Goal: Task Accomplishment & Management: Use online tool/utility

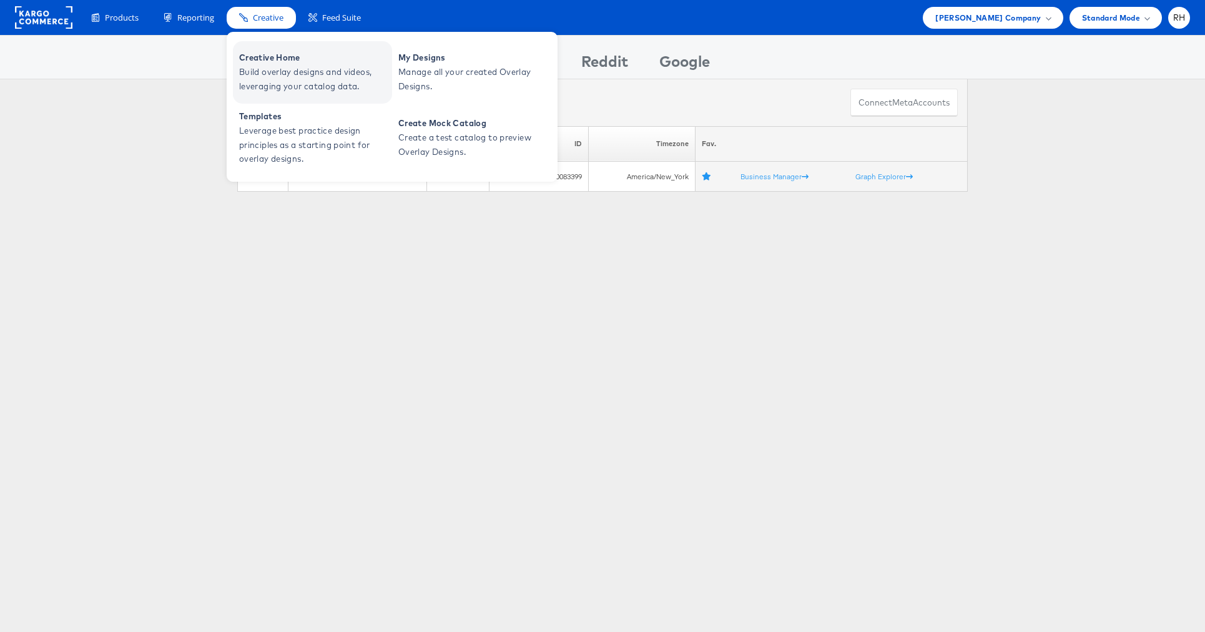
click at [262, 61] on span "Creative Home" at bounding box center [314, 58] width 150 height 14
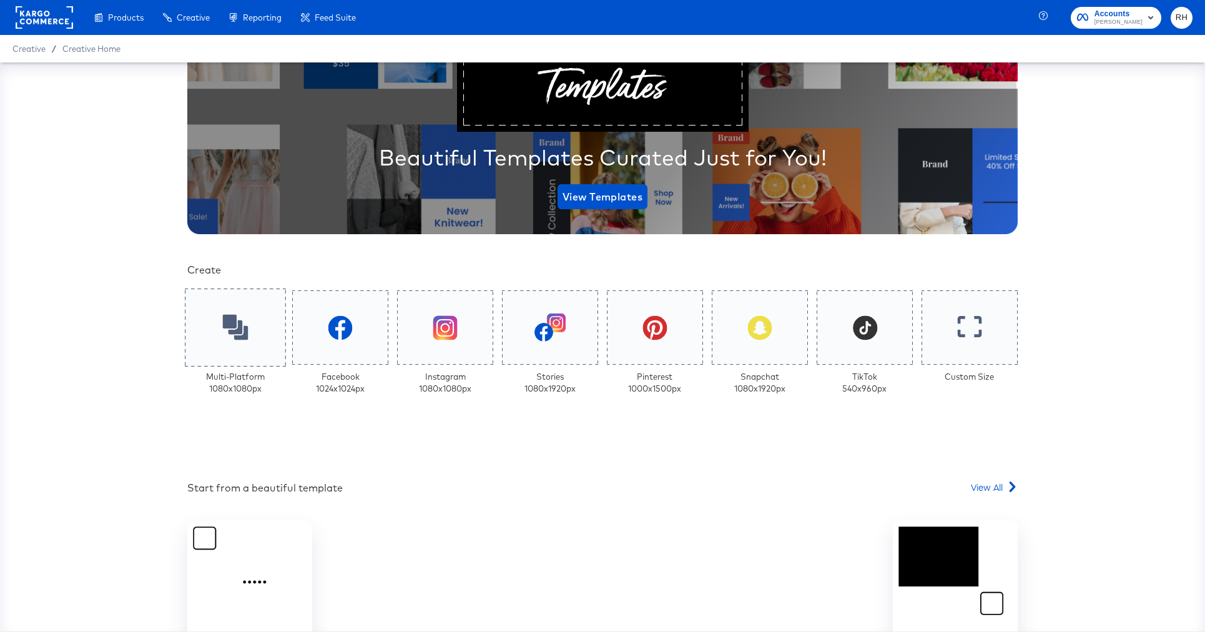
scroll to position [215, 0]
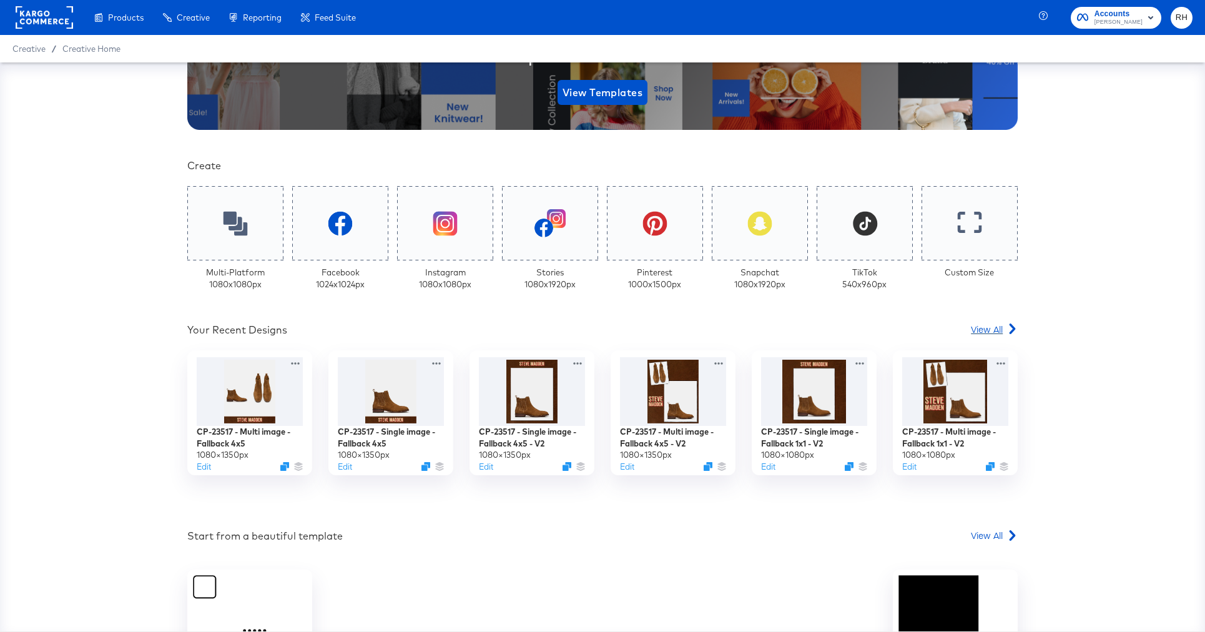
click at [986, 328] on span "View All" at bounding box center [987, 329] width 32 height 12
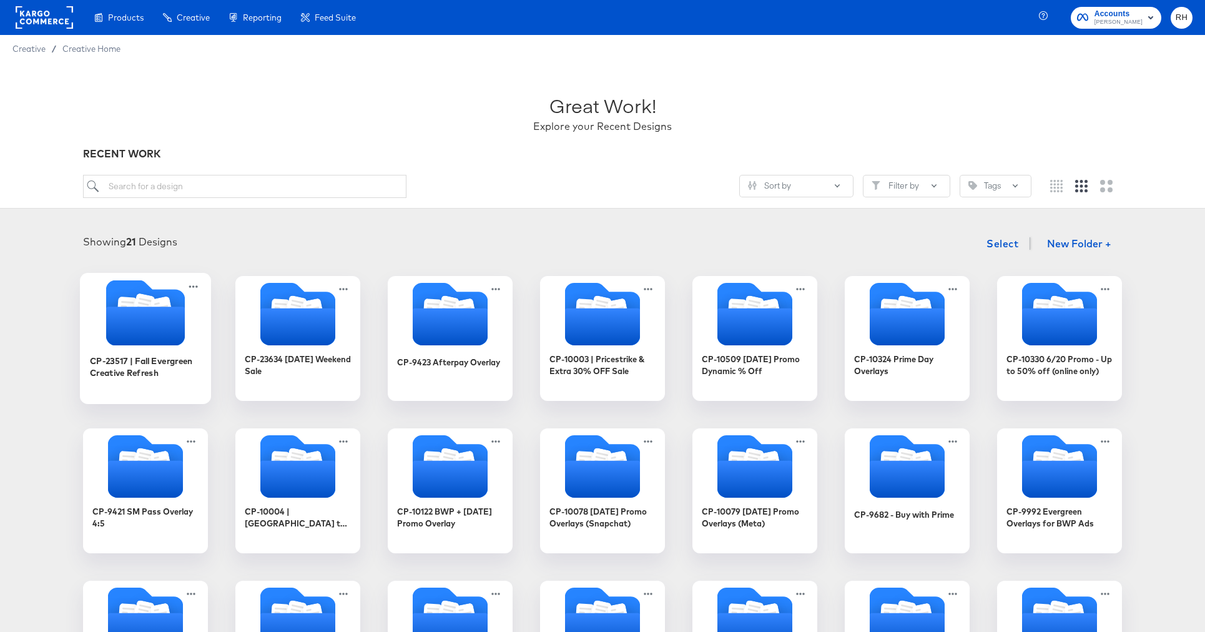
click at [145, 311] on icon "Folder" at bounding box center [145, 325] width 79 height 39
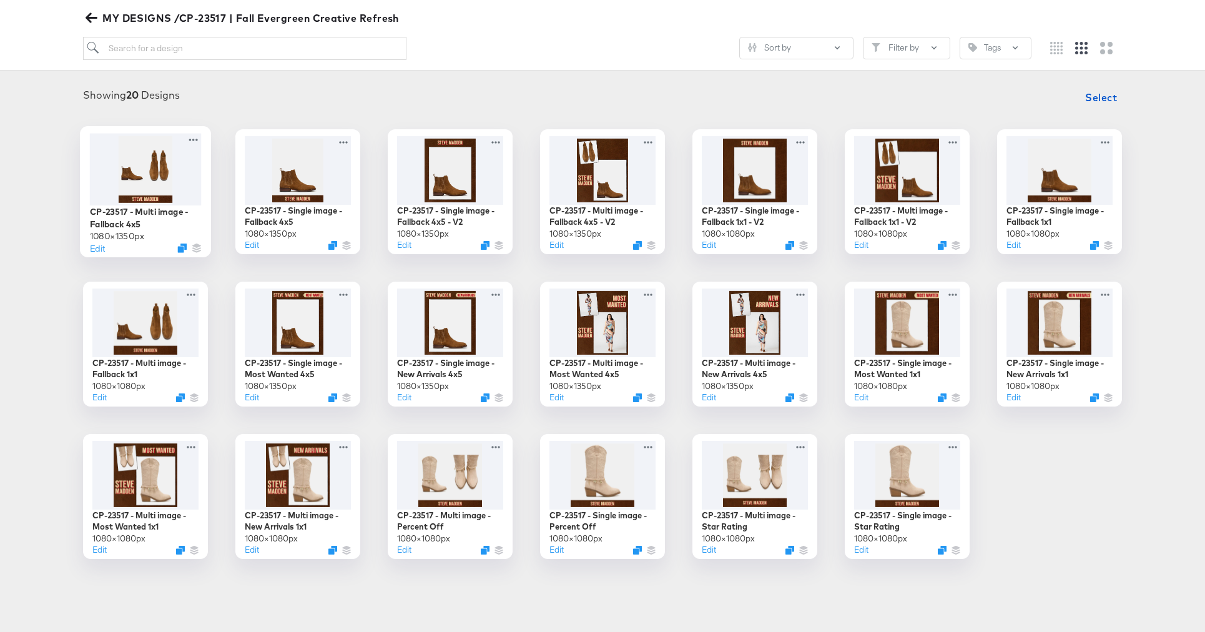
scroll to position [141, 0]
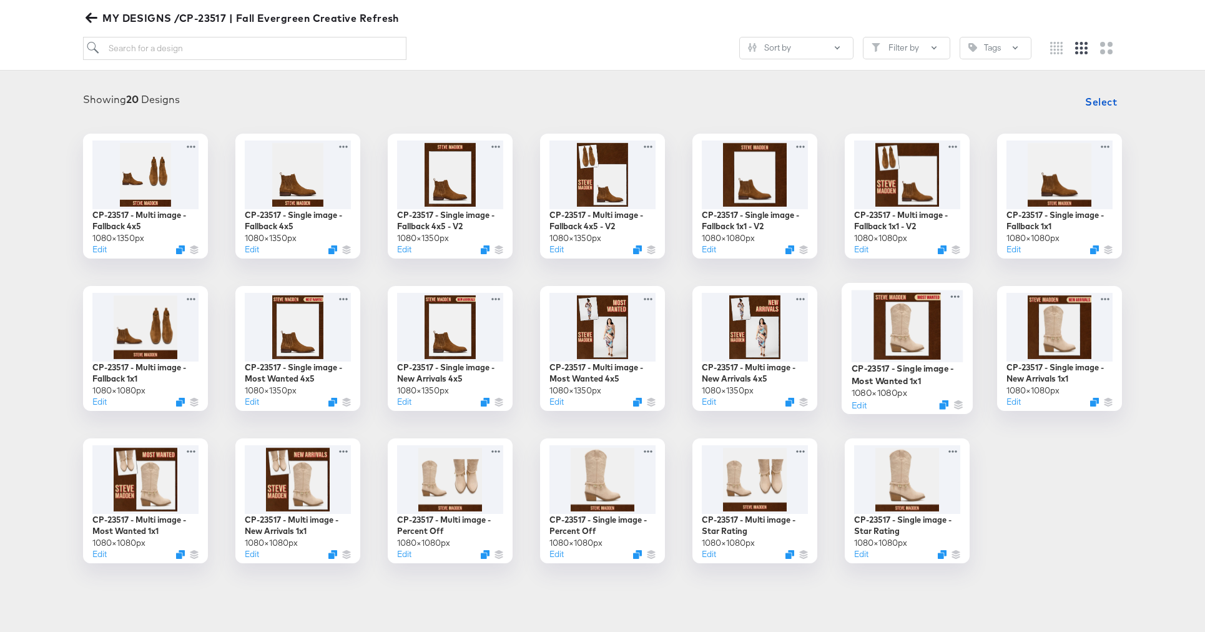
click at [925, 326] on div at bounding box center [907, 326] width 112 height 72
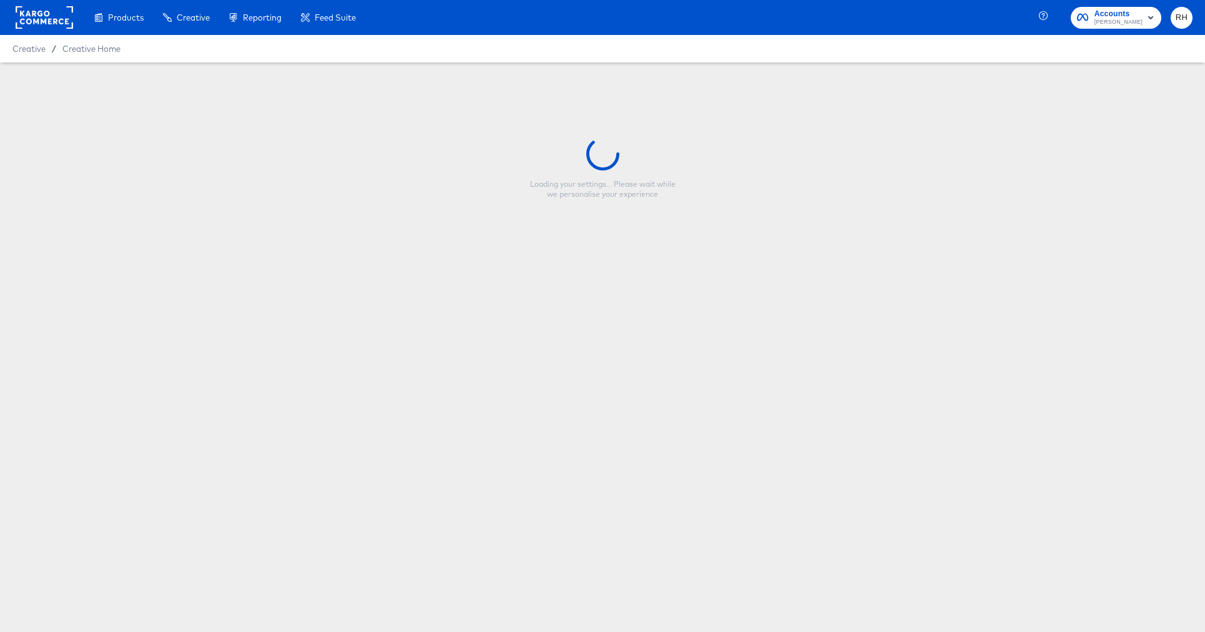
type input "CP-23517 - Single image - Most Wanted 1x1"
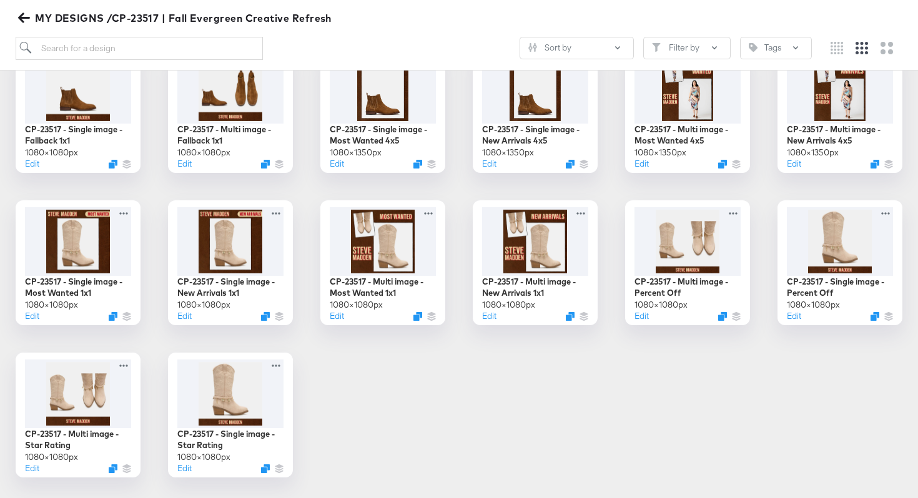
scroll to position [380, 0]
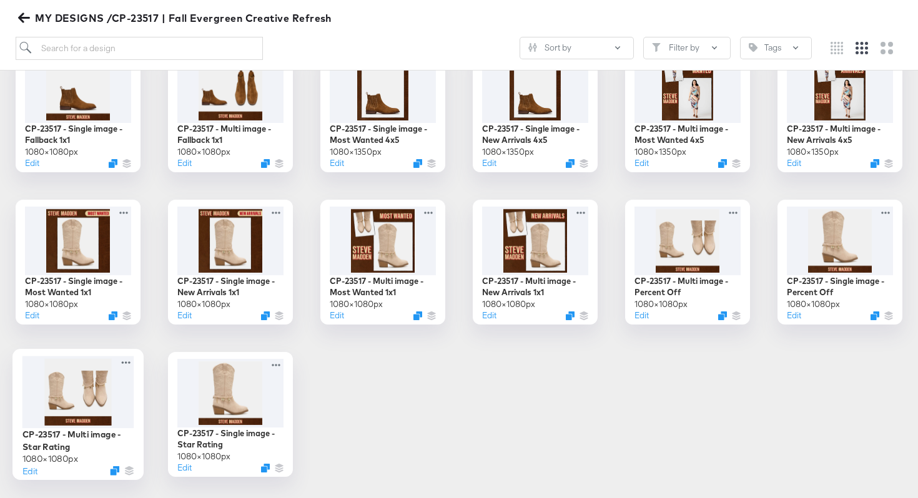
click at [76, 391] on div at bounding box center [78, 392] width 112 height 72
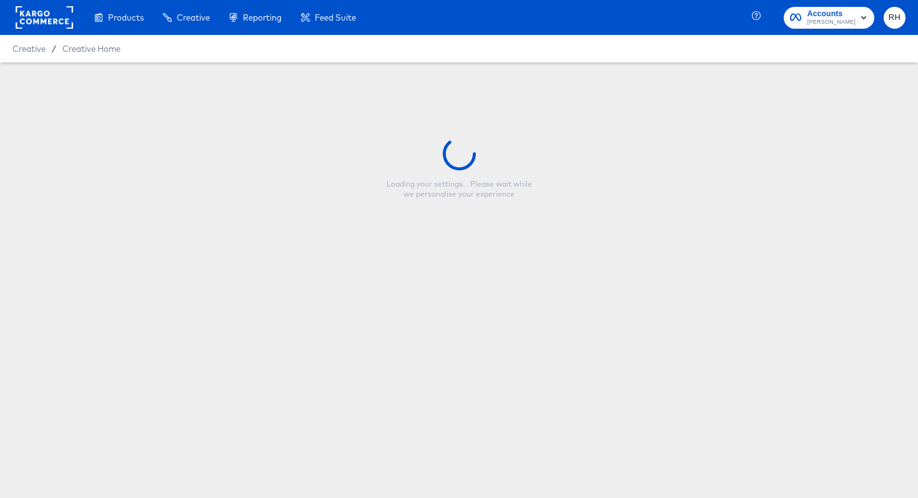
type input "CP-23517 - Multi image - Star Rating"
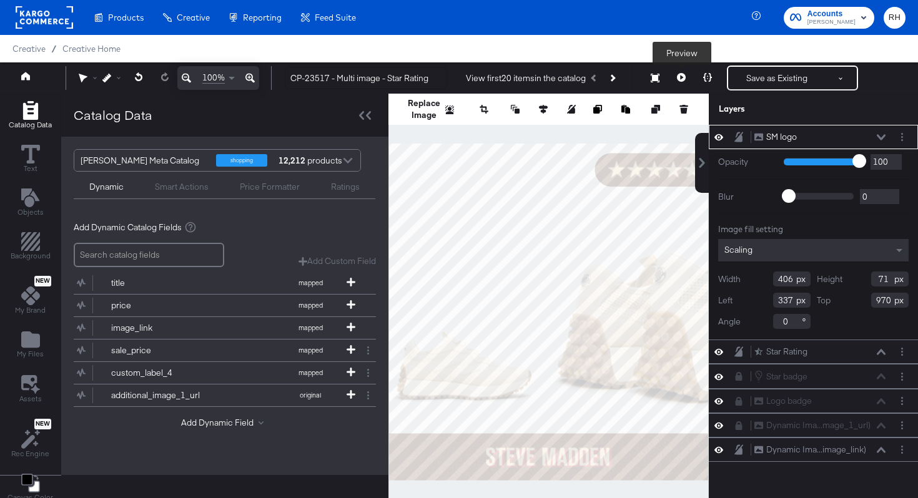
click at [683, 74] on icon at bounding box center [681, 77] width 9 height 9
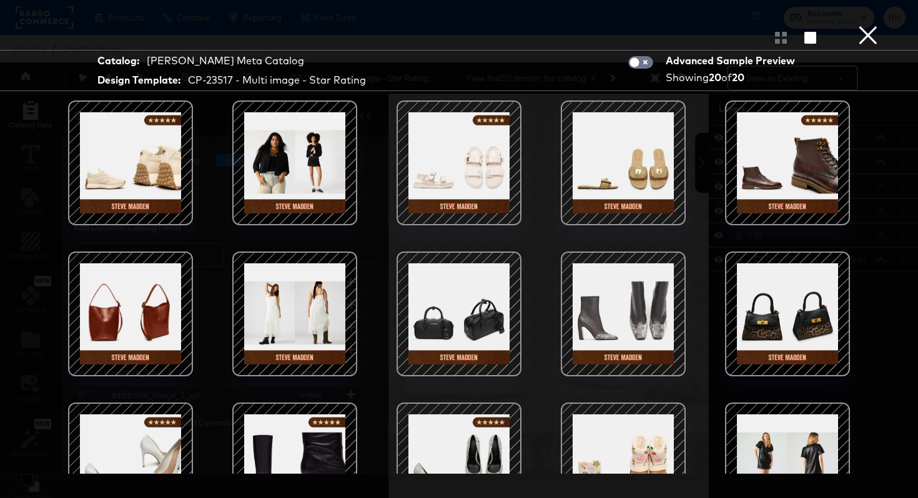
click at [484, 161] on div at bounding box center [459, 163] width 106 height 106
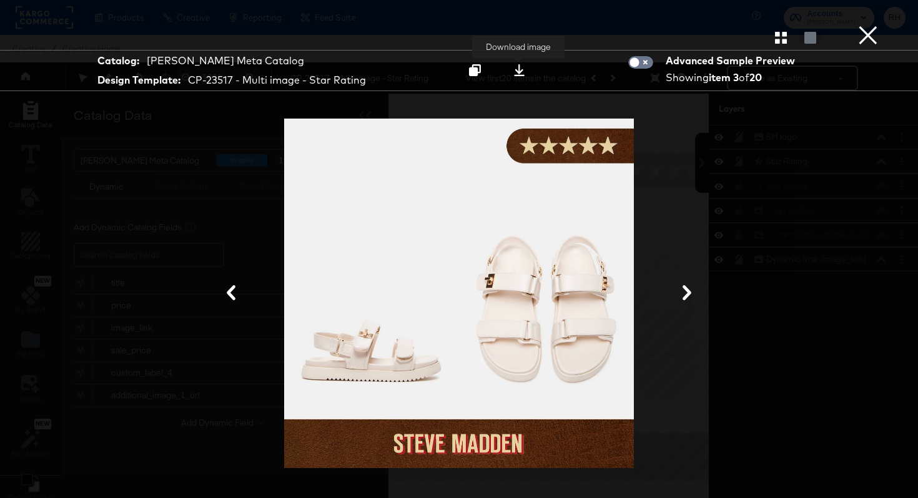
click at [515, 73] on icon at bounding box center [519, 70] width 12 height 12
click at [169, 160] on div at bounding box center [458, 293] width 793 height 373
click at [859, 25] on button "×" at bounding box center [867, 12] width 25 height 25
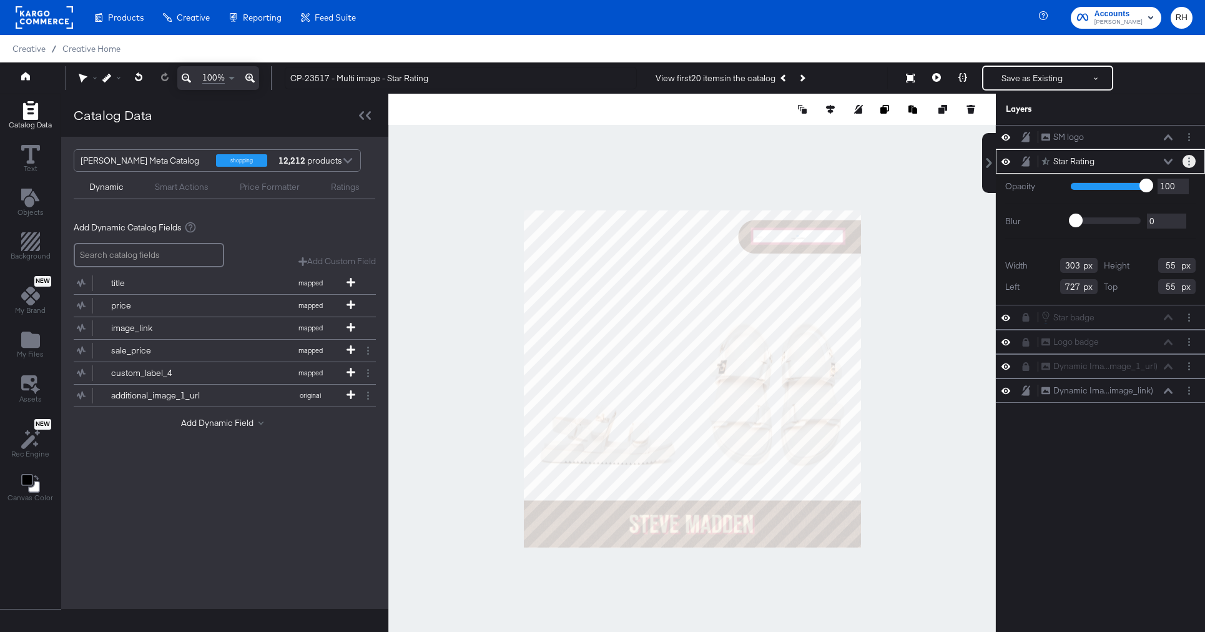
click at [1188, 161] on circle "Layer Options" at bounding box center [1189, 161] width 2 height 2
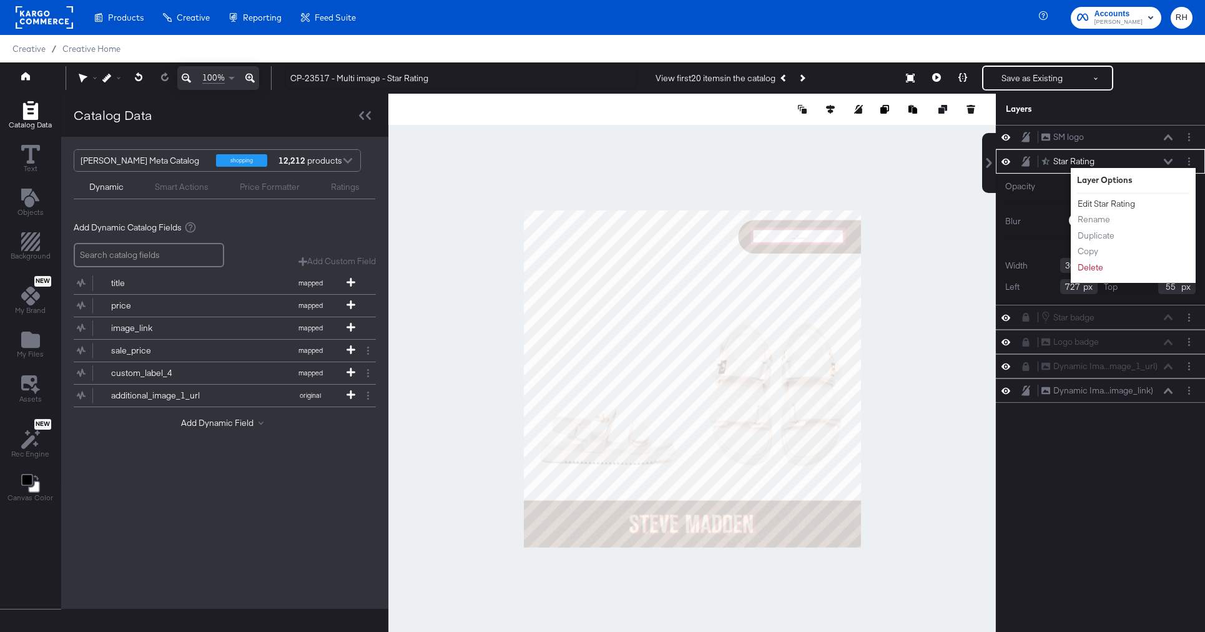
click at [1117, 200] on button "Edit Star Rating" at bounding box center [1106, 203] width 59 height 13
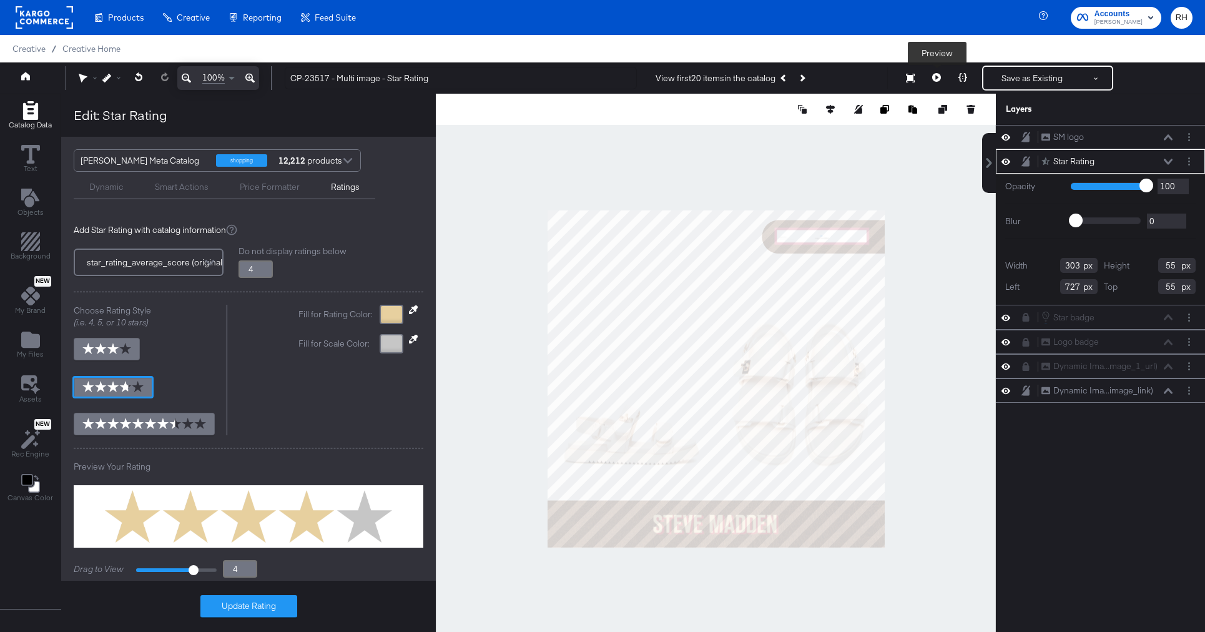
click at [936, 80] on icon at bounding box center [936, 77] width 9 height 9
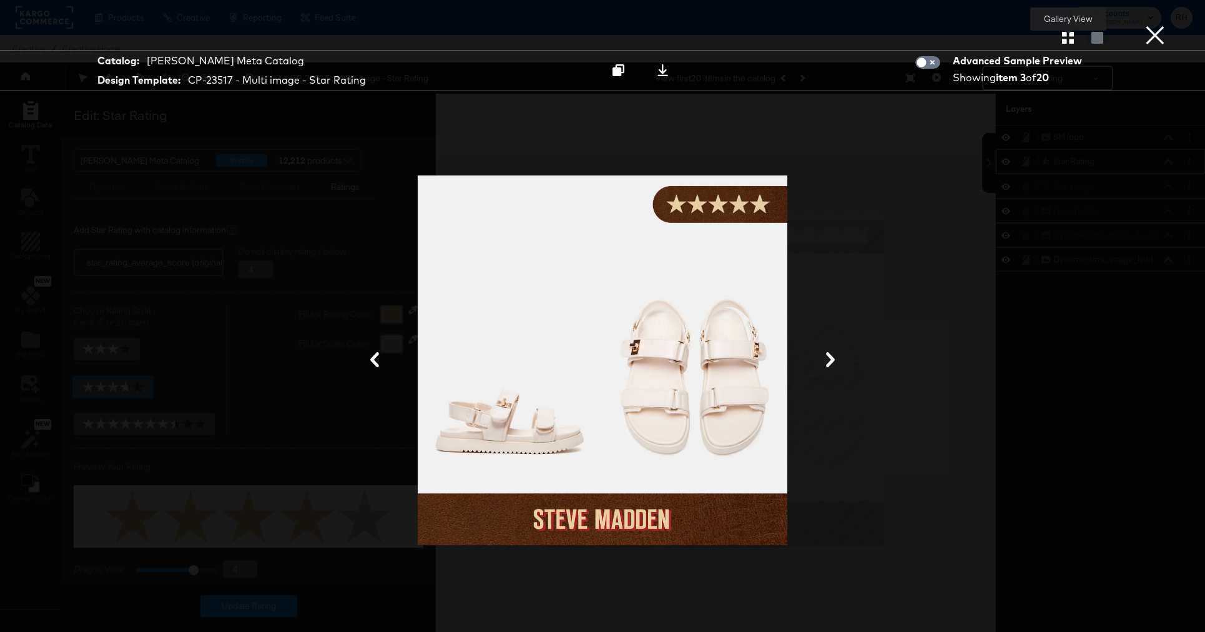
click at [1065, 39] on icon "button" at bounding box center [1068, 38] width 12 height 12
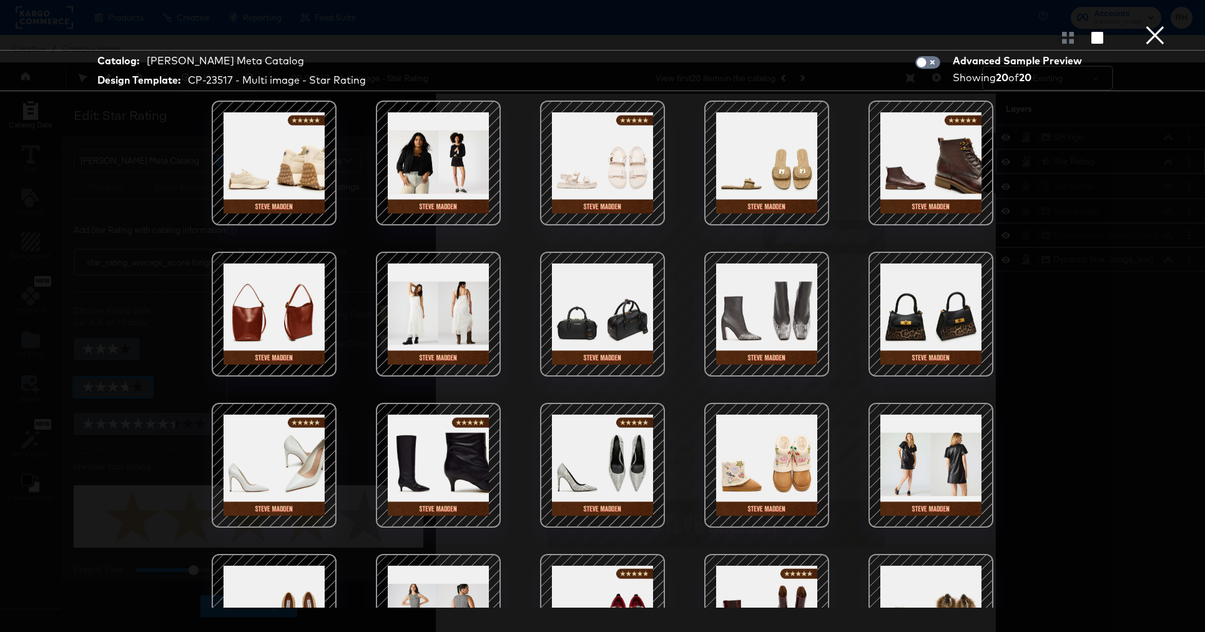
click at [1149, 25] on button "×" at bounding box center [1154, 12] width 25 height 25
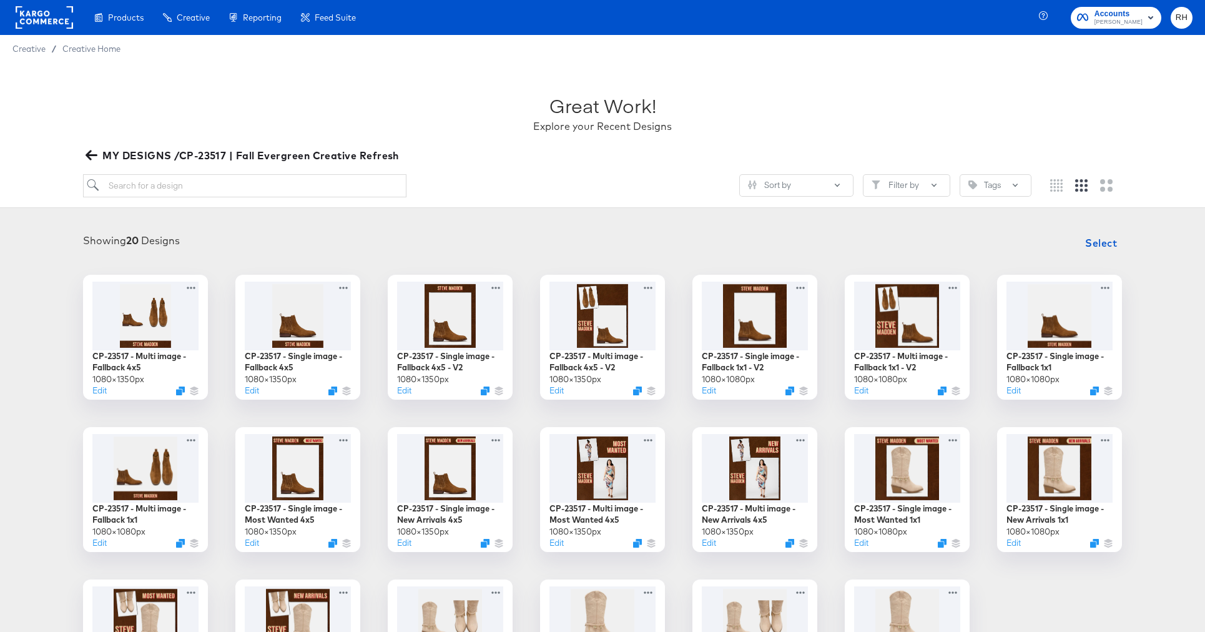
scroll to position [316, 0]
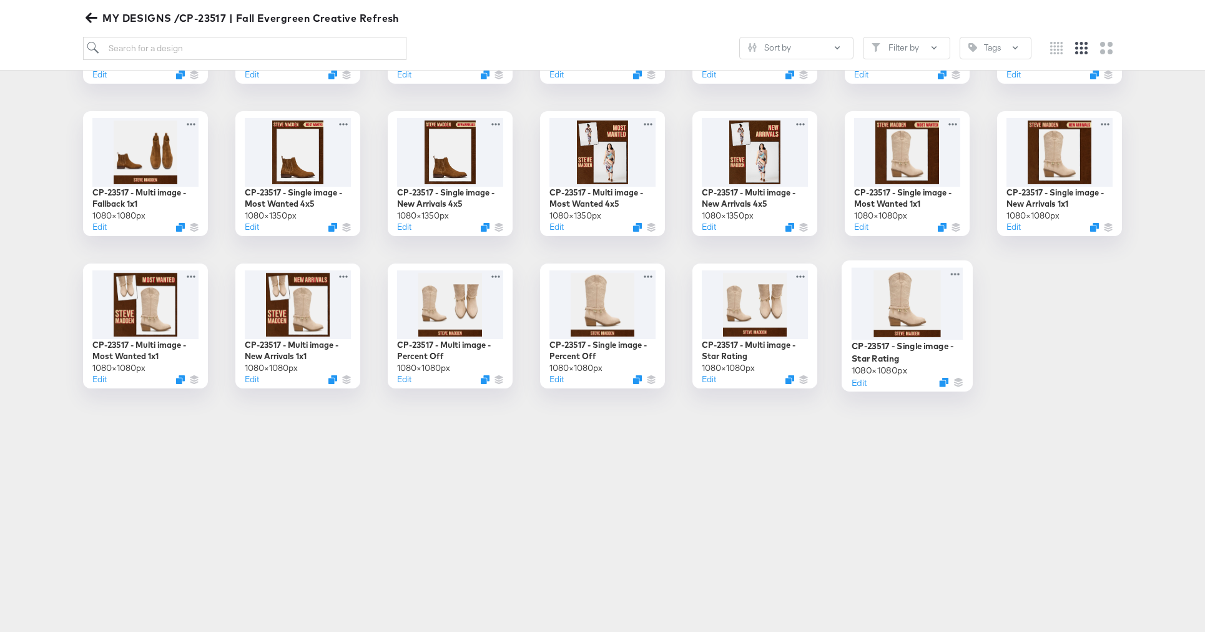
click at [921, 283] on div at bounding box center [907, 303] width 112 height 72
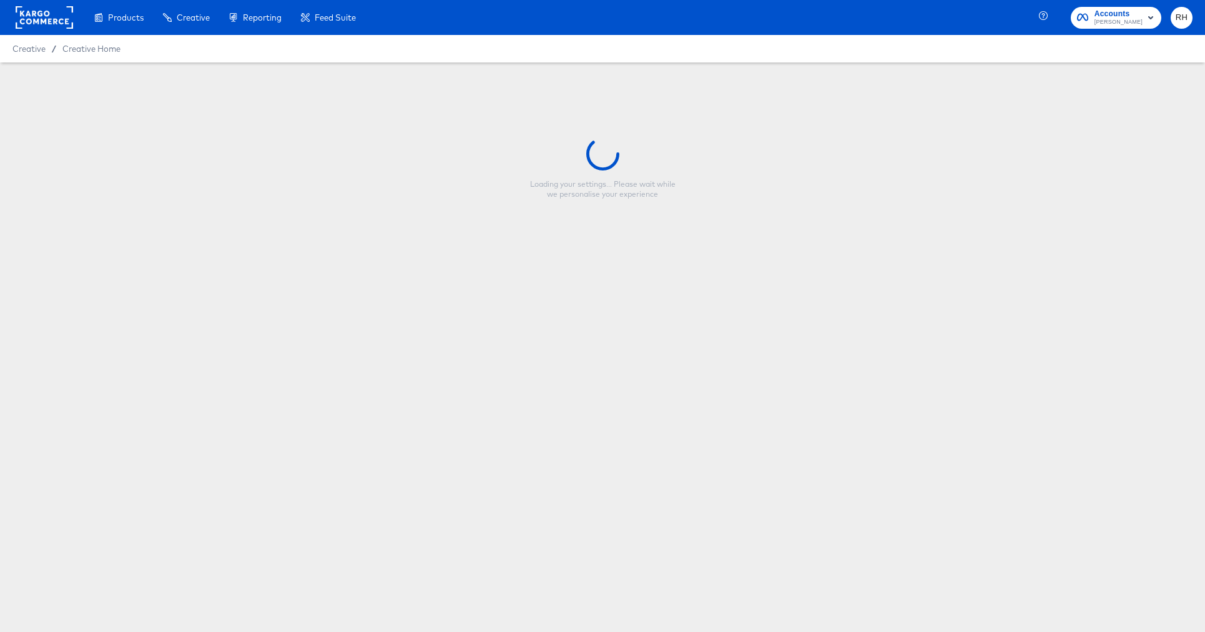
type input "CP-23517 - Single image - Star Rating"
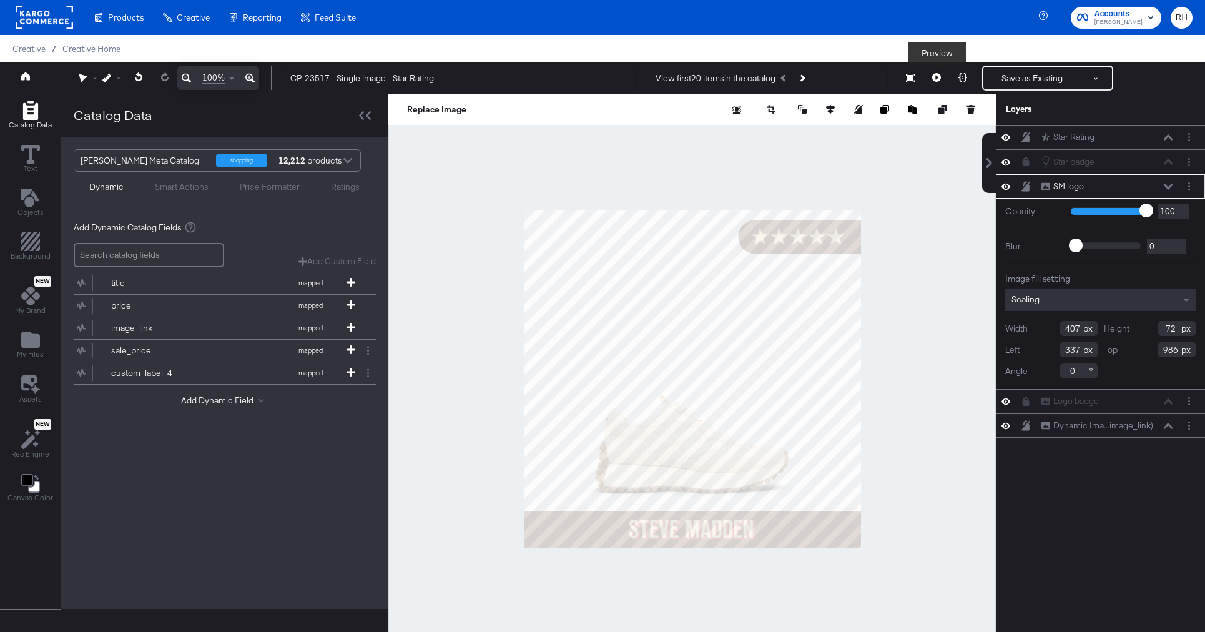
click at [942, 79] on button at bounding box center [936, 78] width 26 height 25
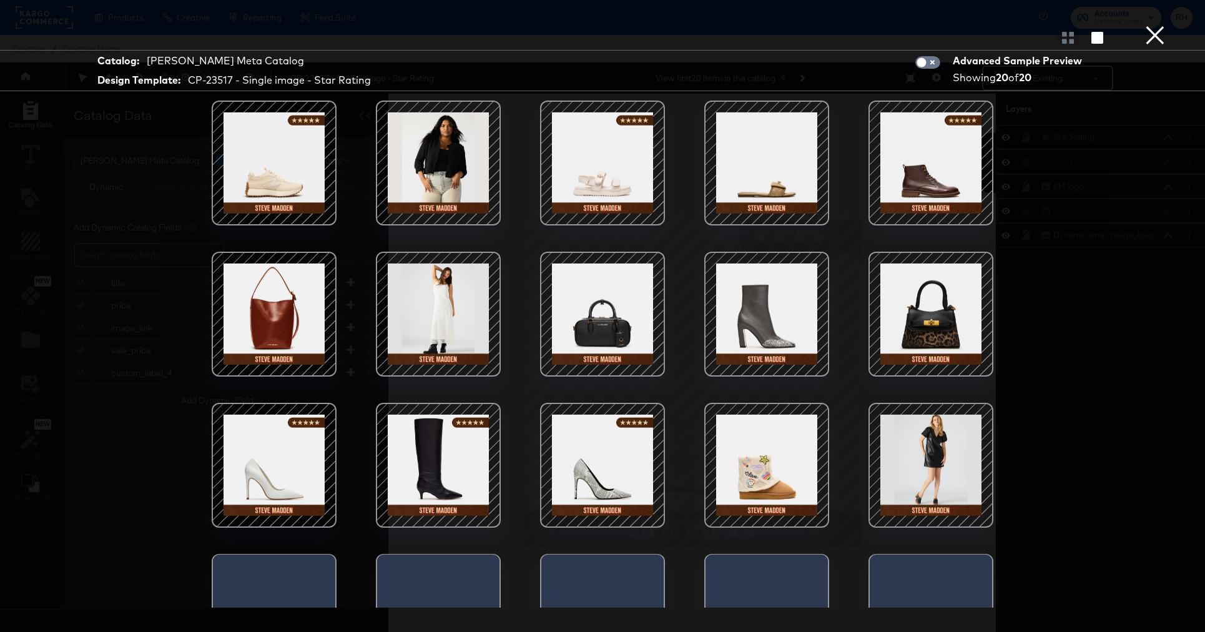
click at [629, 176] on div at bounding box center [602, 163] width 106 height 106
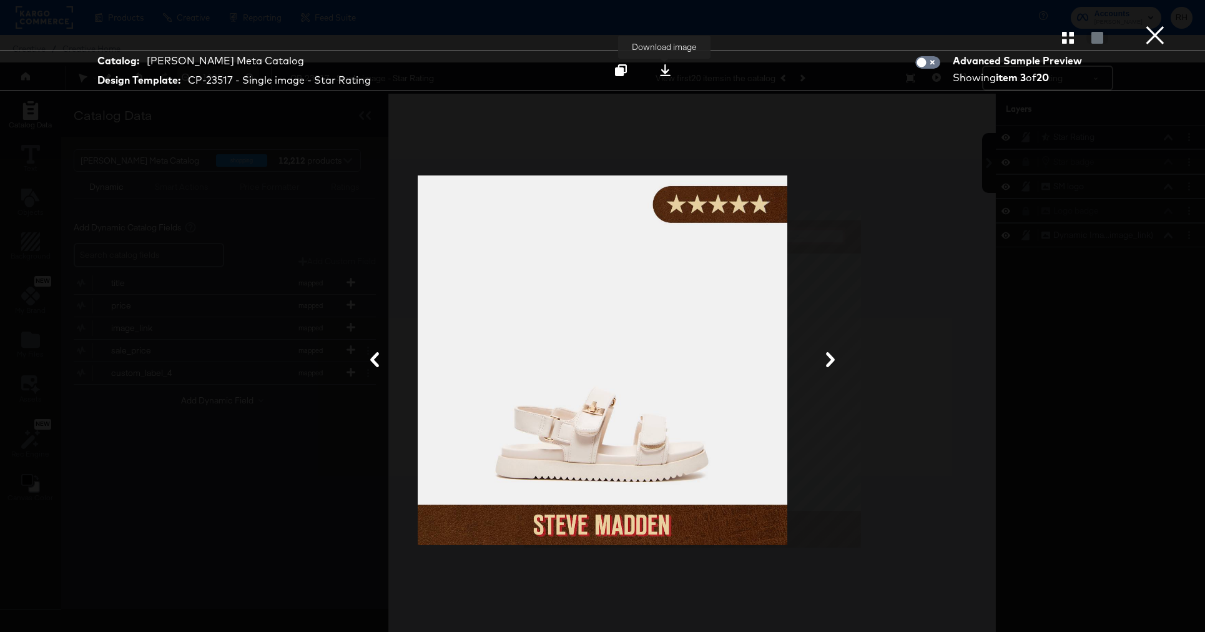
click at [657, 69] on div at bounding box center [665, 70] width 17 height 13
click at [1156, 25] on button "×" at bounding box center [1154, 12] width 25 height 25
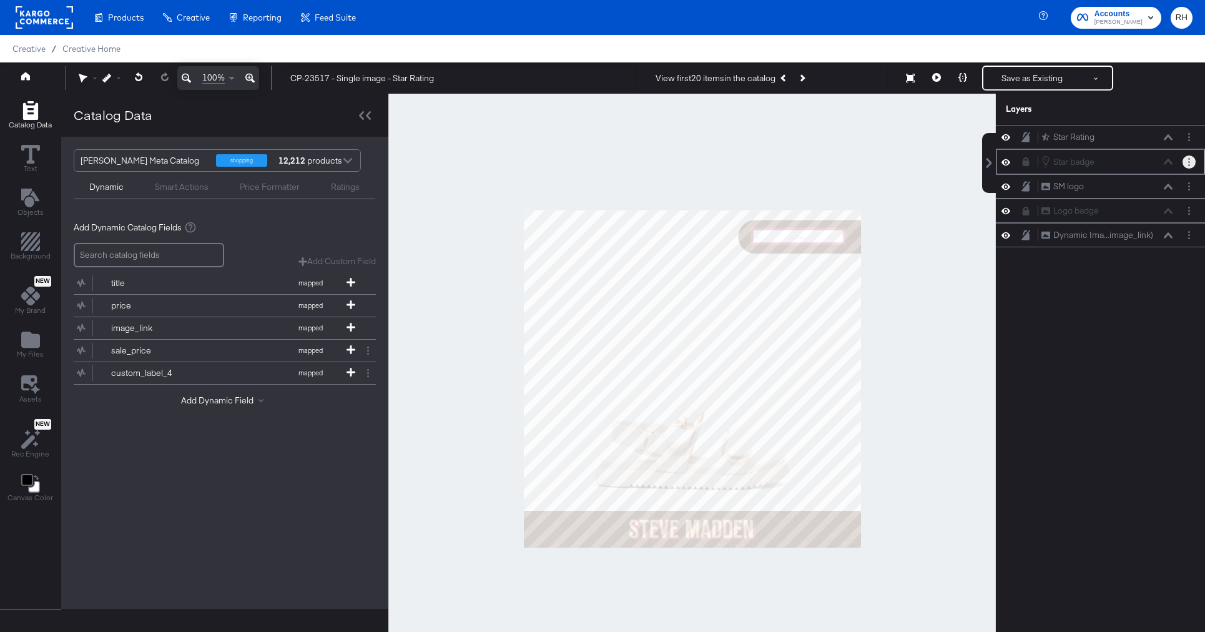
click at [1188, 165] on icon "Layer Options" at bounding box center [1189, 162] width 2 height 8
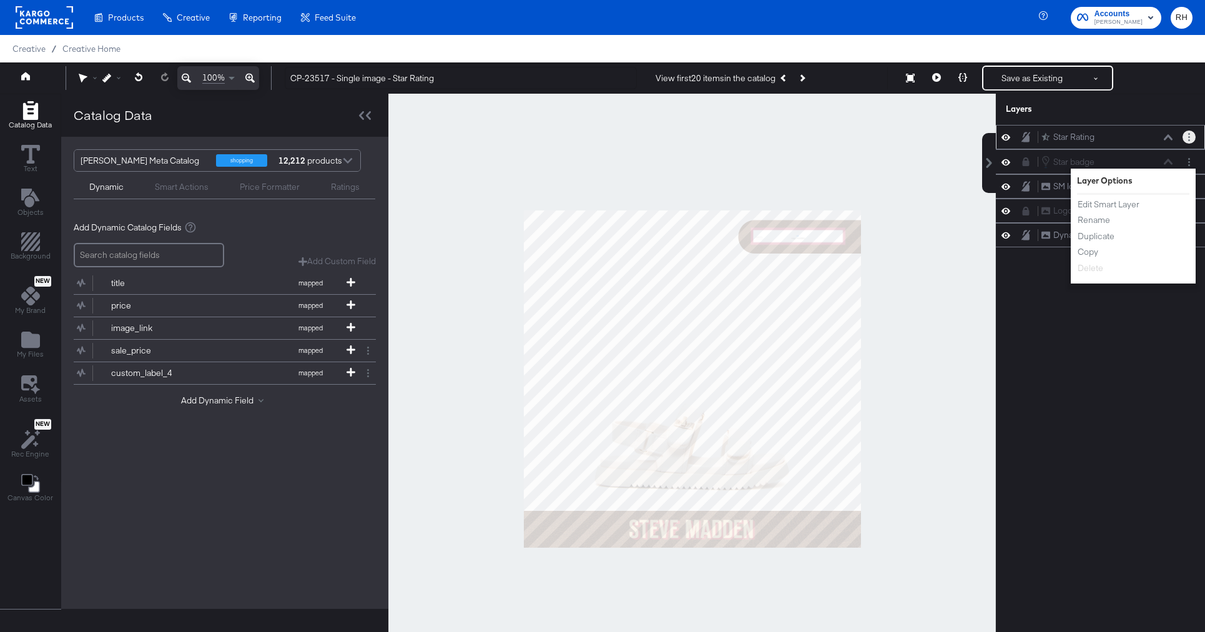
click at [1189, 137] on circle "Layer Options" at bounding box center [1189, 137] width 2 height 2
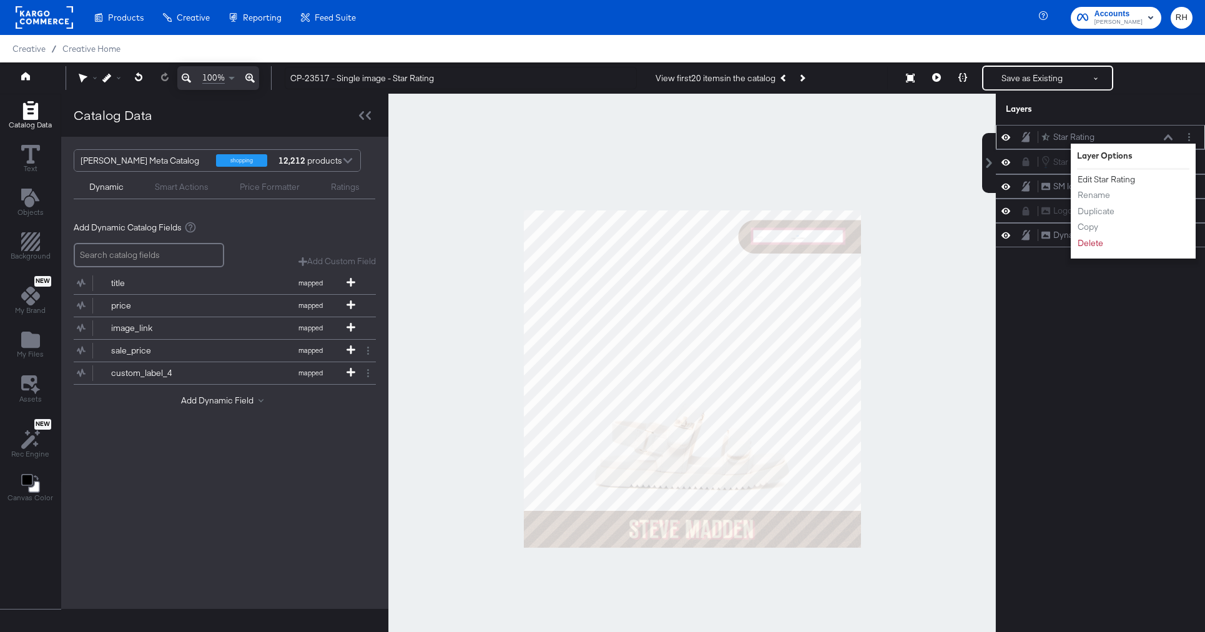
click at [1108, 177] on button "Edit Star Rating" at bounding box center [1106, 179] width 59 height 13
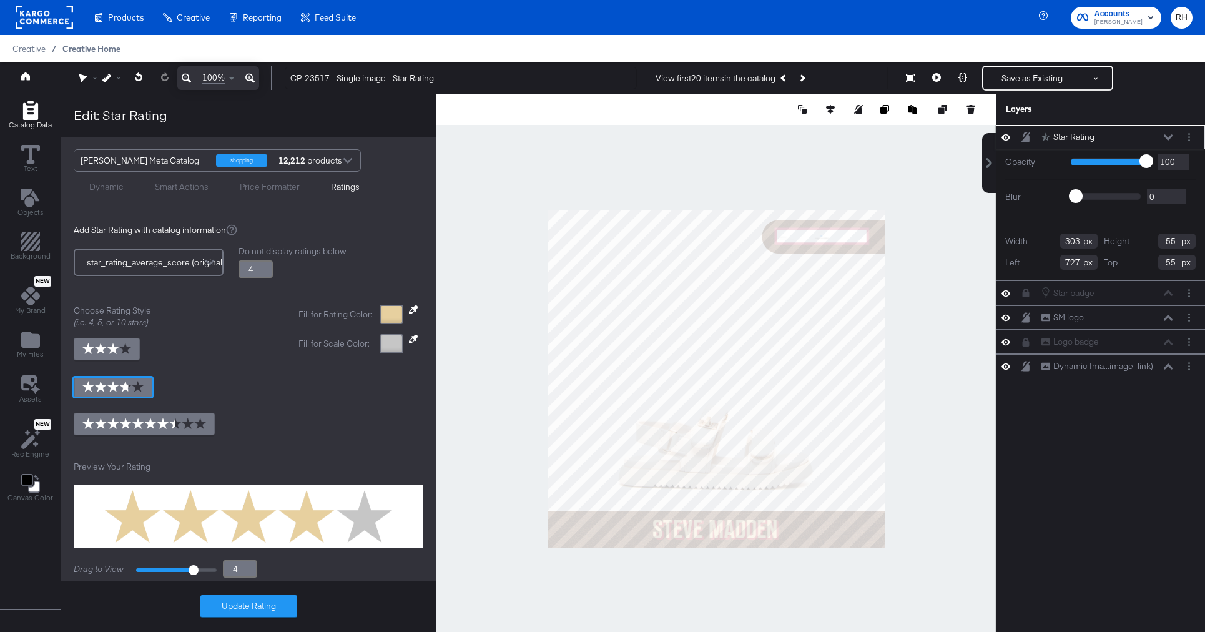
click at [84, 44] on span "Creative Home" at bounding box center [91, 49] width 58 height 10
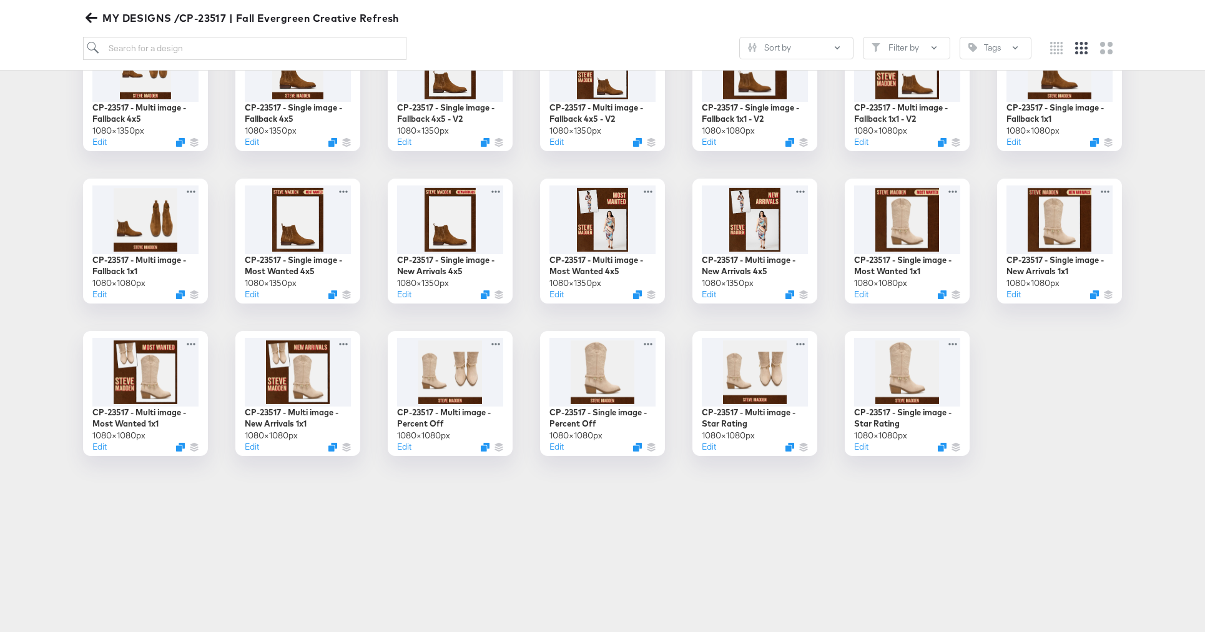
scroll to position [243, 0]
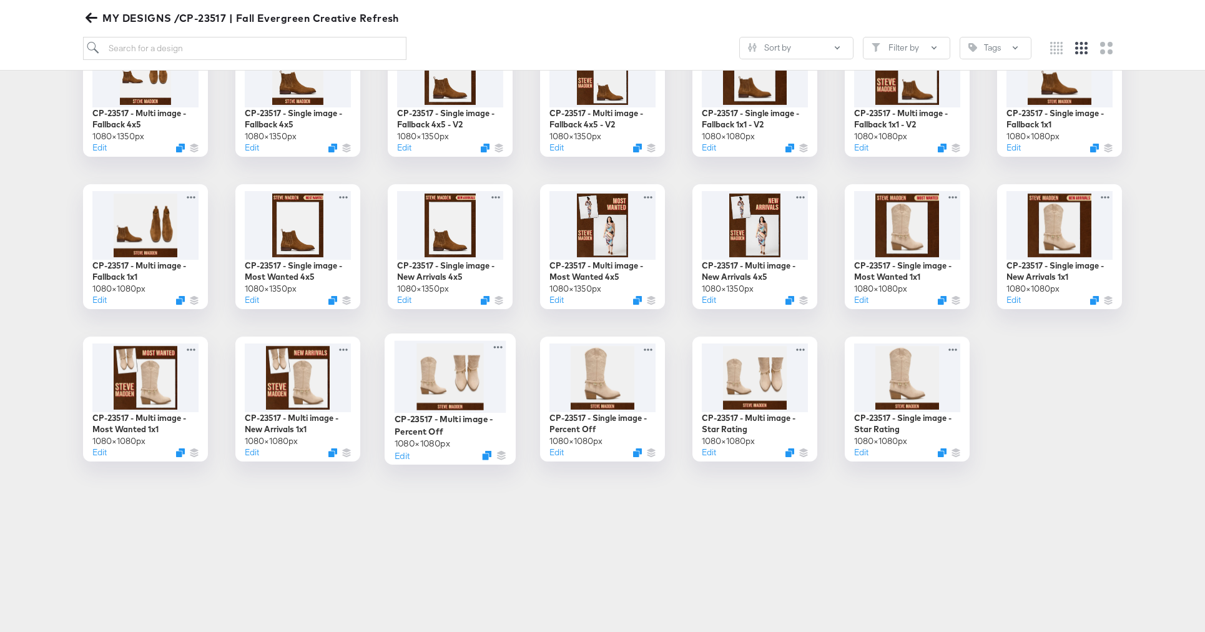
click at [469, 381] on div at bounding box center [450, 376] width 112 height 72
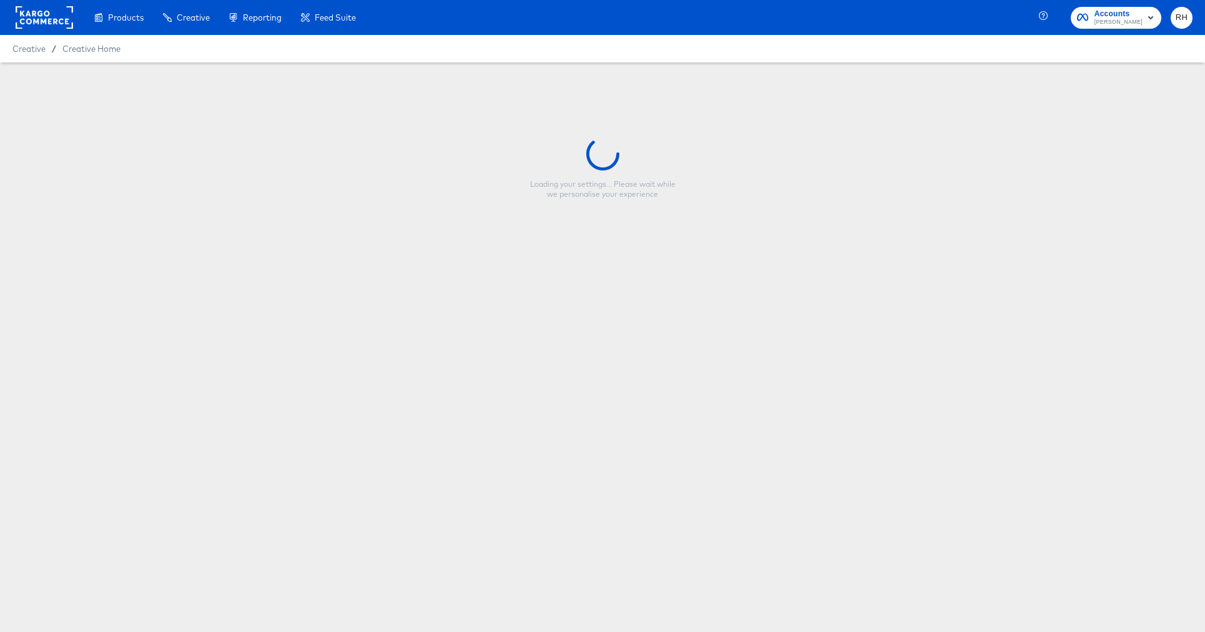
type input "CP-23517 - Multi image - Percent Off"
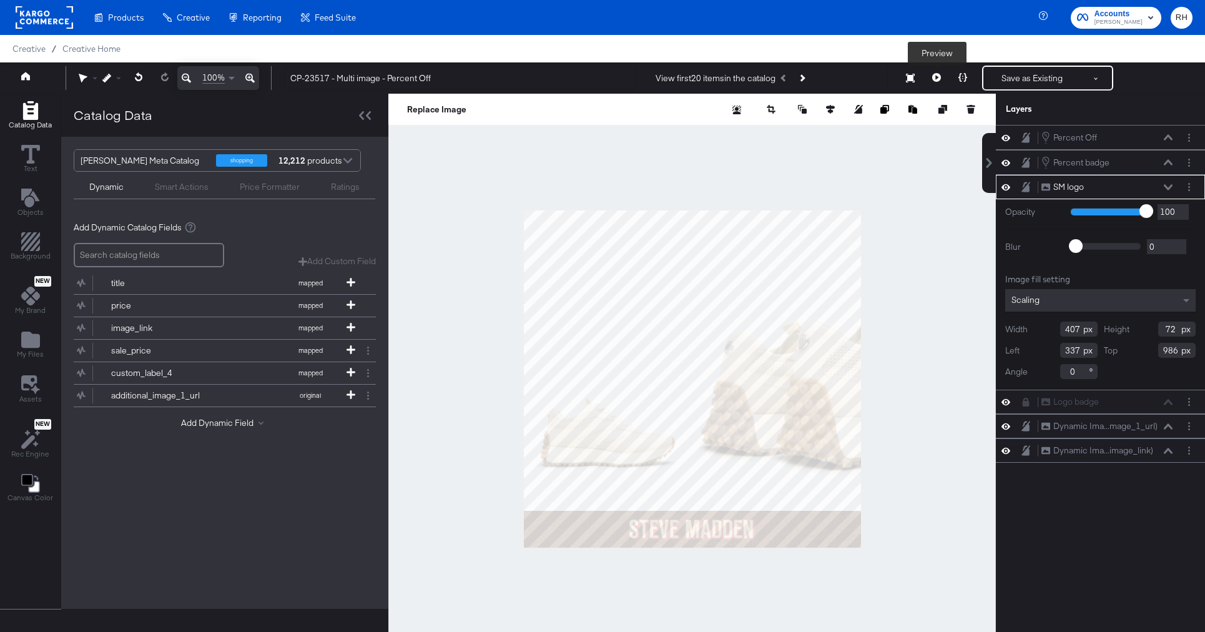
click at [941, 78] on icon at bounding box center [936, 77] width 9 height 9
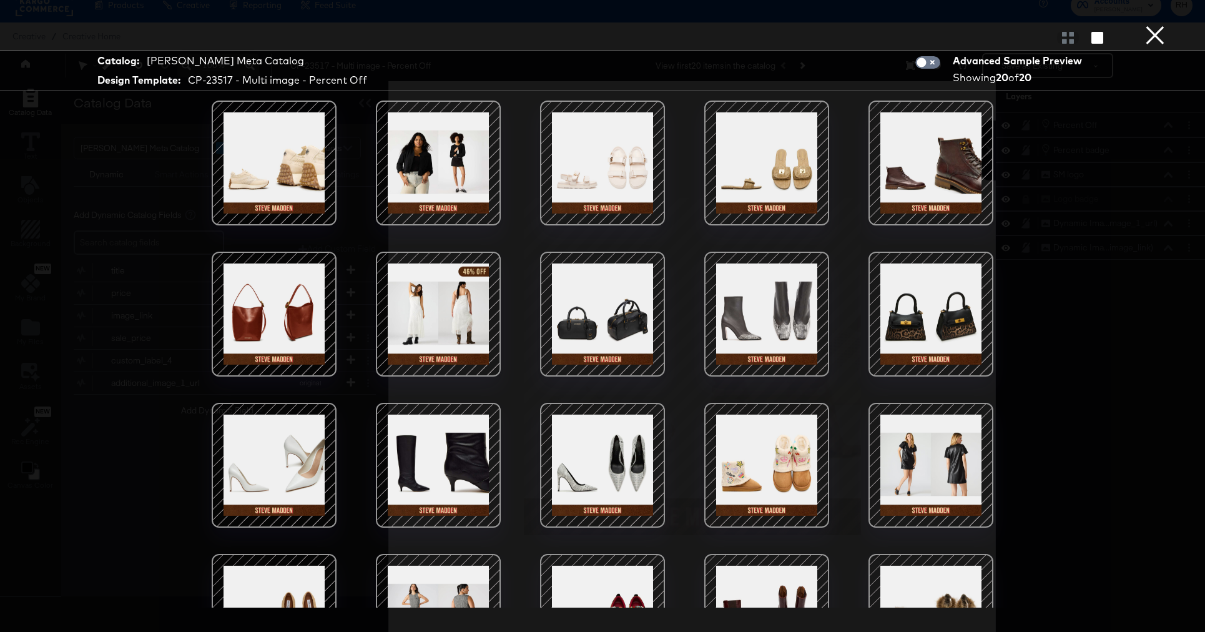
scroll to position [71, 0]
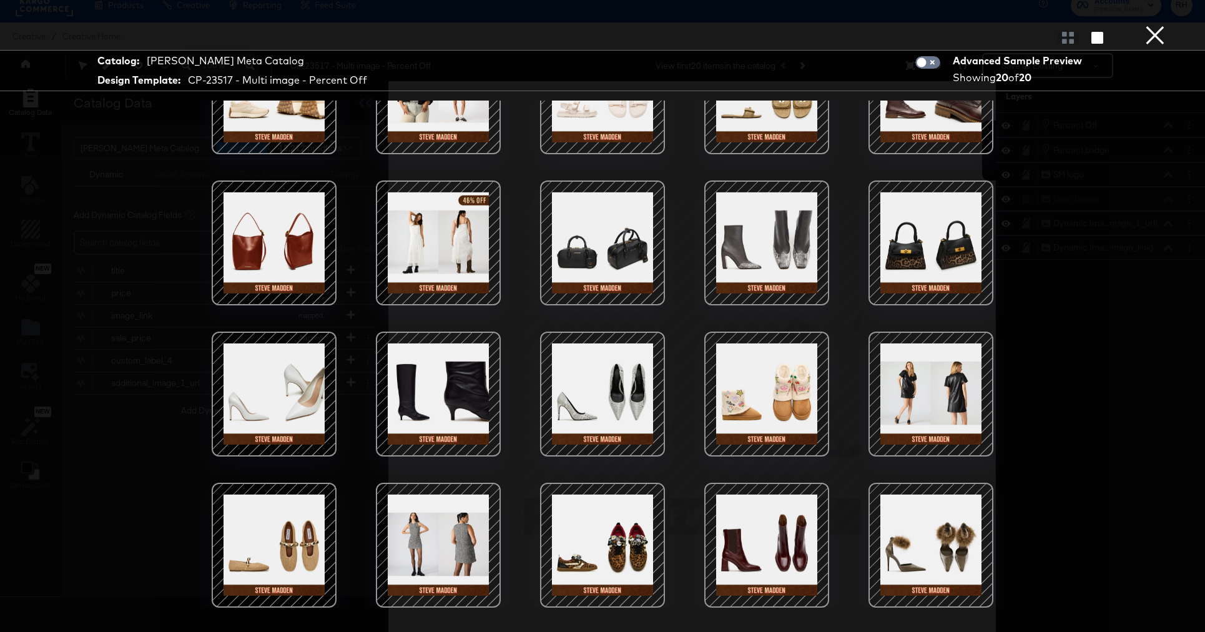
click at [1160, 25] on button "×" at bounding box center [1154, 12] width 25 height 25
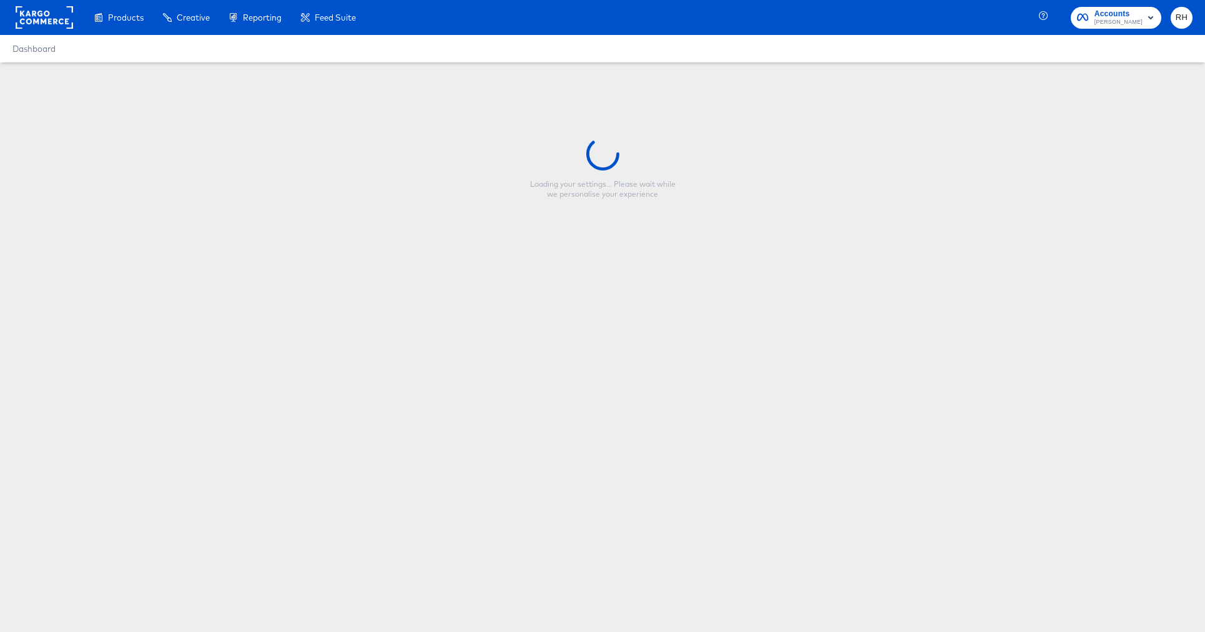
type input "CP-23517 - Multi image - Percent Off"
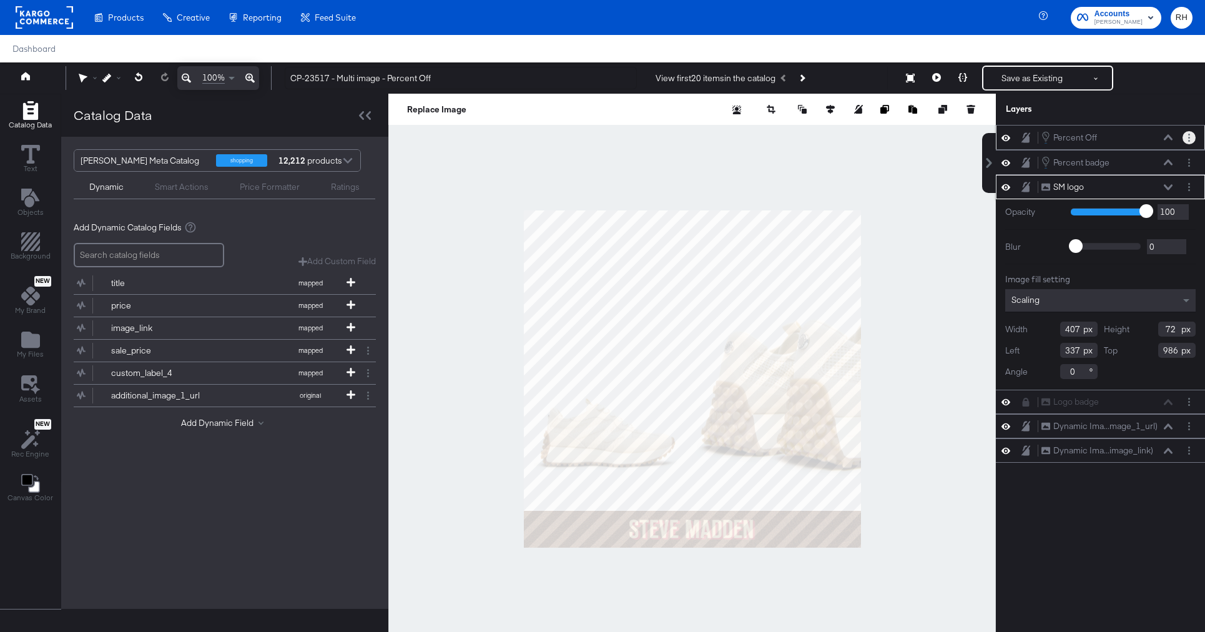
click at [1192, 136] on button "Layer Options" at bounding box center [1188, 137] width 13 height 13
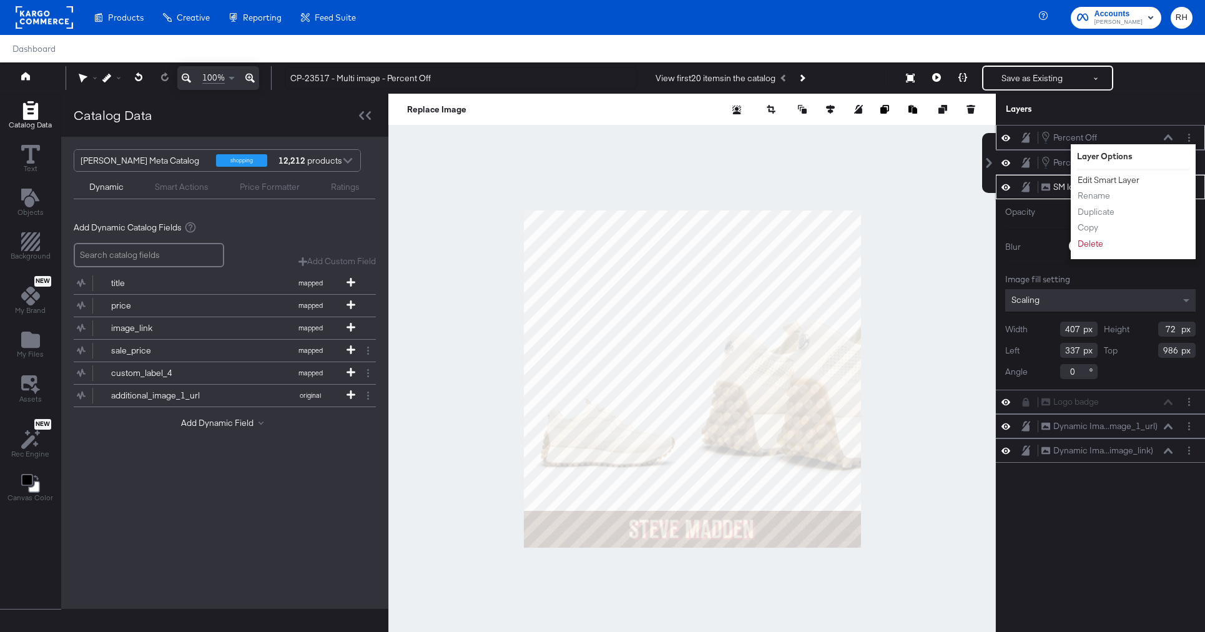
click at [1113, 176] on button "Edit Smart Layer" at bounding box center [1108, 180] width 63 height 13
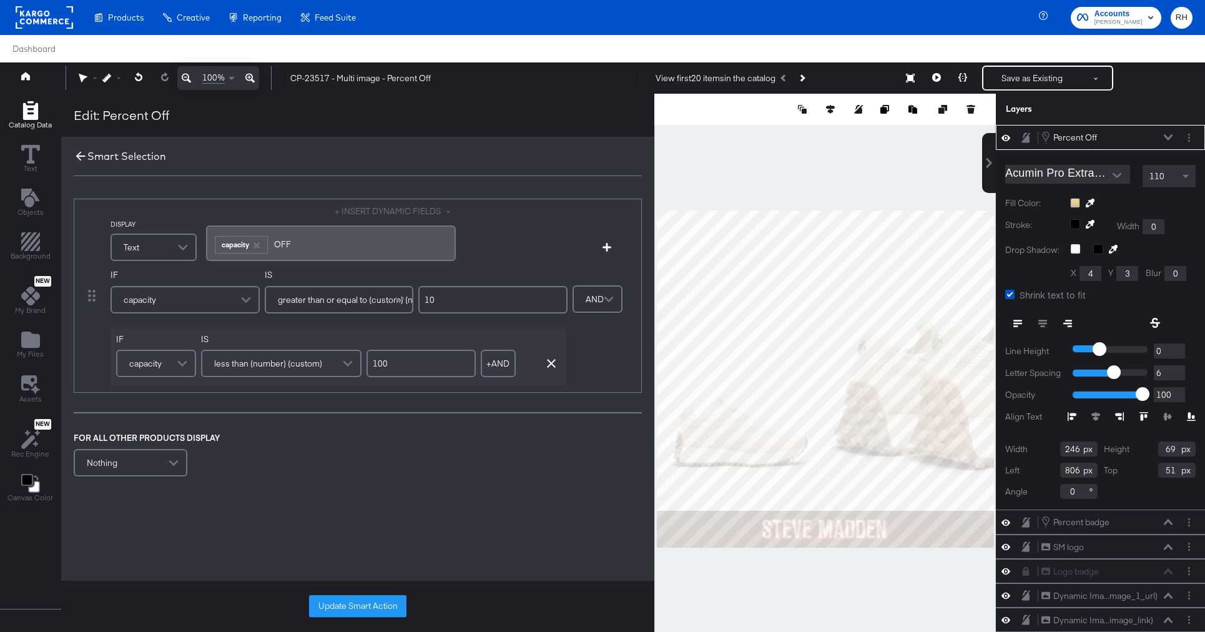
click at [78, 154] on icon at bounding box center [81, 156] width 14 height 14
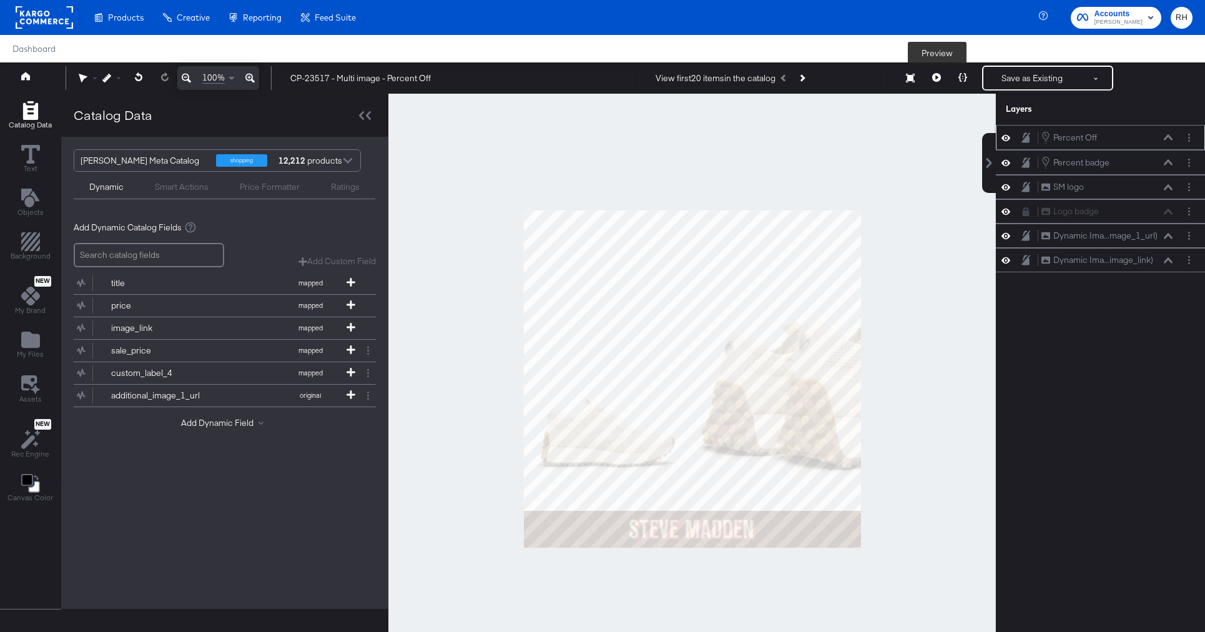
click at [936, 80] on icon at bounding box center [936, 77] width 9 height 9
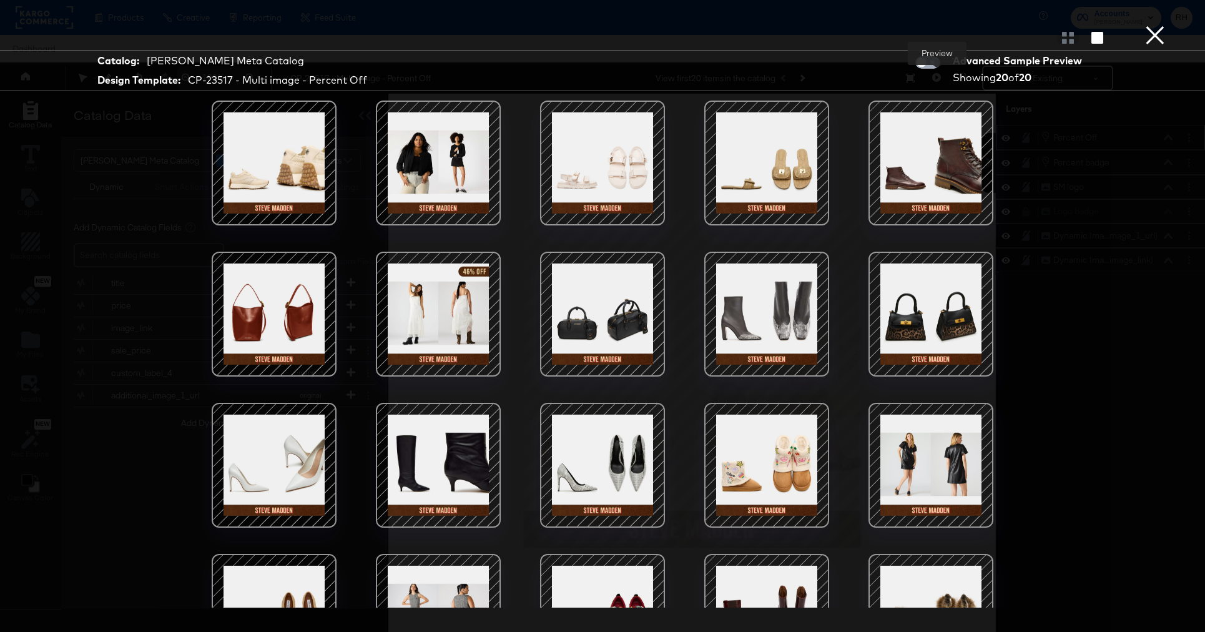
click at [932, 64] on input "checkbox" at bounding box center [921, 65] width 37 height 12
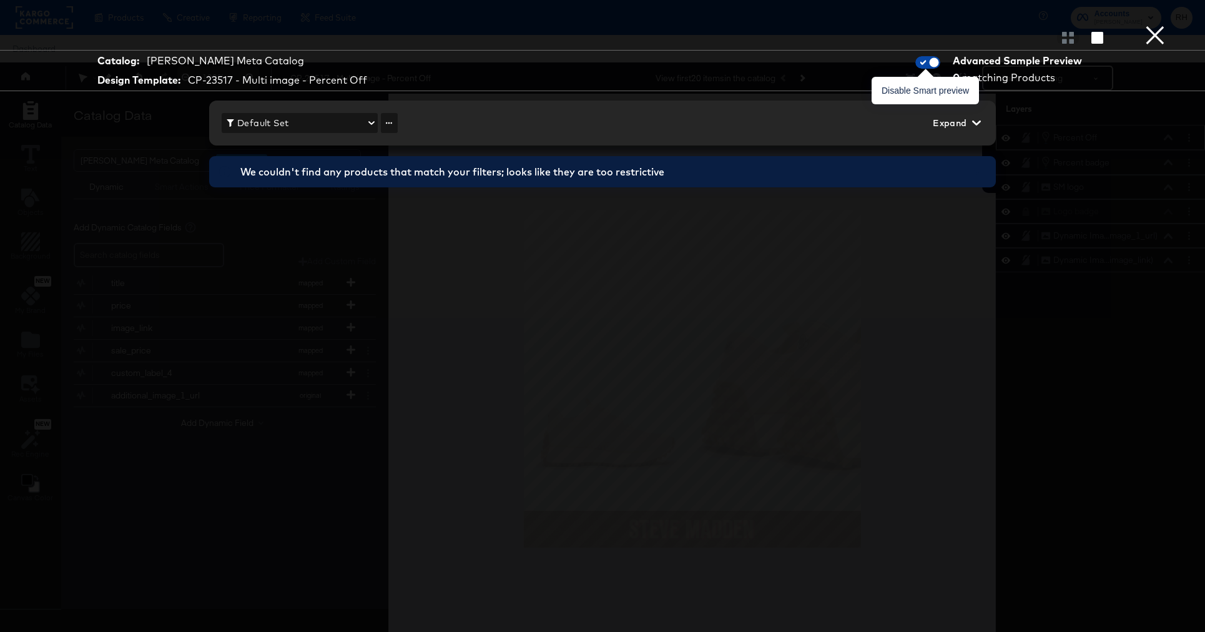
click at [926, 64] on input "checkbox" at bounding box center [933, 65] width 37 height 12
checkbox input "false"
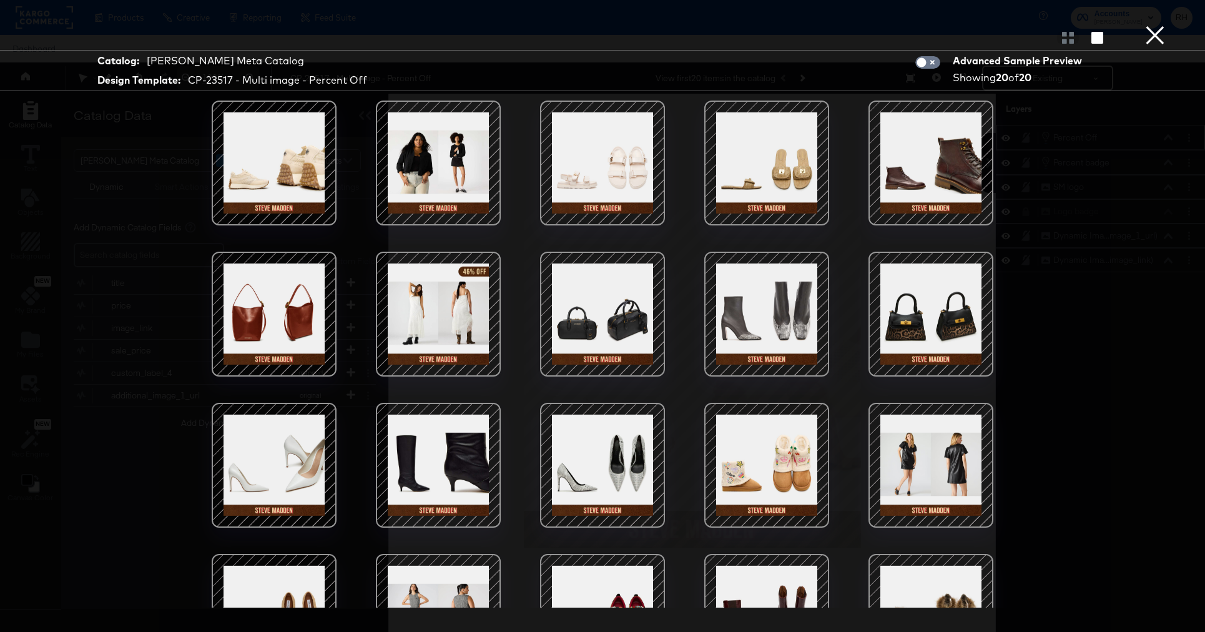
scroll to position [71, 0]
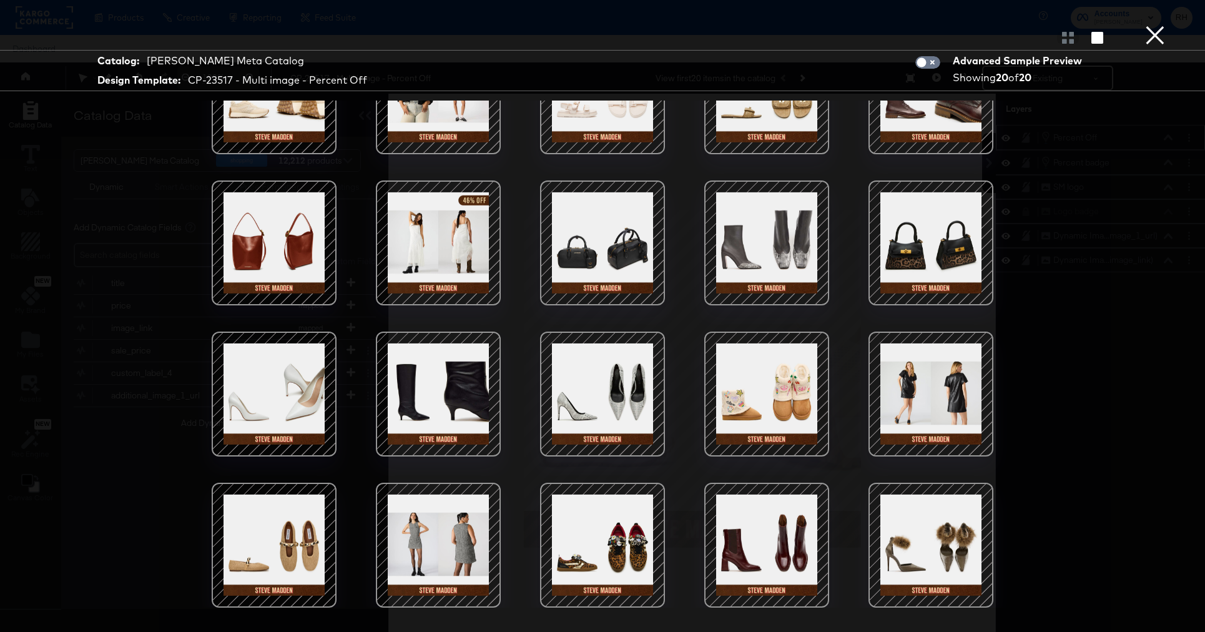
click at [1156, 25] on button "×" at bounding box center [1154, 12] width 25 height 25
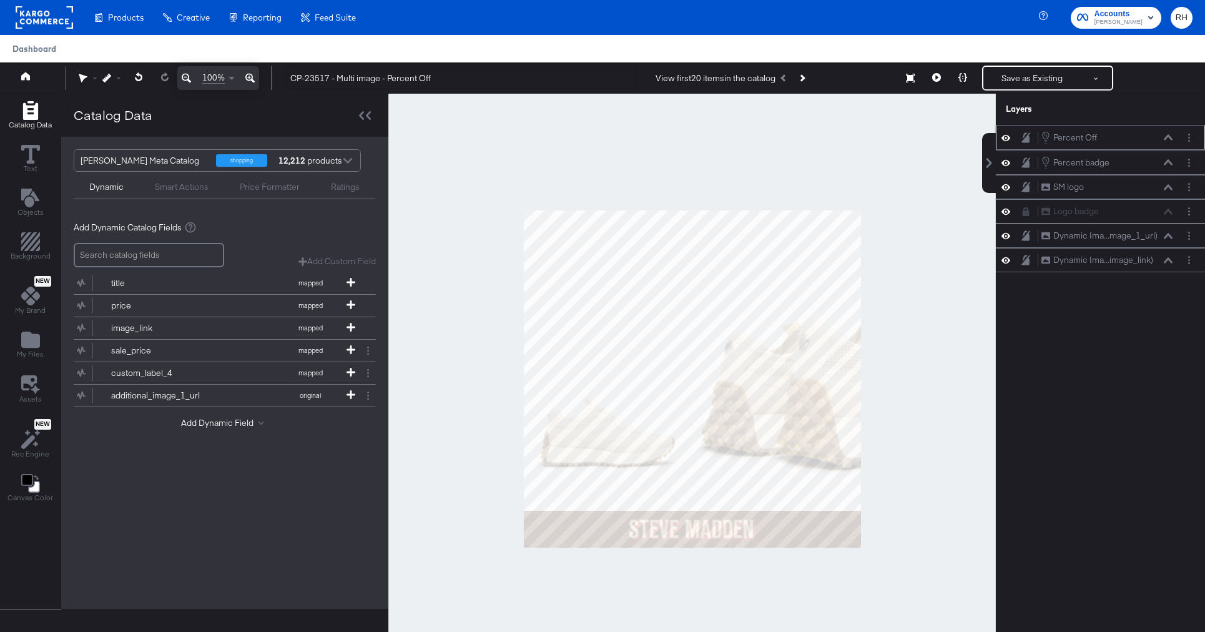
click at [37, 46] on span "Dashboard" at bounding box center [34, 49] width 44 height 10
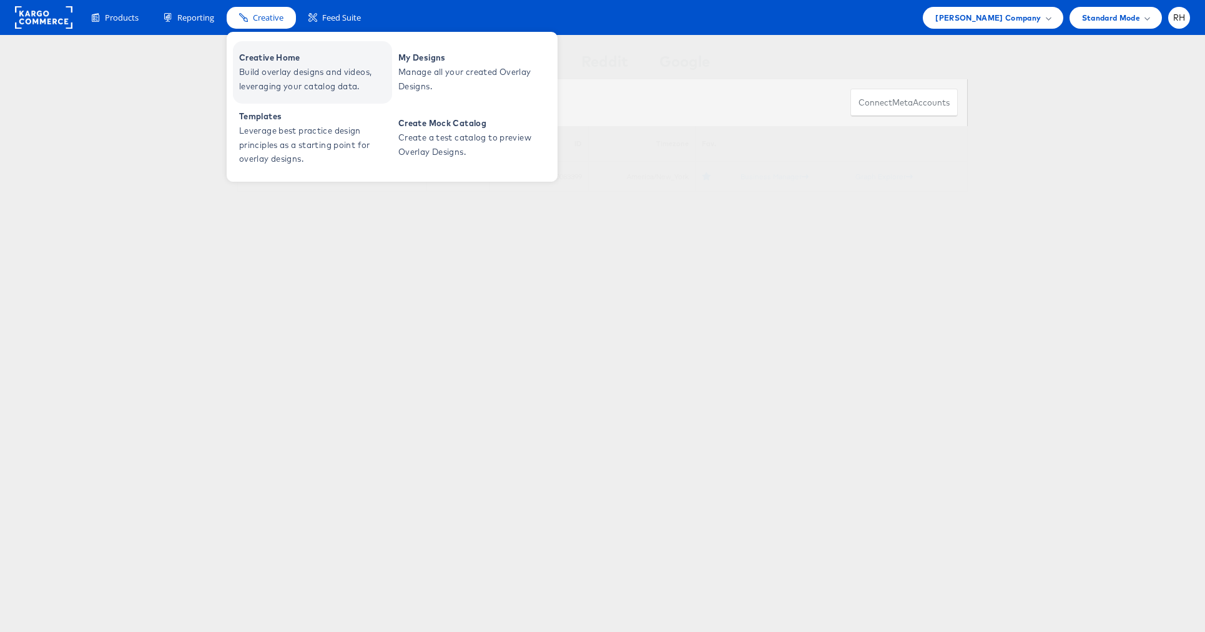
click at [271, 60] on span "Creative Home" at bounding box center [314, 58] width 150 height 14
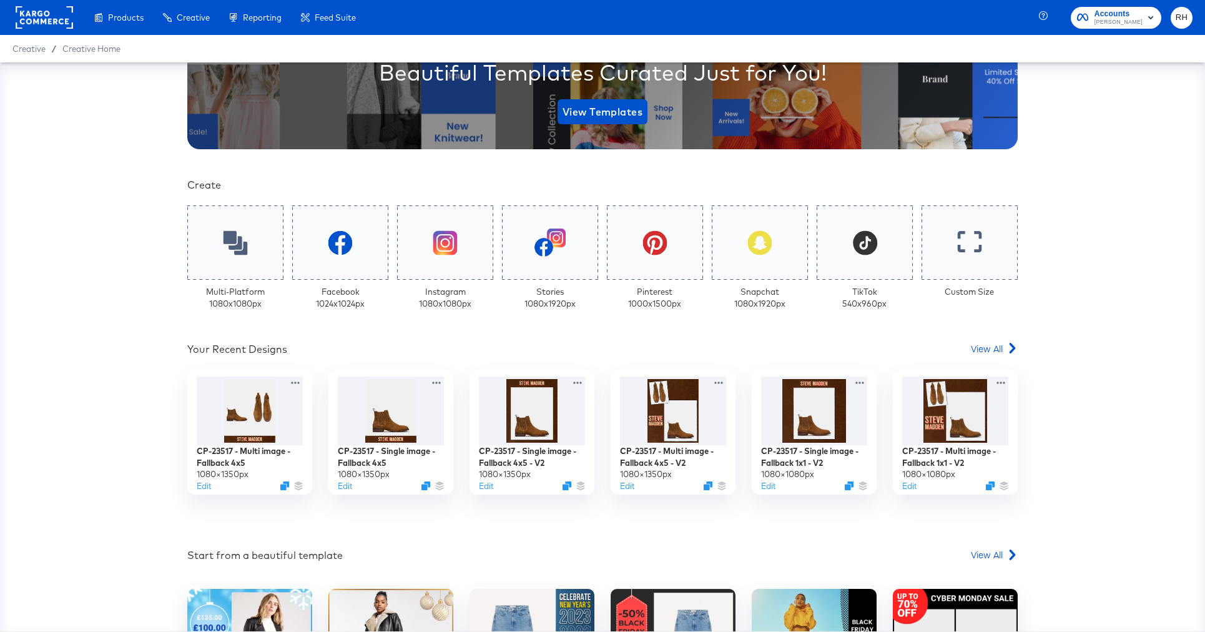
scroll to position [232, 0]
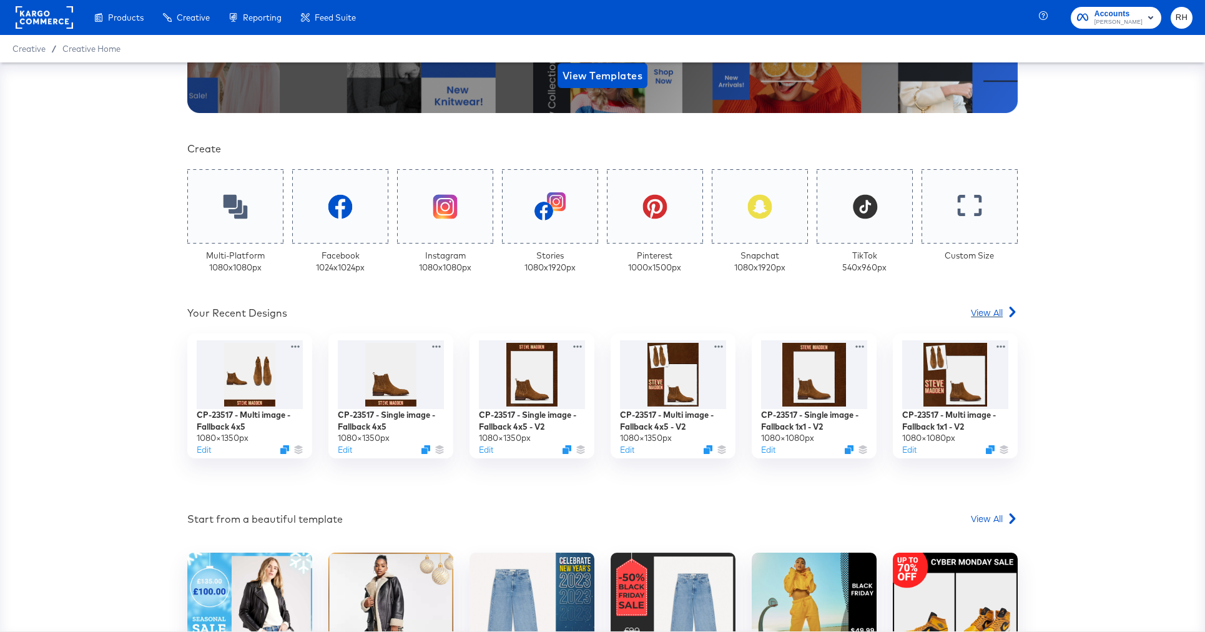
click at [989, 309] on span "View All" at bounding box center [987, 312] width 32 height 12
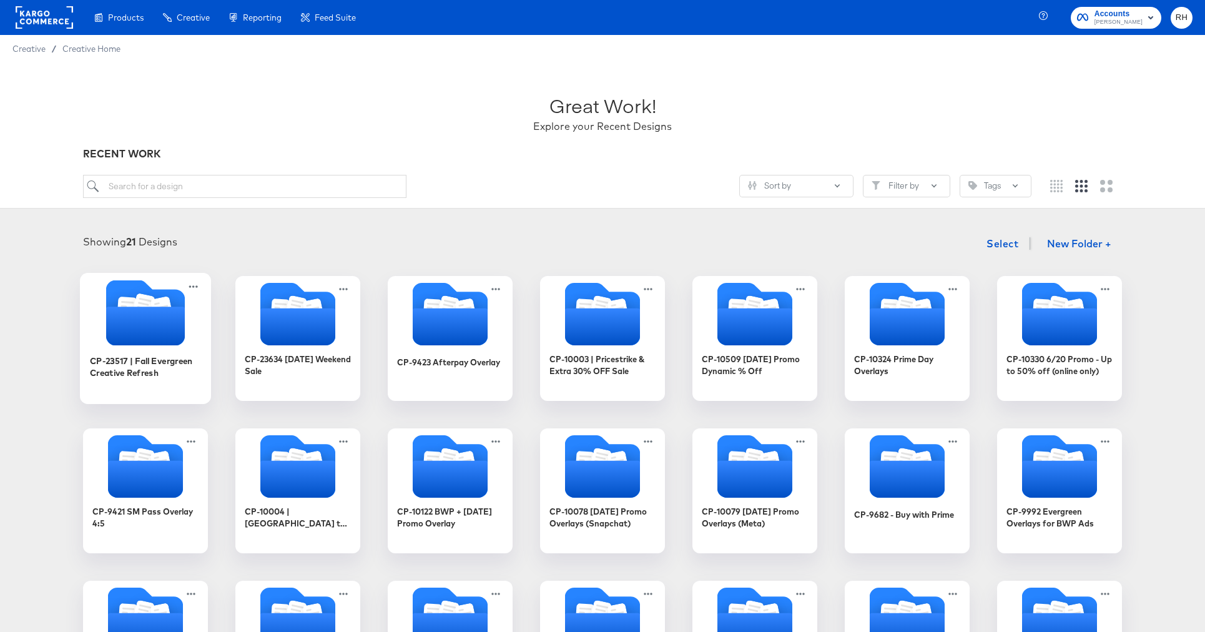
click at [169, 317] on icon "Folder" at bounding box center [145, 325] width 79 height 39
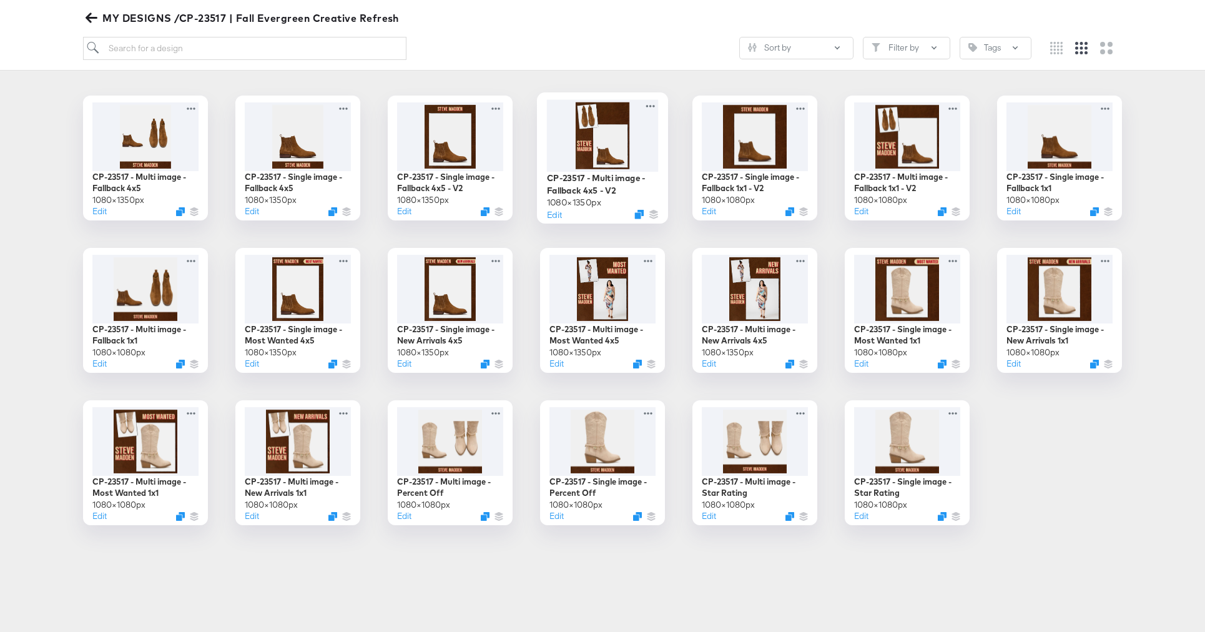
scroll to position [316, 0]
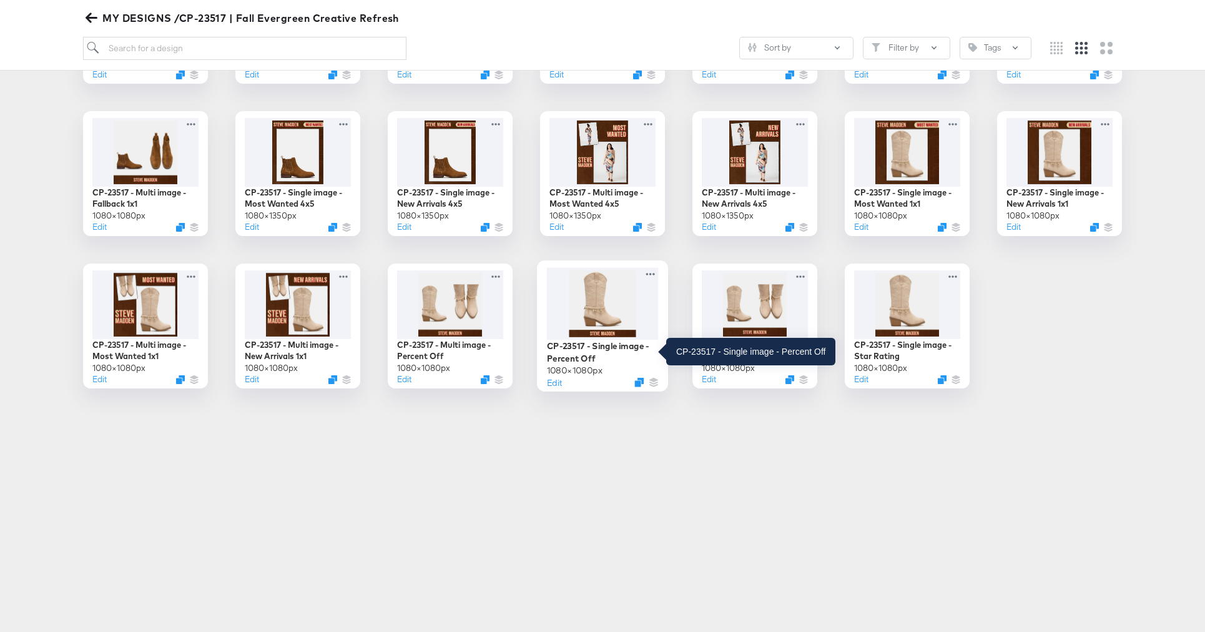
click at [595, 346] on div "CP-23517 - Single image - Percent Off" at bounding box center [603, 352] width 112 height 24
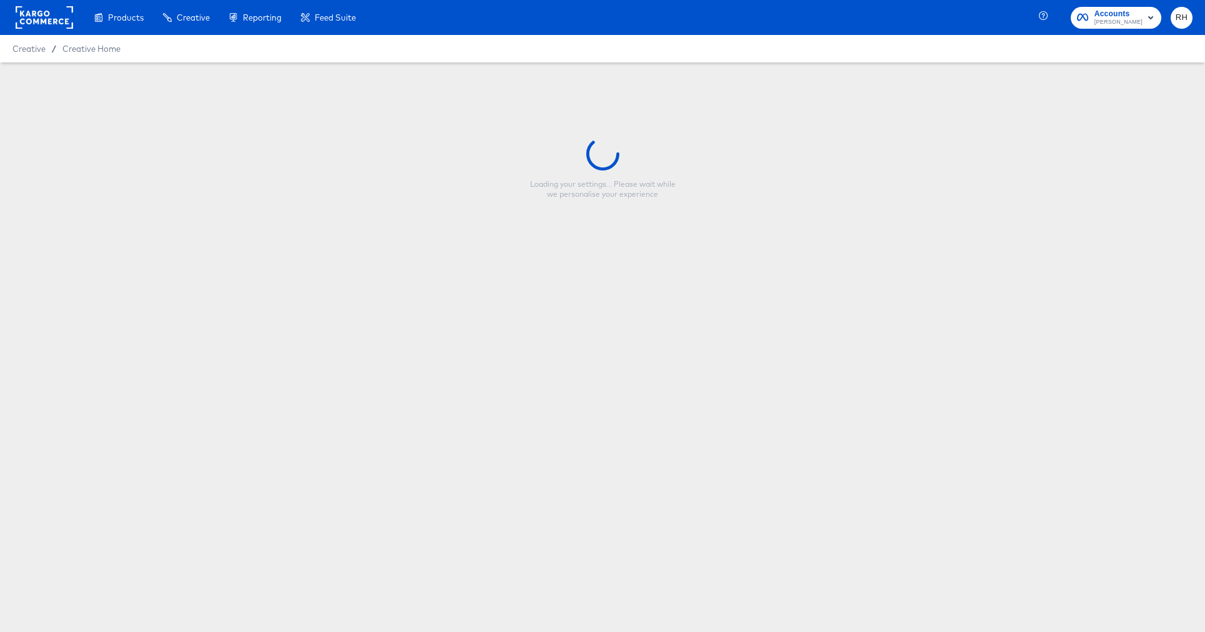
type input "CP-23517 - Single image - Percent Off"
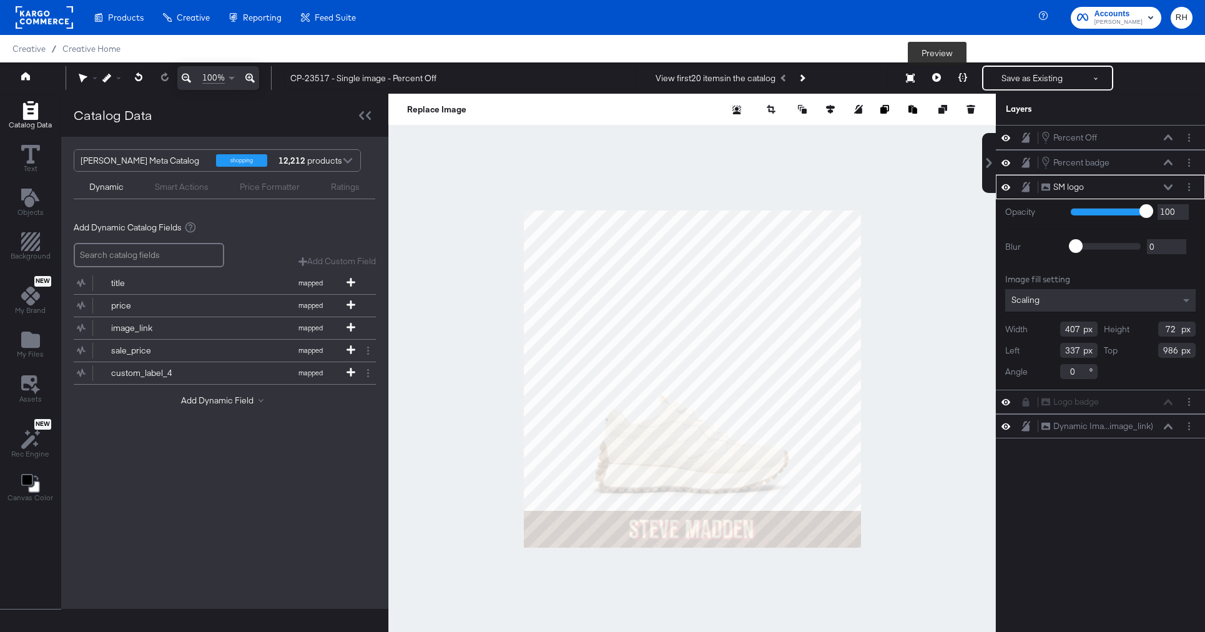
click at [935, 80] on icon at bounding box center [936, 77] width 9 height 9
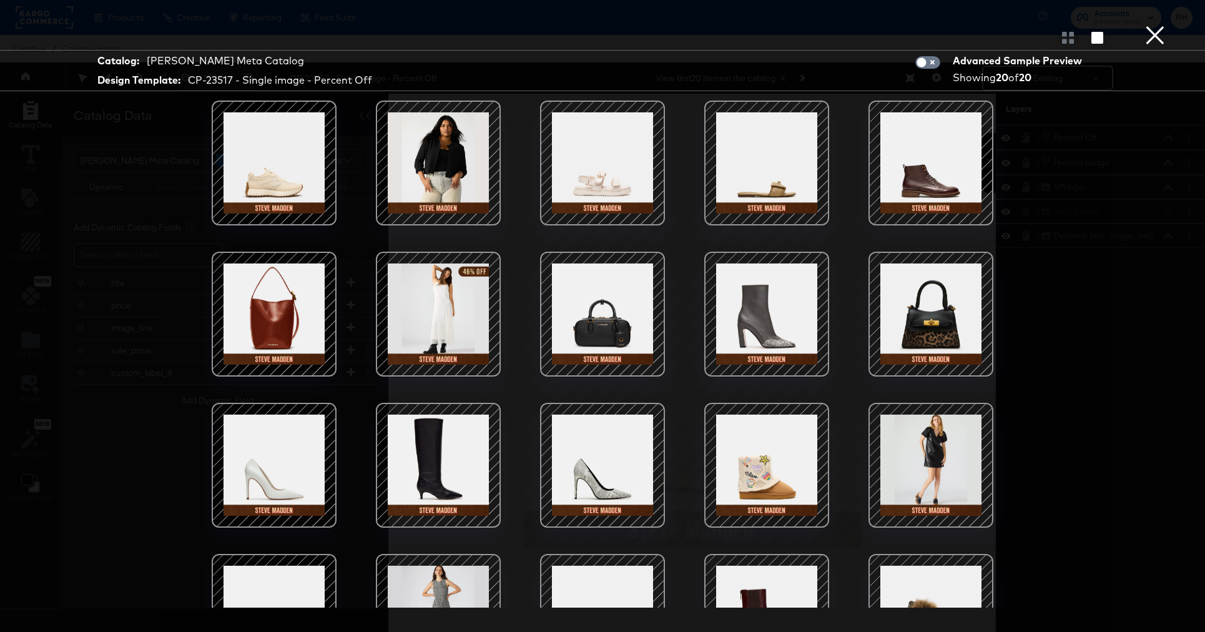
click at [439, 285] on div at bounding box center [438, 314] width 106 height 106
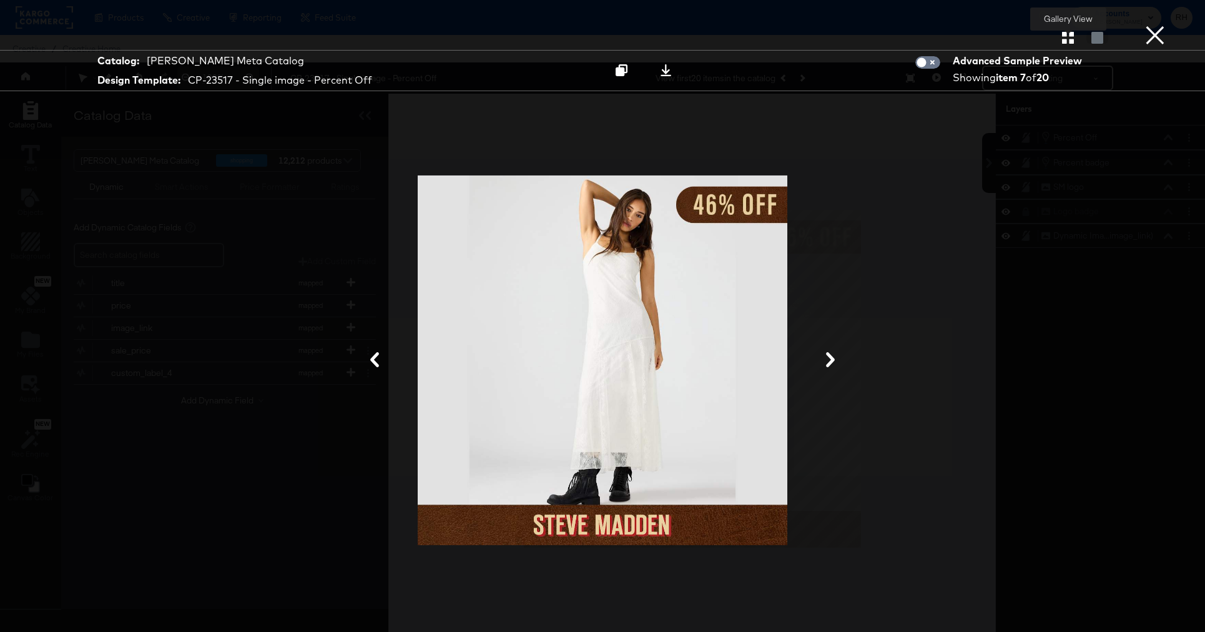
click at [1072, 41] on icon "button" at bounding box center [1068, 38] width 12 height 12
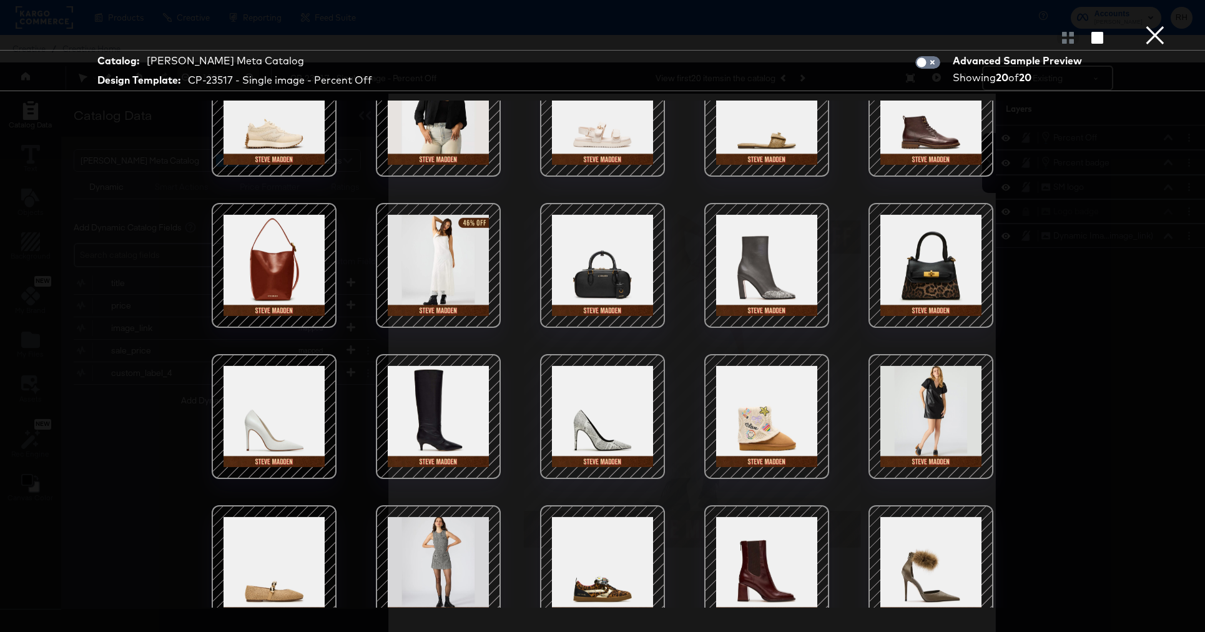
scroll to position [71, 0]
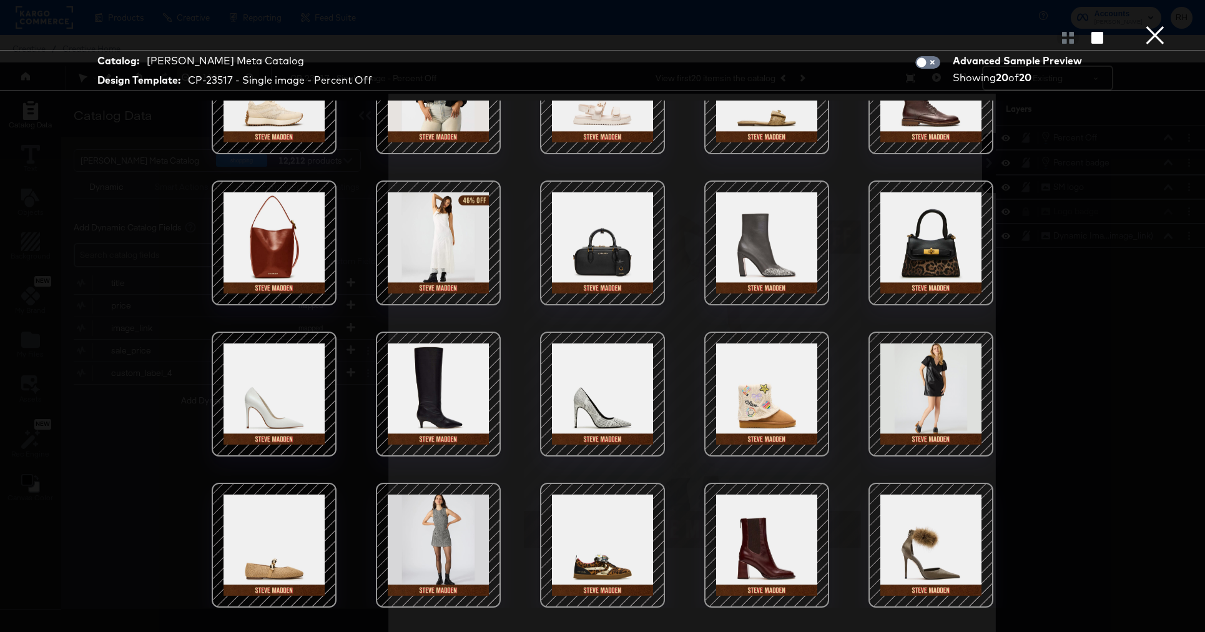
click at [1161, 25] on button "×" at bounding box center [1154, 12] width 25 height 25
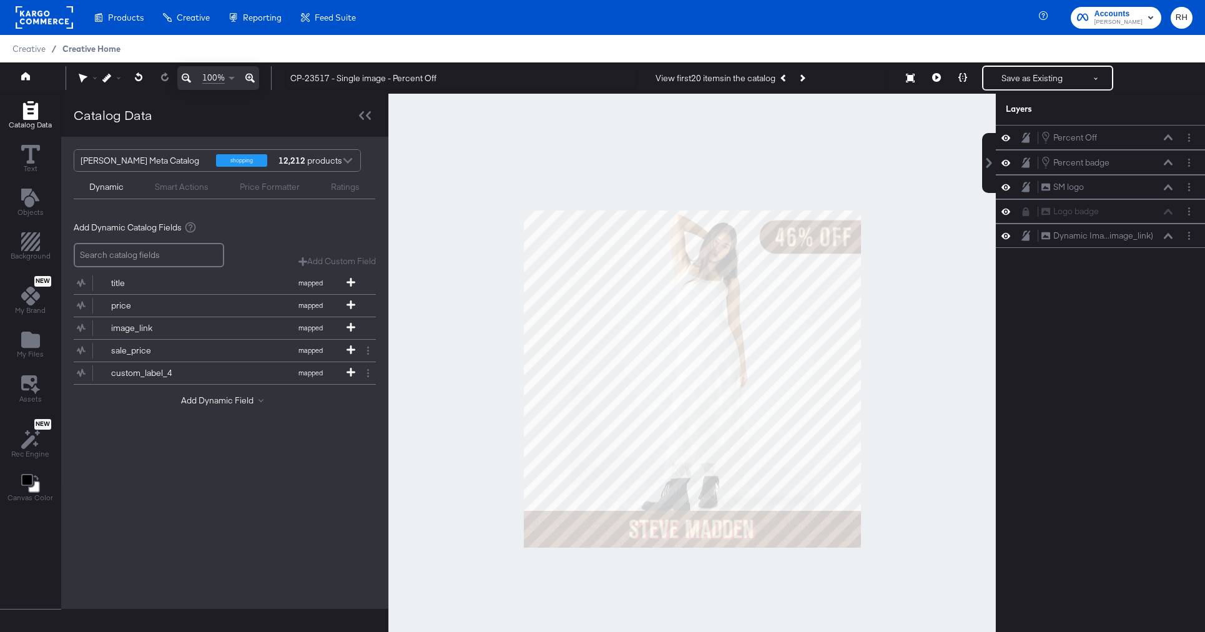
click at [91, 47] on span "Creative Home" at bounding box center [91, 49] width 58 height 10
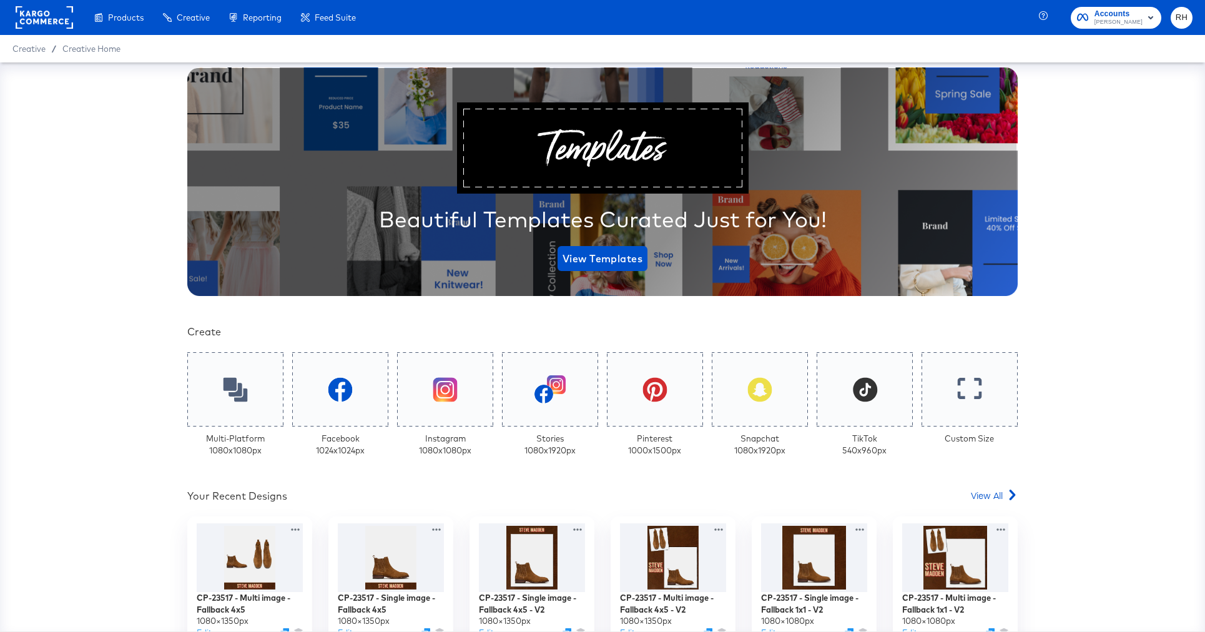
scroll to position [71, 0]
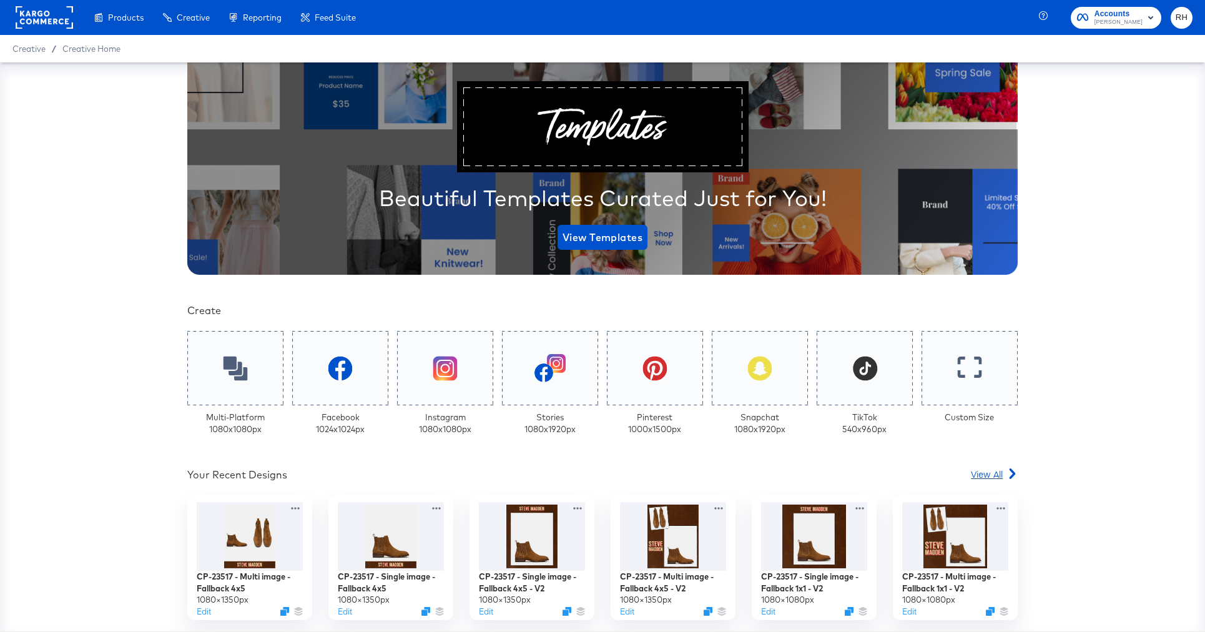
click at [979, 475] on span "View All" at bounding box center [987, 474] width 32 height 12
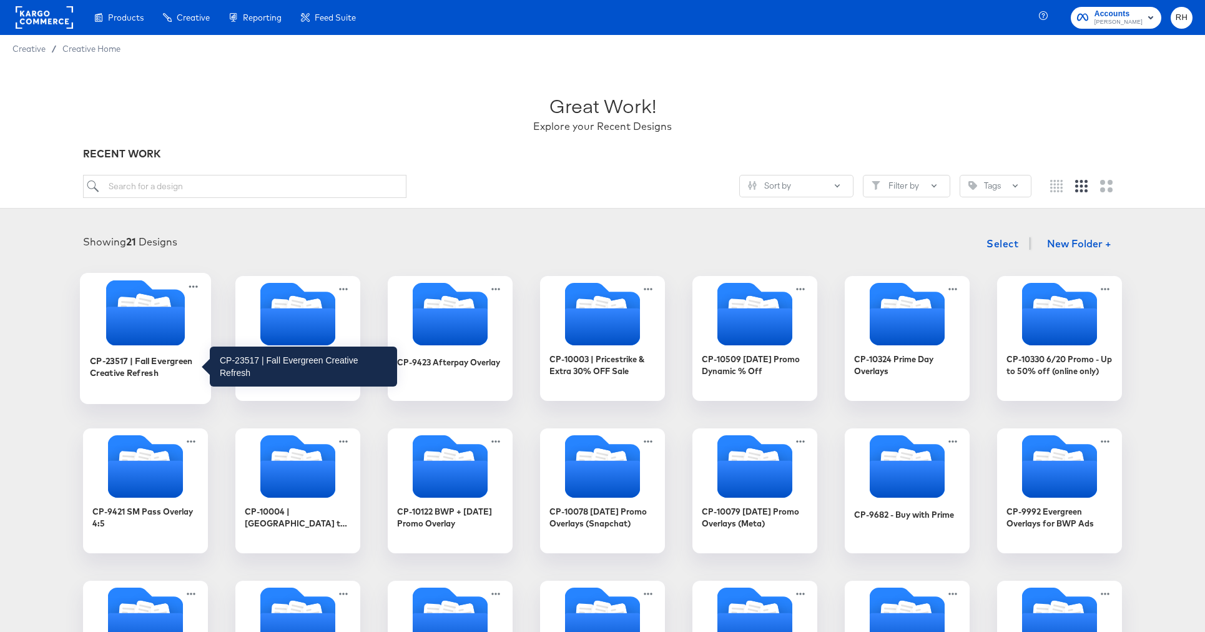
click at [173, 359] on div "CP-23517 | Fall Evergreen Creative Refresh" at bounding box center [146, 366] width 112 height 24
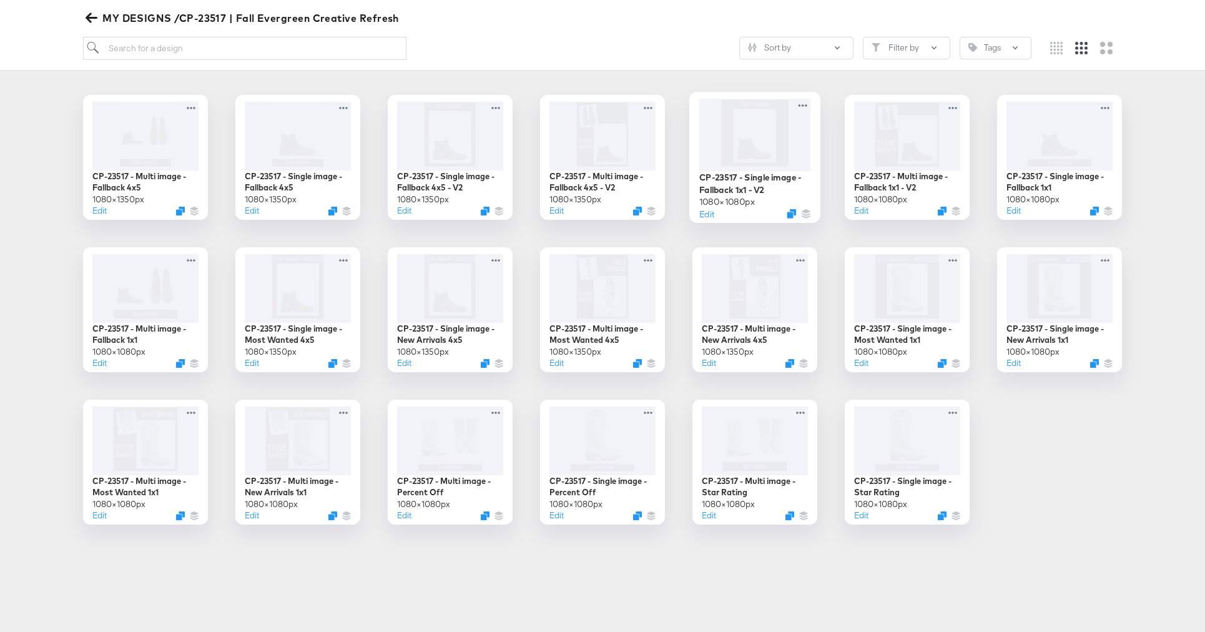
scroll to position [266, 0]
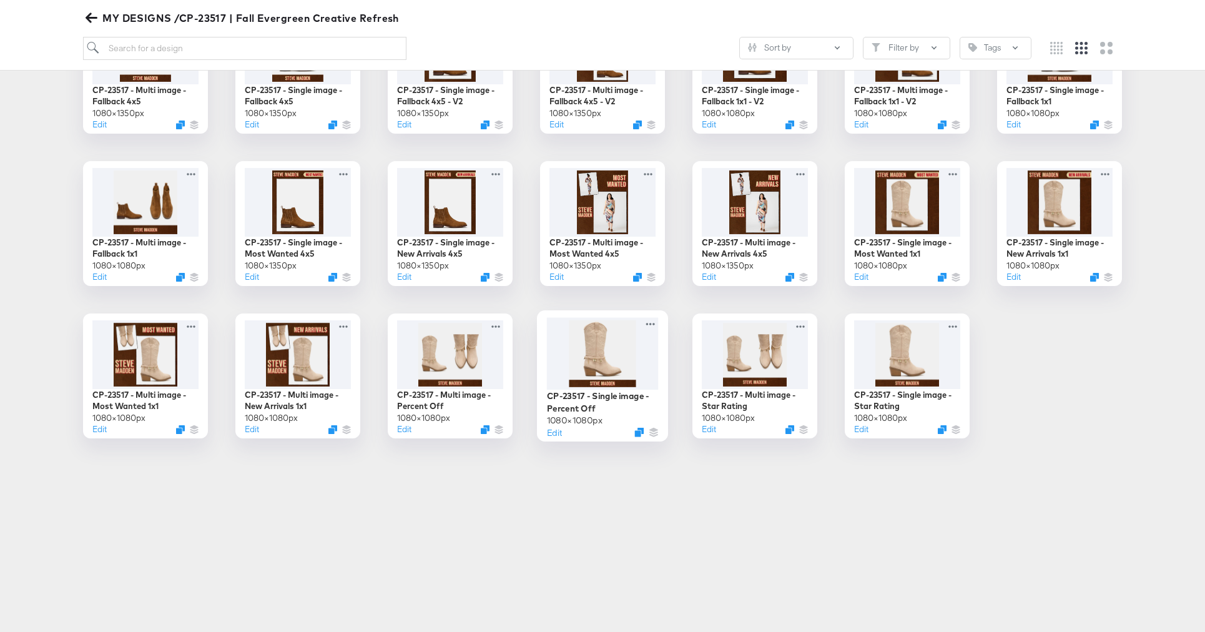
click at [609, 351] on div at bounding box center [603, 353] width 112 height 72
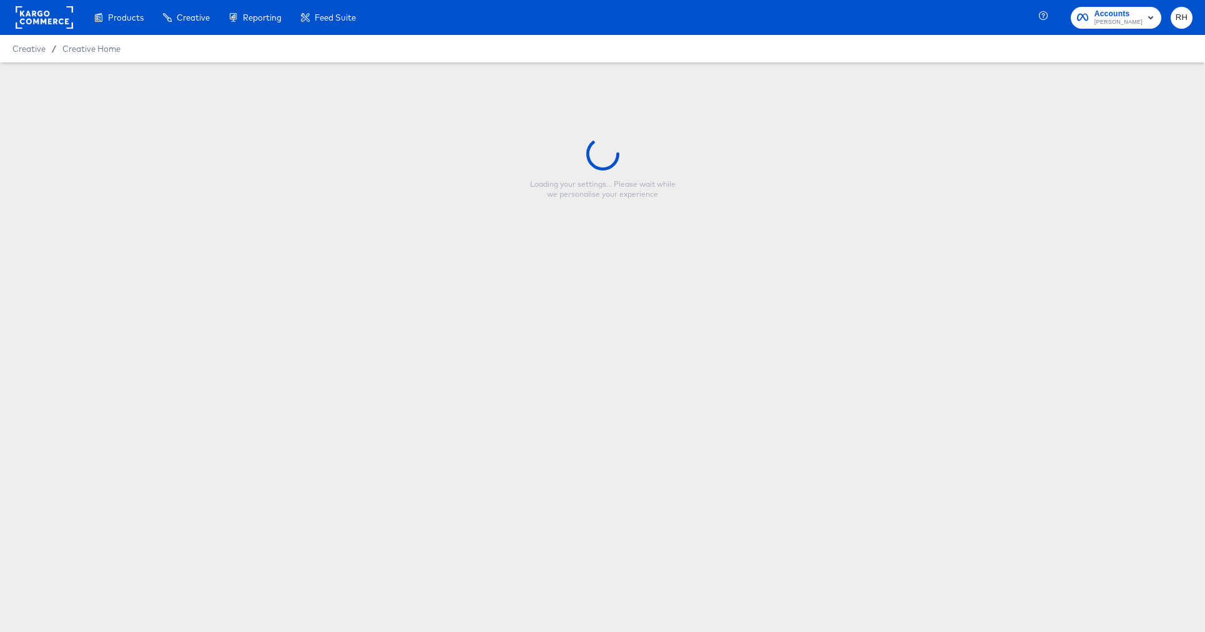
type input "CP-23517 - Single image - Percent Off"
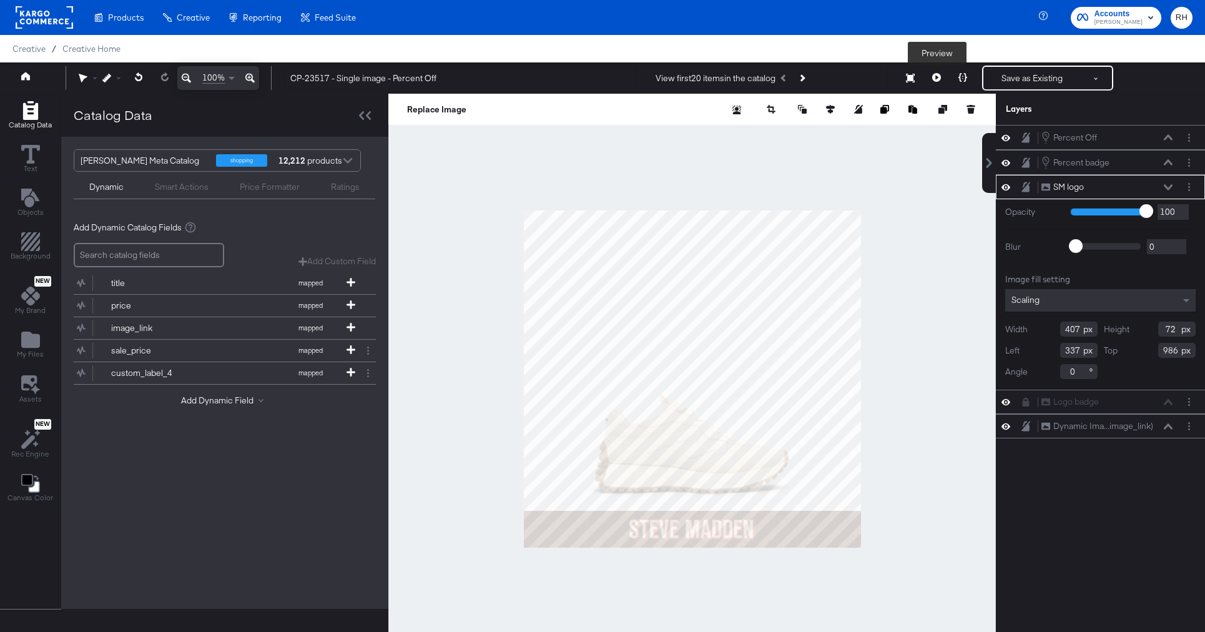
click at [934, 85] on button at bounding box center [936, 78] width 26 height 25
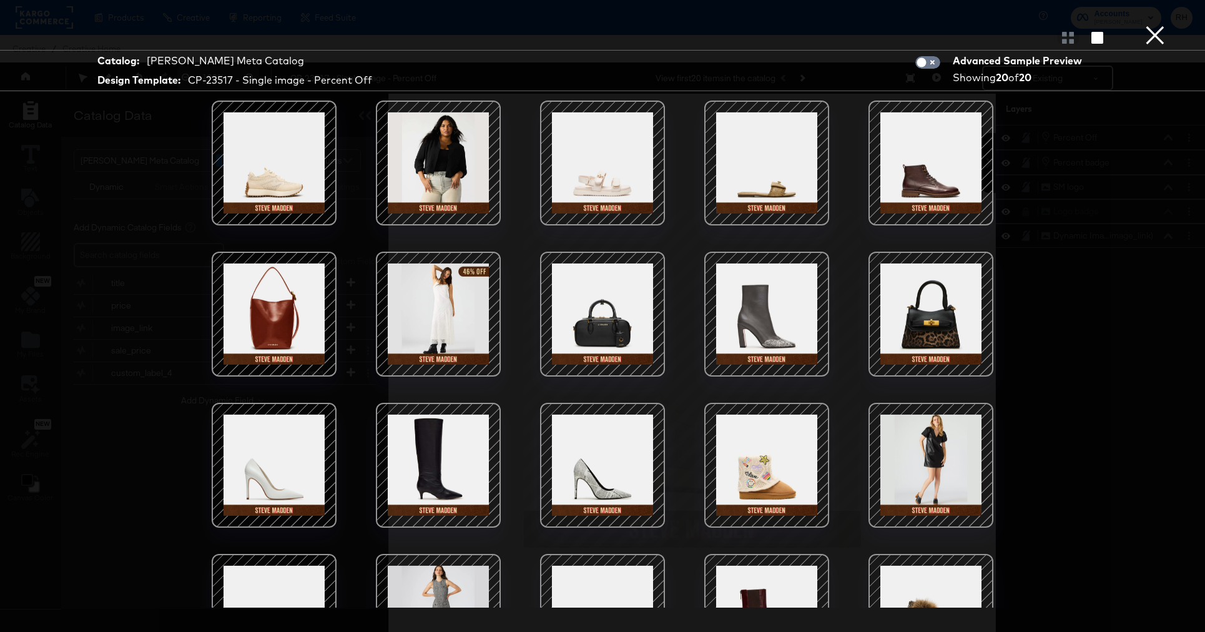
scroll to position [71, 0]
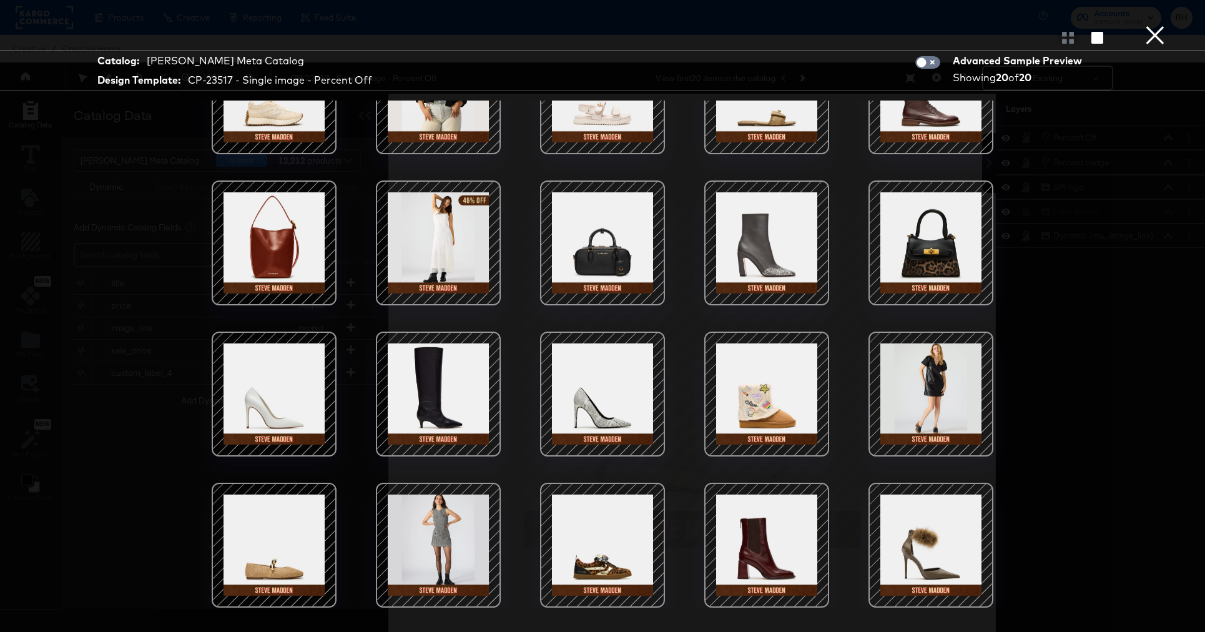
click at [1155, 25] on button "×" at bounding box center [1154, 12] width 25 height 25
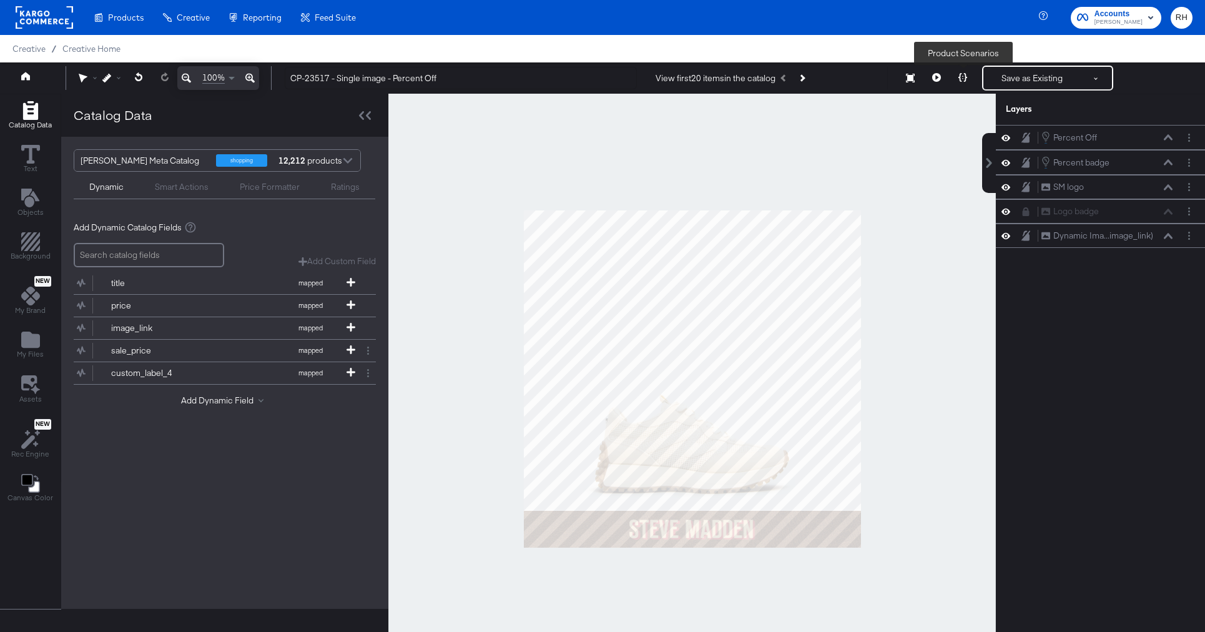
click at [963, 81] on icon at bounding box center [962, 77] width 9 height 9
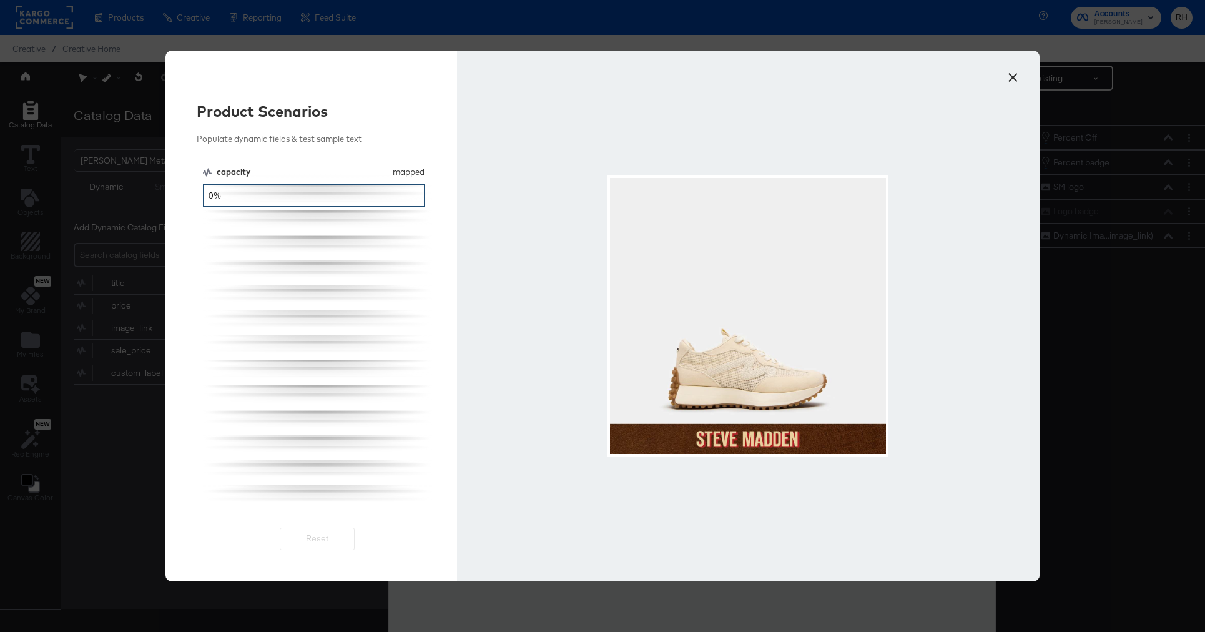
click at [270, 195] on input "0%" at bounding box center [314, 195] width 222 height 23
type input "10%"
click at [1017, 80] on button "×" at bounding box center [1012, 74] width 22 height 22
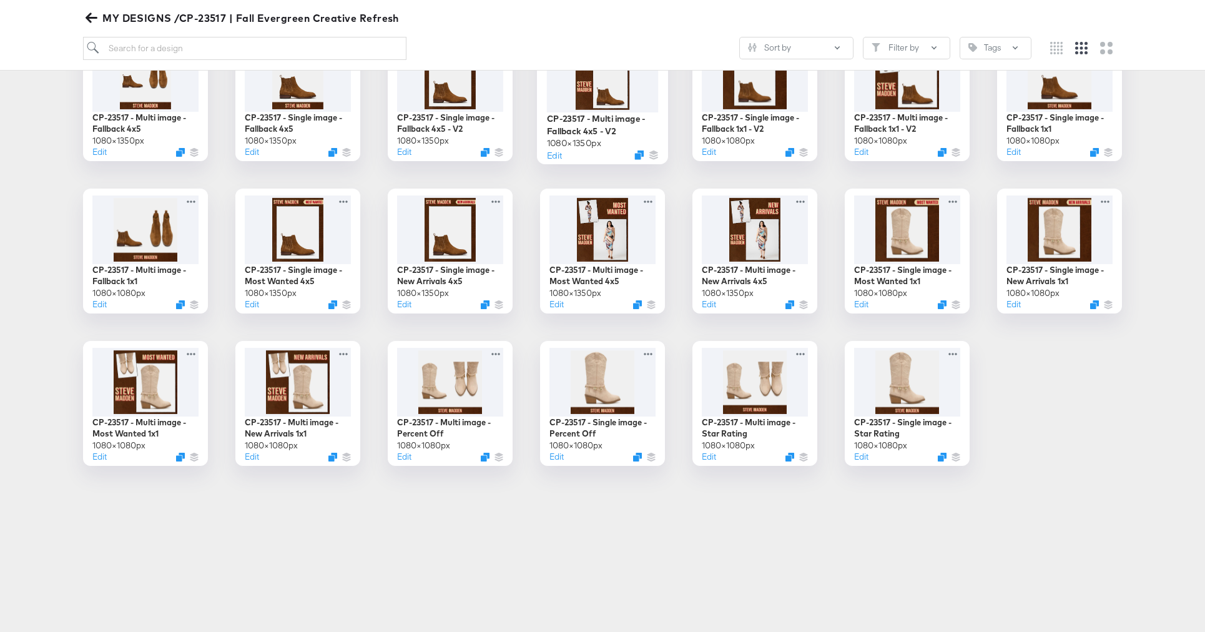
scroll to position [316, 0]
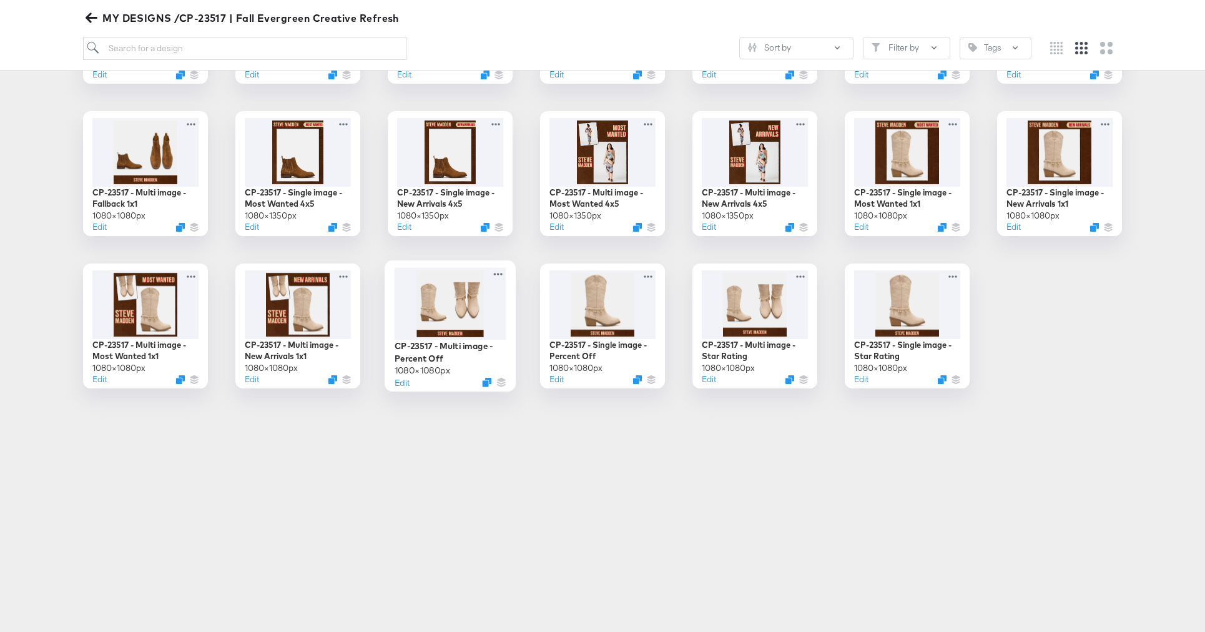
click at [472, 321] on div at bounding box center [450, 303] width 112 height 72
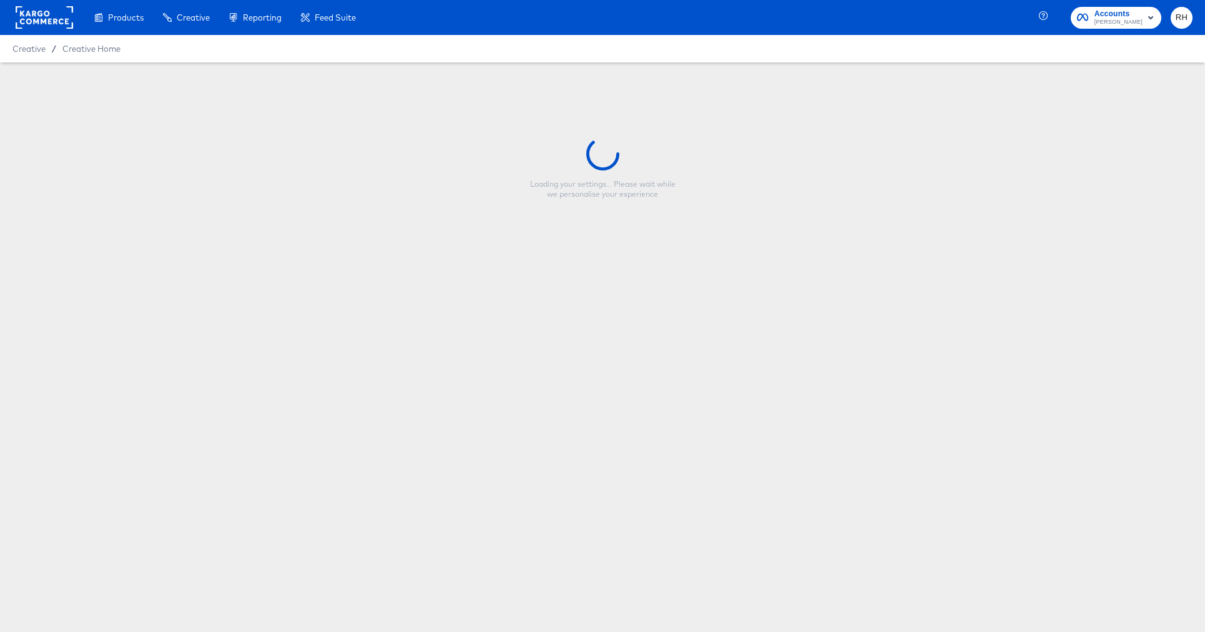
type input "CP-23517 - Multi image - Percent Off"
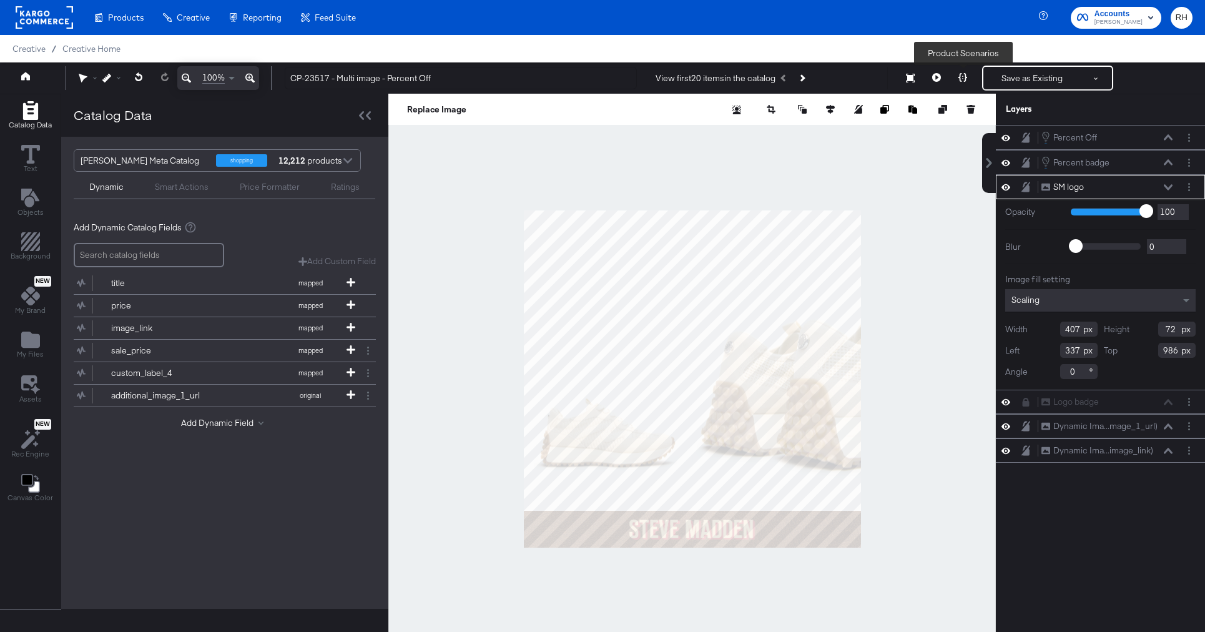
click at [965, 79] on icon at bounding box center [962, 77] width 9 height 9
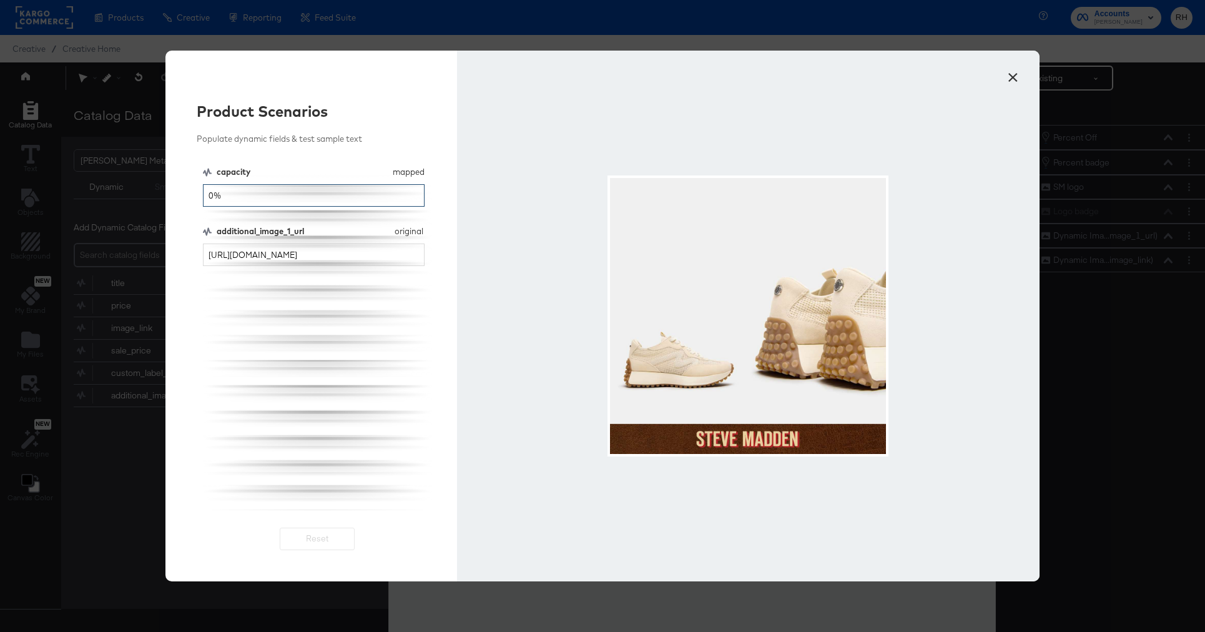
click at [330, 200] on input "0%" at bounding box center [314, 195] width 222 height 23
type input "10%"
click at [527, 316] on div at bounding box center [748, 316] width 582 height 531
click at [1012, 72] on button "×" at bounding box center [1012, 74] width 22 height 22
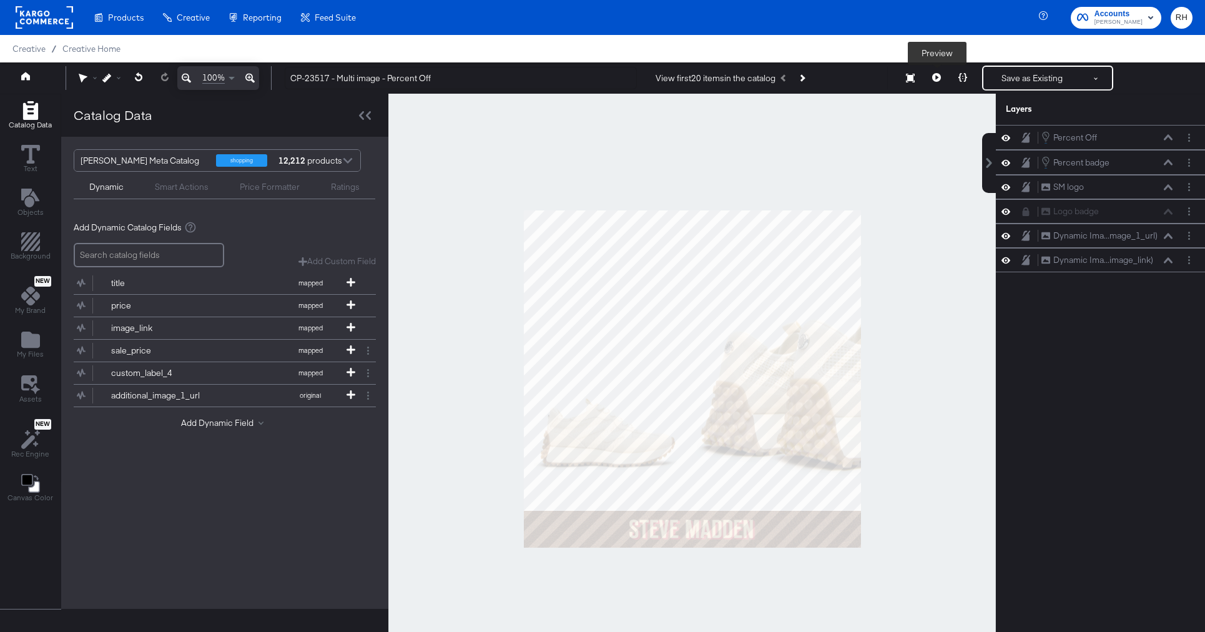
click at [931, 81] on button at bounding box center [936, 78] width 26 height 25
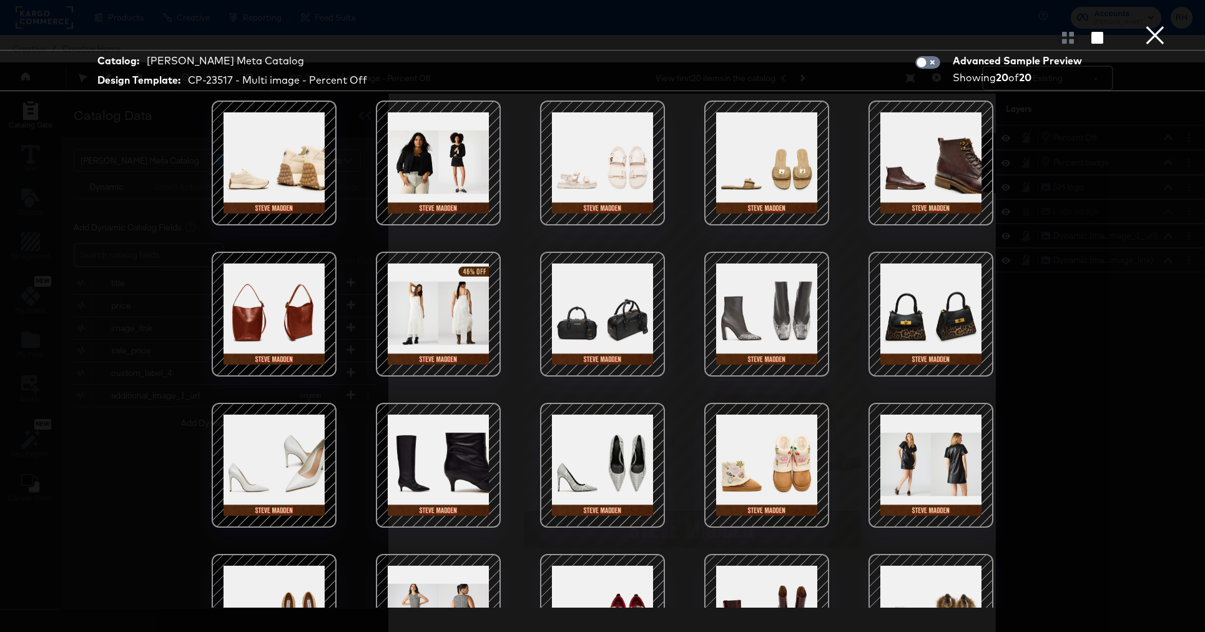
click at [1152, 25] on button "×" at bounding box center [1154, 12] width 25 height 25
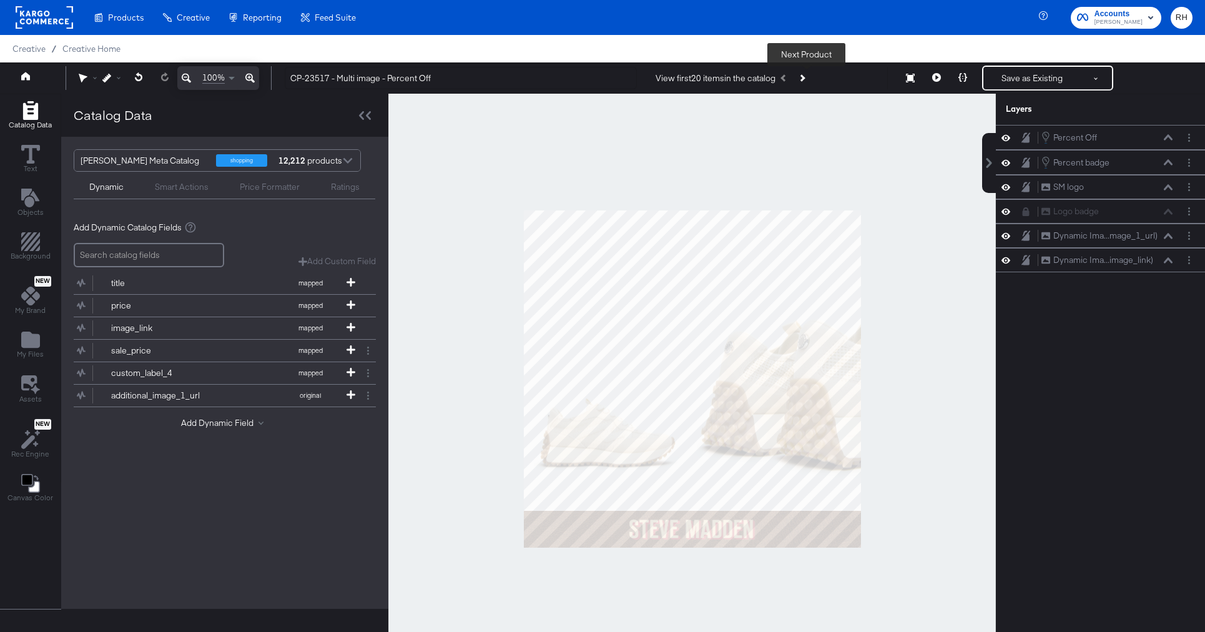
click at [805, 78] on icon "Next Product" at bounding box center [801, 77] width 7 height 7
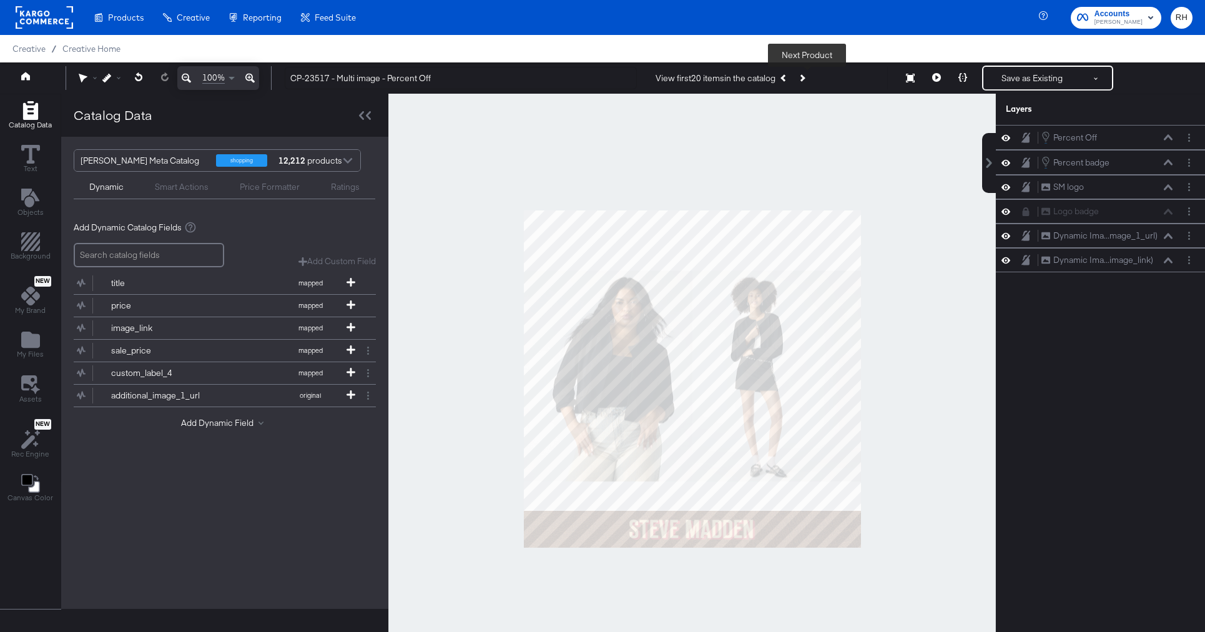
click at [805, 78] on icon "Next Product" at bounding box center [801, 77] width 7 height 7
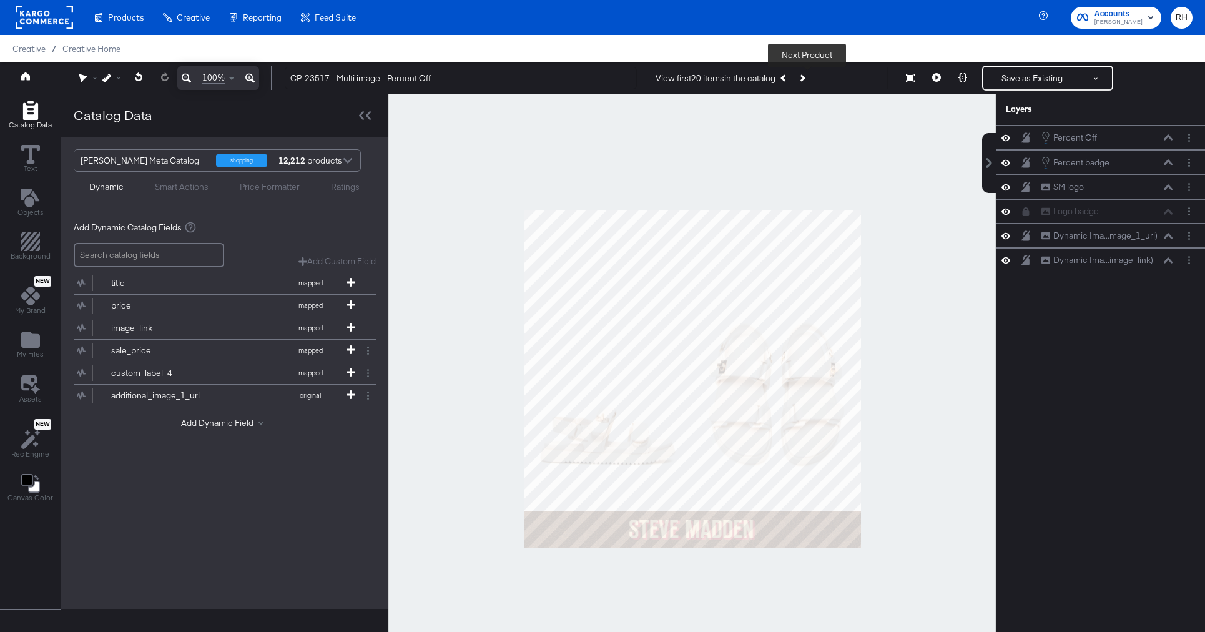
click at [805, 78] on icon "Next Product" at bounding box center [801, 77] width 7 height 7
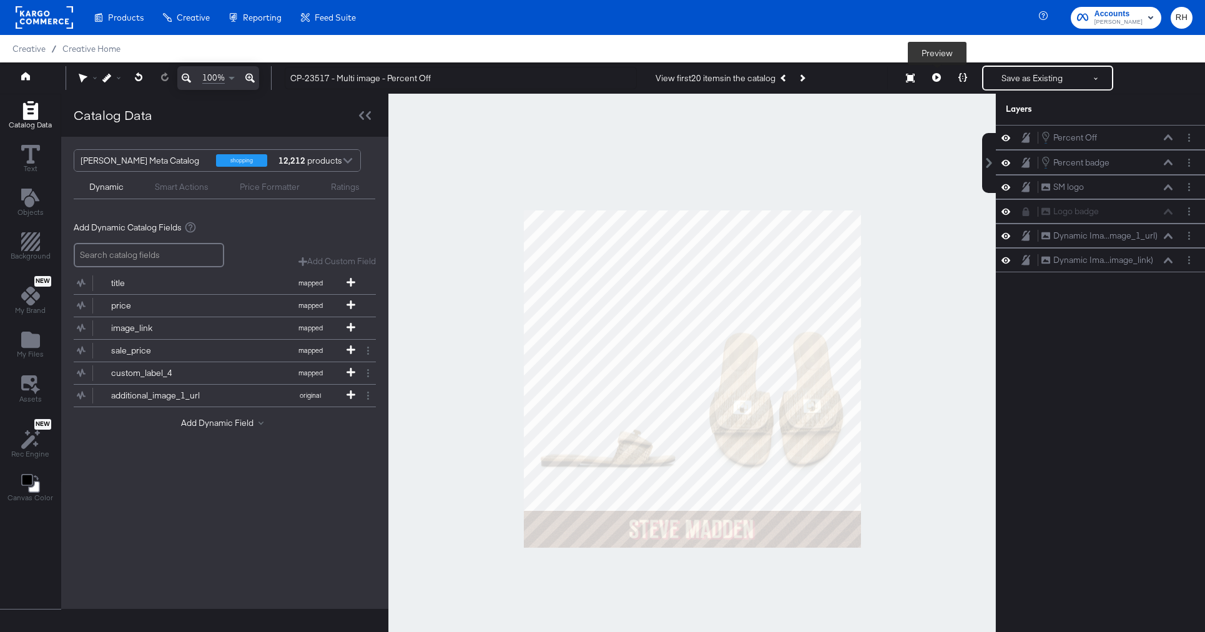
click at [934, 73] on icon at bounding box center [936, 77] width 9 height 9
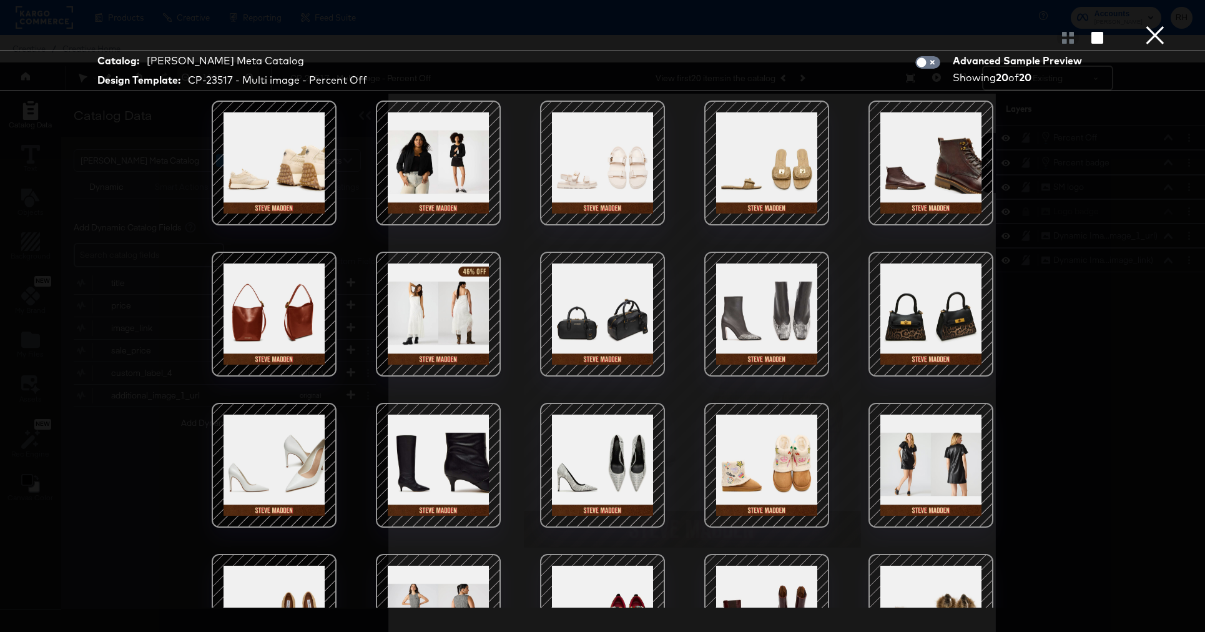
click at [785, 155] on div at bounding box center [766, 163] width 106 height 106
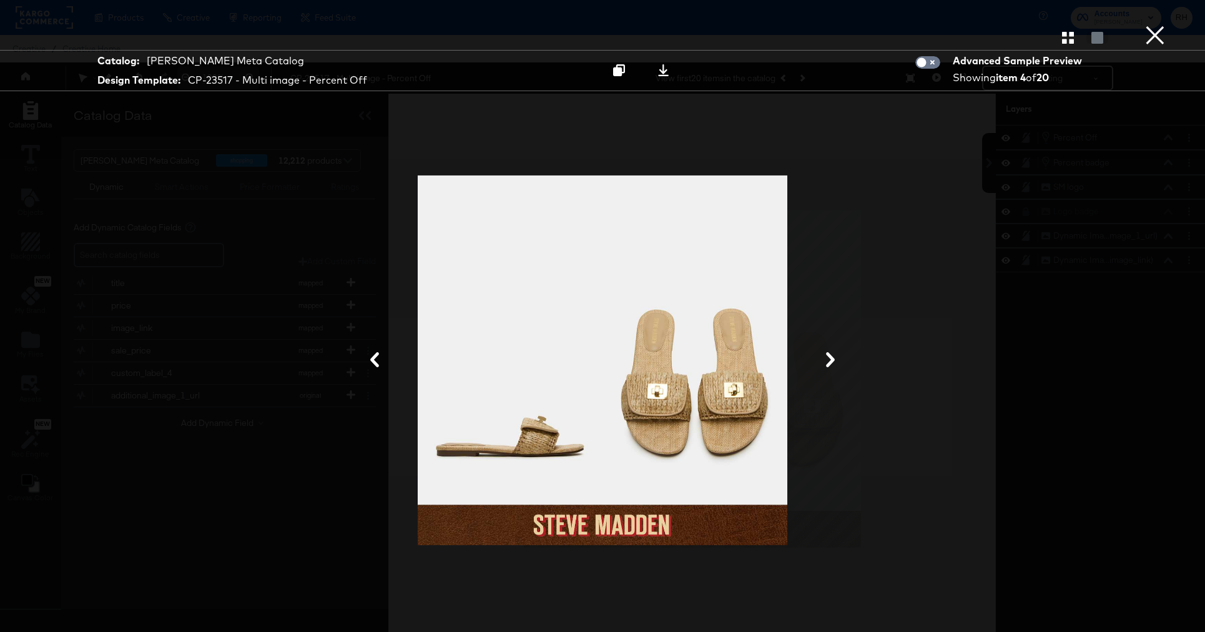
click at [1157, 25] on button "×" at bounding box center [1154, 12] width 25 height 25
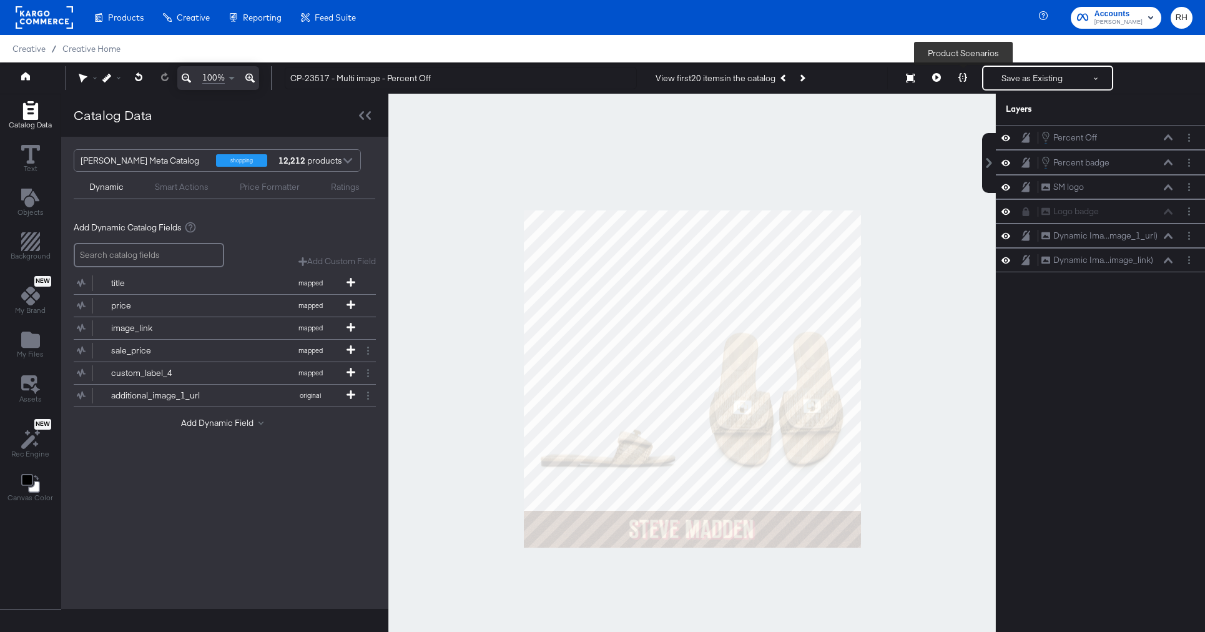
click at [966, 77] on icon at bounding box center [962, 77] width 9 height 9
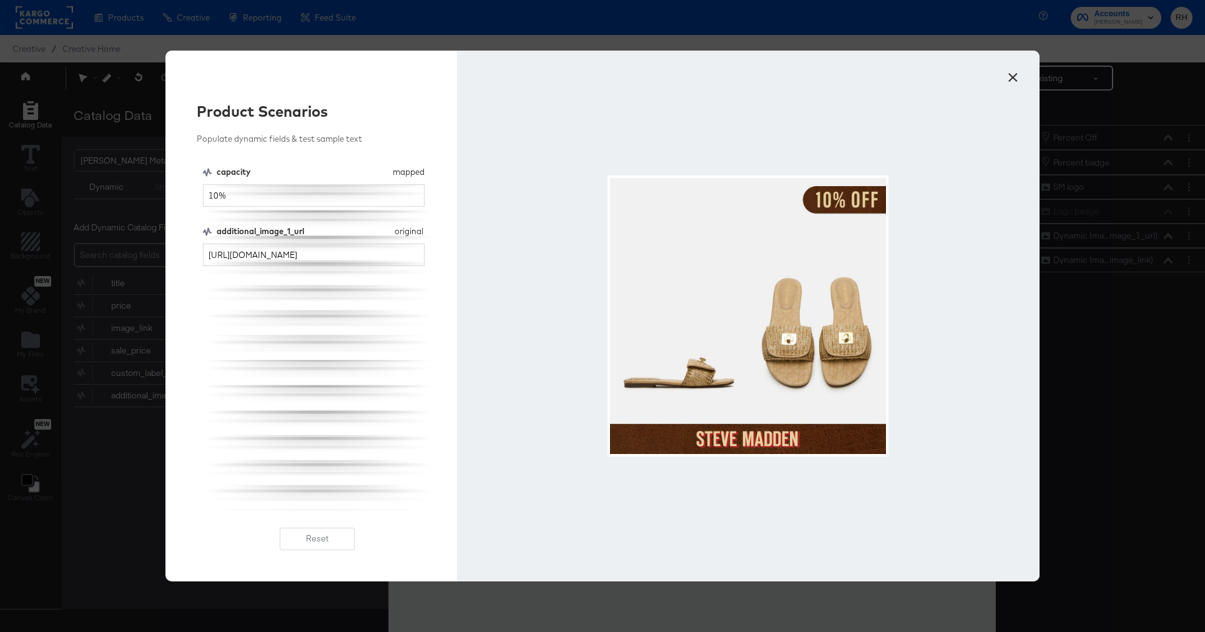
click at [1017, 79] on button "×" at bounding box center [1012, 74] width 22 height 22
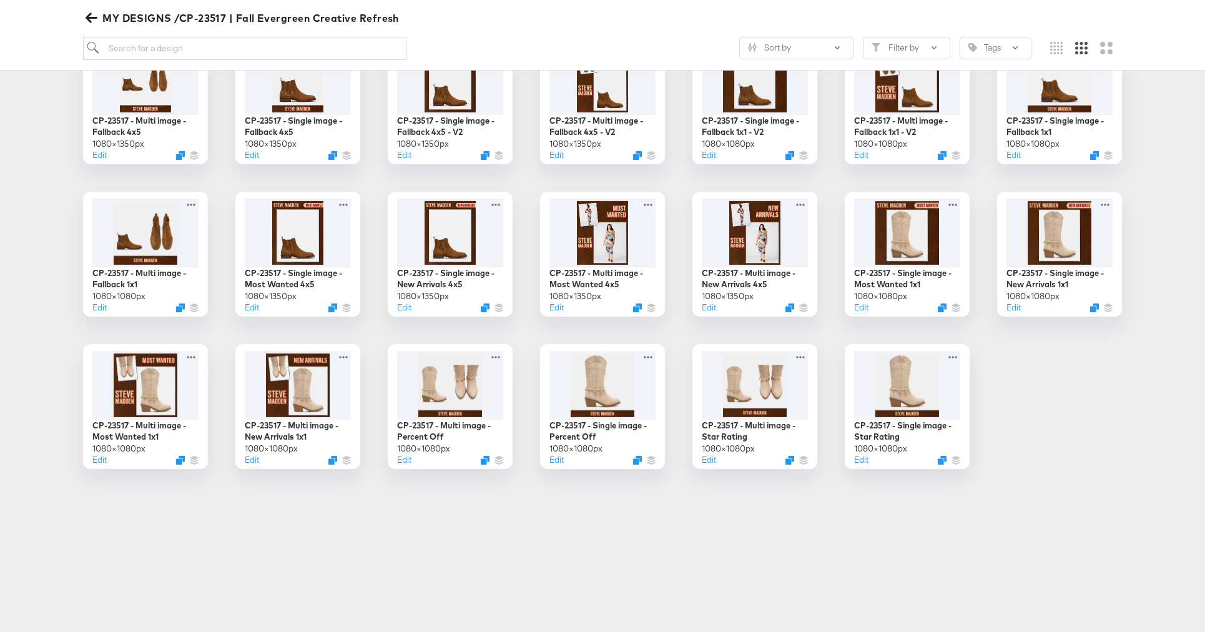
scroll to position [316, 0]
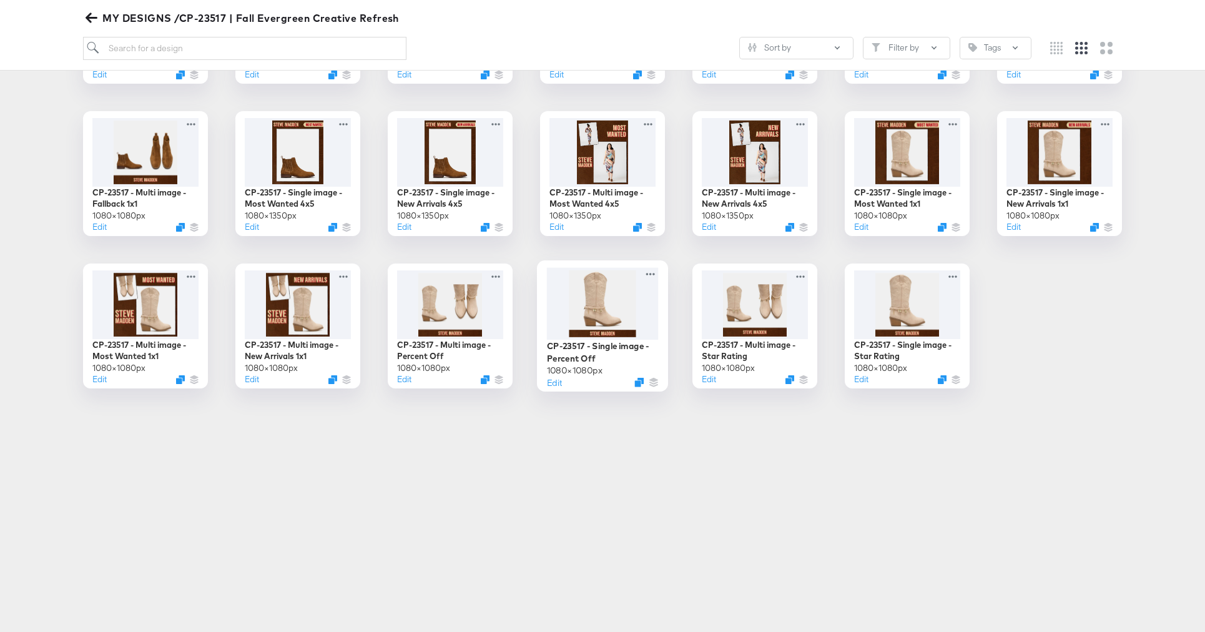
click at [565, 303] on div at bounding box center [603, 303] width 112 height 72
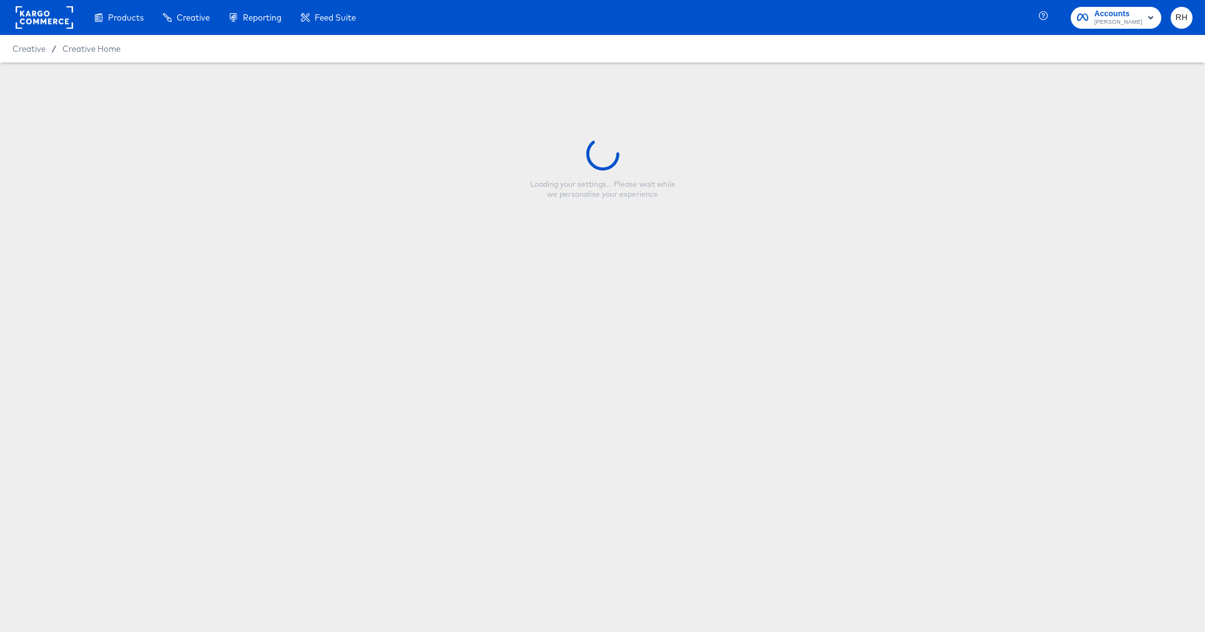
type input "CP-23517 - Single image - Percent Off"
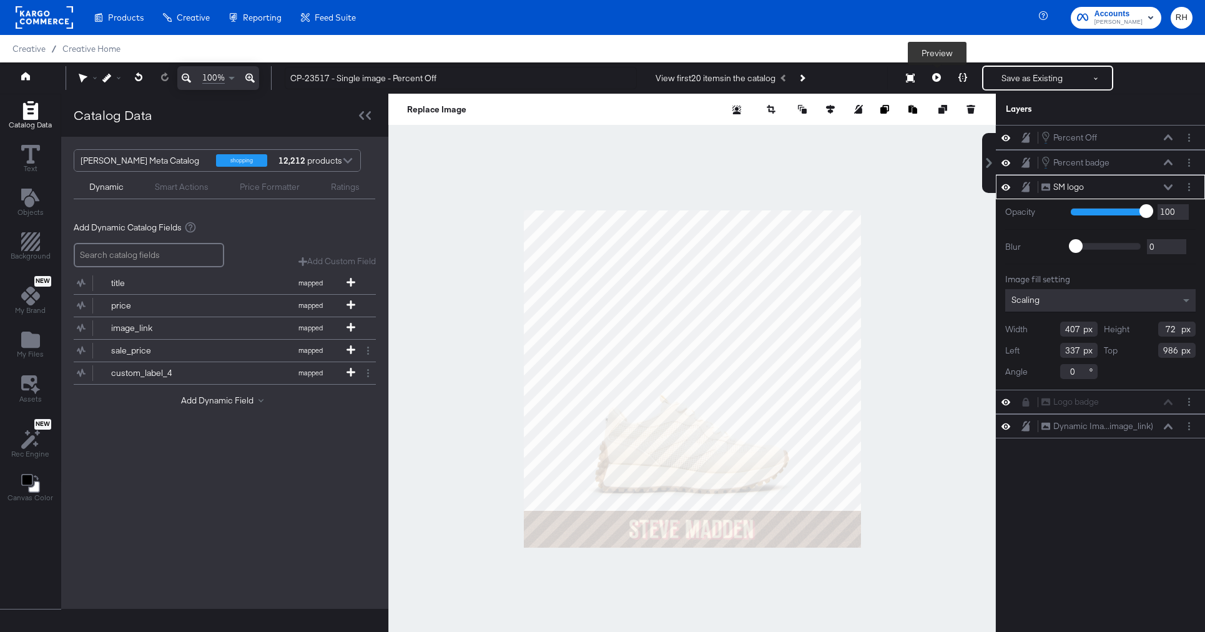
click at [939, 78] on icon at bounding box center [936, 77] width 9 height 9
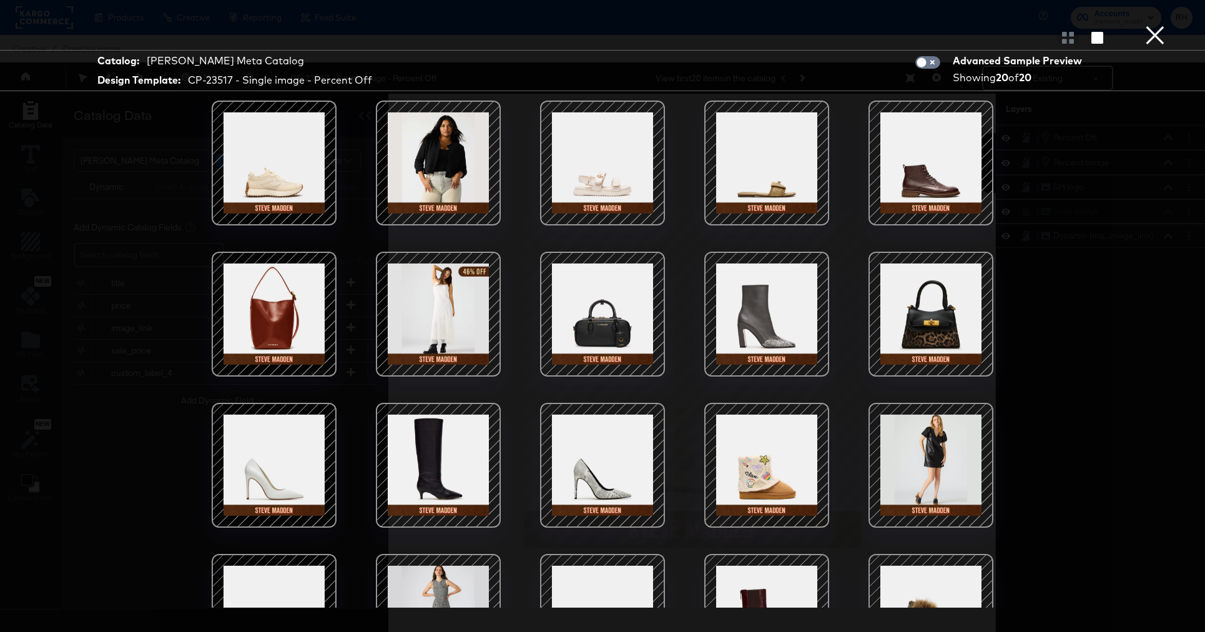
click at [810, 176] on div at bounding box center [766, 163] width 106 height 106
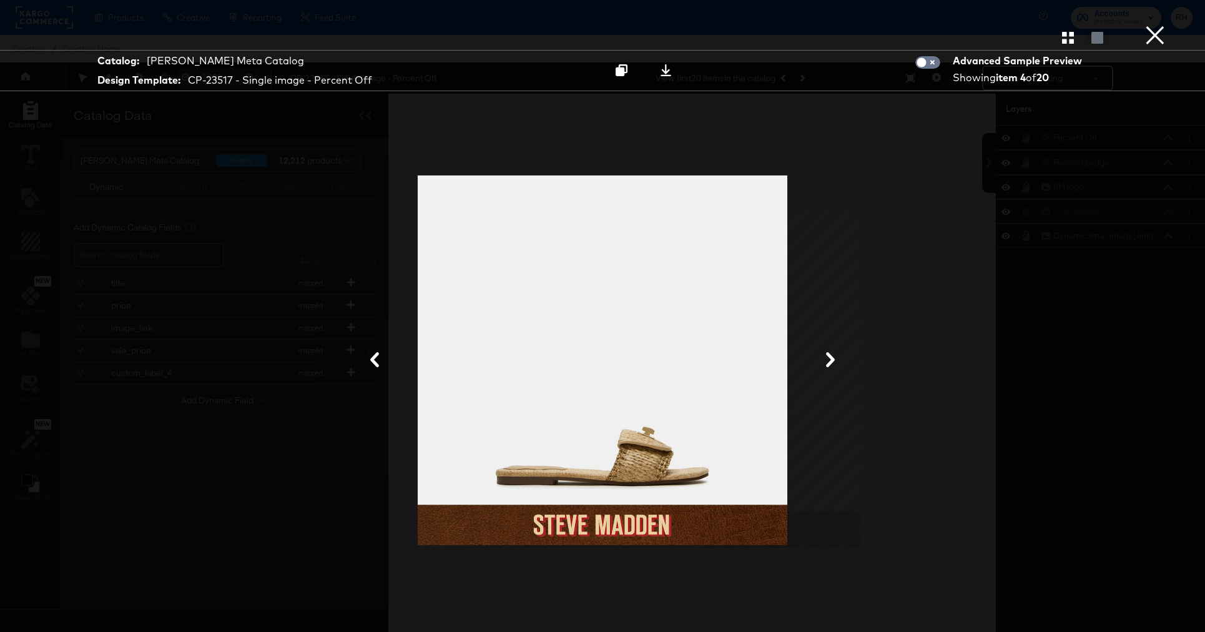
click at [1154, 25] on button "×" at bounding box center [1154, 12] width 25 height 25
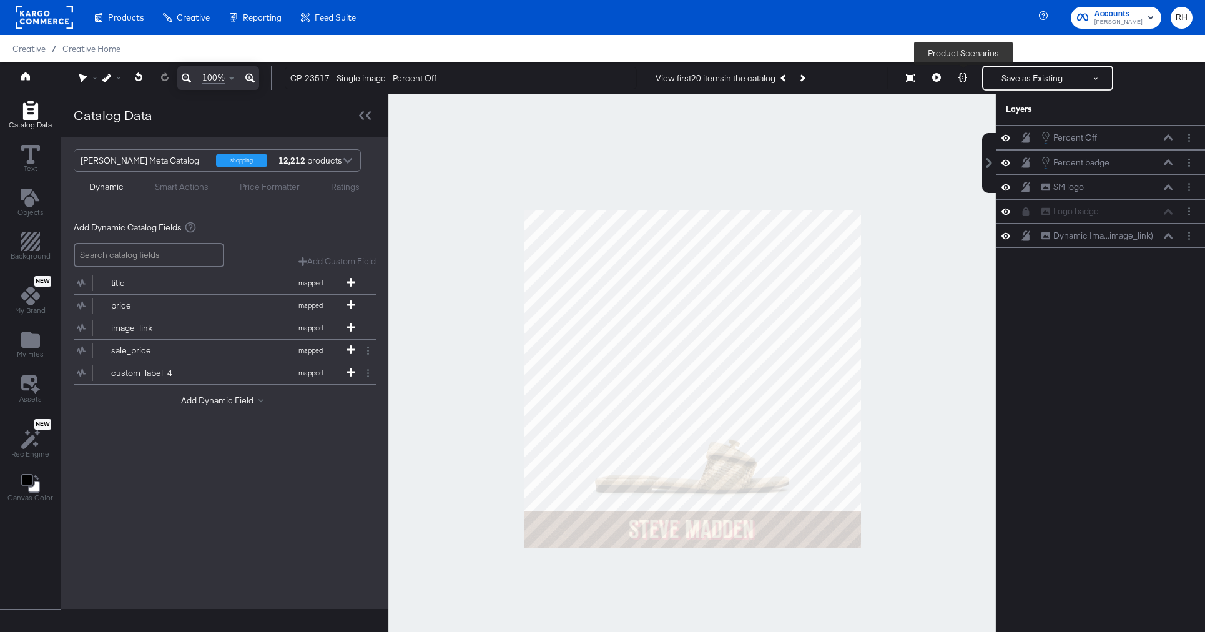
click at [964, 75] on icon at bounding box center [962, 77] width 9 height 9
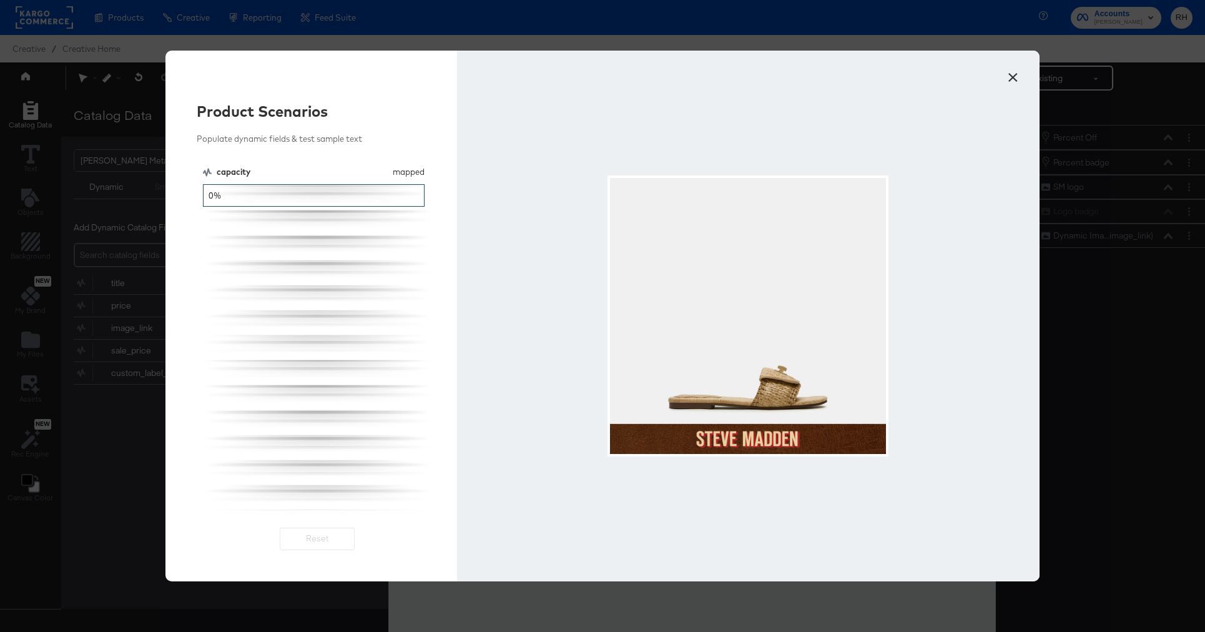
click at [206, 195] on input "0%" at bounding box center [314, 195] width 222 height 23
type input "10%"
click at [1012, 75] on button "×" at bounding box center [1012, 74] width 22 height 22
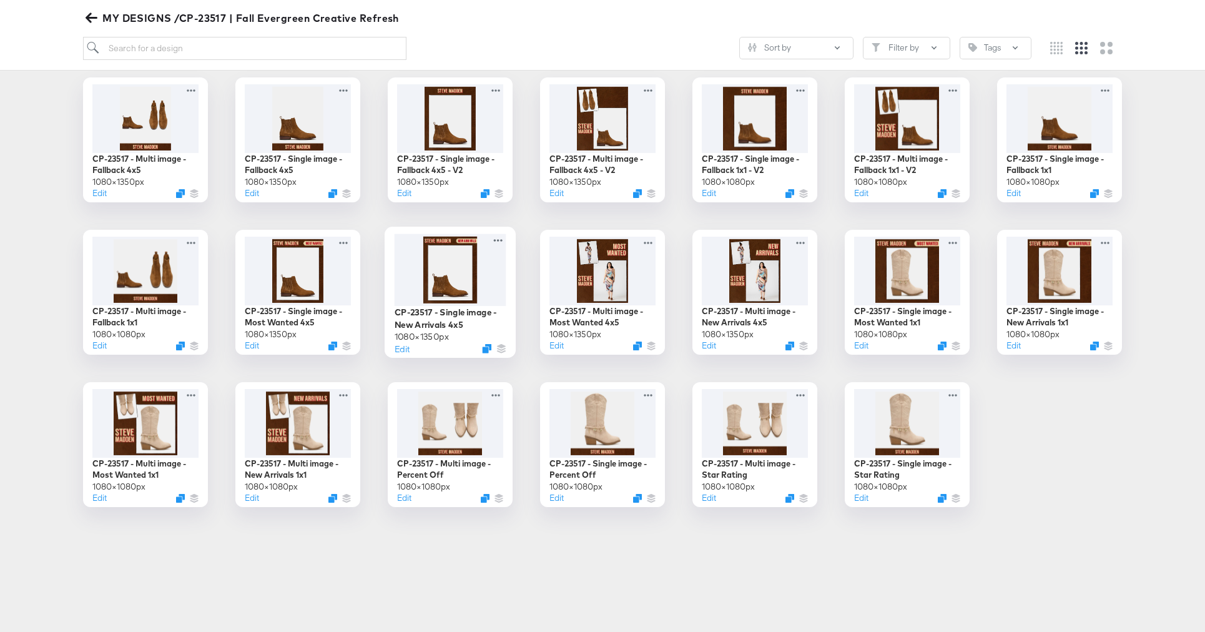
scroll to position [190, 0]
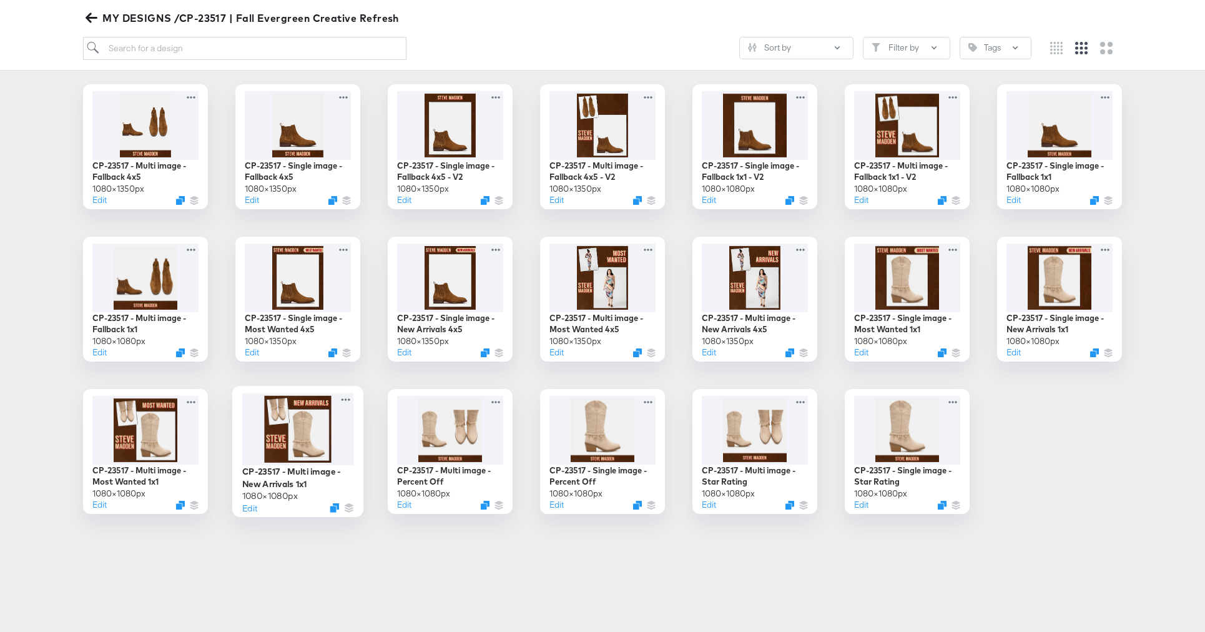
click at [291, 442] on div at bounding box center [298, 429] width 112 height 72
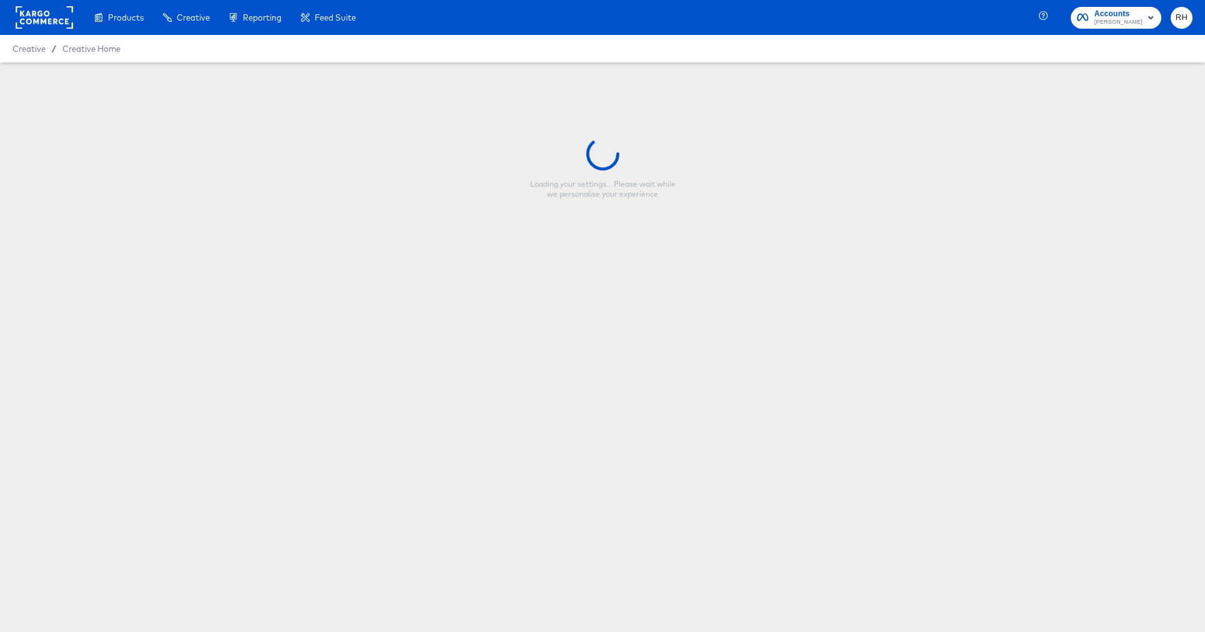
type input "CP-23517 - Multi image - New Arrivals 1x1"
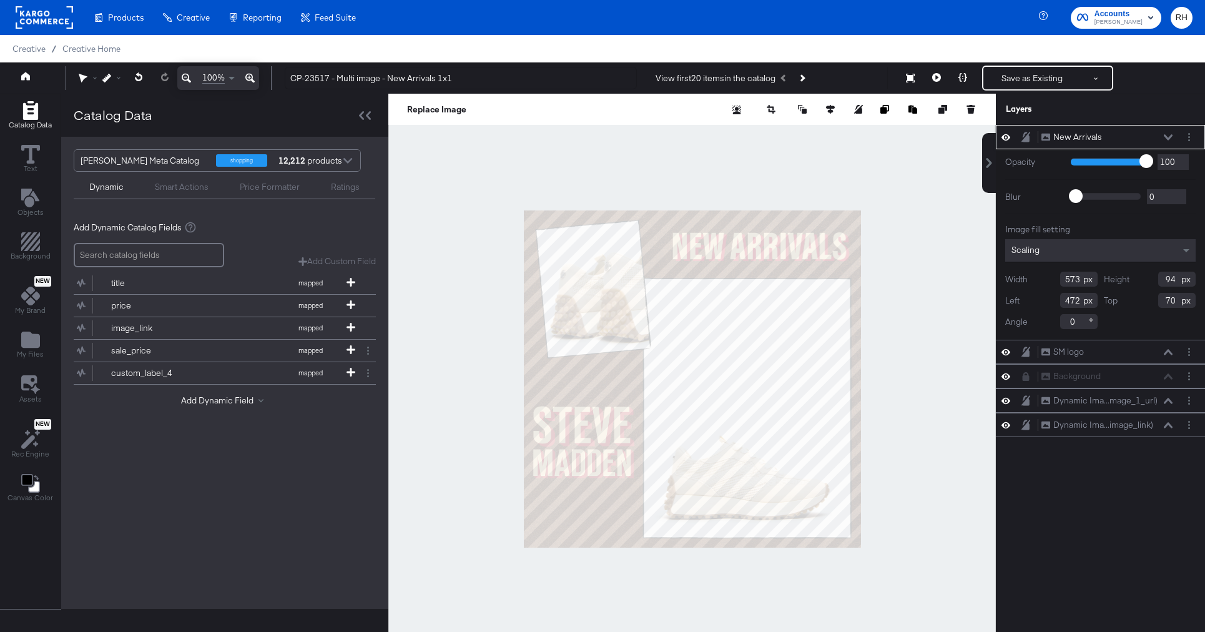
click at [1006, 139] on icon at bounding box center [1005, 137] width 9 height 11
click at [1006, 139] on icon at bounding box center [1005, 138] width 9 height 8
click at [901, 197] on div at bounding box center [691, 379] width 607 height 570
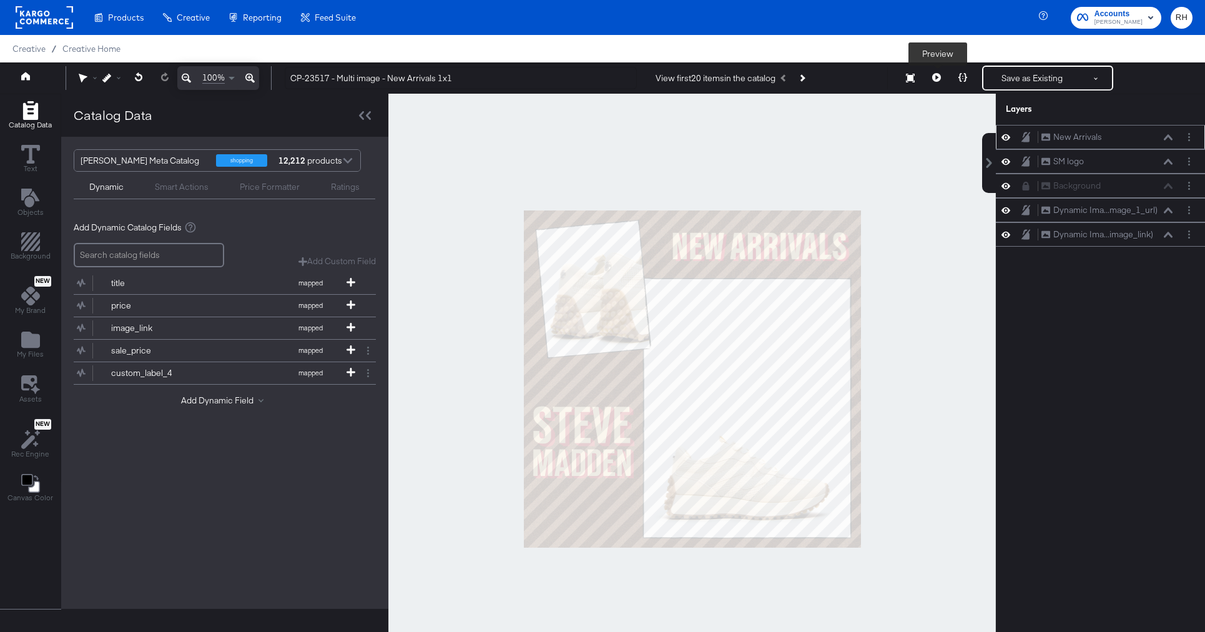
click at [934, 79] on icon at bounding box center [936, 77] width 9 height 9
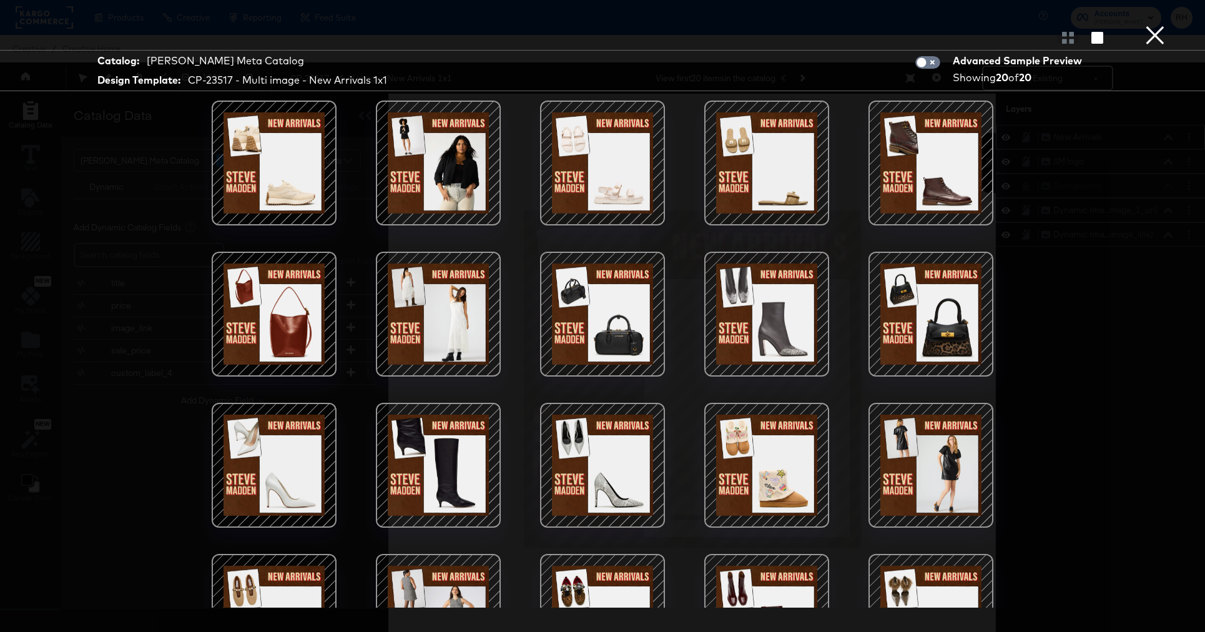
click at [1161, 25] on button "×" at bounding box center [1154, 12] width 25 height 25
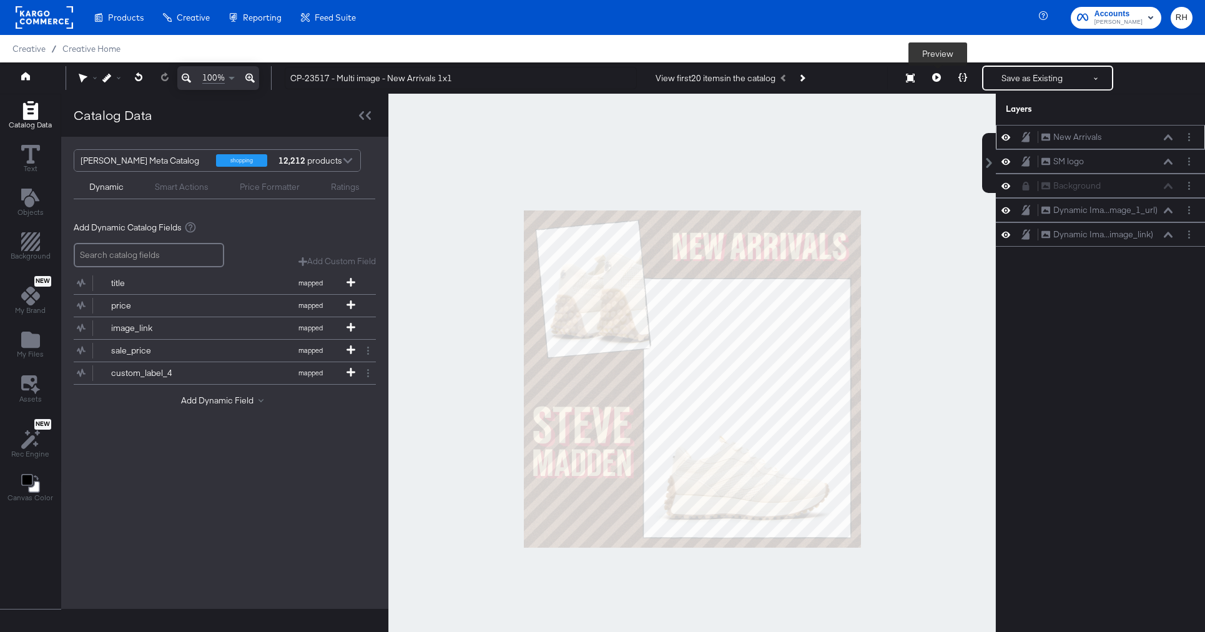
click at [940, 77] on icon at bounding box center [936, 77] width 9 height 9
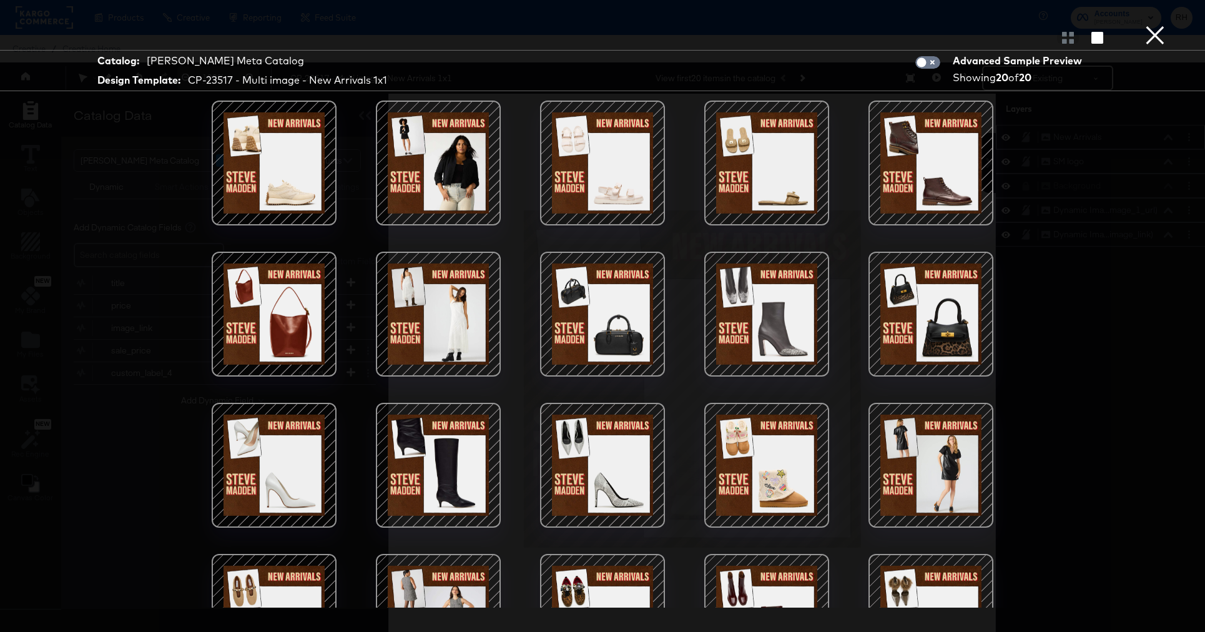
click at [297, 420] on div at bounding box center [274, 465] width 106 height 106
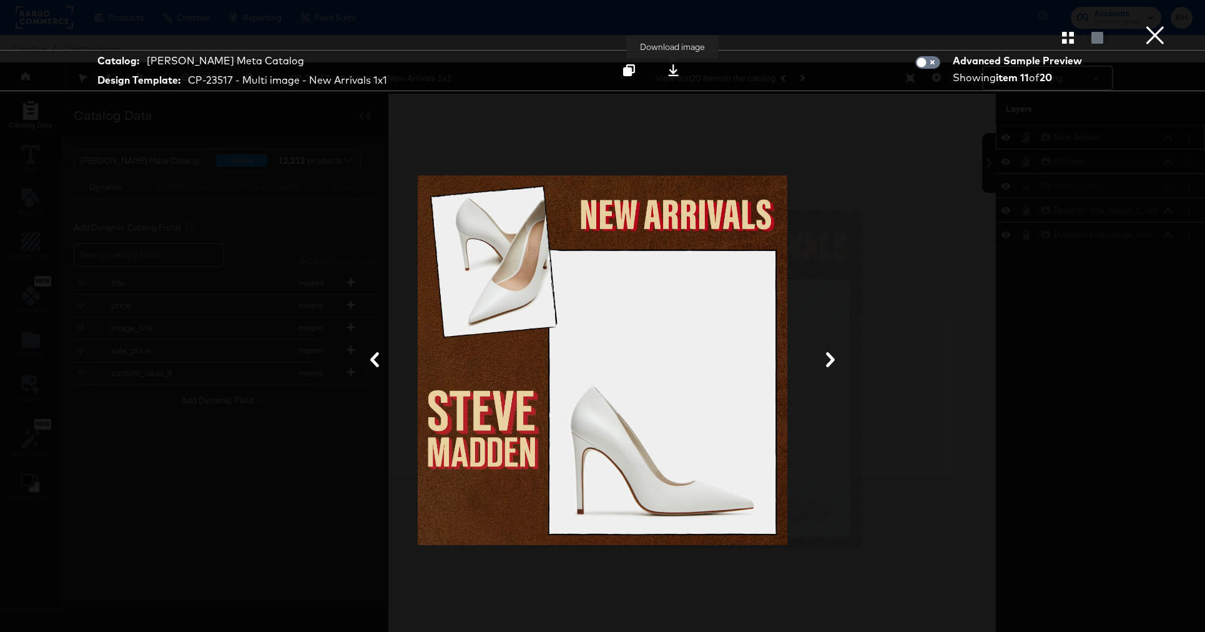
click at [675, 74] on icon at bounding box center [673, 70] width 12 height 12
click at [1180, 29] on div at bounding box center [602, 37] width 1205 height 25
click at [1156, 25] on button "×" at bounding box center [1154, 12] width 25 height 25
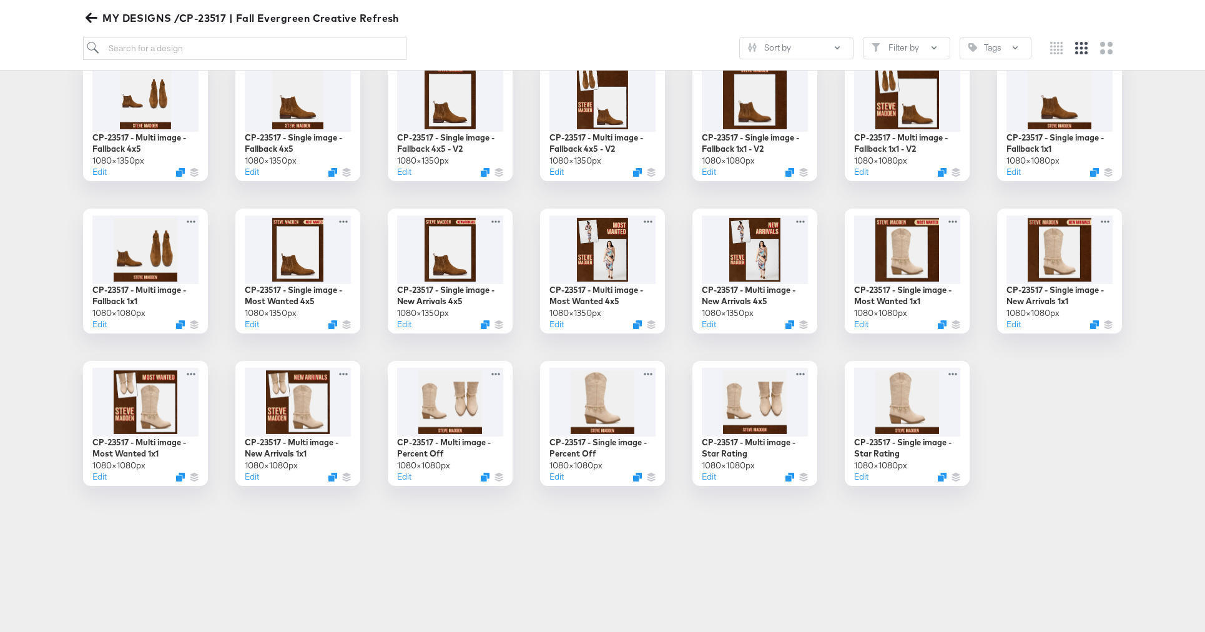
scroll to position [213, 0]
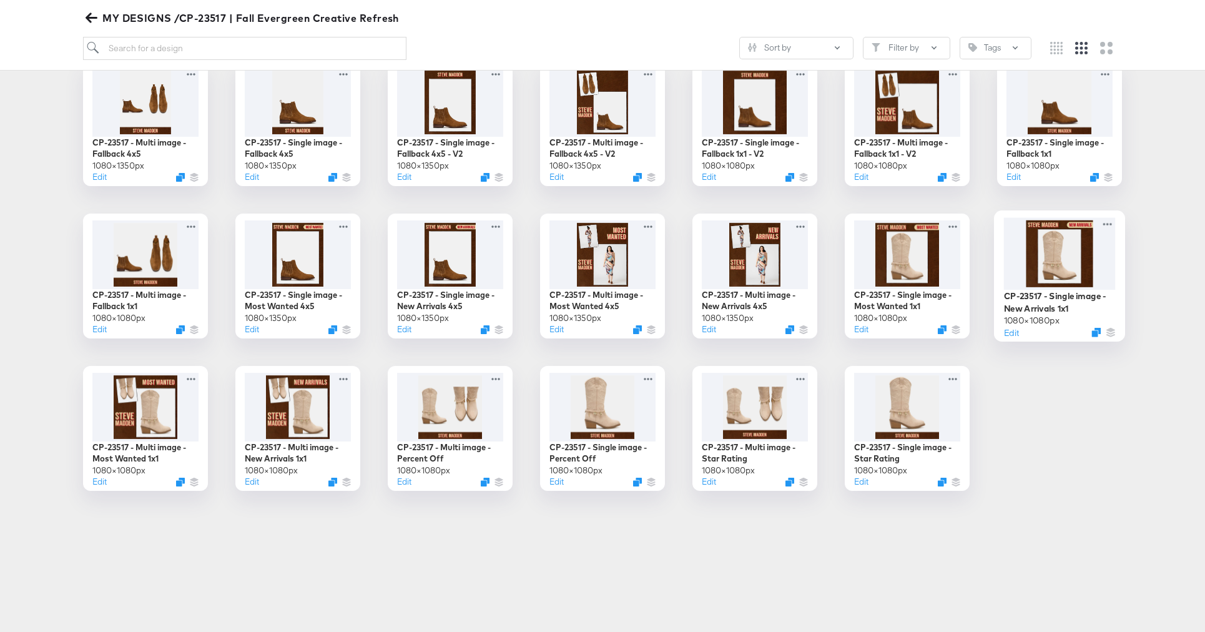
click at [1069, 268] on div at bounding box center [1060, 253] width 112 height 72
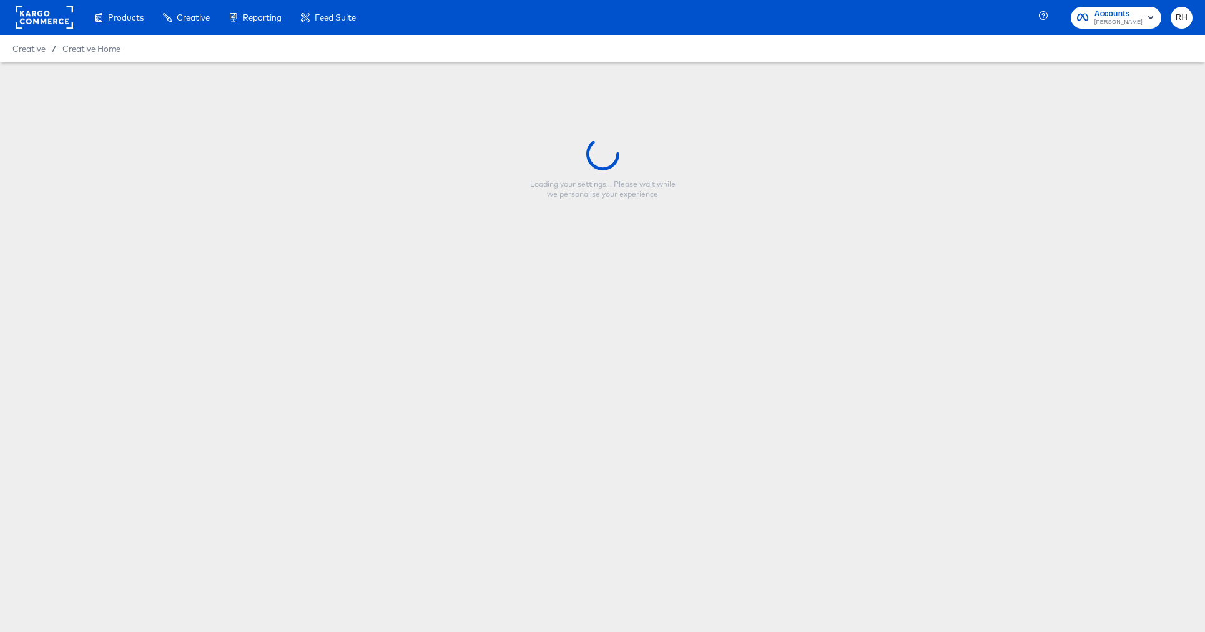
type input "CP-23517 - Single image - New Arrivals 1x1"
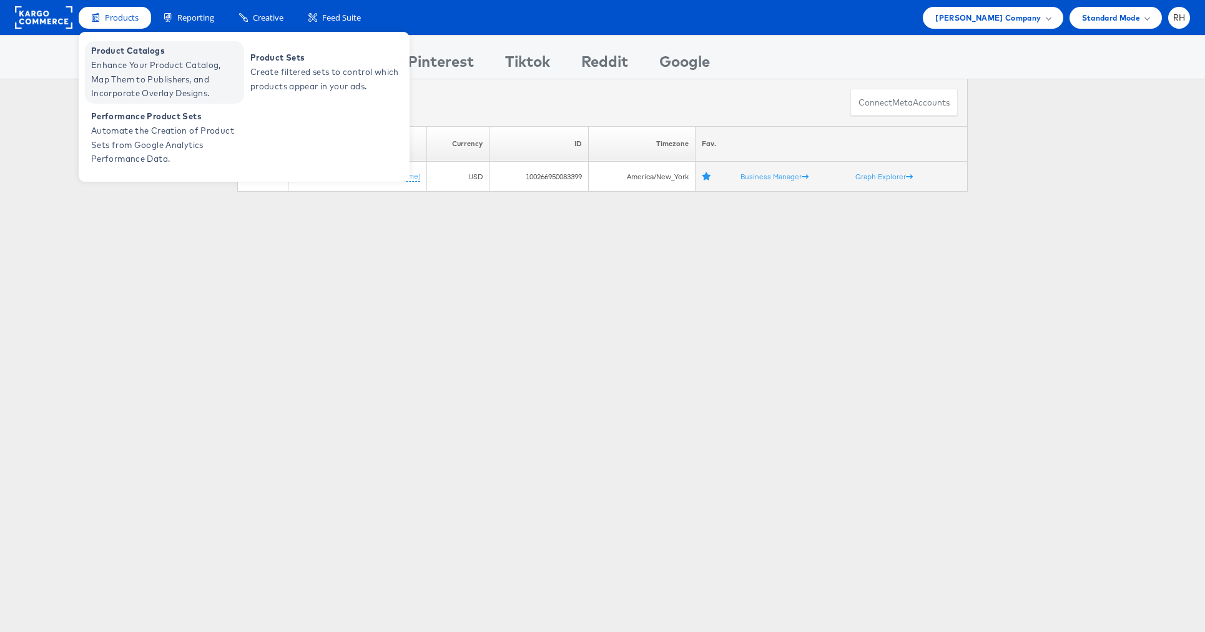
click at [134, 58] on span "Enhance Your Product Catalog, Map Them to Publishers, and Incorporate Overlay D…" at bounding box center [166, 79] width 150 height 42
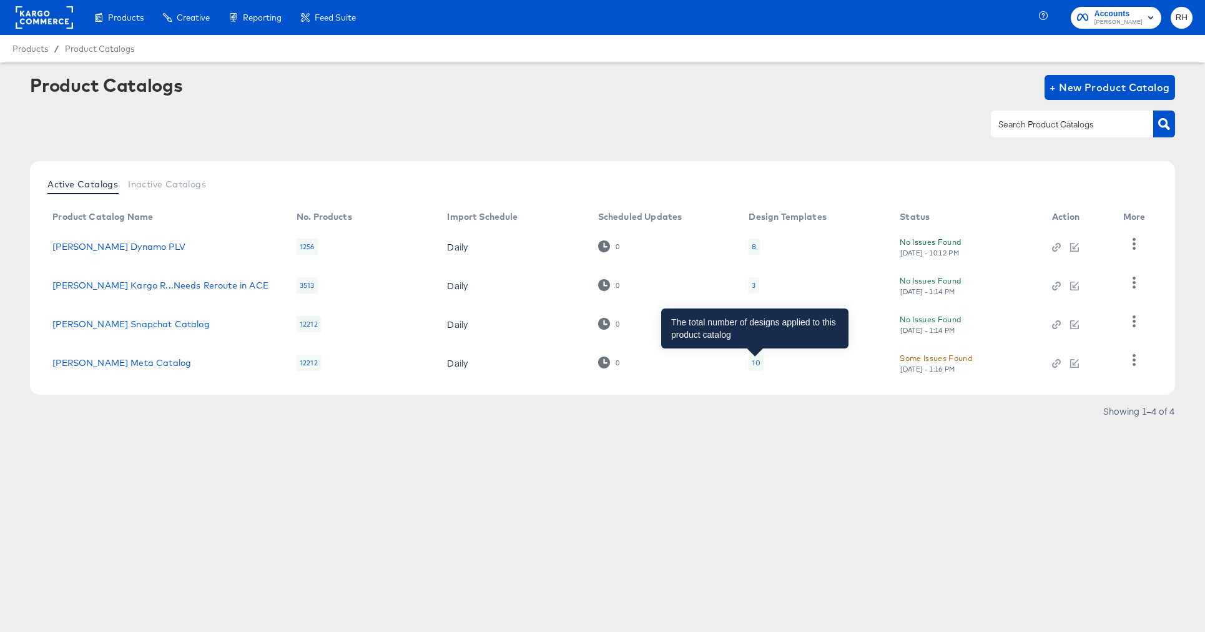
click at [755, 363] on div "10" at bounding box center [756, 363] width 8 height 10
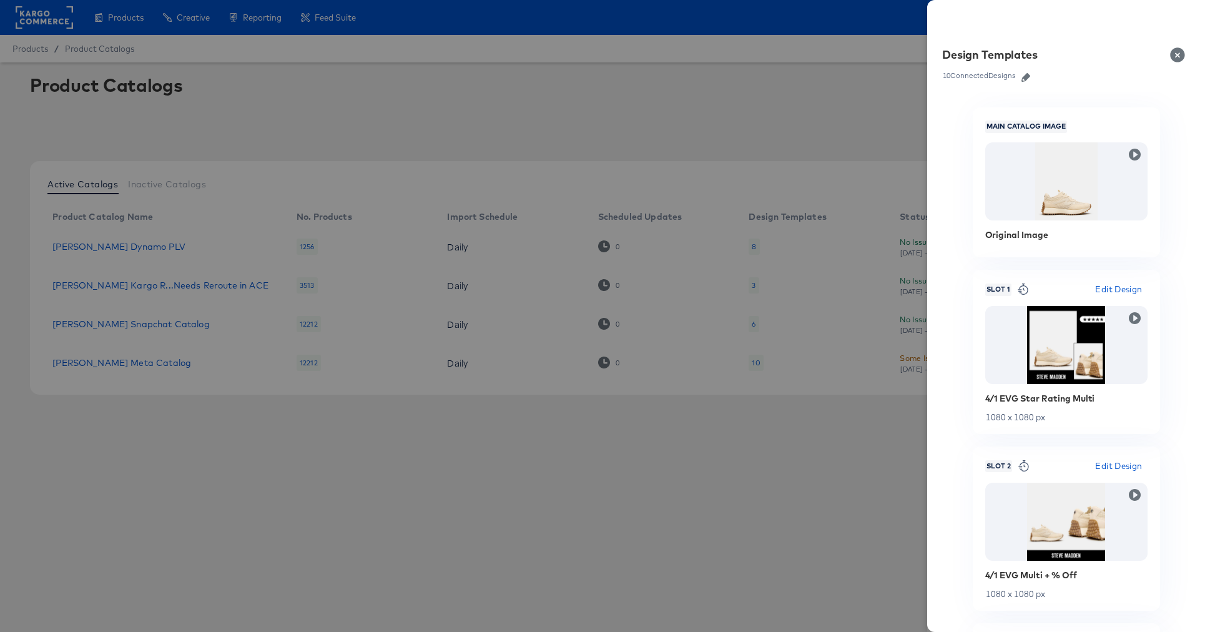
click at [1024, 75] on icon "button" at bounding box center [1025, 77] width 9 height 9
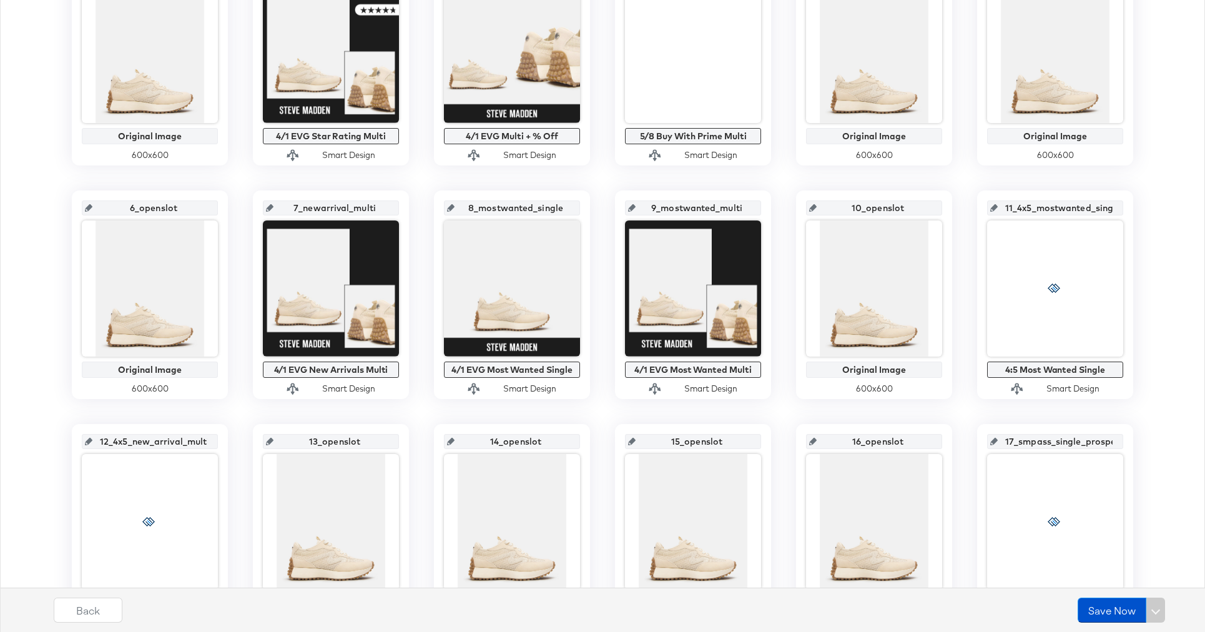
scroll to position [344, 0]
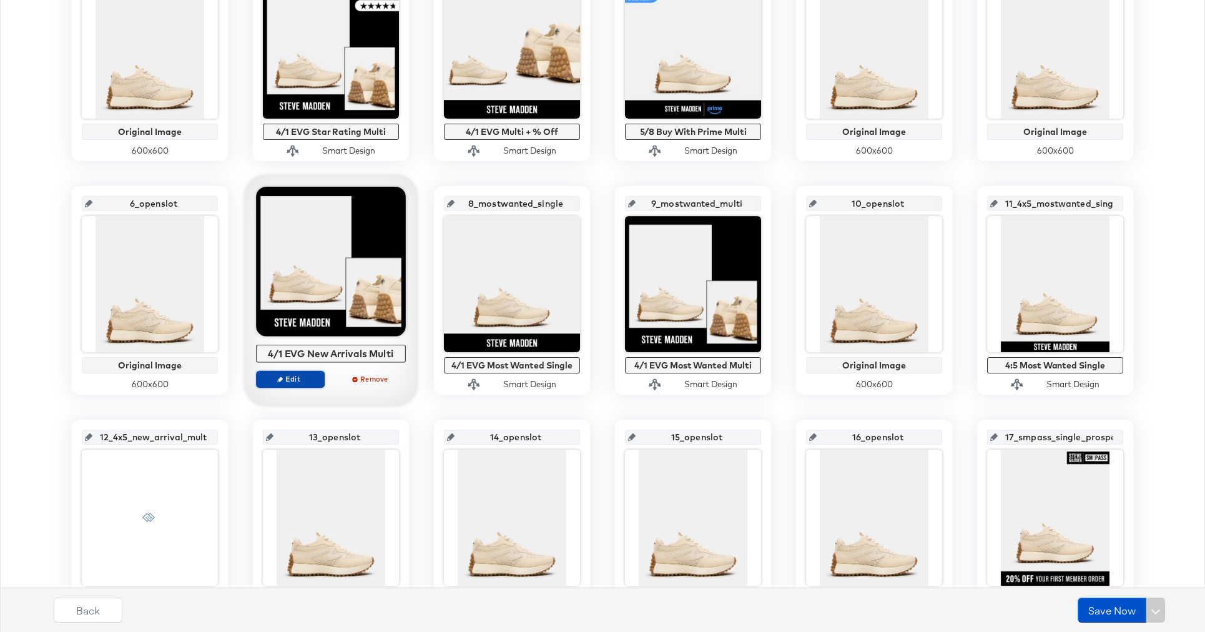
click at [275, 383] on span "Edit" at bounding box center [290, 378] width 57 height 9
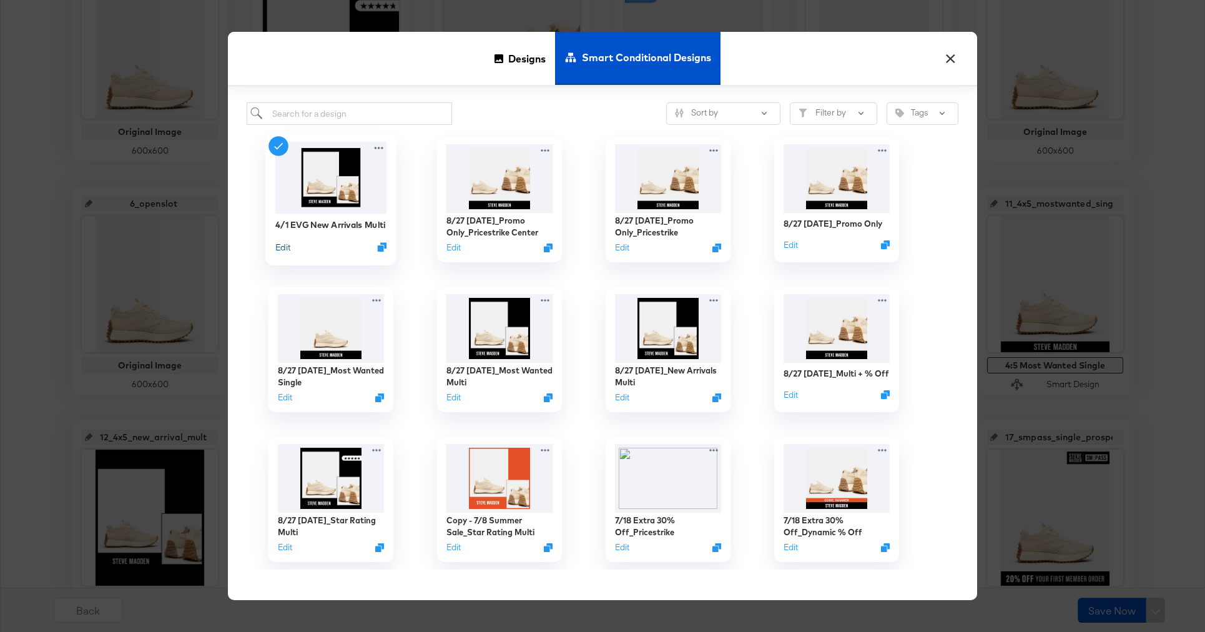
click at [280, 250] on button "Edit" at bounding box center [282, 247] width 15 height 12
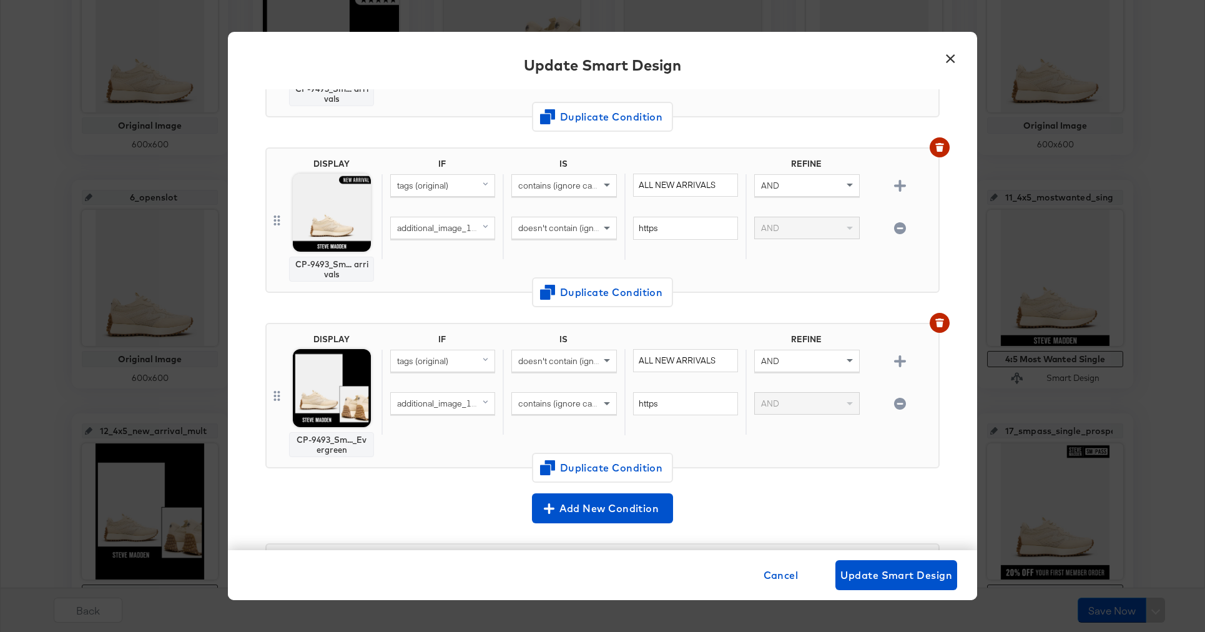
scroll to position [0, 0]
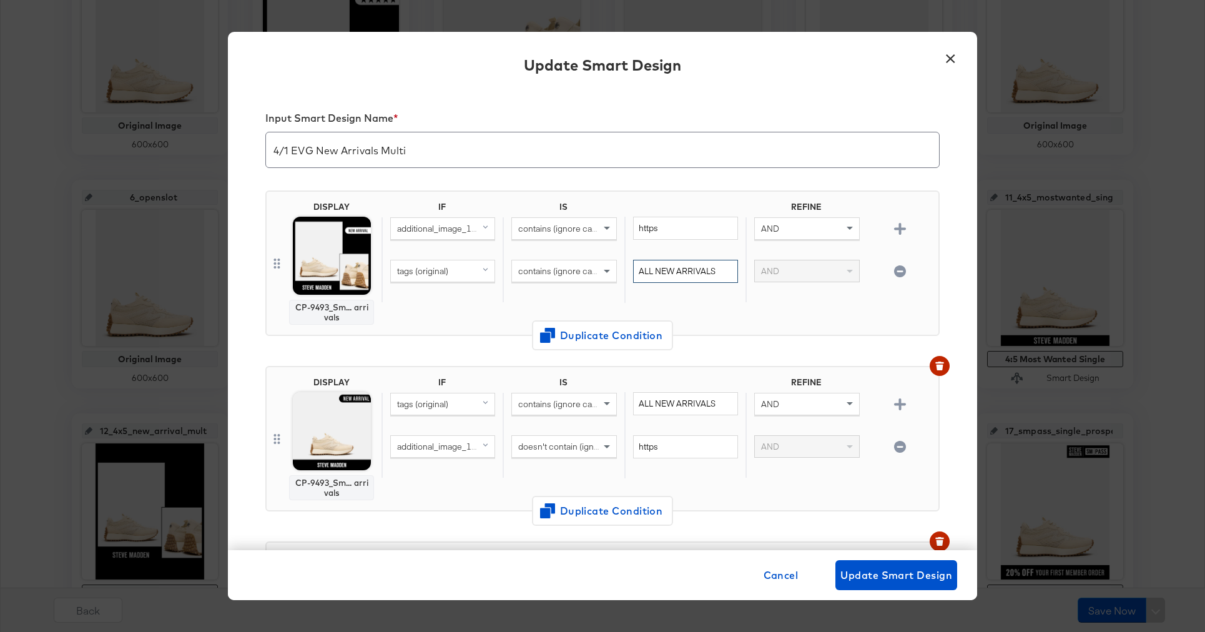
click at [684, 272] on input "ALL NEW ARRIVALS" at bounding box center [685, 271] width 105 height 23
drag, startPoint x: 730, startPoint y: 272, endPoint x: 599, endPoint y: 272, distance: 130.5
click at [599, 272] on div "tags (original) contains (ignore case) ALL NEW ARRIVALS AND" at bounding box center [657, 281] width 552 height 43
click at [948, 54] on button "×" at bounding box center [950, 55] width 22 height 22
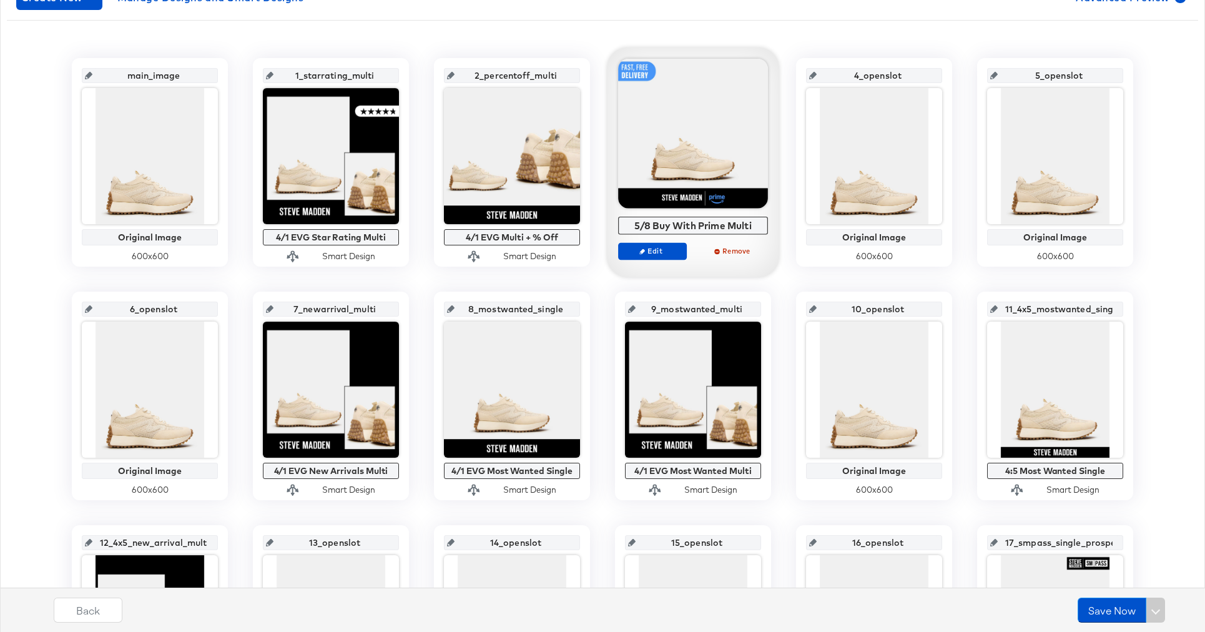
scroll to position [235, 0]
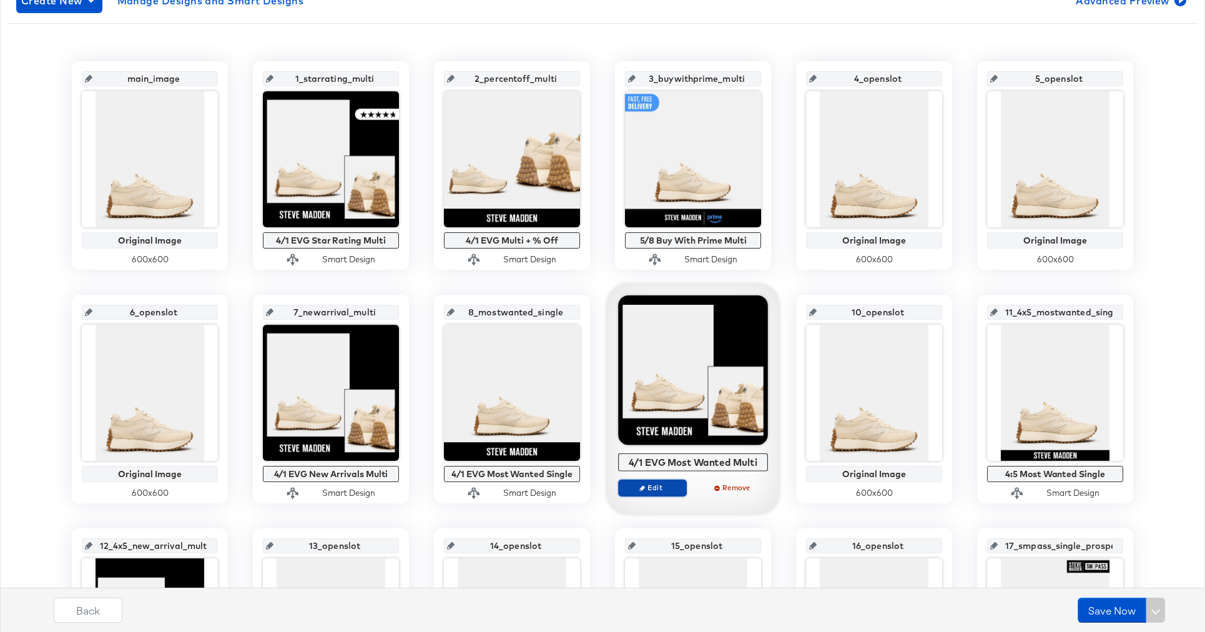
click at [649, 491] on span "Edit" at bounding box center [652, 486] width 57 height 9
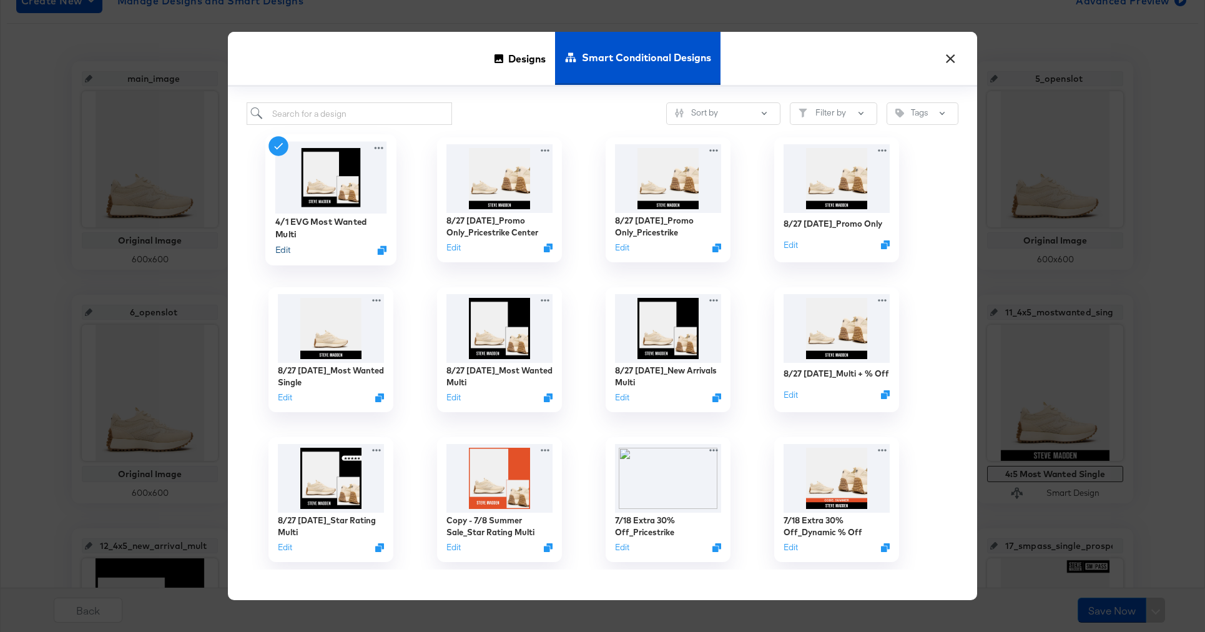
click at [278, 251] on button "Edit" at bounding box center [282, 250] width 15 height 12
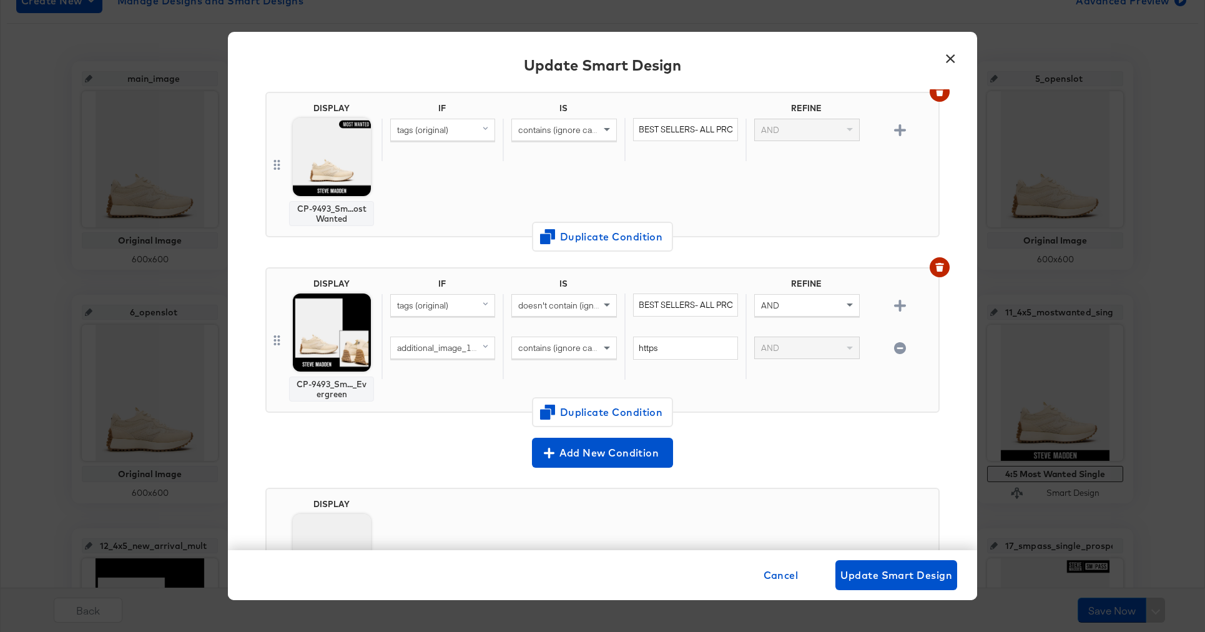
scroll to position [275, 0]
click at [430, 208] on div "IF IS REFINE tags (original) contains (ignore case) BEST SELLERS- ALL PRODUCTS …" at bounding box center [657, 163] width 552 height 123
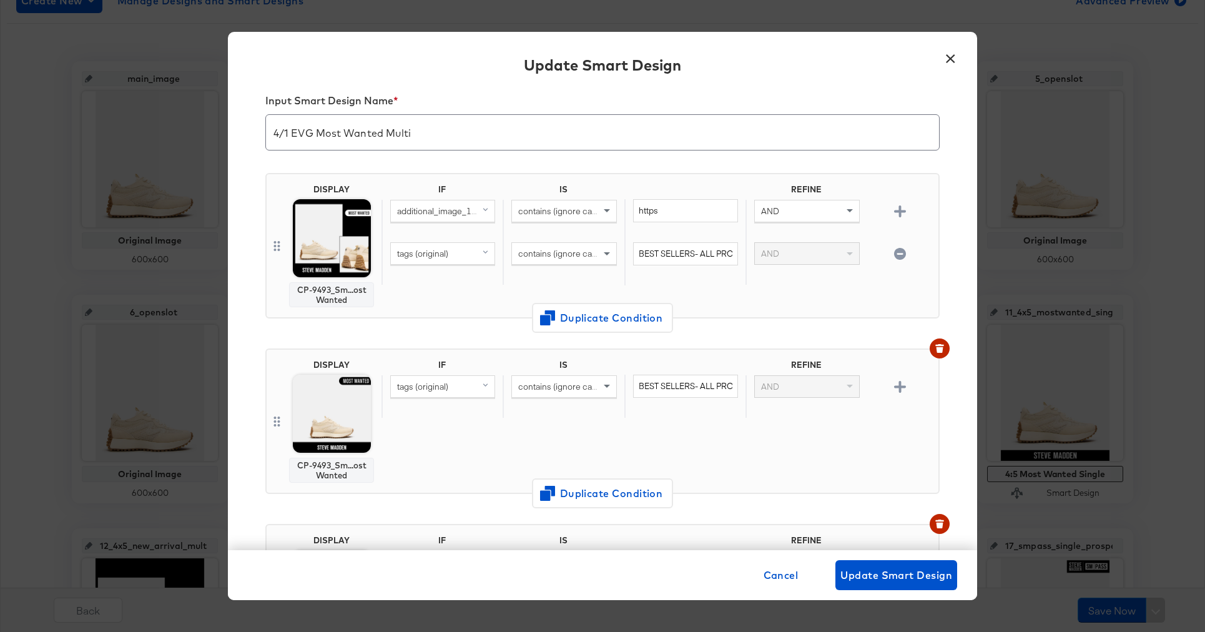
scroll to position [0, 0]
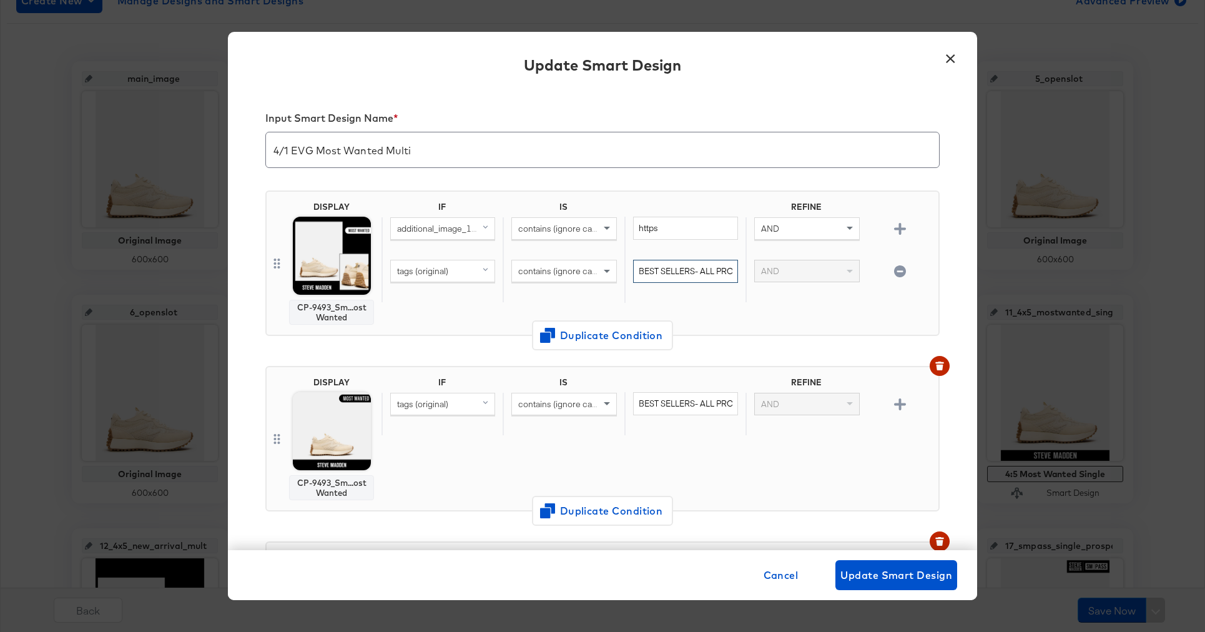
click at [646, 275] on input "BEST SELLERS- ALL PRODUCTS" at bounding box center [685, 271] width 105 height 23
click at [937, 58] on div "Update Smart Design" at bounding box center [602, 67] width 749 height 46
click at [947, 62] on button "×" at bounding box center [950, 55] width 22 height 22
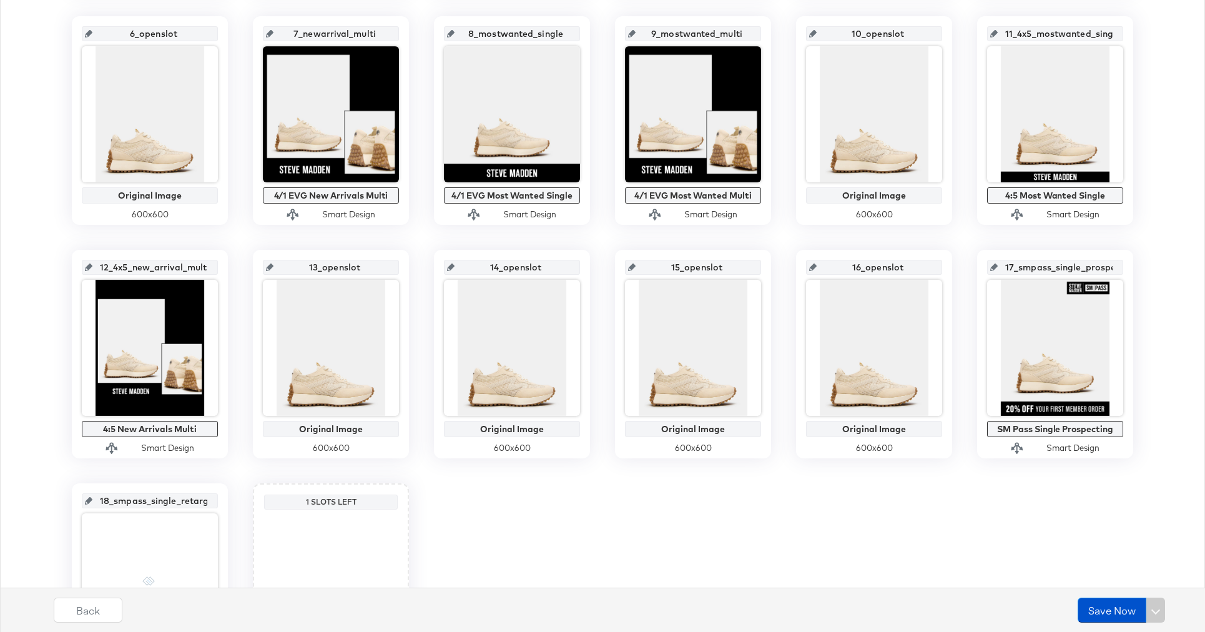
scroll to position [526, 0]
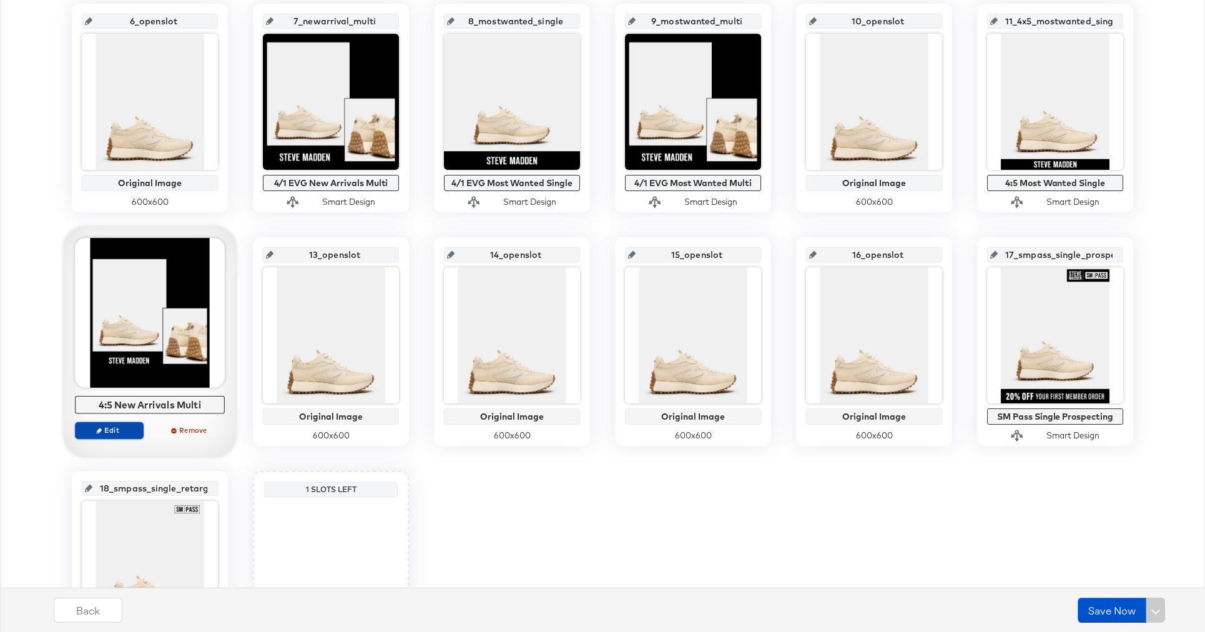
click at [119, 433] on span "Edit" at bounding box center [109, 429] width 57 height 9
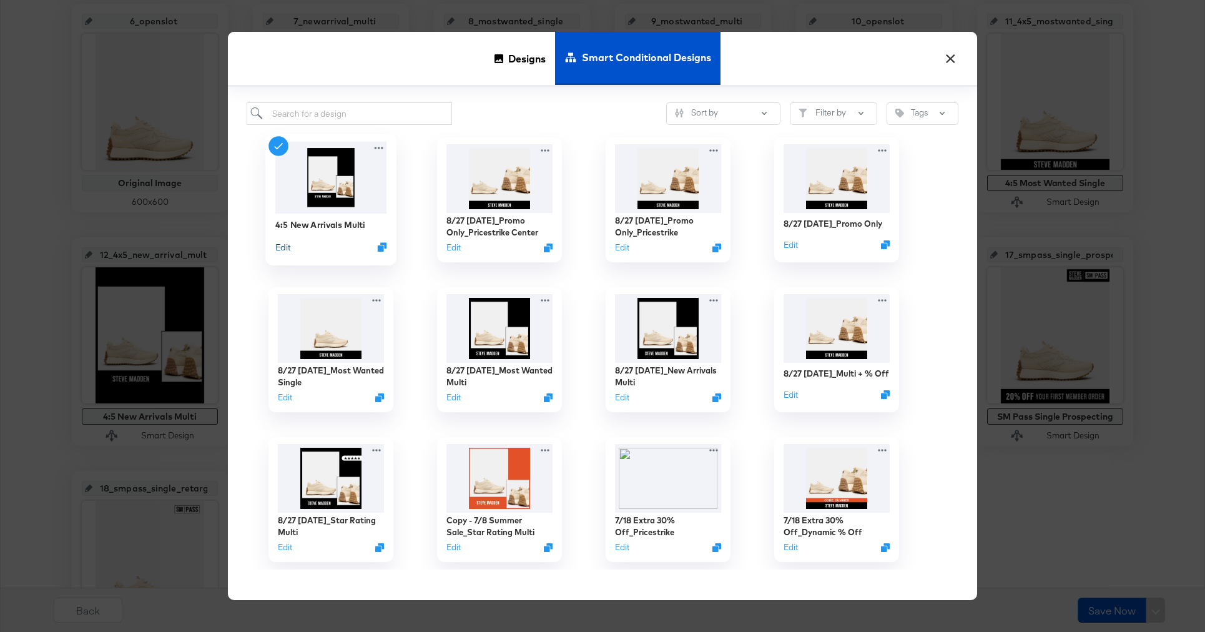
click at [286, 246] on button "Edit" at bounding box center [282, 247] width 15 height 12
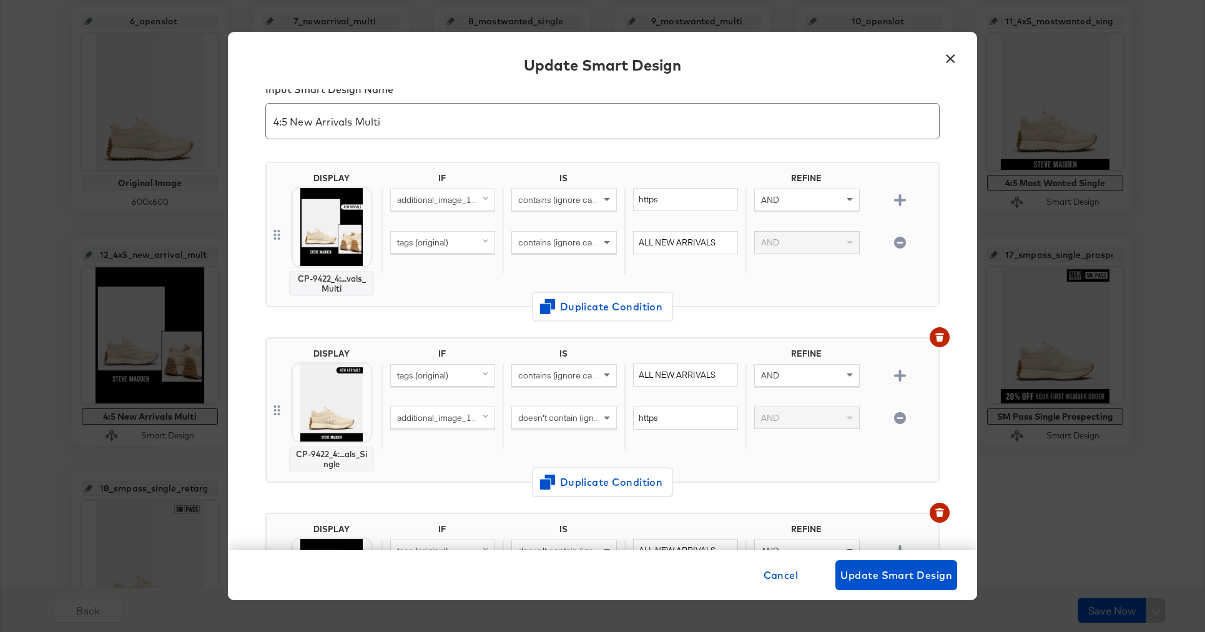
scroll to position [29, 0]
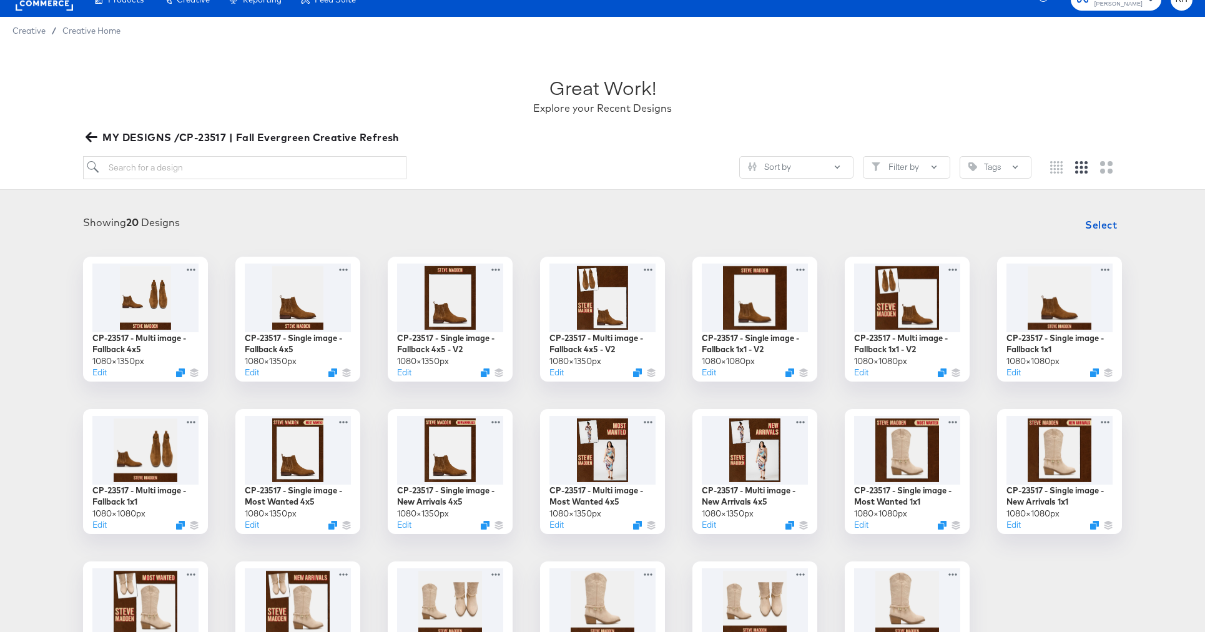
scroll to position [27, 0]
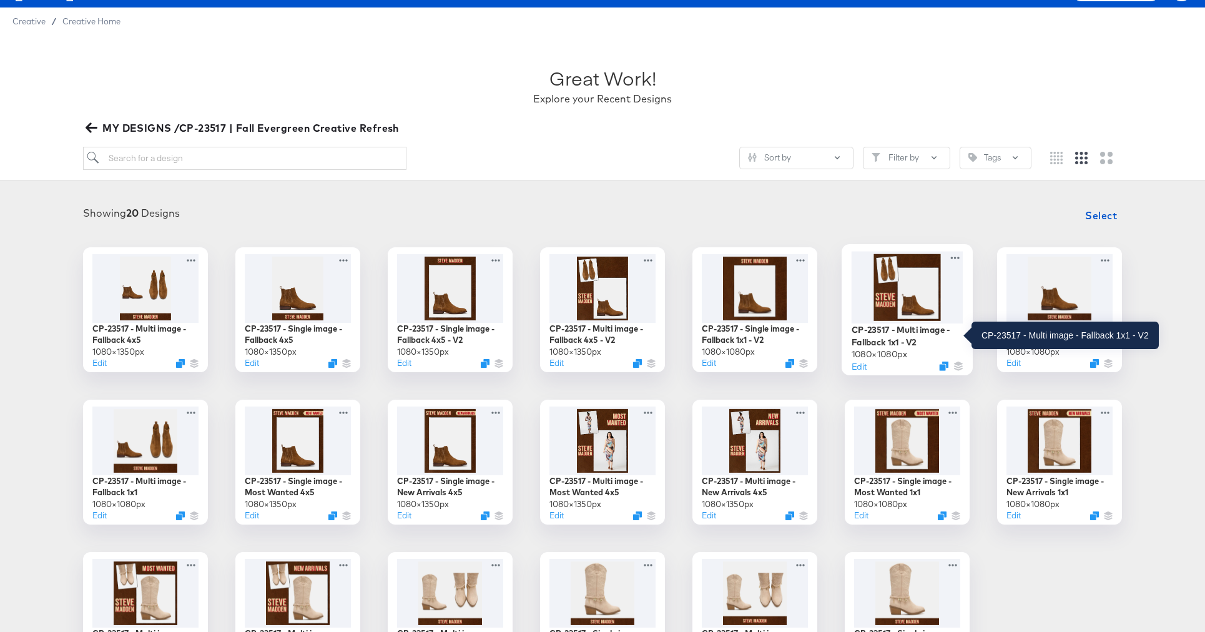
click at [913, 333] on div "CP-23517 - Multi image - Fallback 1x1 - V2" at bounding box center [907, 335] width 112 height 24
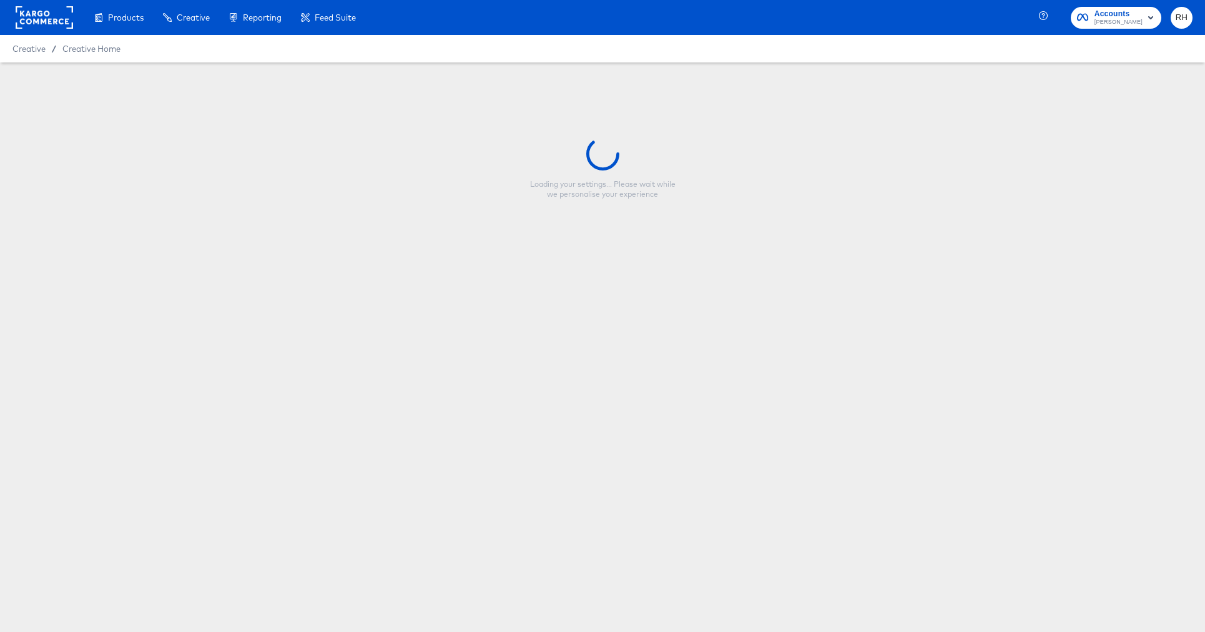
type input "CP-23517 - Multi image - Fallback 1x1 - V2"
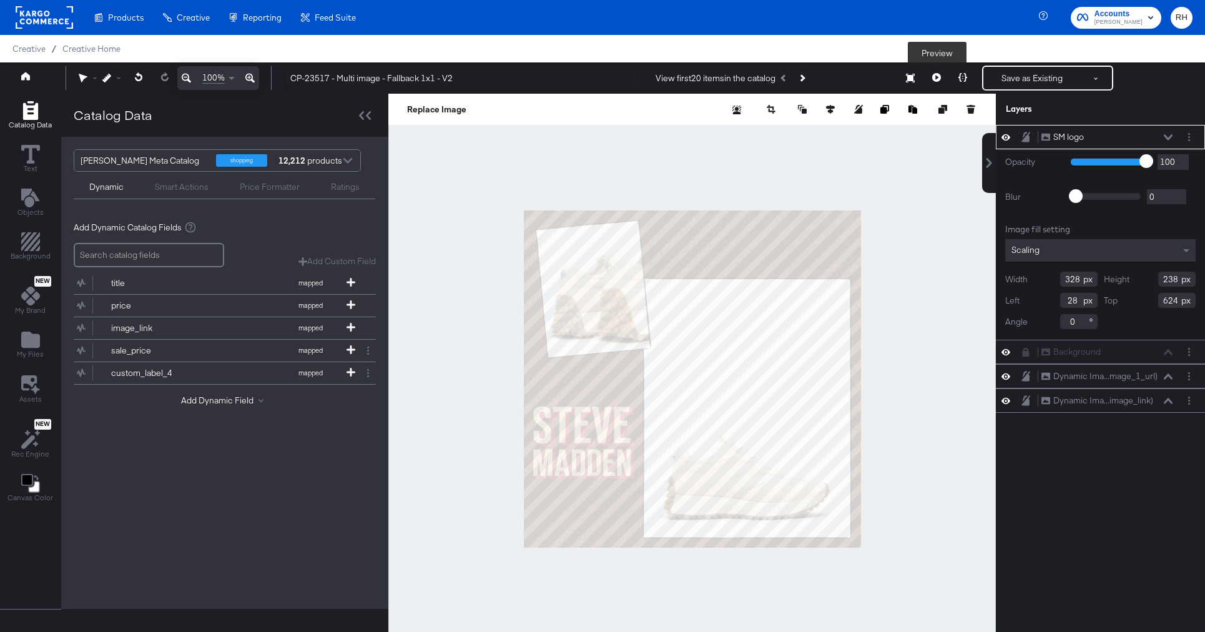
click at [941, 77] on button at bounding box center [936, 78] width 26 height 25
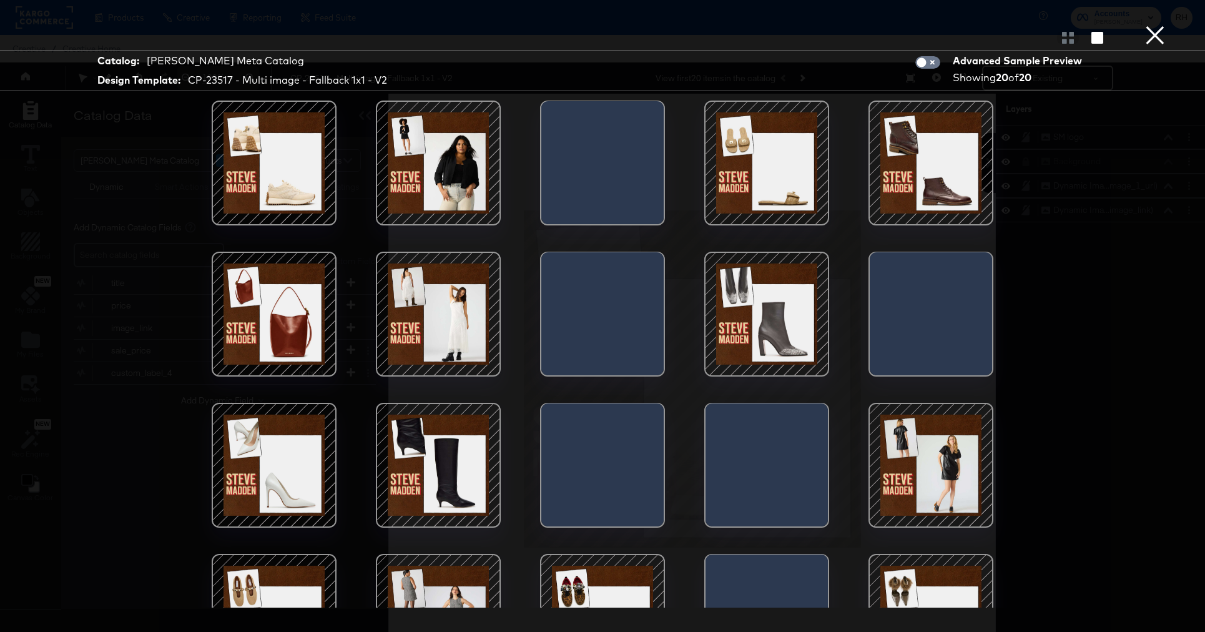
click at [315, 467] on div at bounding box center [274, 465] width 106 height 106
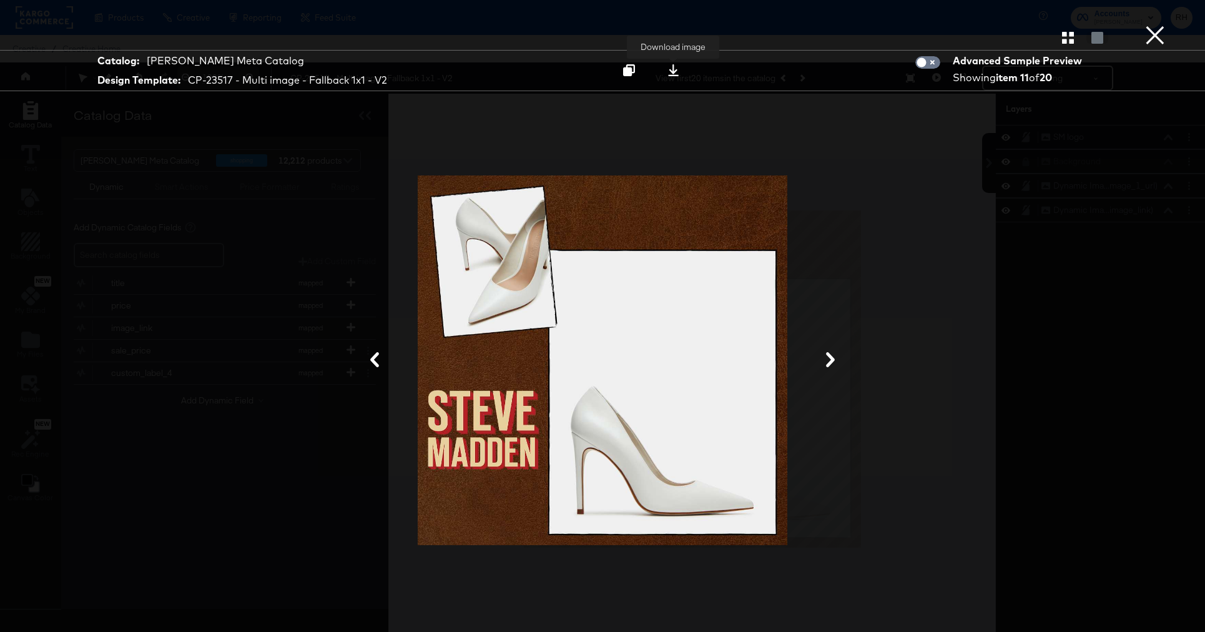
click at [671, 74] on icon at bounding box center [673, 70] width 12 height 12
click at [1170, 34] on div at bounding box center [602, 37] width 1205 height 25
click at [1151, 25] on button "×" at bounding box center [1154, 12] width 25 height 25
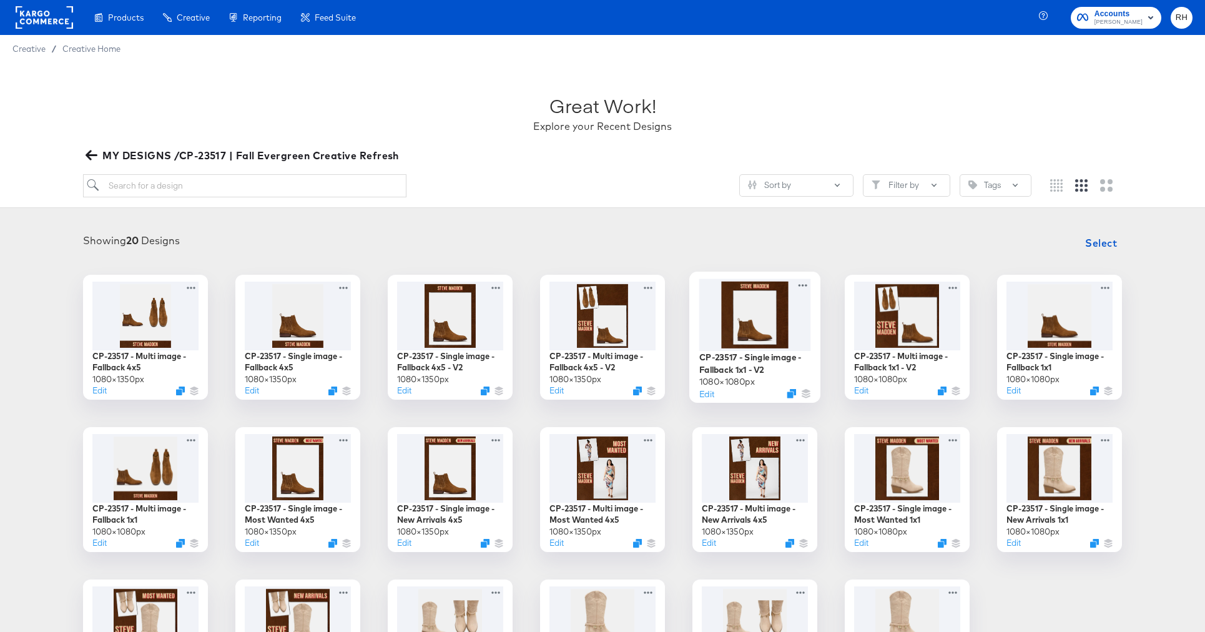
click at [772, 325] on div at bounding box center [755, 314] width 112 height 72
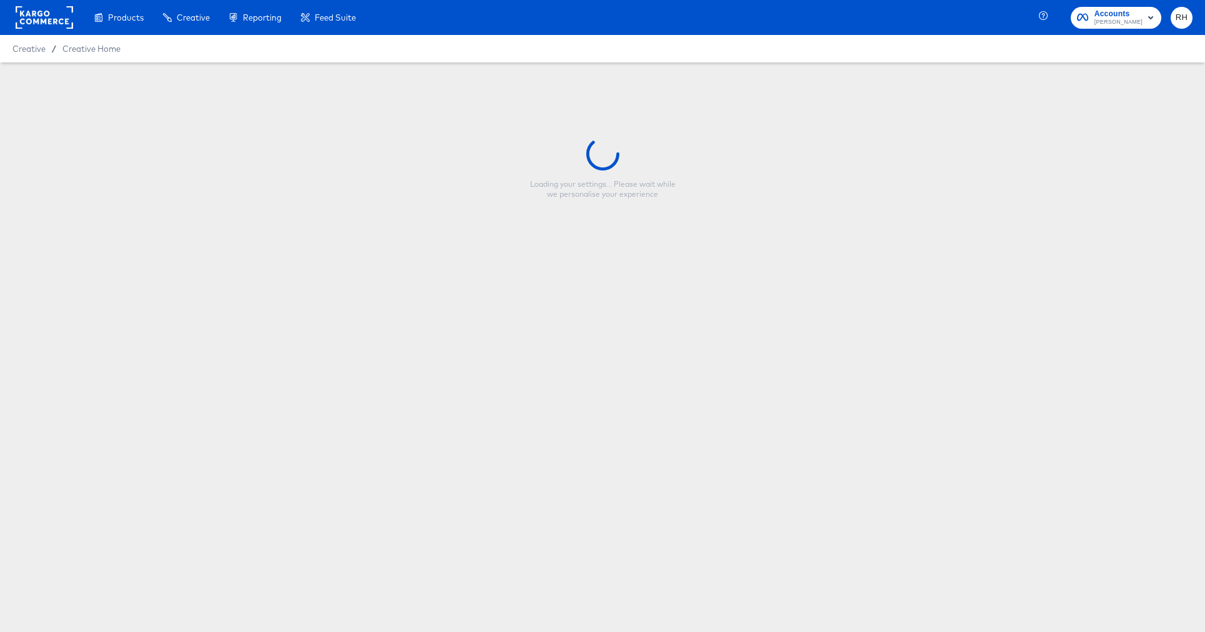
type input "CP-23517 - Single image - Fallback 1x1 - V2"
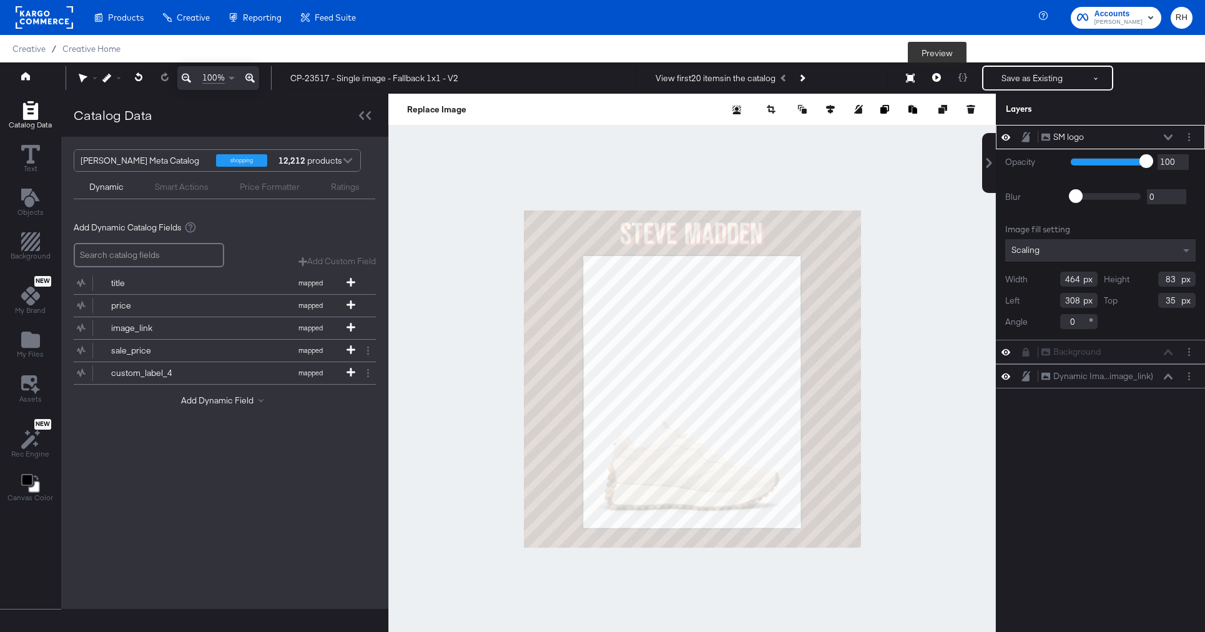
click at [939, 76] on icon at bounding box center [936, 77] width 9 height 9
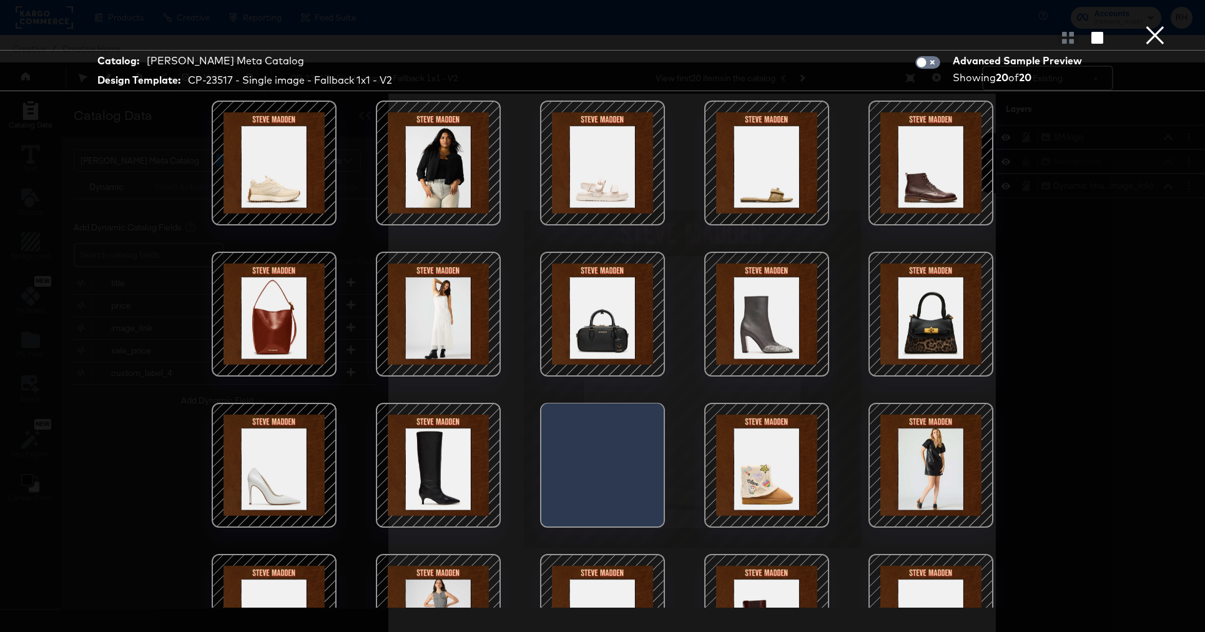
click at [280, 441] on div at bounding box center [274, 465] width 106 height 106
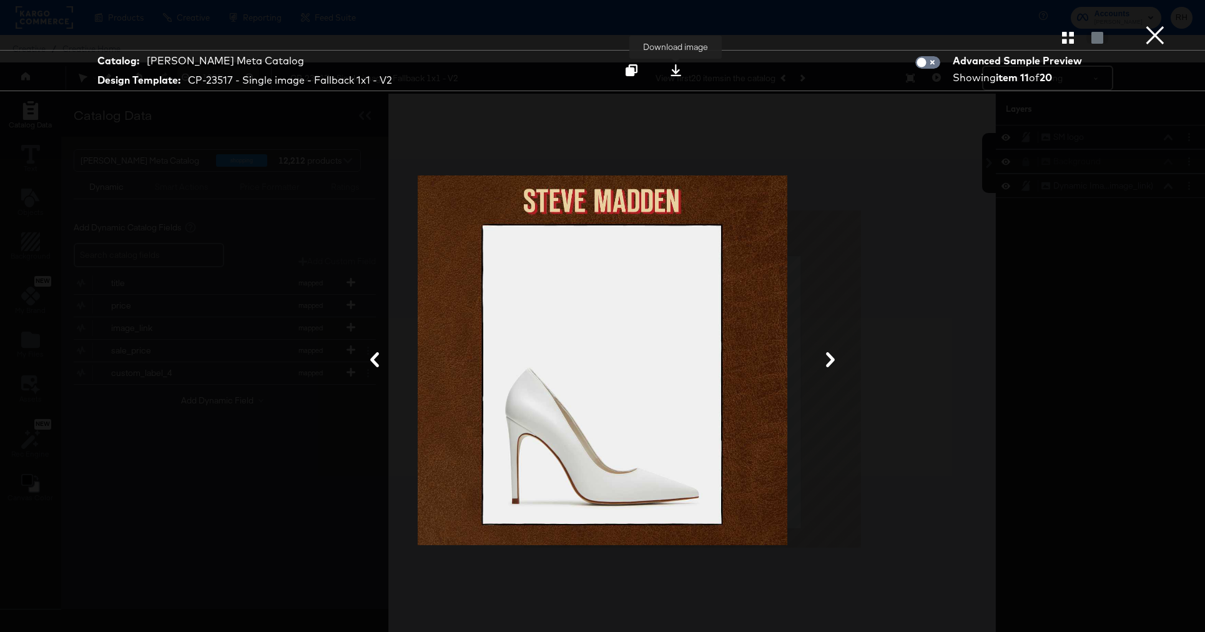
click at [677, 73] on icon at bounding box center [676, 70] width 12 height 12
click at [1162, 66] on div "Catalog: [PERSON_NAME] Meta Catalog Design Template: CP-23517 - Single image - …" at bounding box center [602, 70] width 1205 height 41
click at [1152, 25] on button "×" at bounding box center [1154, 12] width 25 height 25
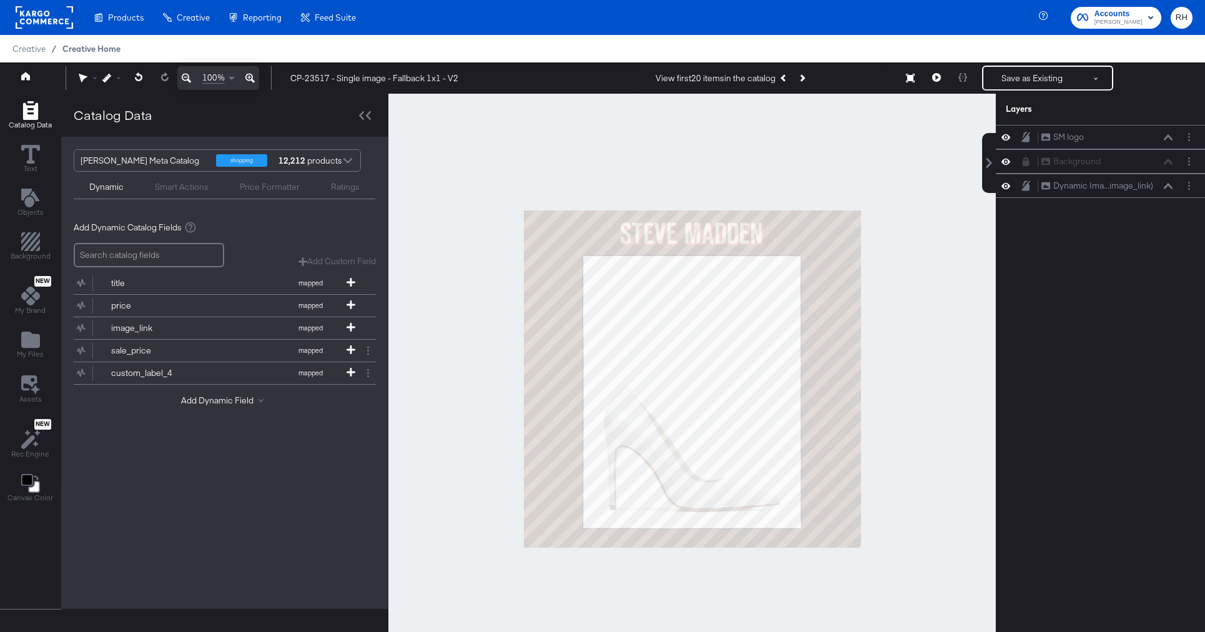
click at [68, 46] on span "Creative Home" at bounding box center [91, 49] width 58 height 10
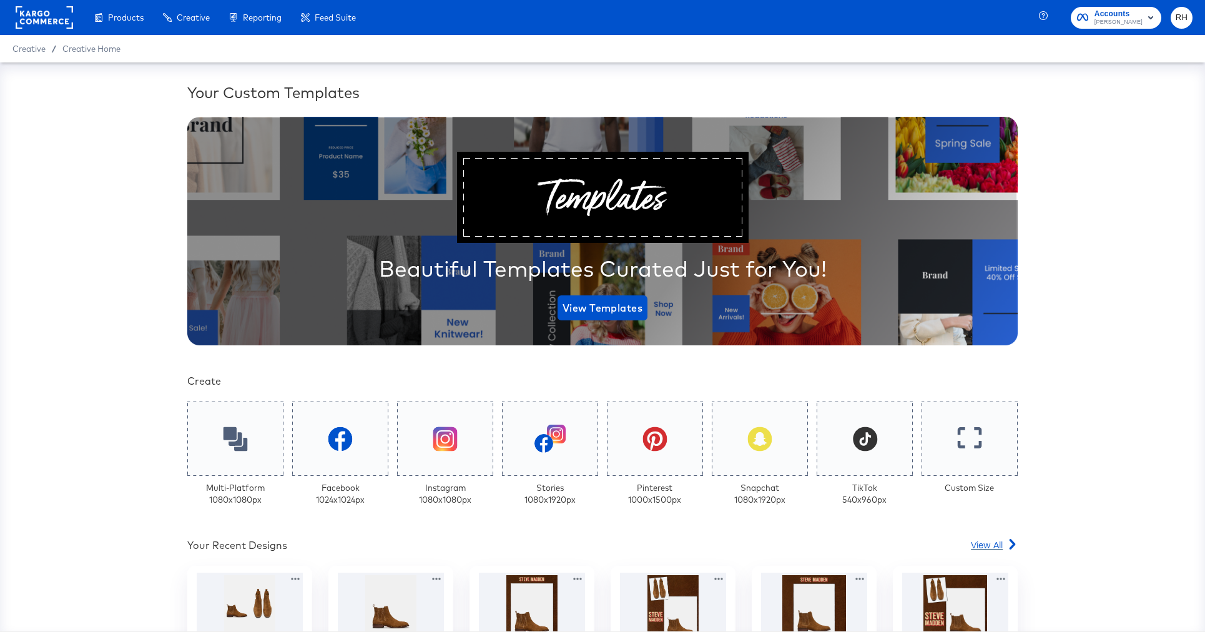
click at [989, 545] on span "View All" at bounding box center [987, 544] width 32 height 12
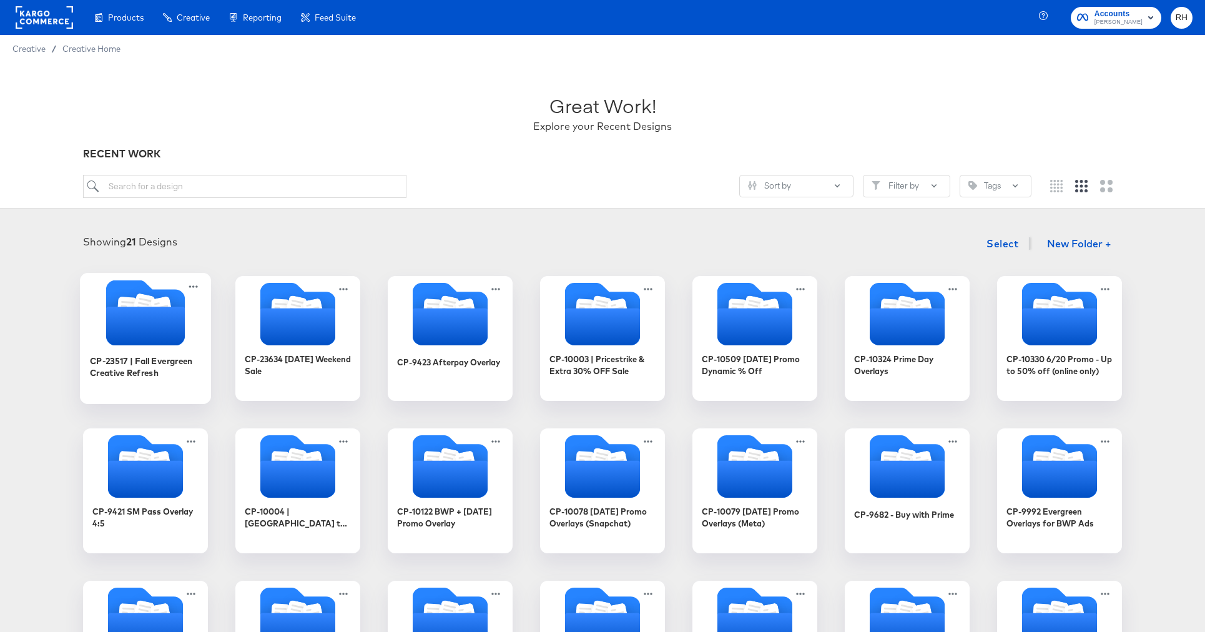
click at [154, 325] on icon "Folder" at bounding box center [145, 325] width 79 height 39
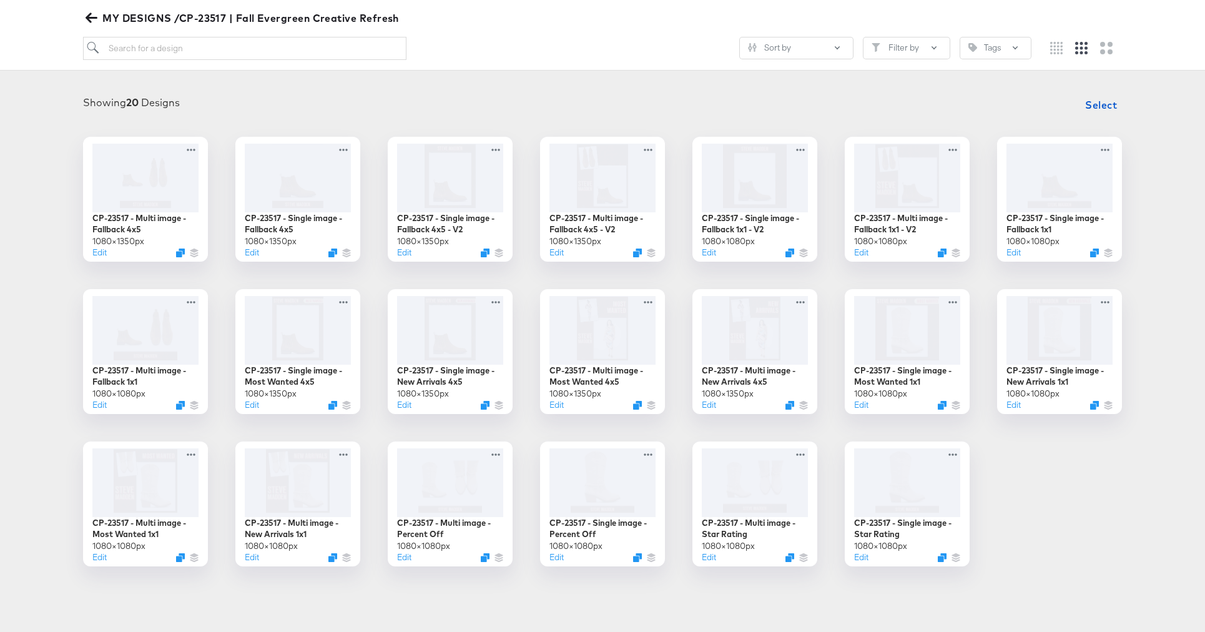
scroll to position [183, 0]
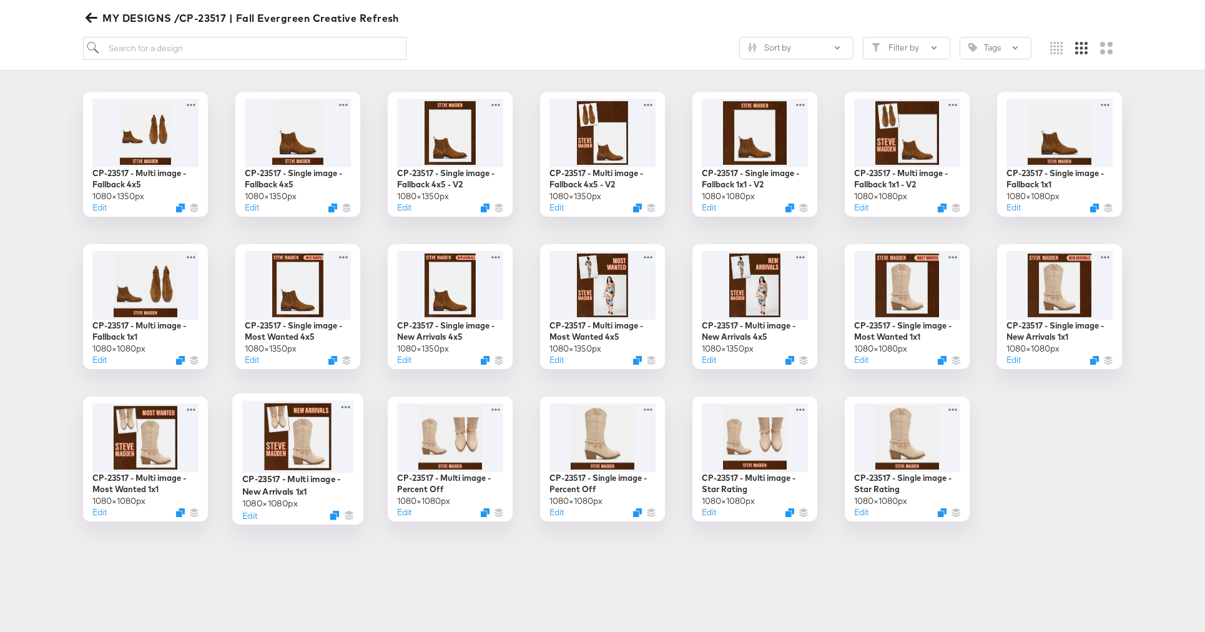
click at [301, 424] on div at bounding box center [298, 436] width 112 height 72
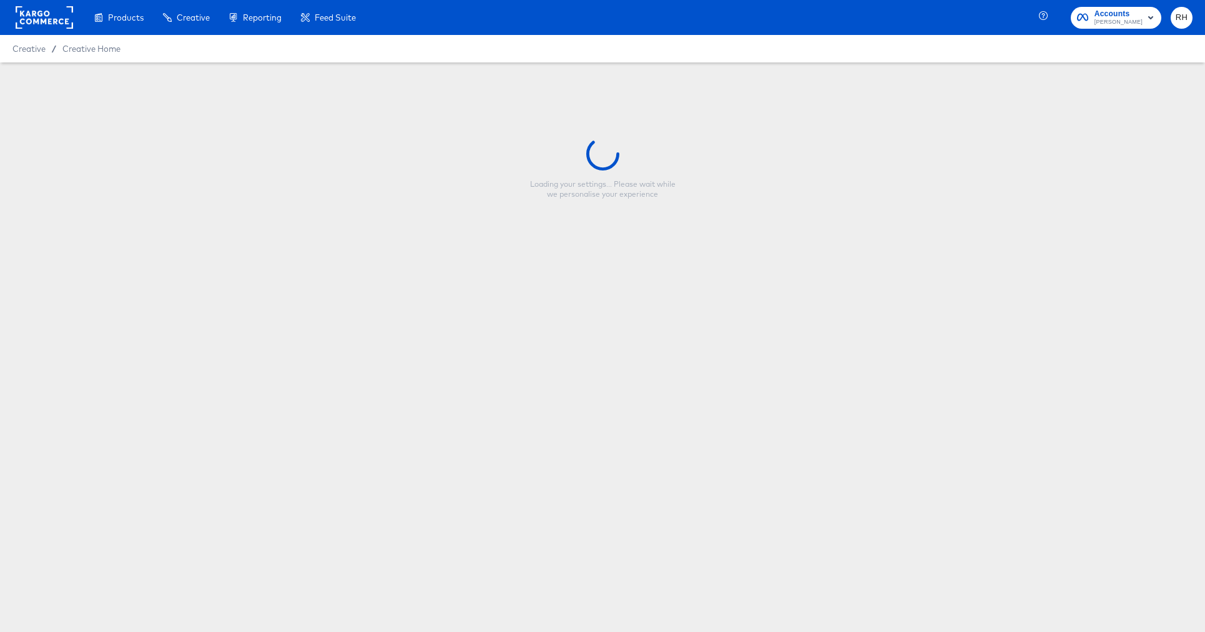
type input "CP-23517 - Multi image - New Arrivals 1x1"
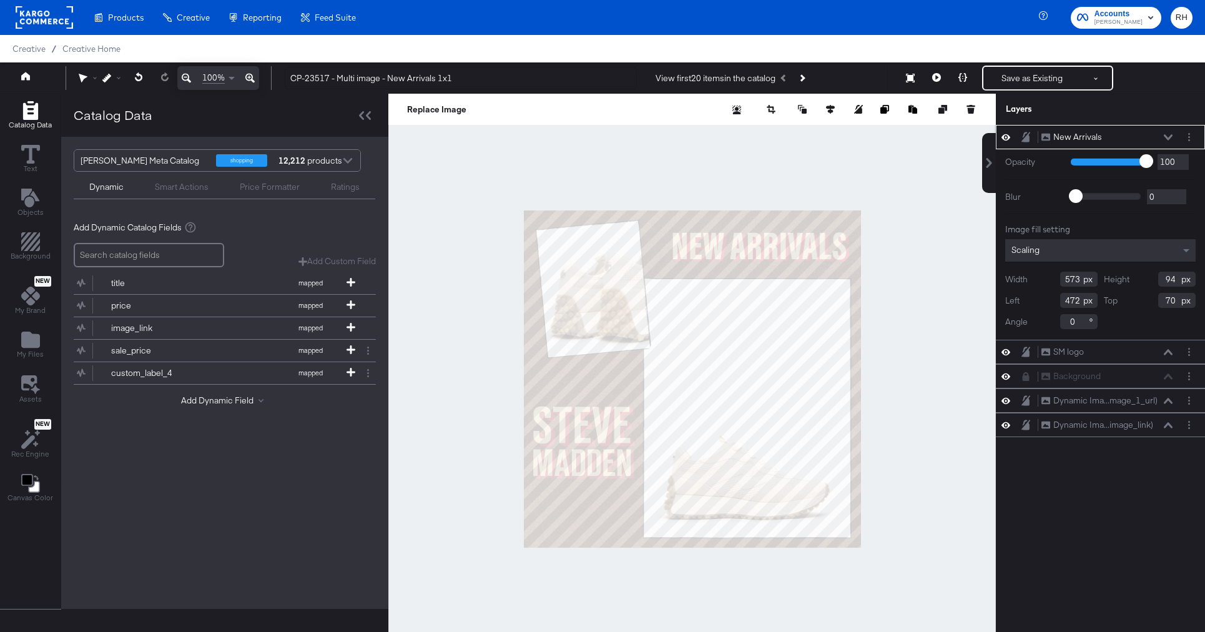
click at [1007, 135] on icon at bounding box center [1005, 137] width 9 height 6
click at [1007, 135] on icon at bounding box center [1005, 138] width 9 height 8
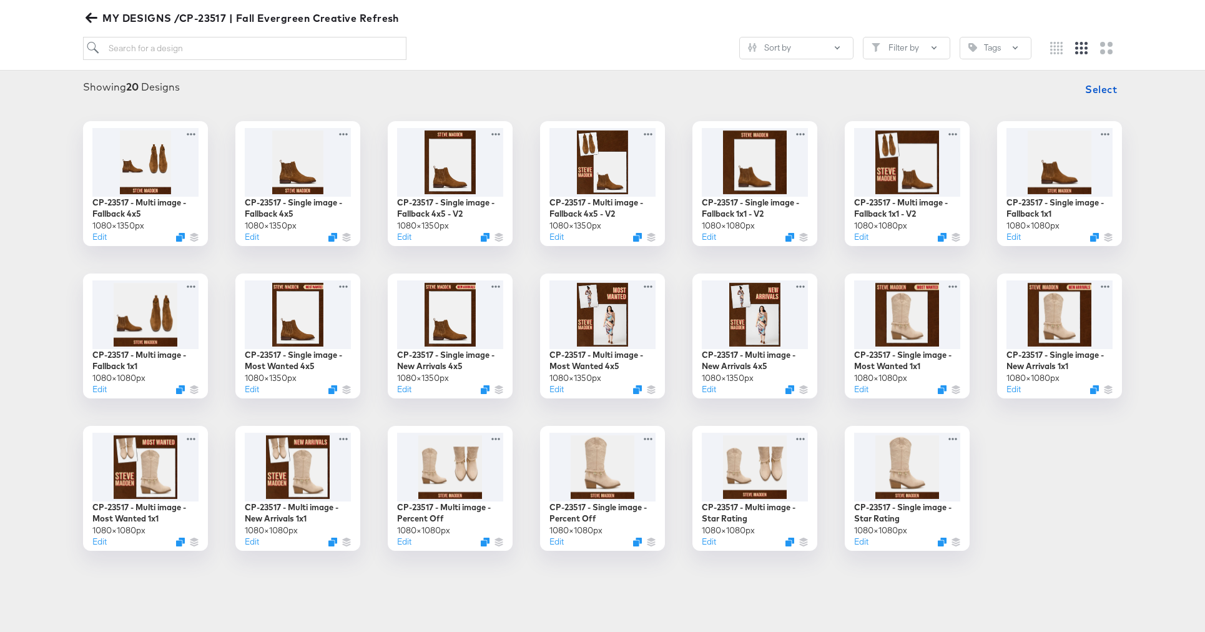
scroll to position [159, 0]
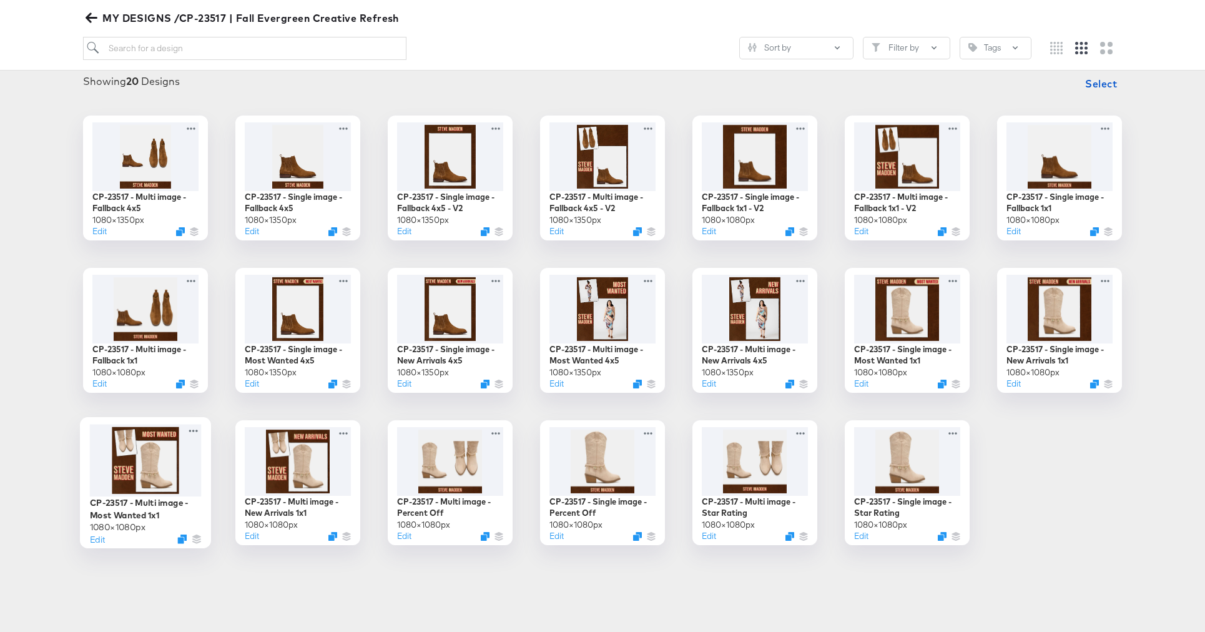
click at [149, 449] on div at bounding box center [146, 460] width 112 height 72
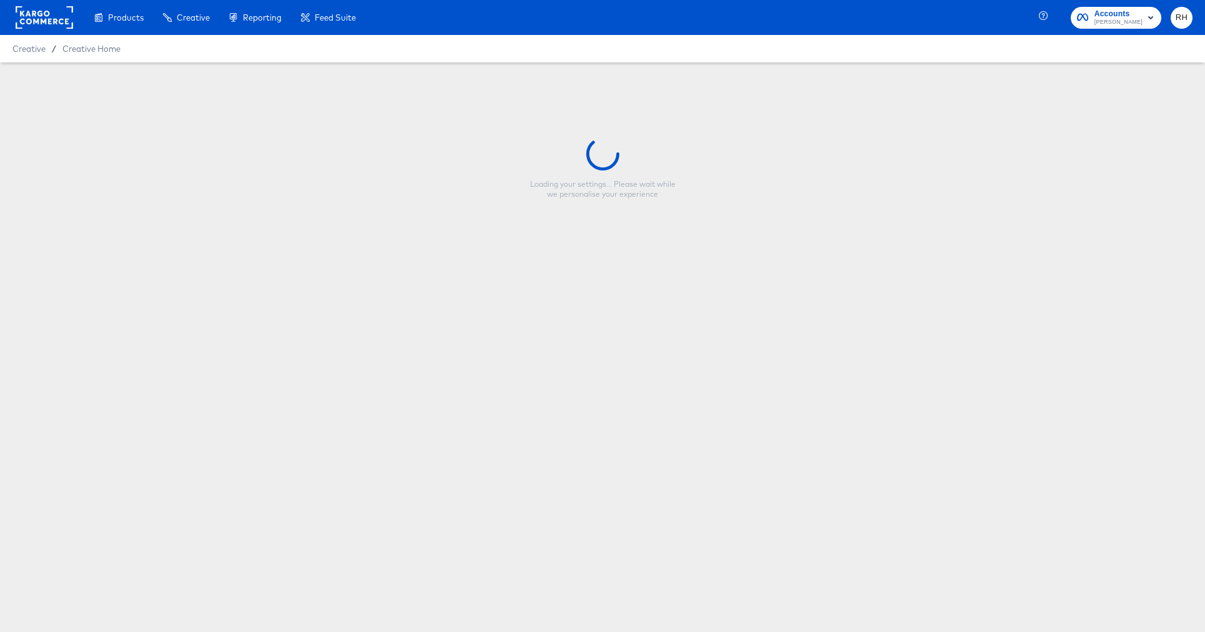
type input "CP-23517 - Multi image - Most Wanted 1x1"
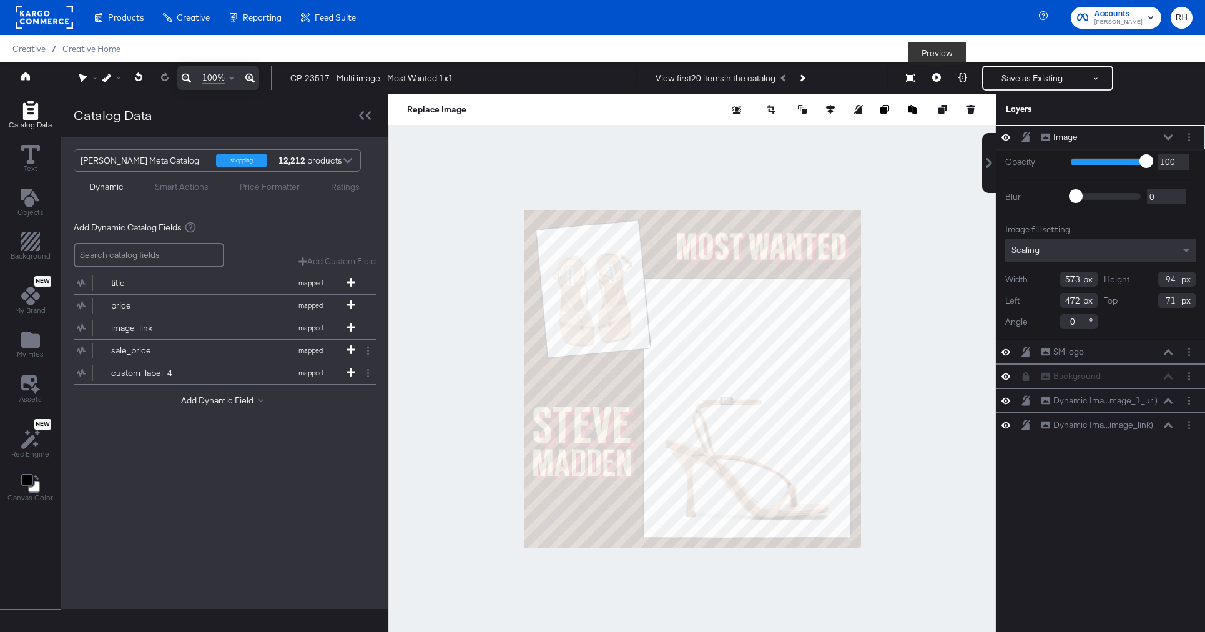
click at [938, 79] on icon at bounding box center [936, 77] width 9 height 9
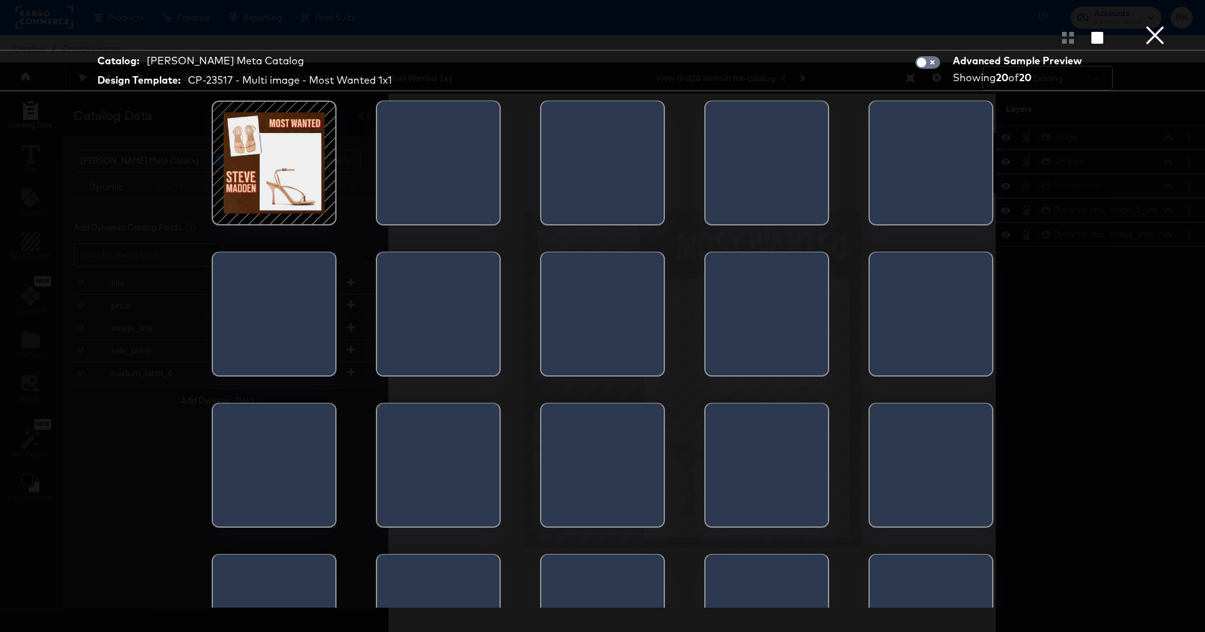
click at [267, 145] on div at bounding box center [274, 163] width 106 height 106
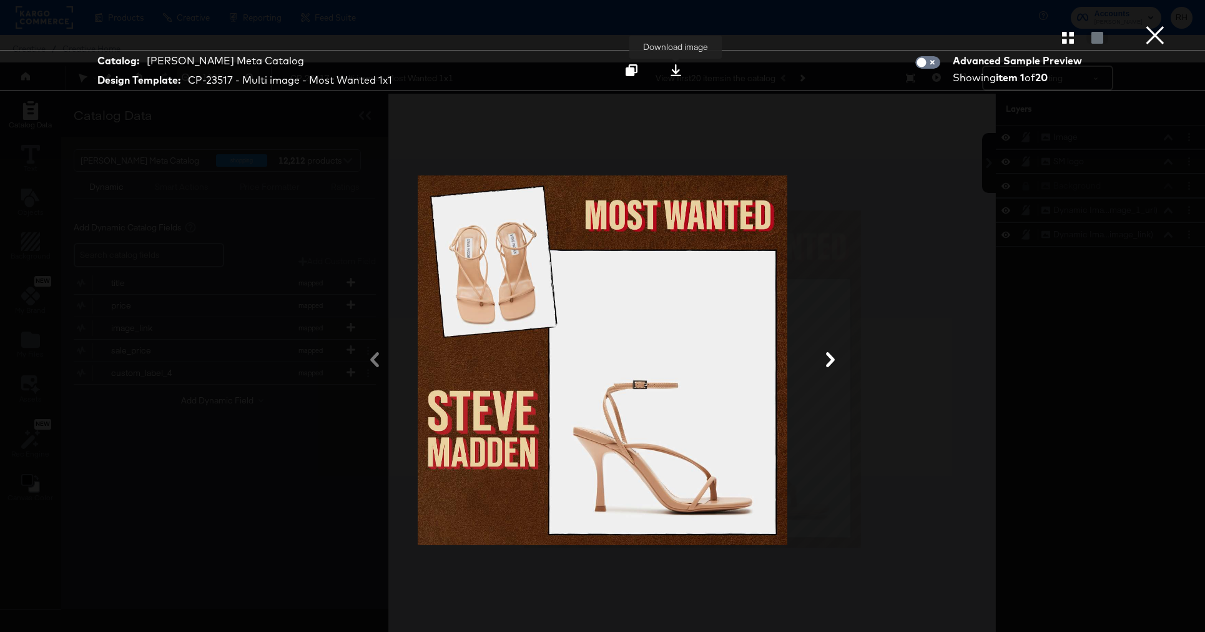
click at [672, 69] on icon at bounding box center [676, 70] width 12 height 12
click at [959, 350] on div at bounding box center [602, 360] width 936 height 507
click at [1162, 25] on button "×" at bounding box center [1154, 12] width 25 height 25
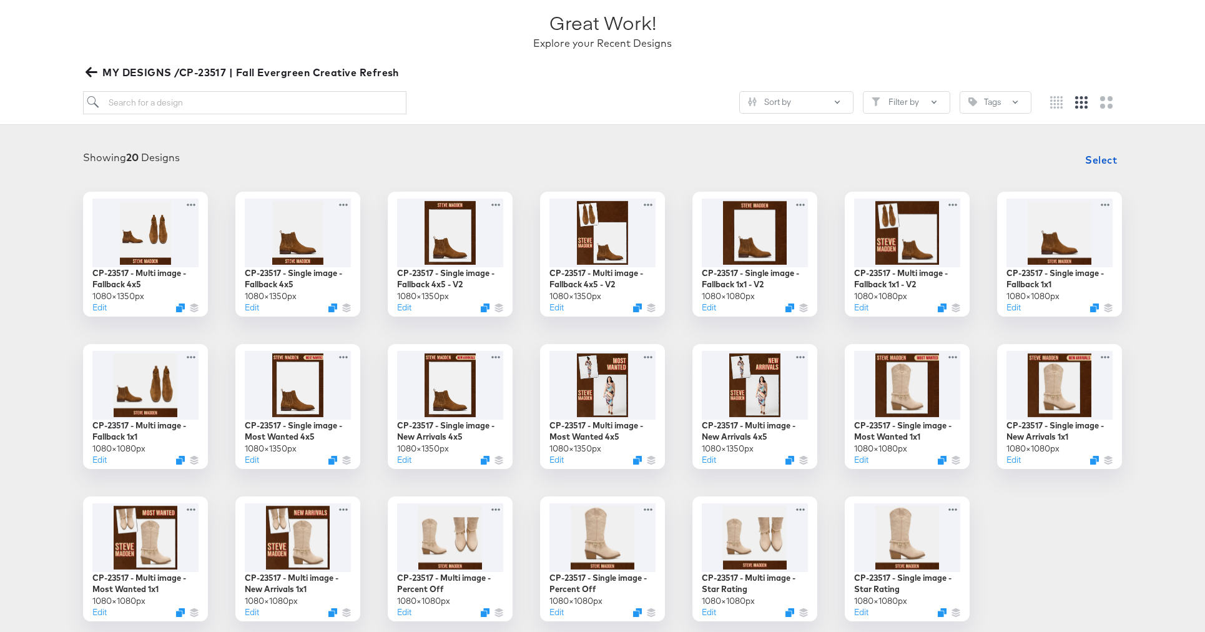
scroll to position [104, 0]
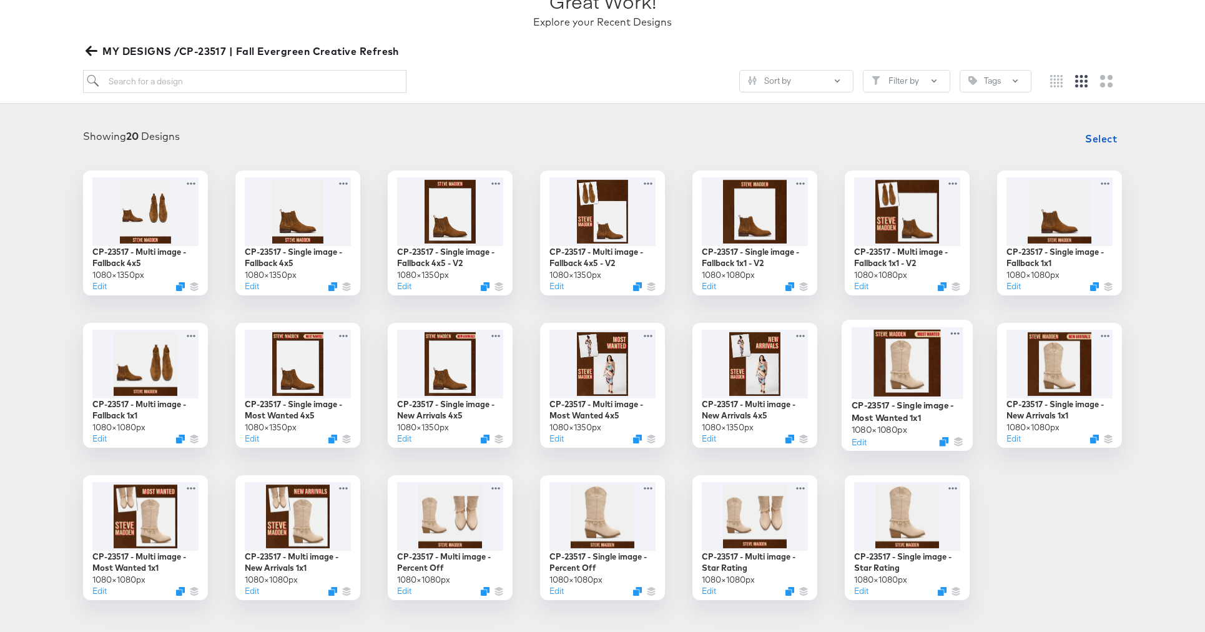
click at [934, 382] on div at bounding box center [907, 362] width 112 height 72
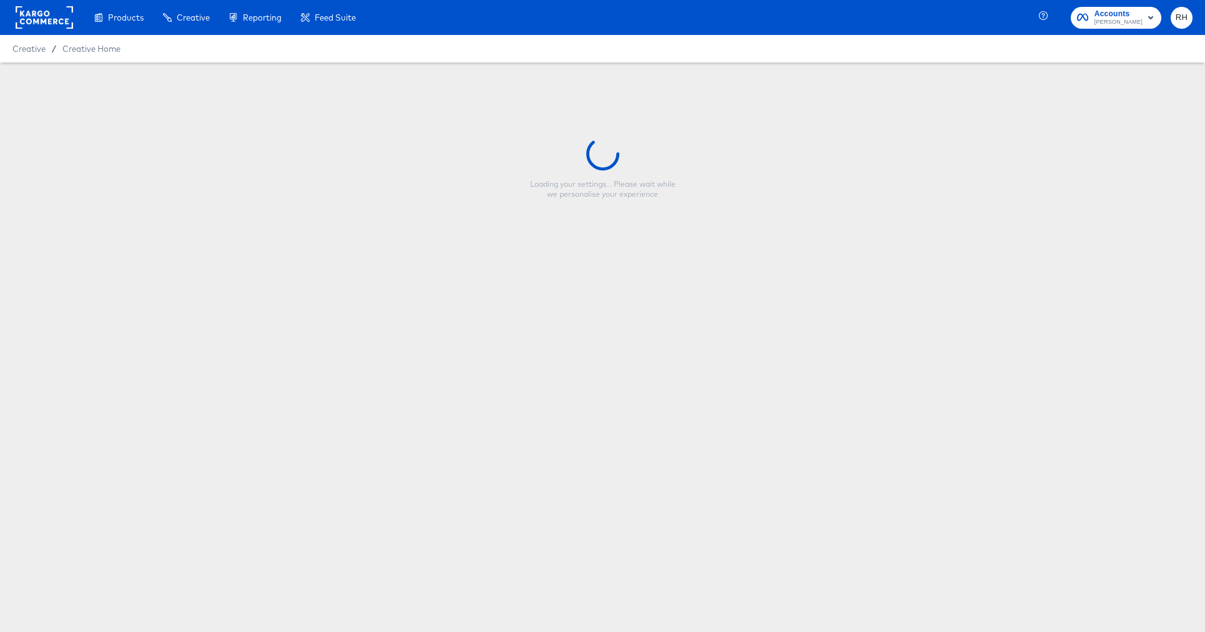
type input "CP-23517 - Single image - Most Wanted 1x1"
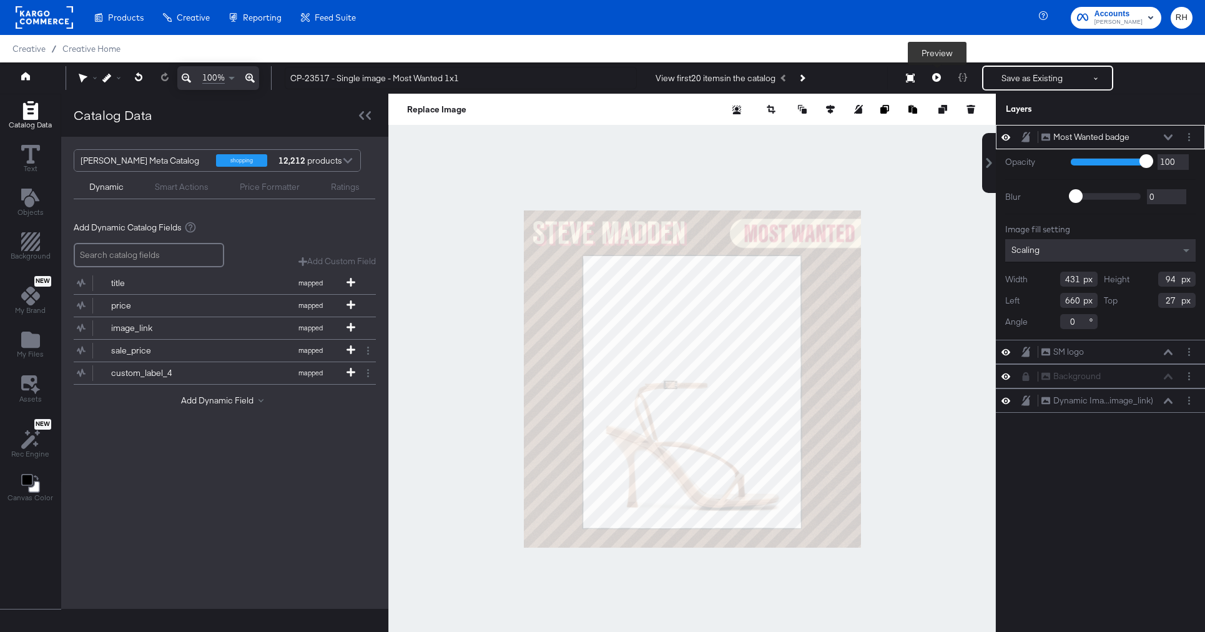
click at [935, 79] on icon at bounding box center [936, 77] width 9 height 9
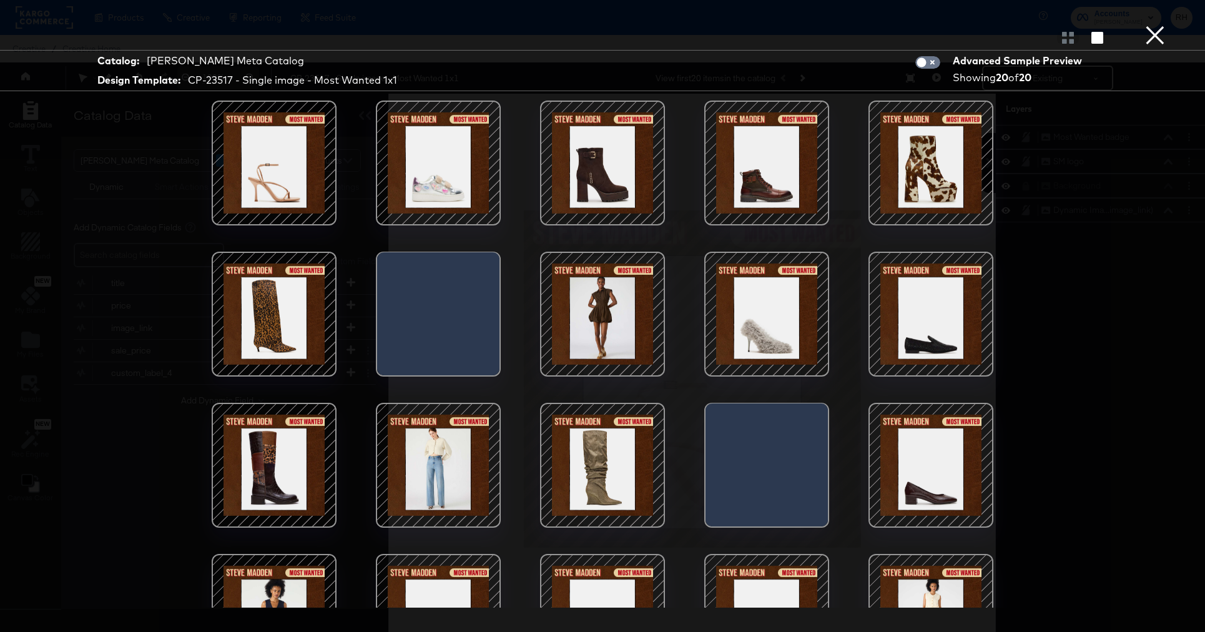
click at [268, 143] on div at bounding box center [274, 163] width 106 height 106
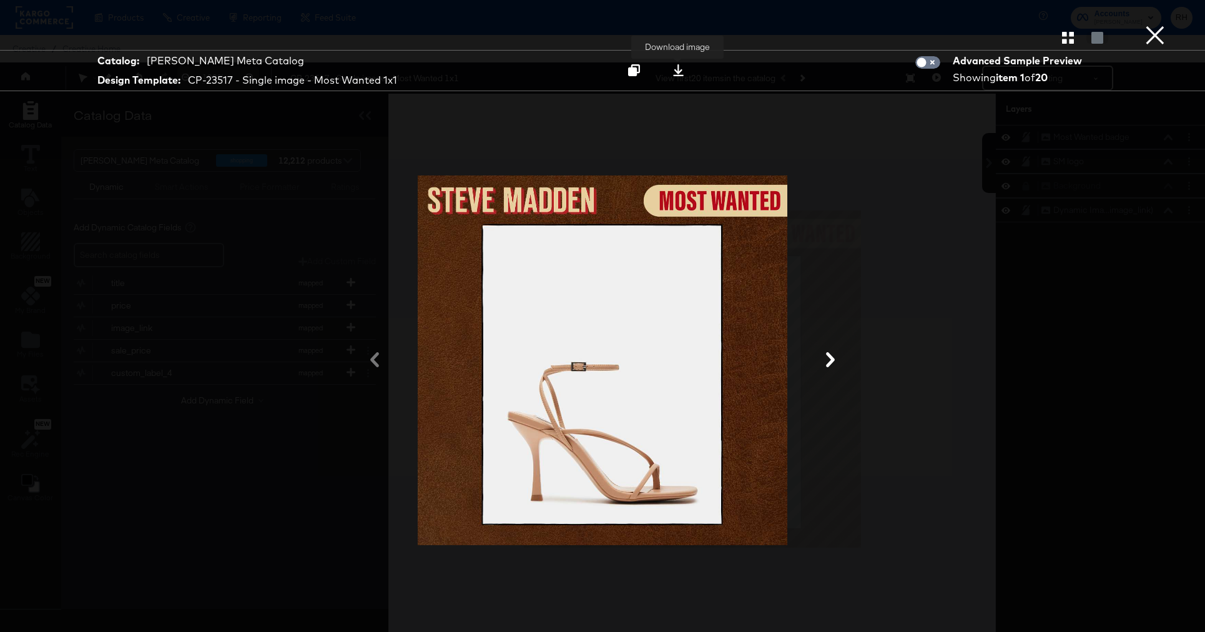
click at [678, 71] on icon at bounding box center [678, 70] width 11 height 12
click at [141, 124] on div at bounding box center [602, 360] width 936 height 507
click at [1144, 25] on button "×" at bounding box center [1154, 12] width 25 height 25
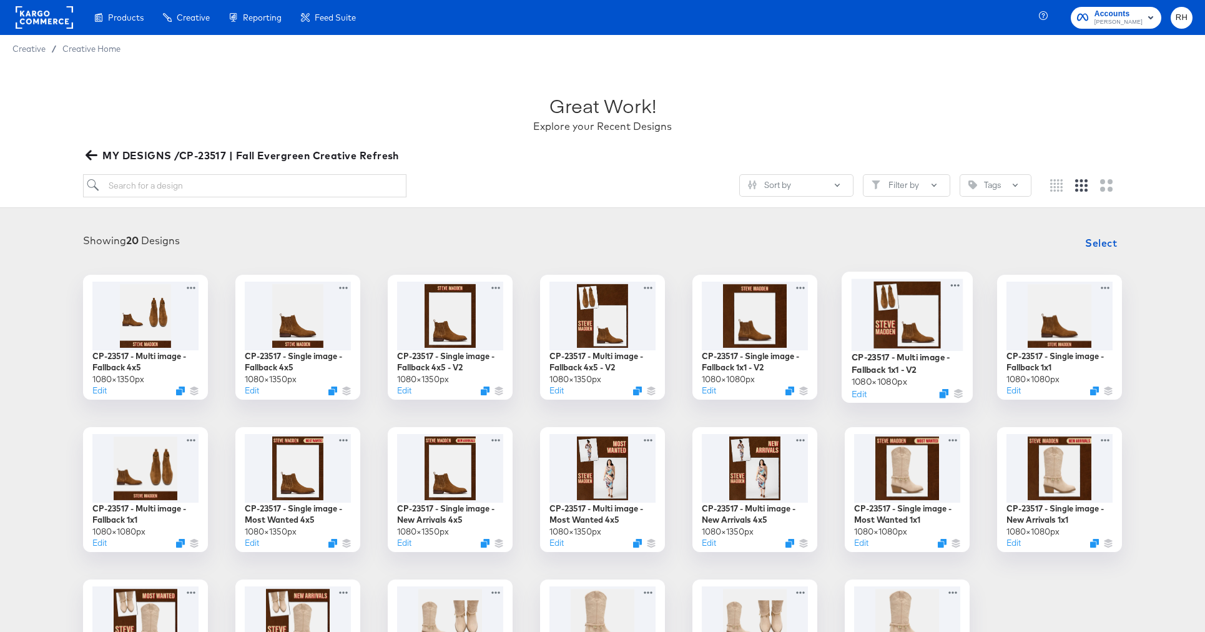
click at [918, 318] on div at bounding box center [907, 314] width 112 height 72
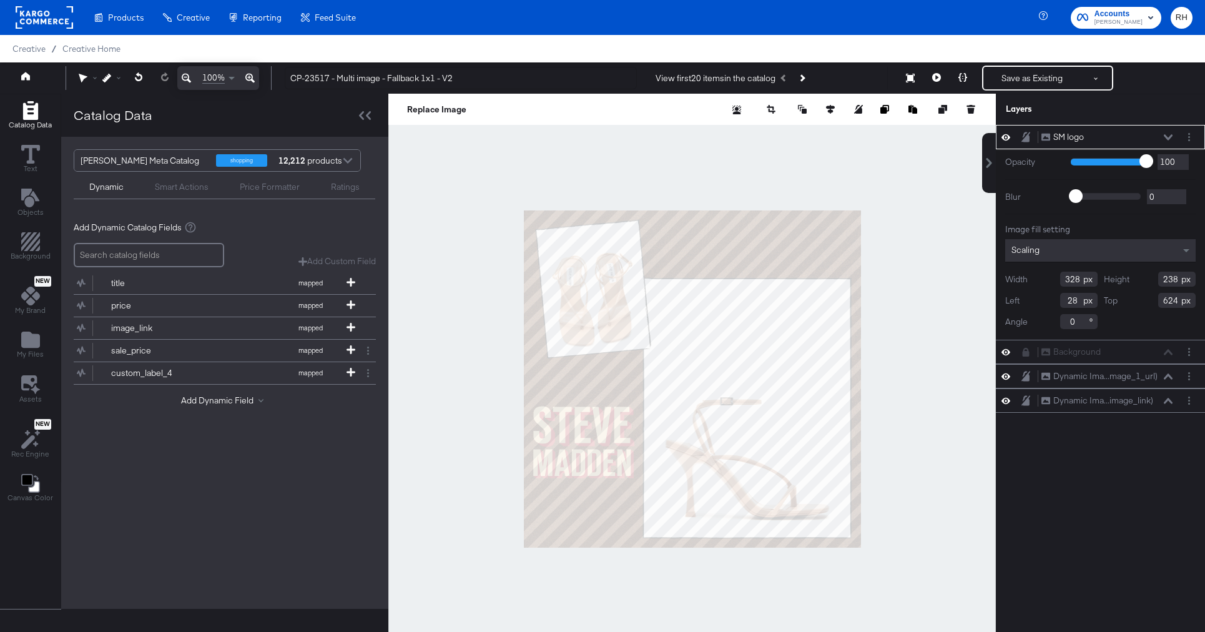
click at [936, 174] on div at bounding box center [691, 379] width 607 height 570
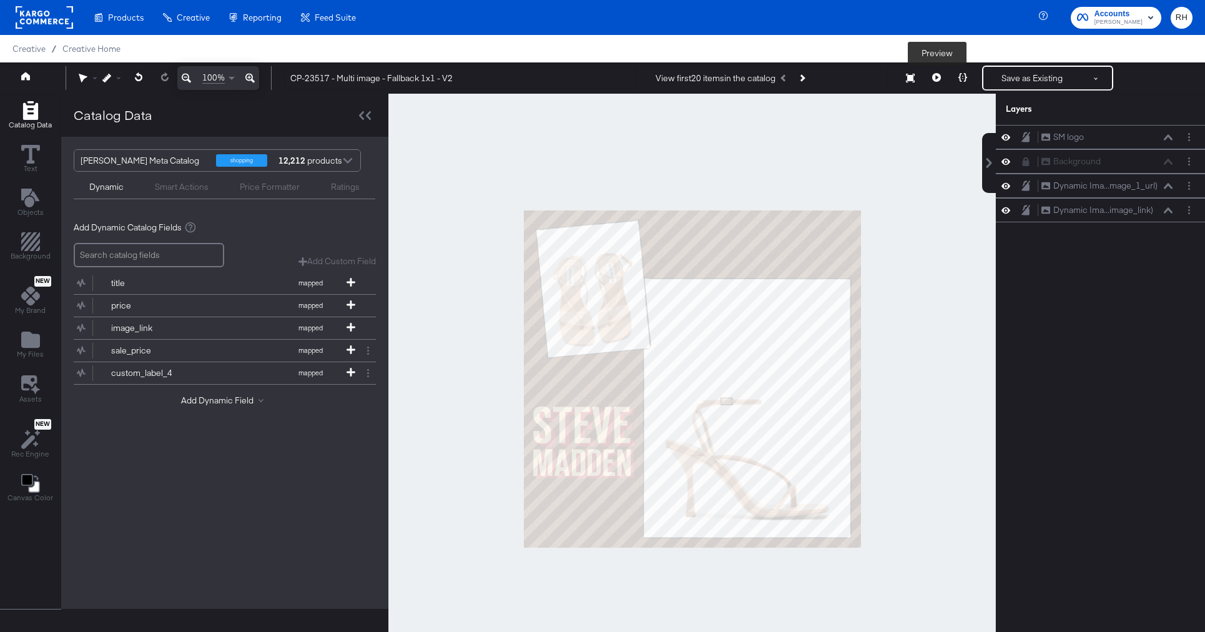
click at [943, 73] on button at bounding box center [936, 78] width 26 height 25
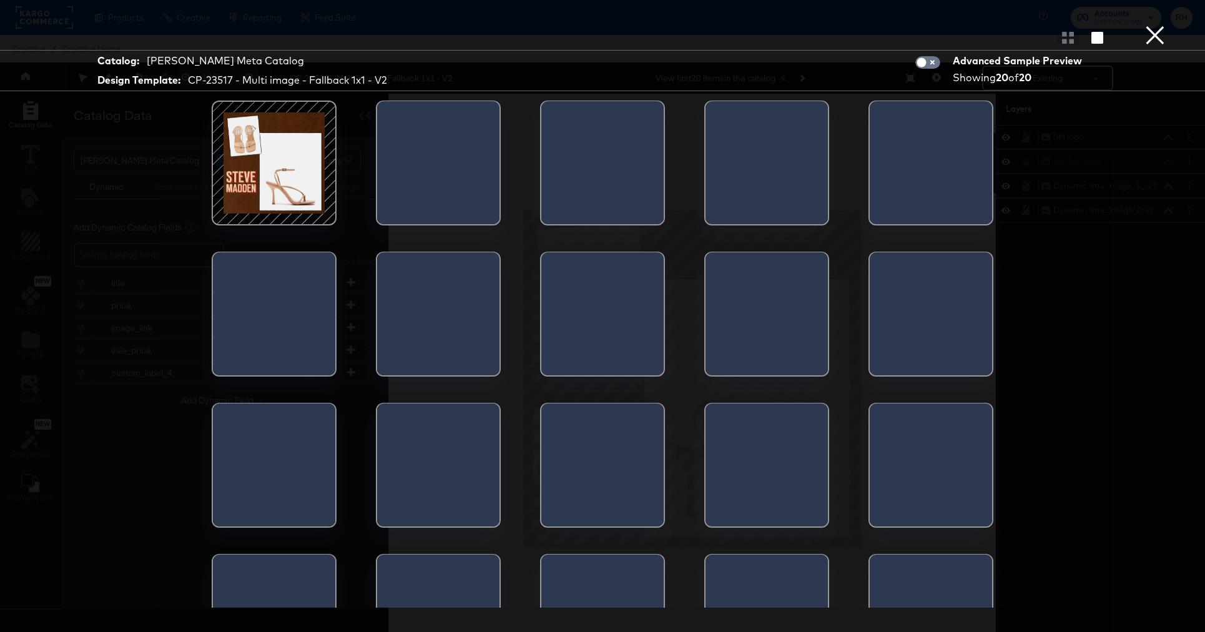
click at [275, 147] on div at bounding box center [274, 163] width 106 height 106
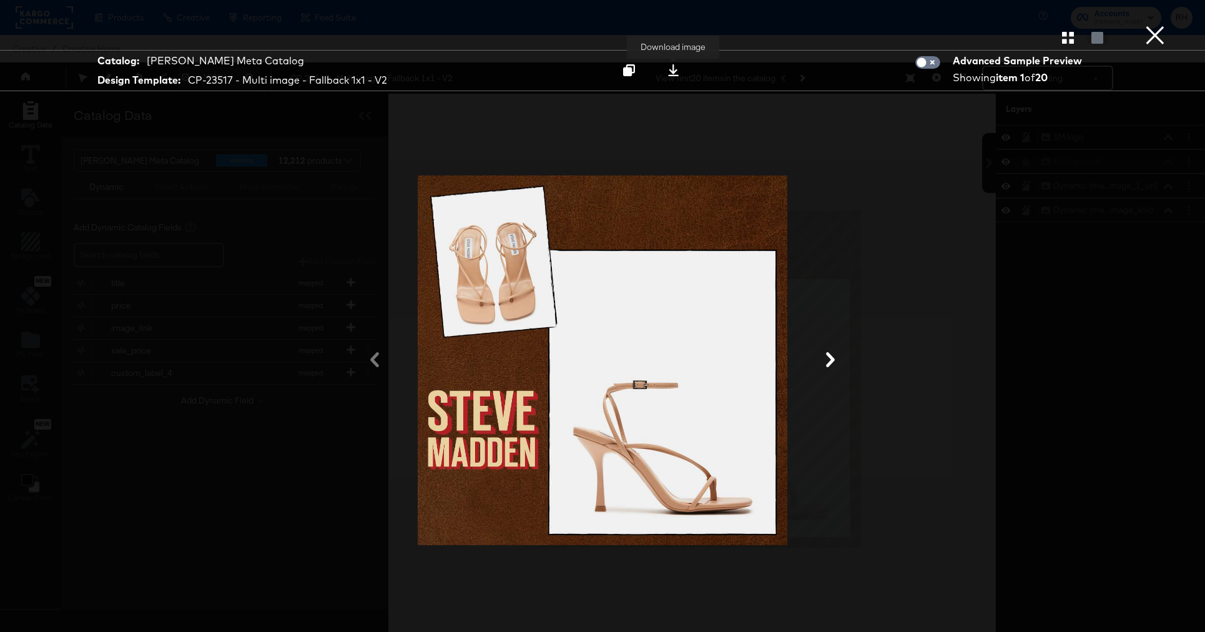
click at [672, 77] on button at bounding box center [673, 70] width 39 height 22
click at [1006, 302] on div at bounding box center [602, 360] width 936 height 507
click at [1153, 25] on button "×" at bounding box center [1154, 12] width 25 height 25
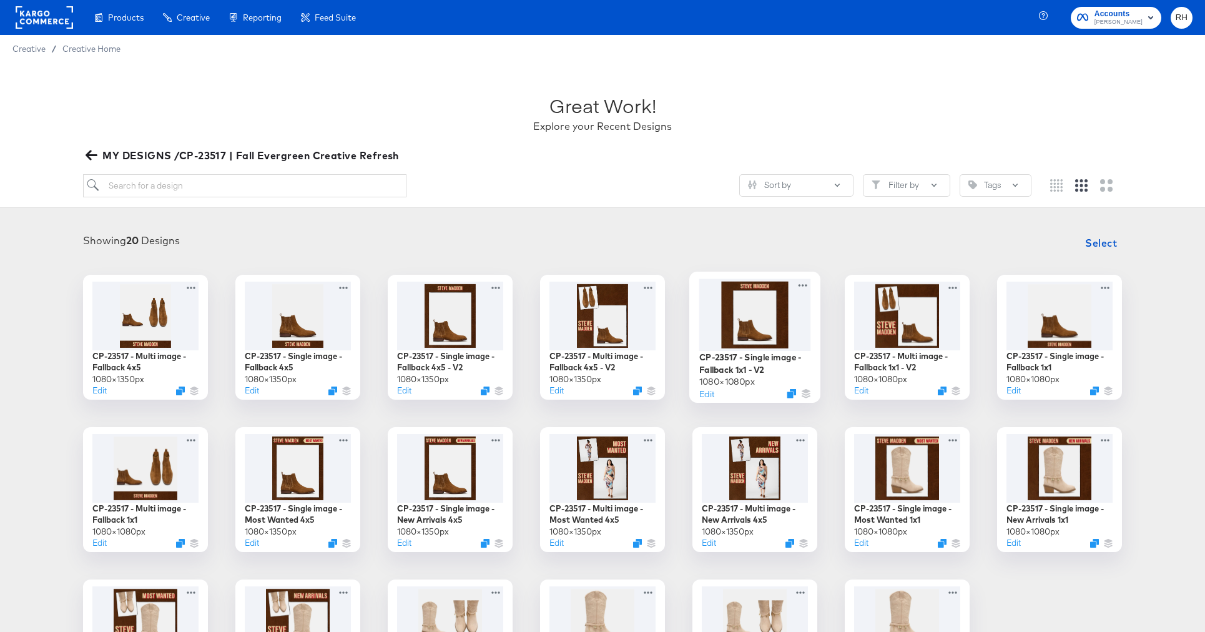
click at [760, 313] on div at bounding box center [755, 314] width 112 height 72
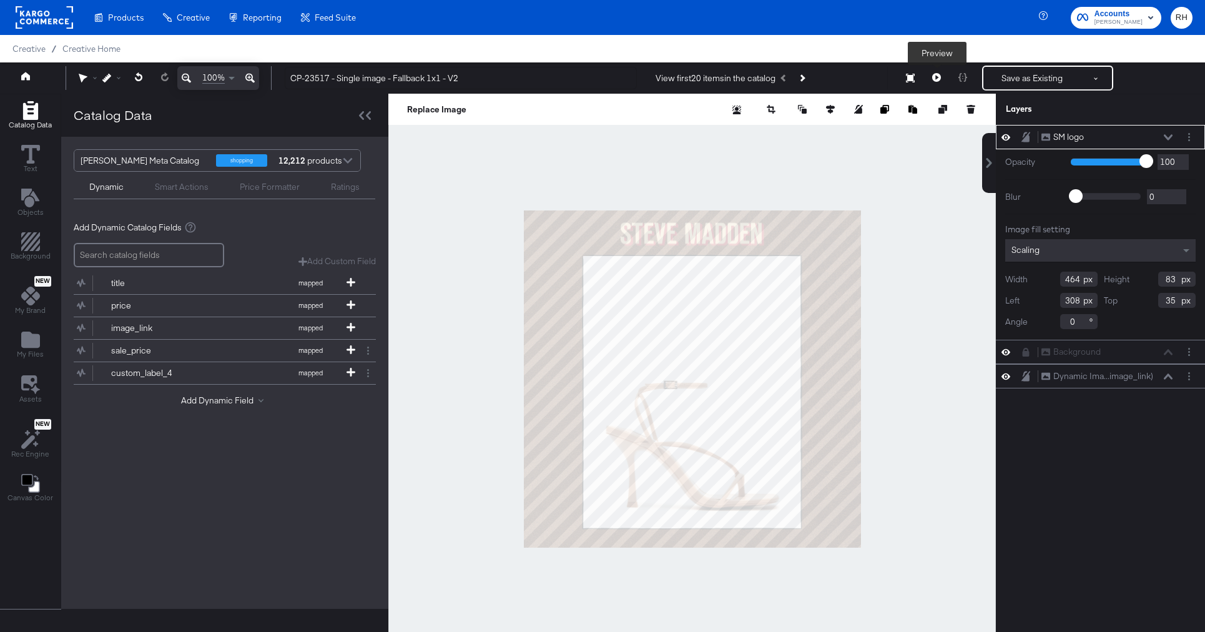
click at [935, 79] on icon at bounding box center [936, 77] width 9 height 9
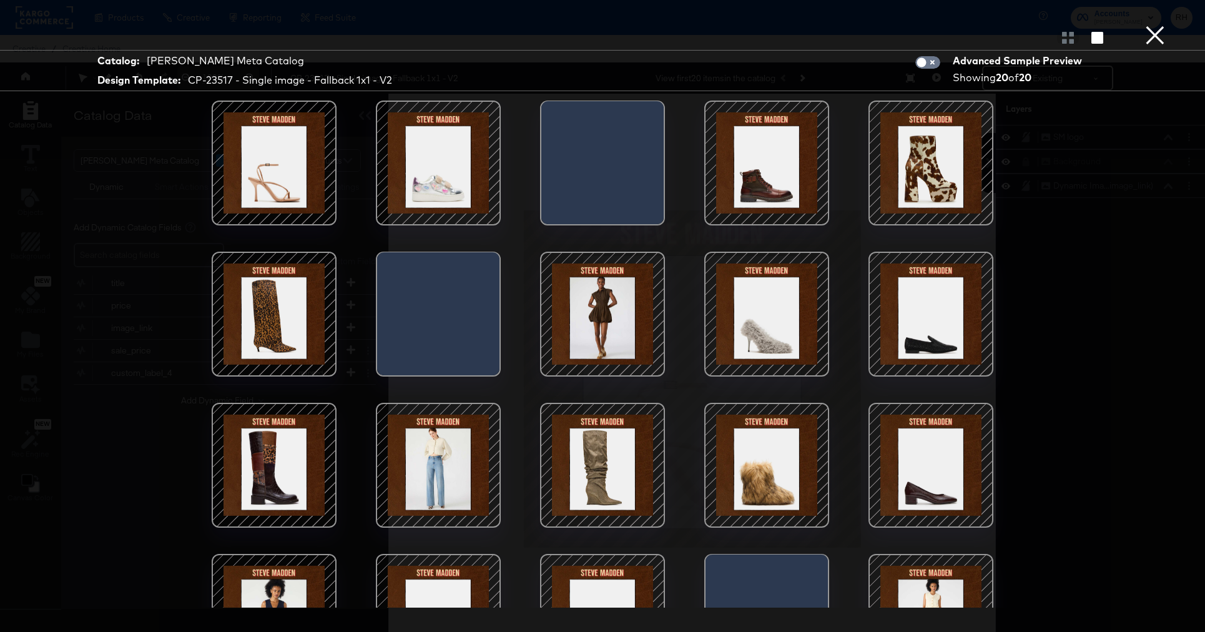
click at [257, 152] on div at bounding box center [274, 163] width 106 height 106
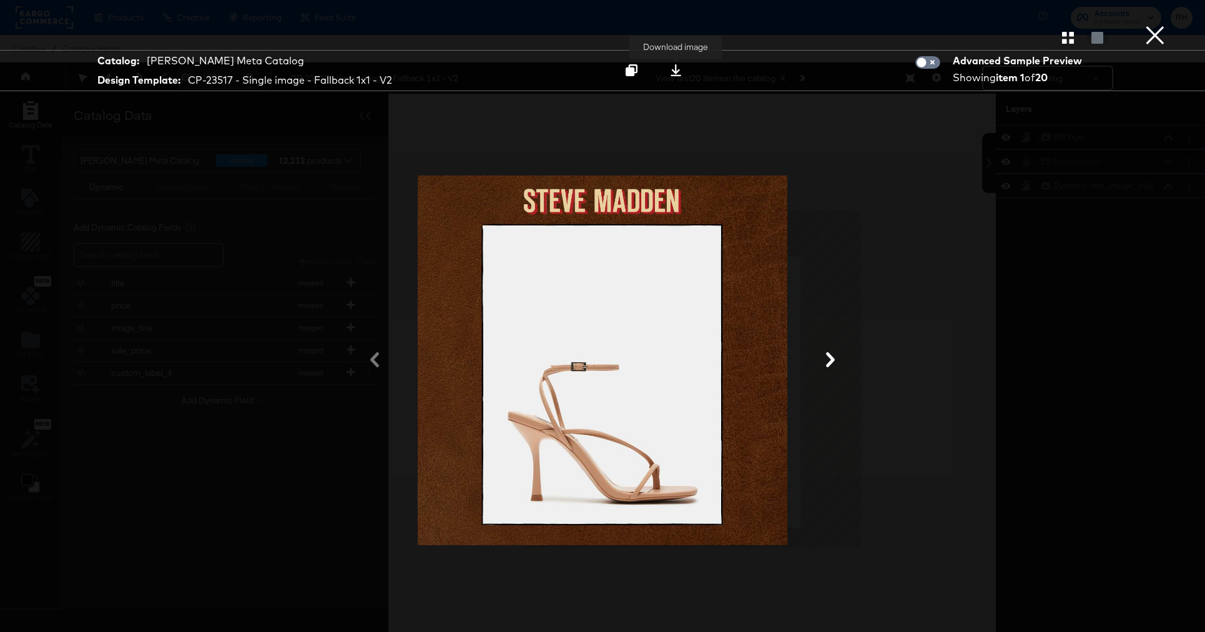
click at [679, 74] on icon at bounding box center [676, 70] width 12 height 12
click at [943, 295] on div at bounding box center [602, 360] width 936 height 507
click at [1155, 25] on button "×" at bounding box center [1154, 12] width 25 height 25
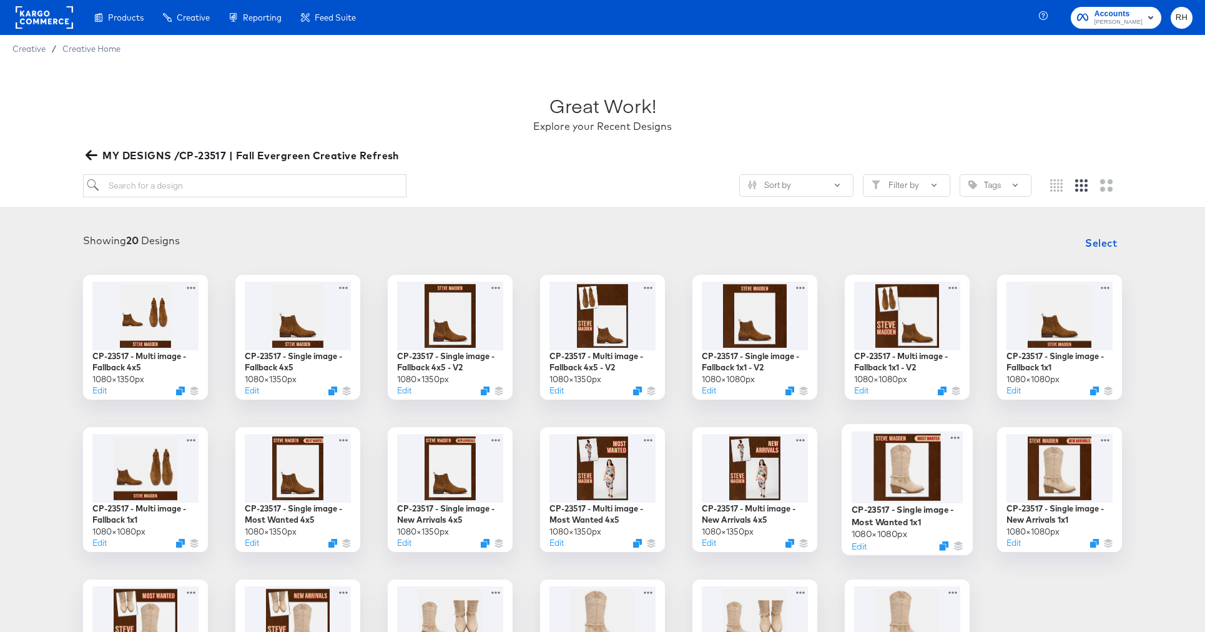
click at [901, 456] on div at bounding box center [907, 467] width 112 height 72
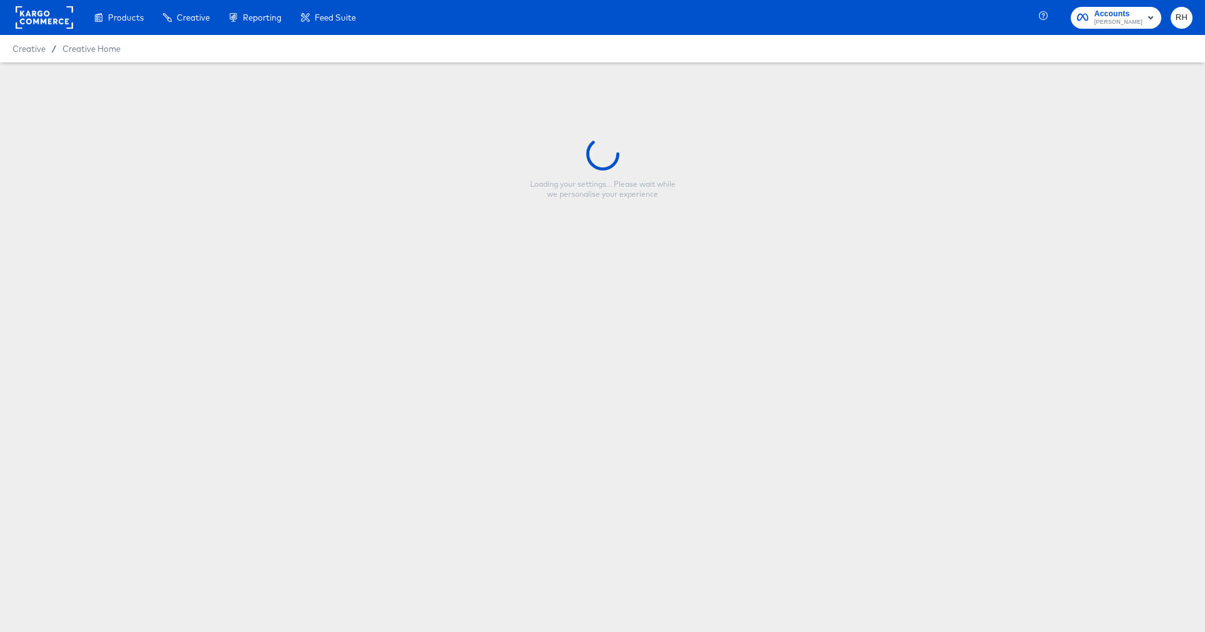
type input "CP-23517 - Single image - Most Wanted 1x1"
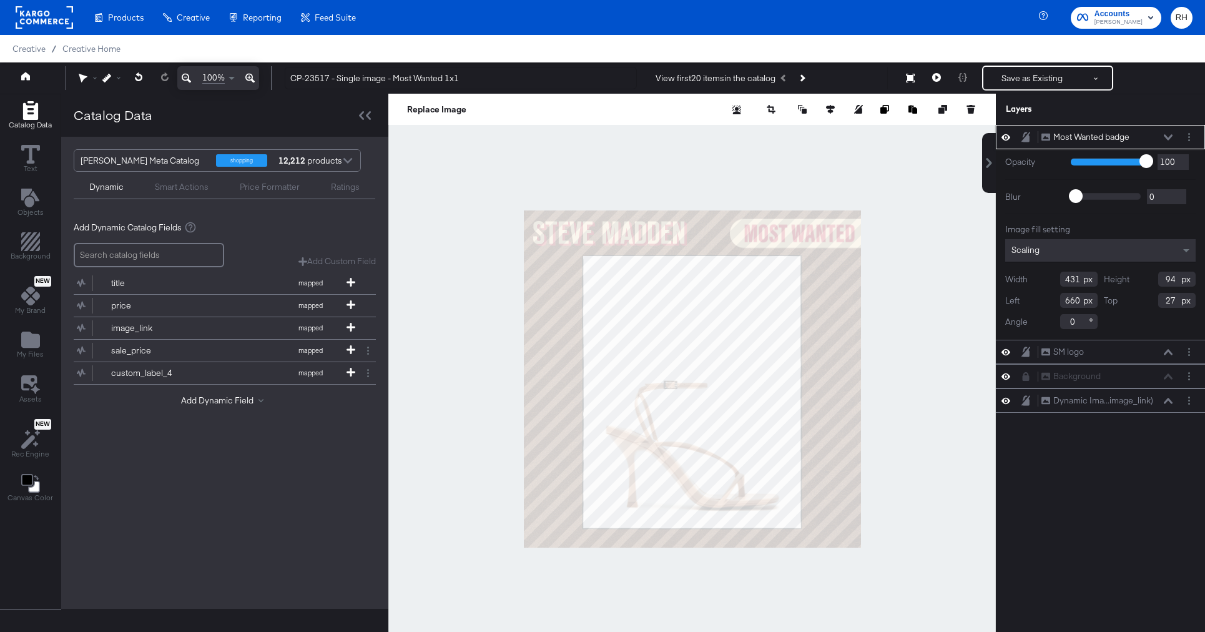
click at [1002, 135] on icon at bounding box center [1005, 137] width 9 height 11
click at [1002, 135] on icon at bounding box center [1005, 138] width 9 height 8
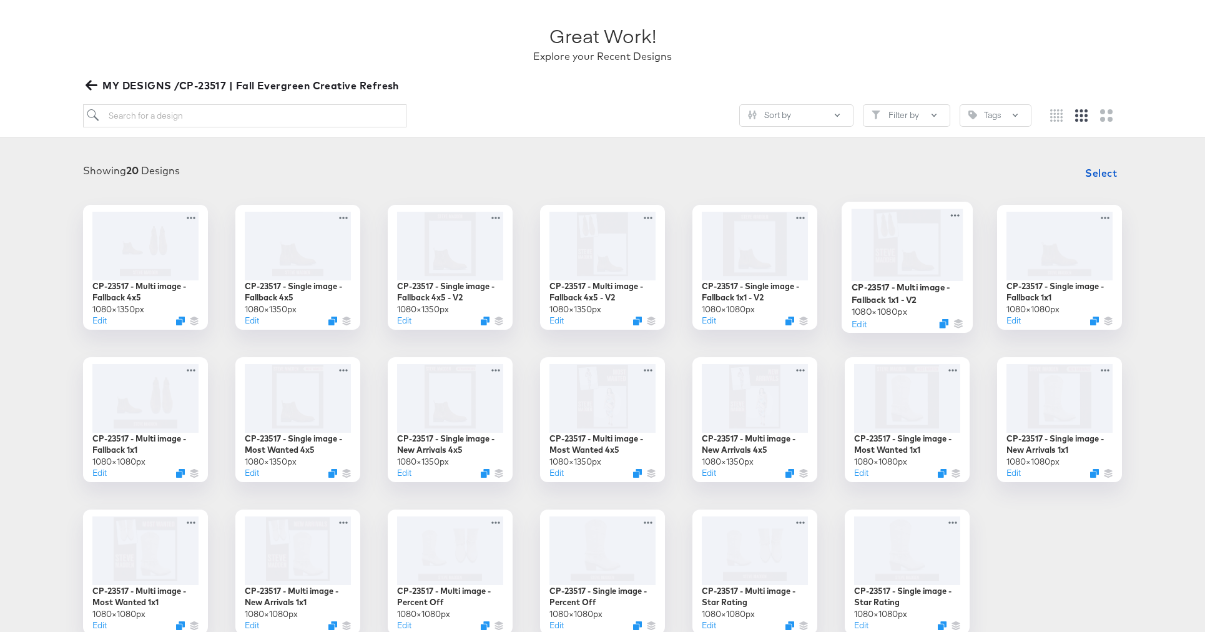
scroll to position [71, 0]
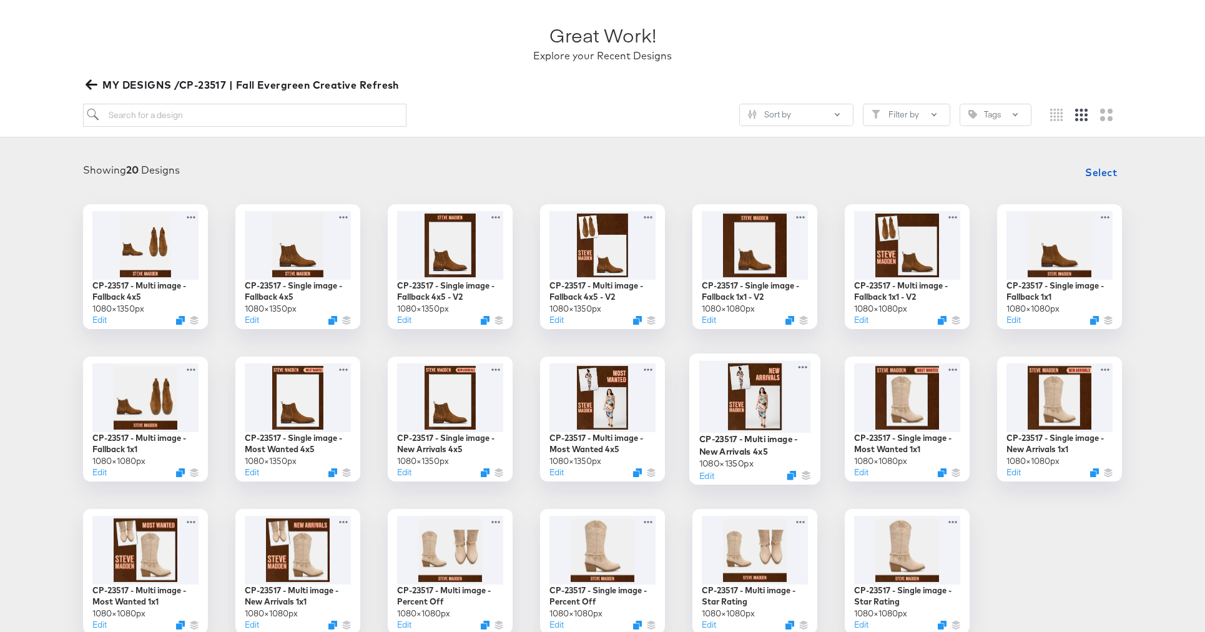
click at [759, 388] on div at bounding box center [755, 396] width 112 height 72
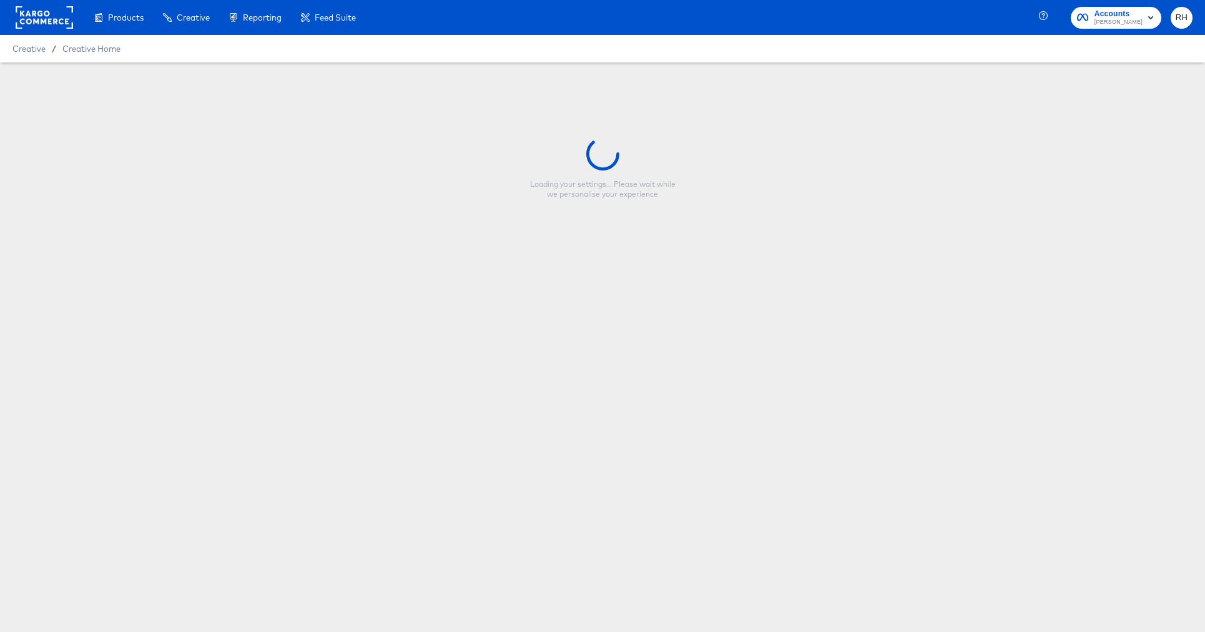
type input "CP-23517 - Multi image - New Arrivals 4x5"
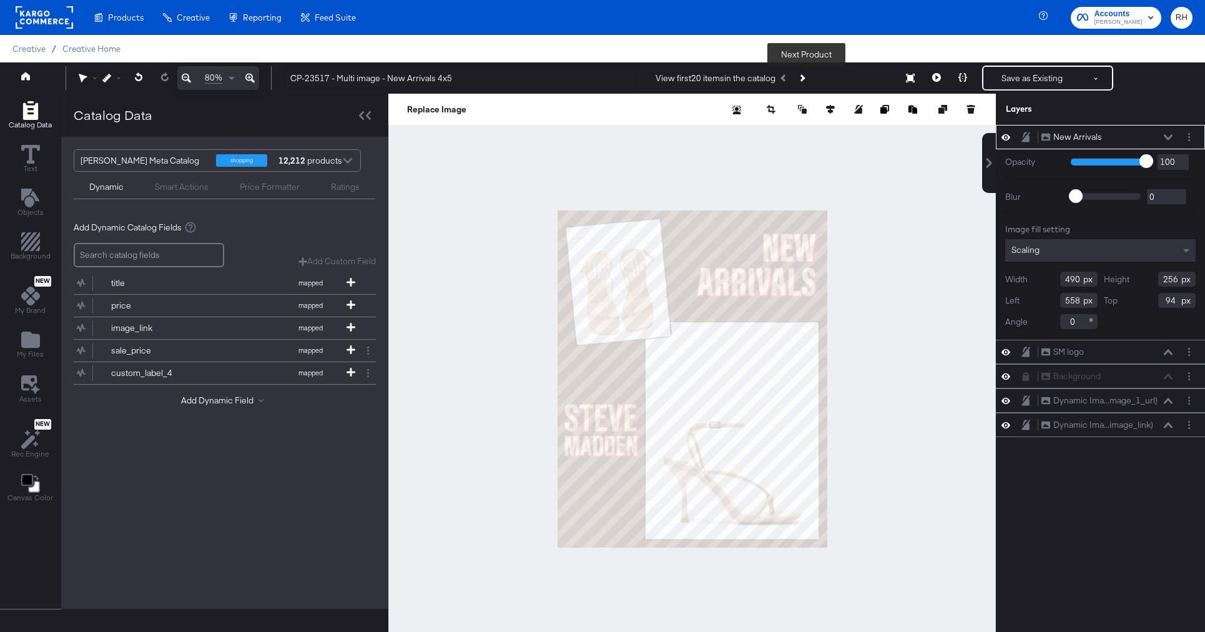
click at [805, 83] on button "Next Product" at bounding box center [801, 78] width 17 height 22
click at [938, 80] on icon at bounding box center [936, 77] width 9 height 9
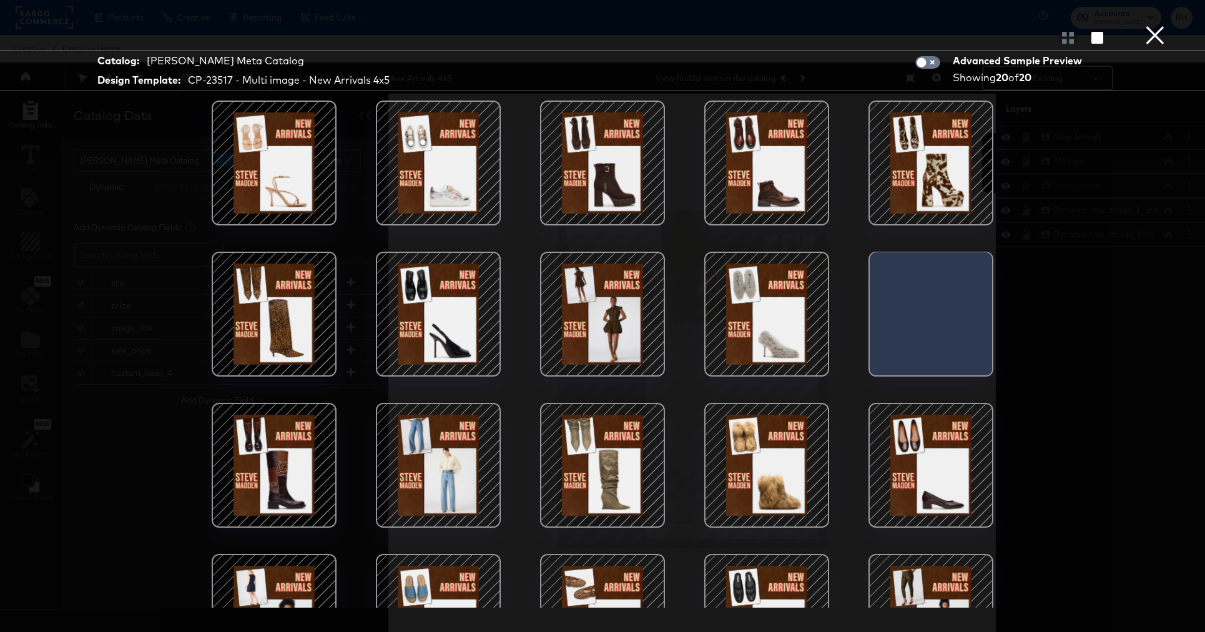
click at [610, 143] on div at bounding box center [602, 163] width 106 height 106
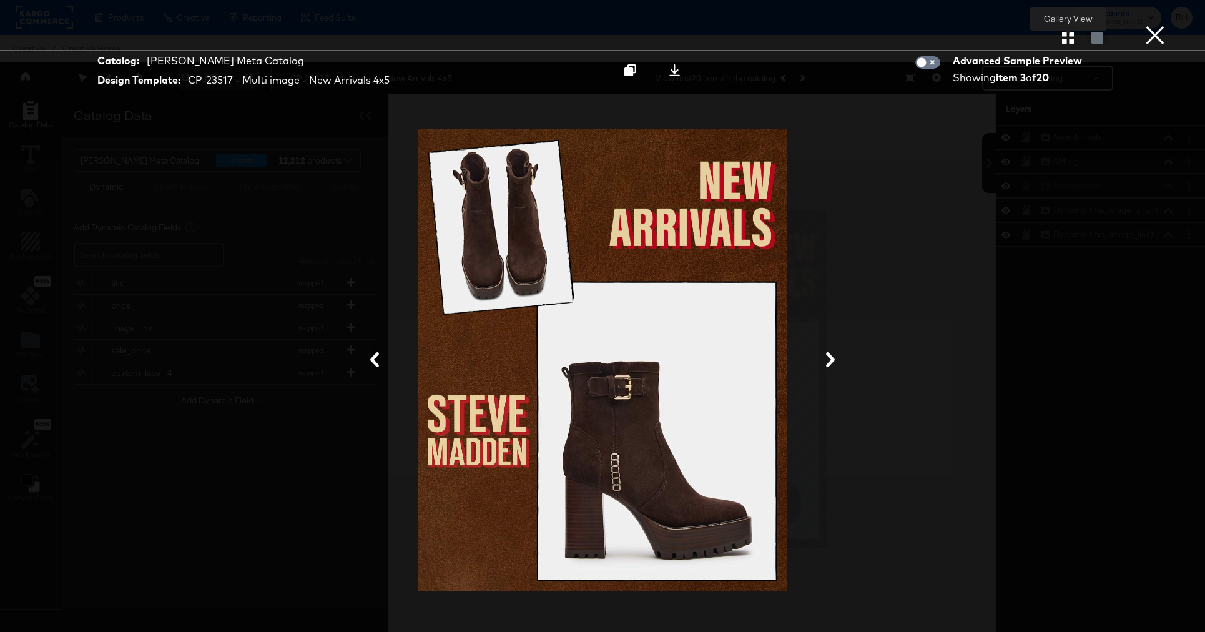
click at [1062, 36] on icon "button" at bounding box center [1068, 38] width 12 height 12
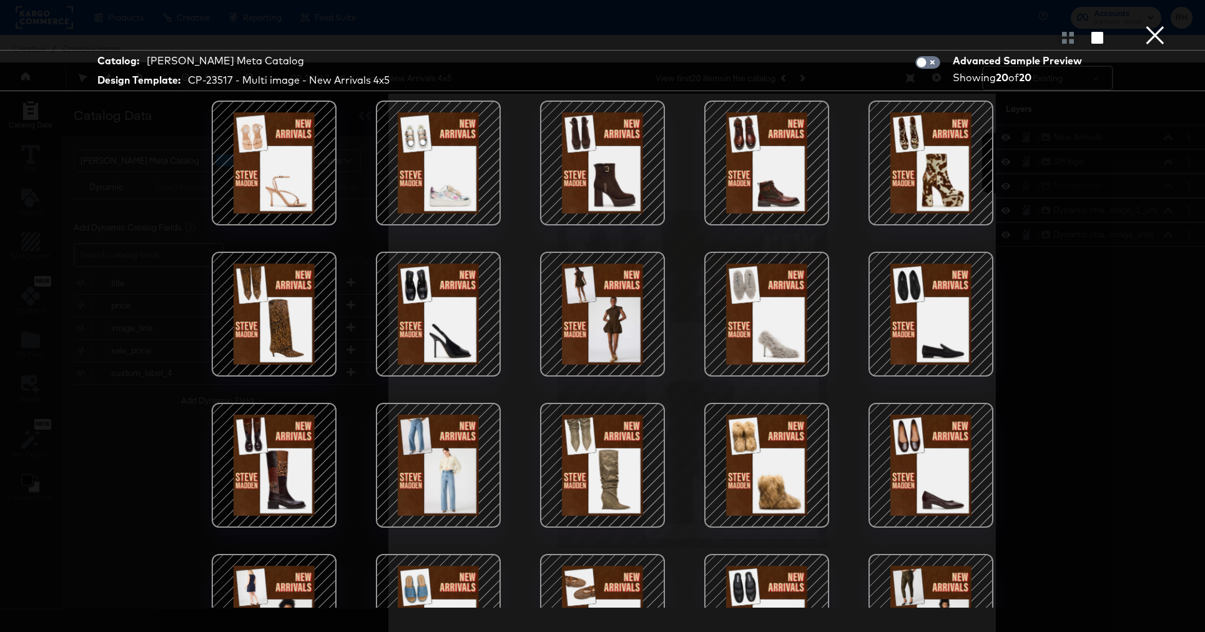
click at [464, 166] on div at bounding box center [438, 163] width 106 height 106
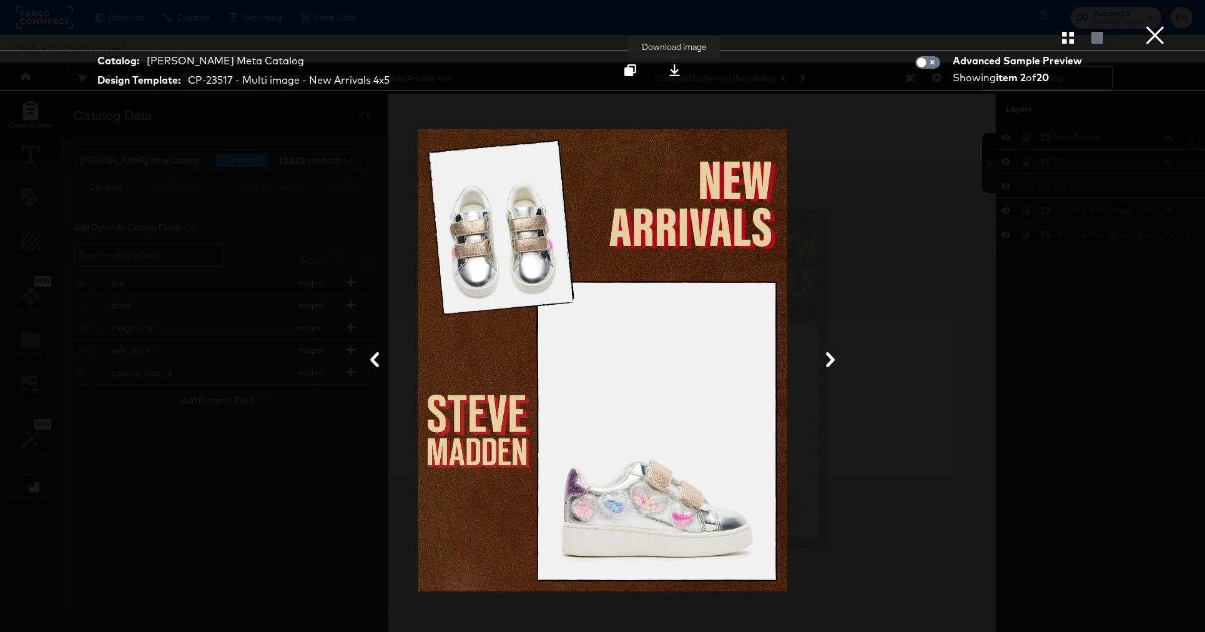
click at [672, 74] on icon at bounding box center [675, 70] width 12 height 12
click at [1186, 36] on div "Gallery View" at bounding box center [602, 37] width 1205 height 25
click at [1155, 25] on button "×" at bounding box center [1154, 12] width 25 height 25
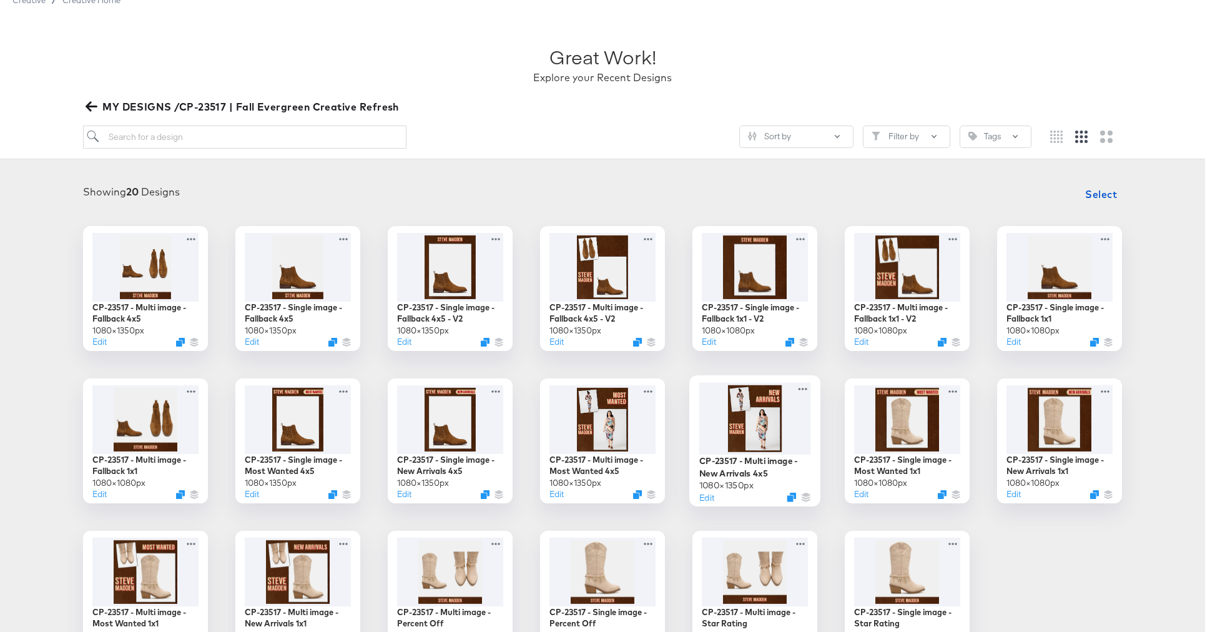
scroll to position [50, 0]
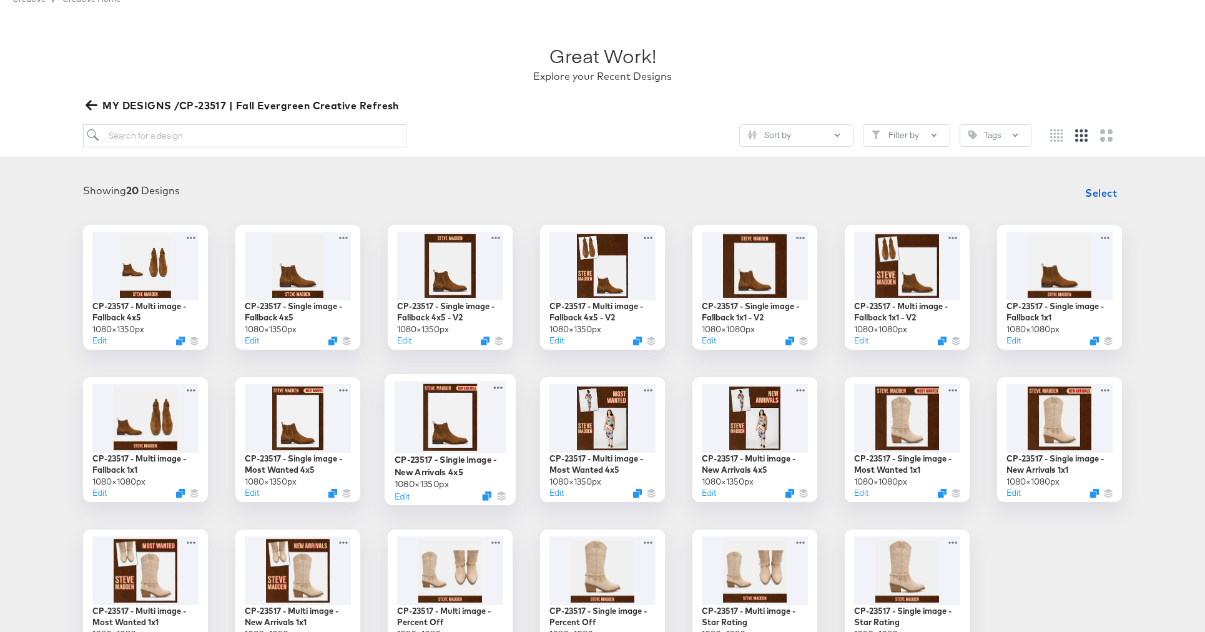
click at [458, 422] on div at bounding box center [450, 417] width 112 height 72
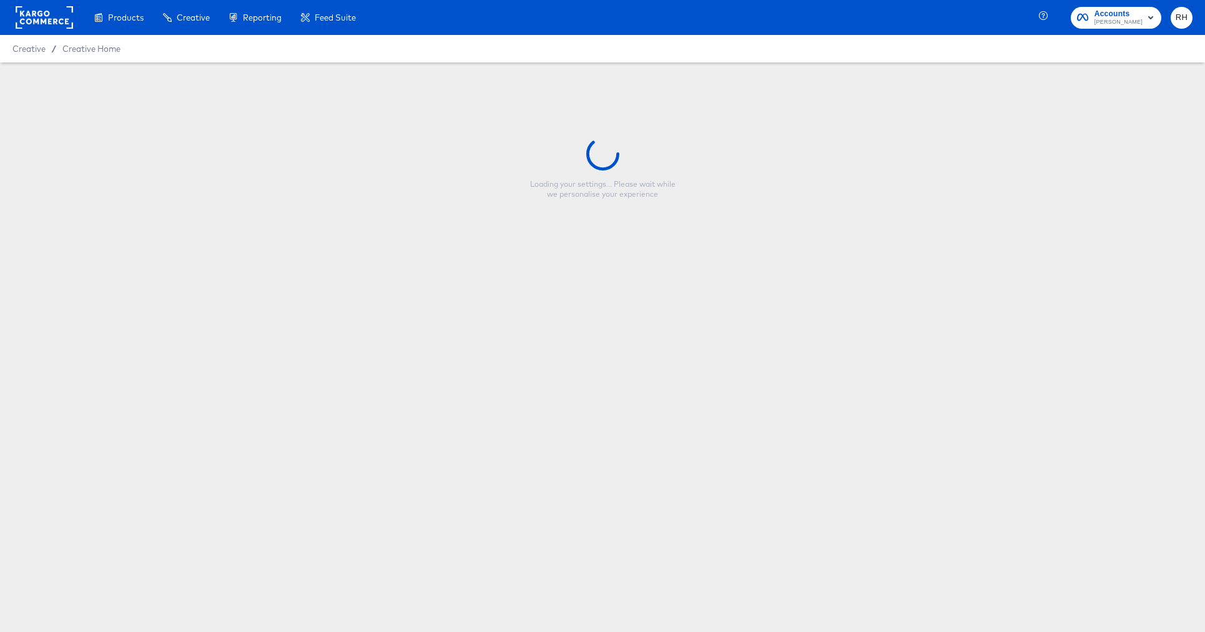
type input "CP-23517 - Single image - New Arrivals 4x5"
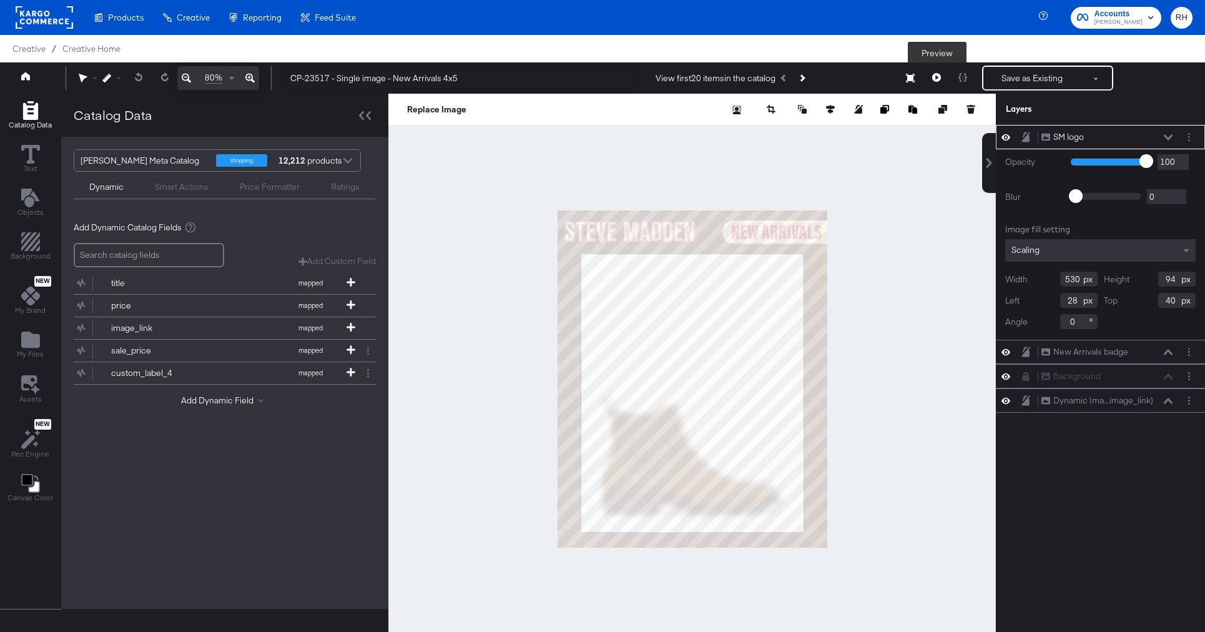
click at [938, 77] on icon at bounding box center [936, 77] width 9 height 9
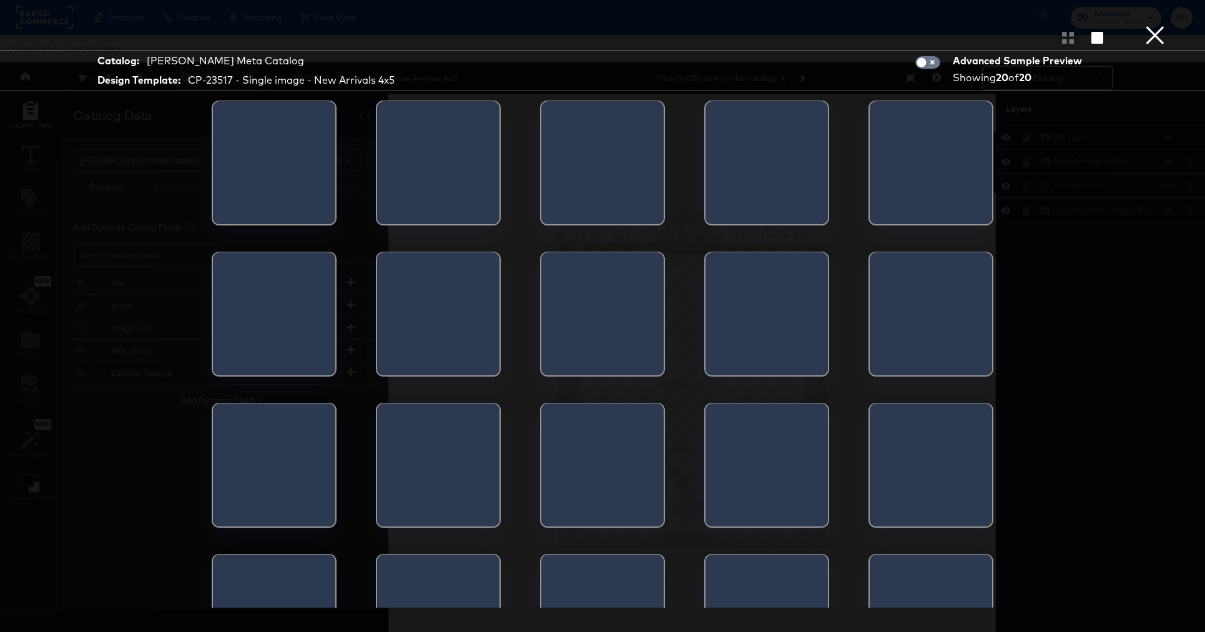
click at [377, 147] on div at bounding box center [377, 166] width 0 height 131
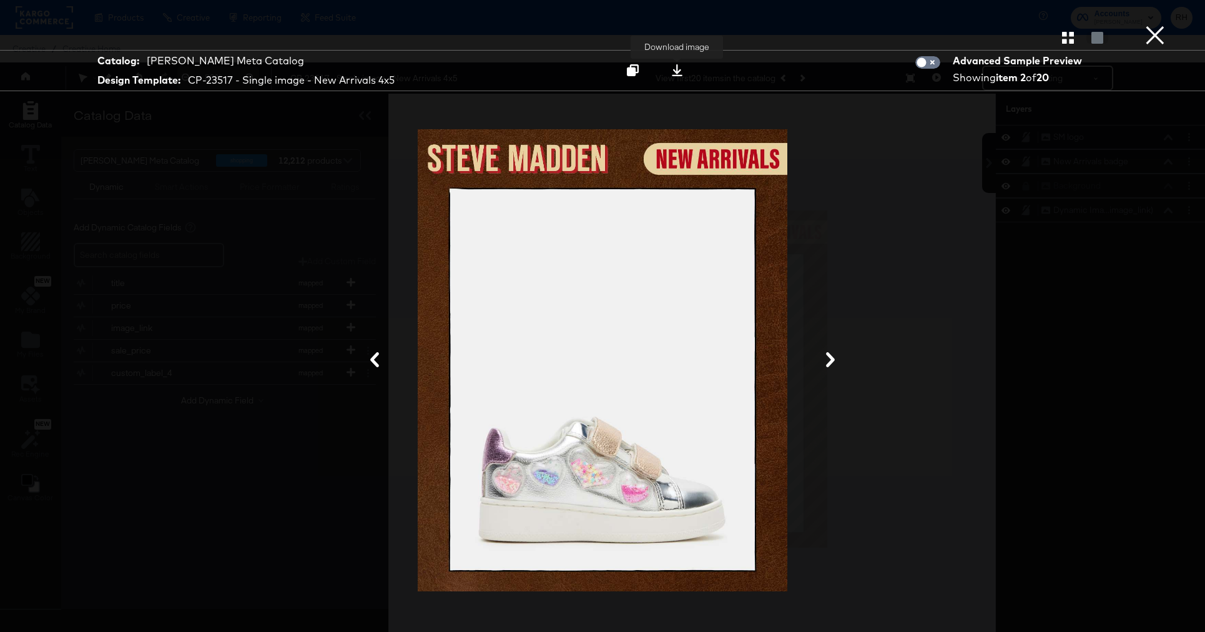
click at [675, 71] on icon at bounding box center [677, 70] width 11 height 12
click at [921, 239] on div at bounding box center [602, 360] width 936 height 507
click at [1154, 25] on button "×" at bounding box center [1154, 12] width 25 height 25
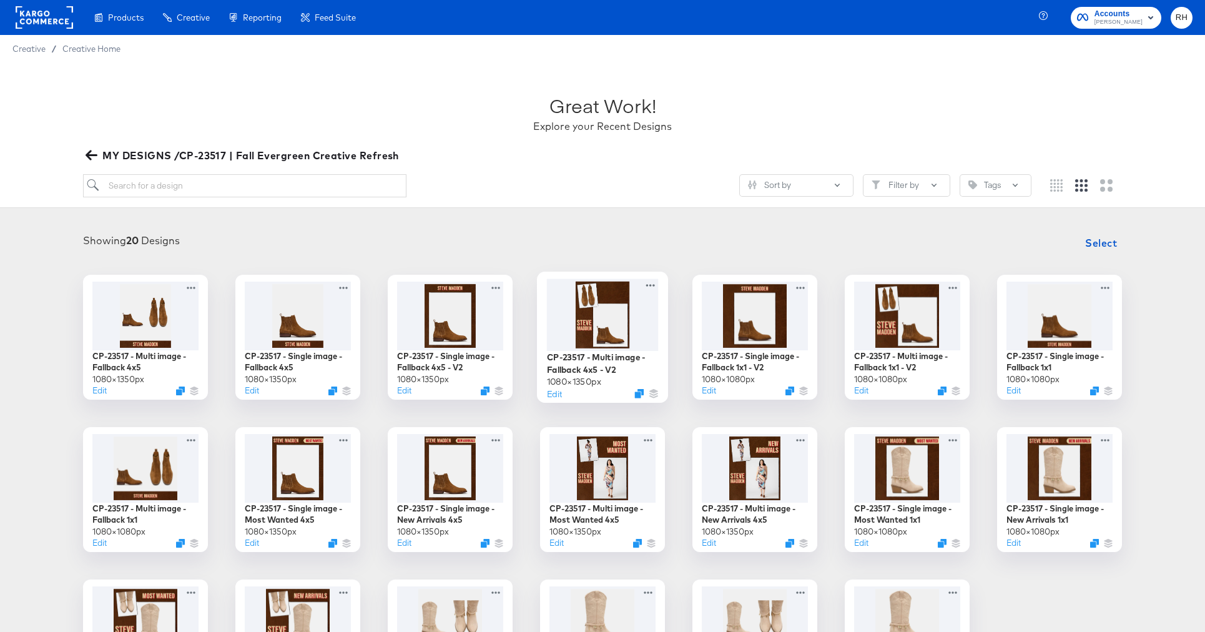
click at [616, 315] on div at bounding box center [603, 314] width 112 height 72
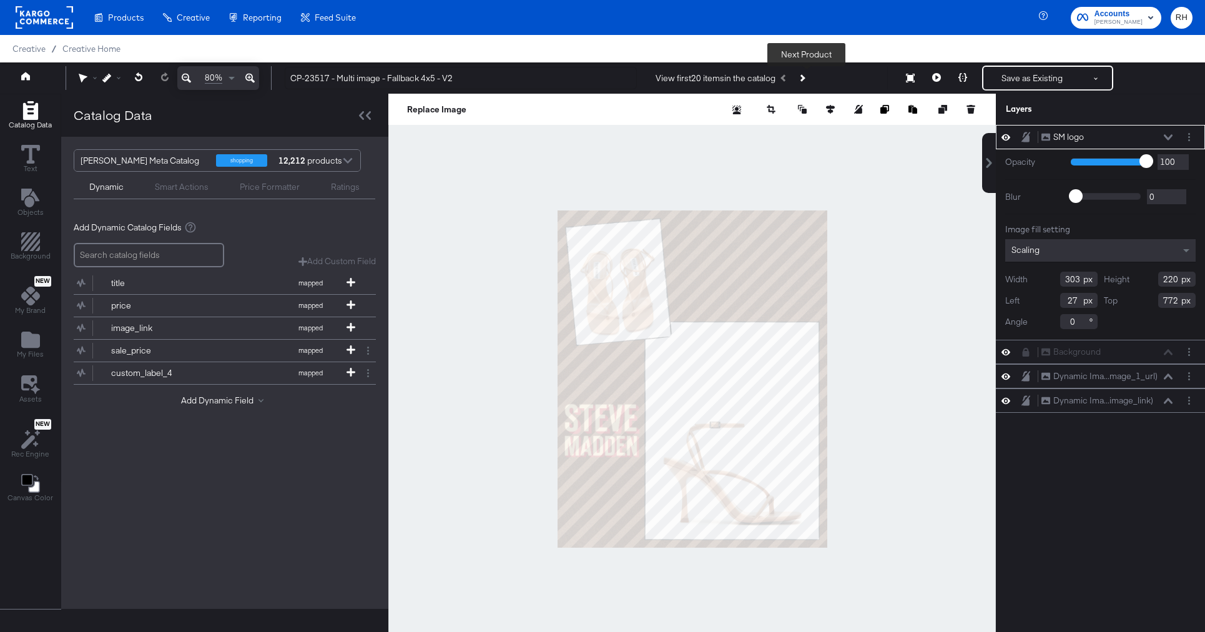
click at [808, 74] on button "Next Product" at bounding box center [801, 78] width 17 height 22
click at [934, 77] on icon at bounding box center [936, 77] width 9 height 9
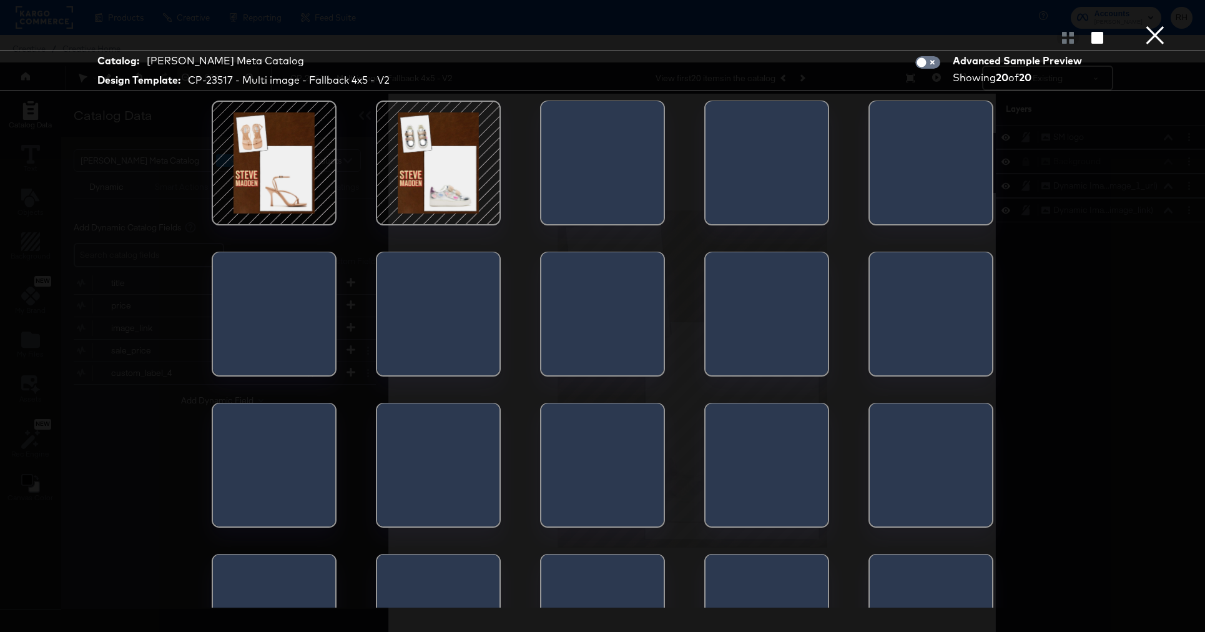
click at [443, 181] on div at bounding box center [438, 163] width 106 height 106
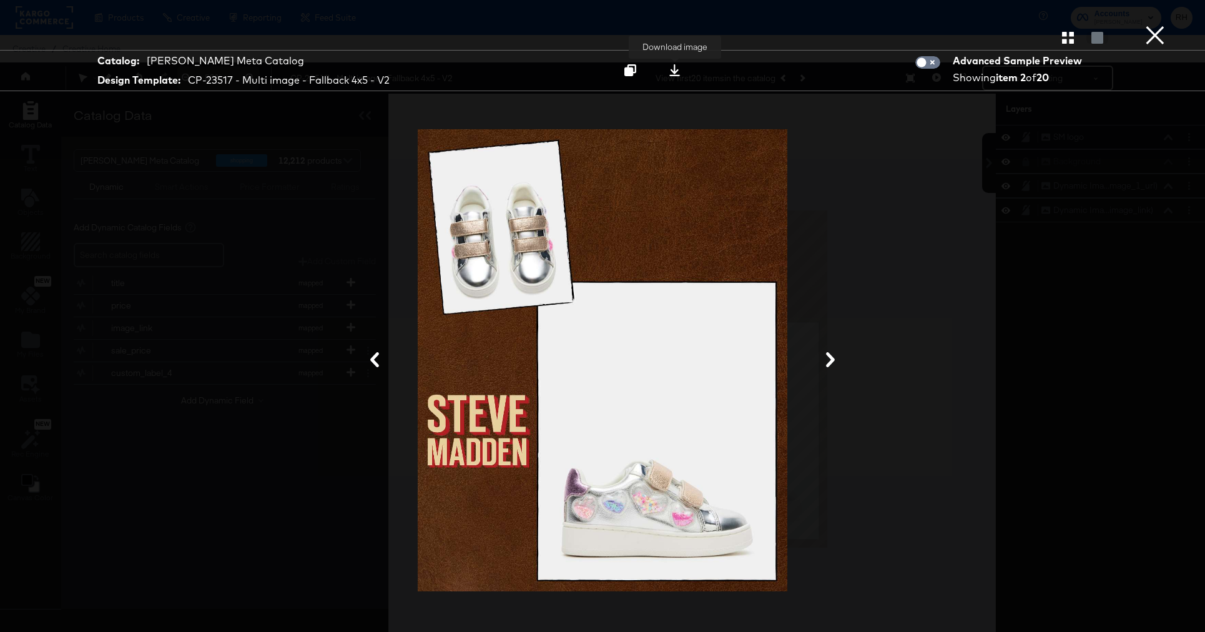
click at [671, 76] on icon at bounding box center [674, 70] width 11 height 12
click at [896, 201] on div at bounding box center [602, 360] width 936 height 507
click at [1152, 25] on button "×" at bounding box center [1154, 12] width 25 height 25
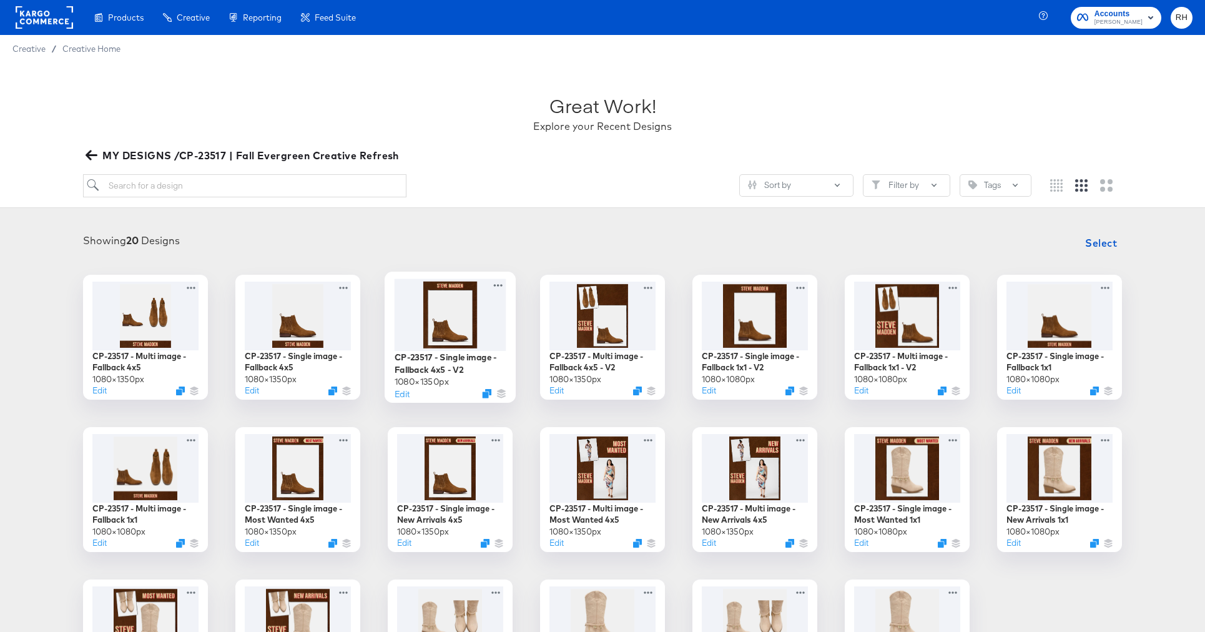
click at [470, 318] on div at bounding box center [450, 314] width 112 height 72
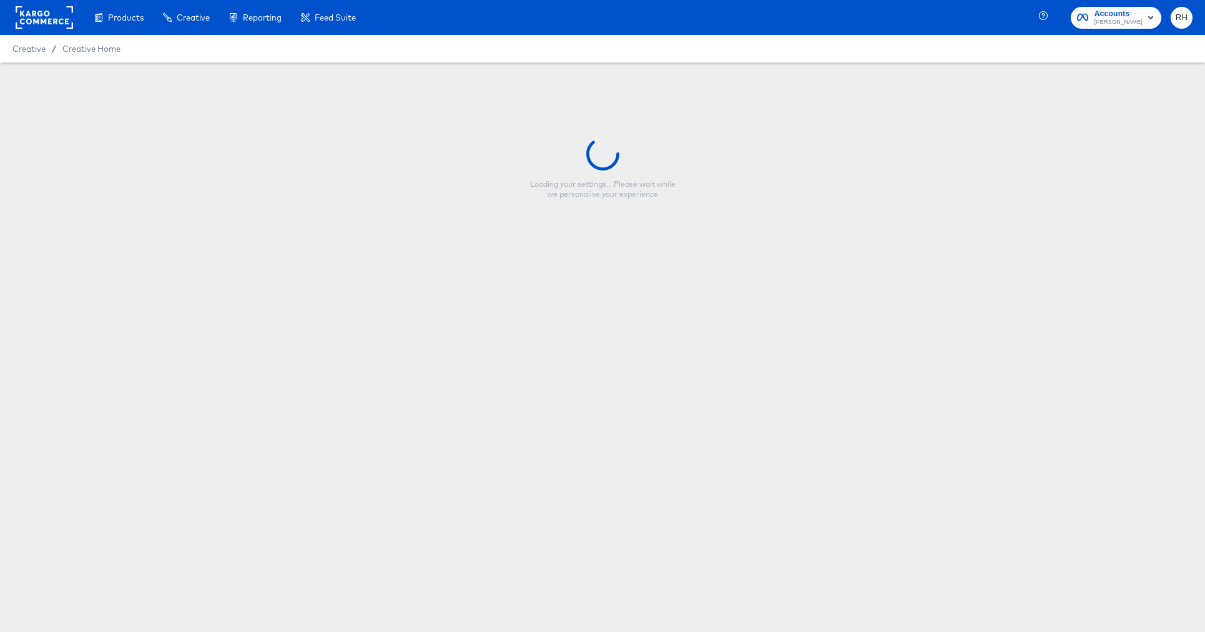
type input "CP-23517 - Single image - Fallback 4x5 - V2"
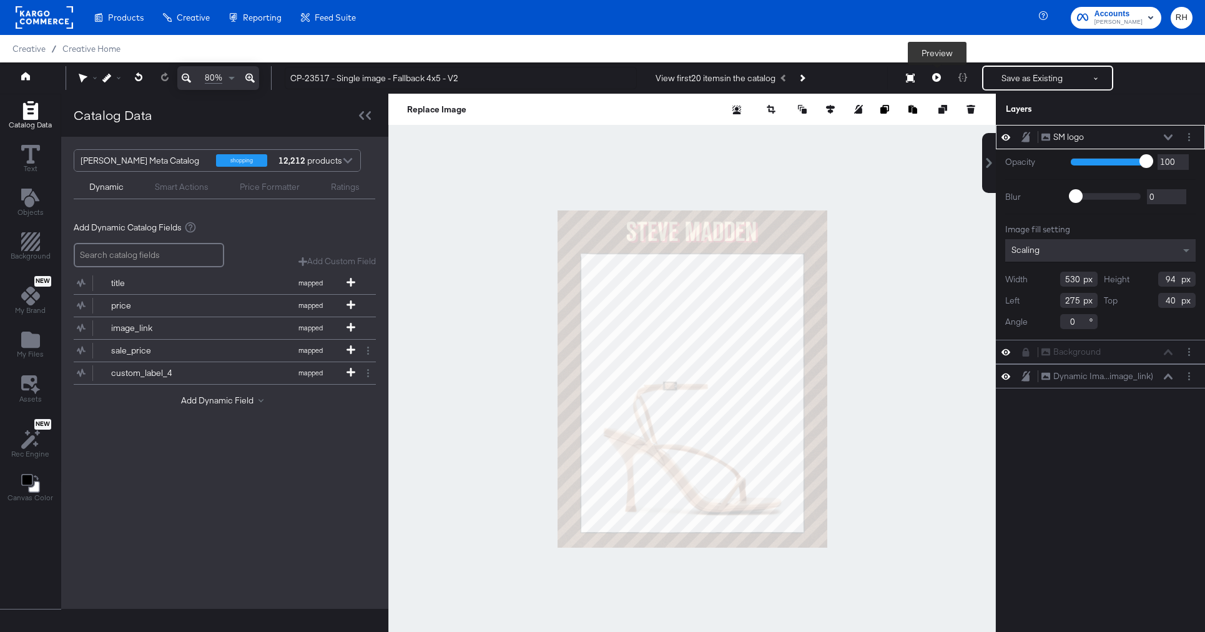
click at [938, 79] on icon at bounding box center [936, 77] width 9 height 9
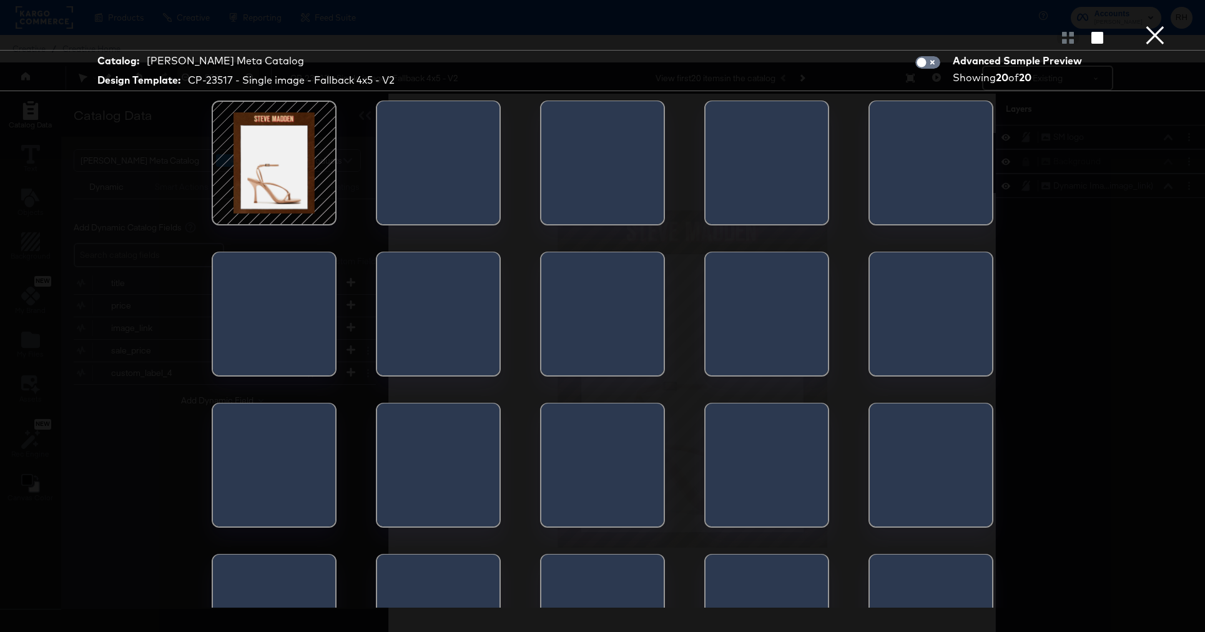
click at [377, 150] on div at bounding box center [377, 166] width 0 height 131
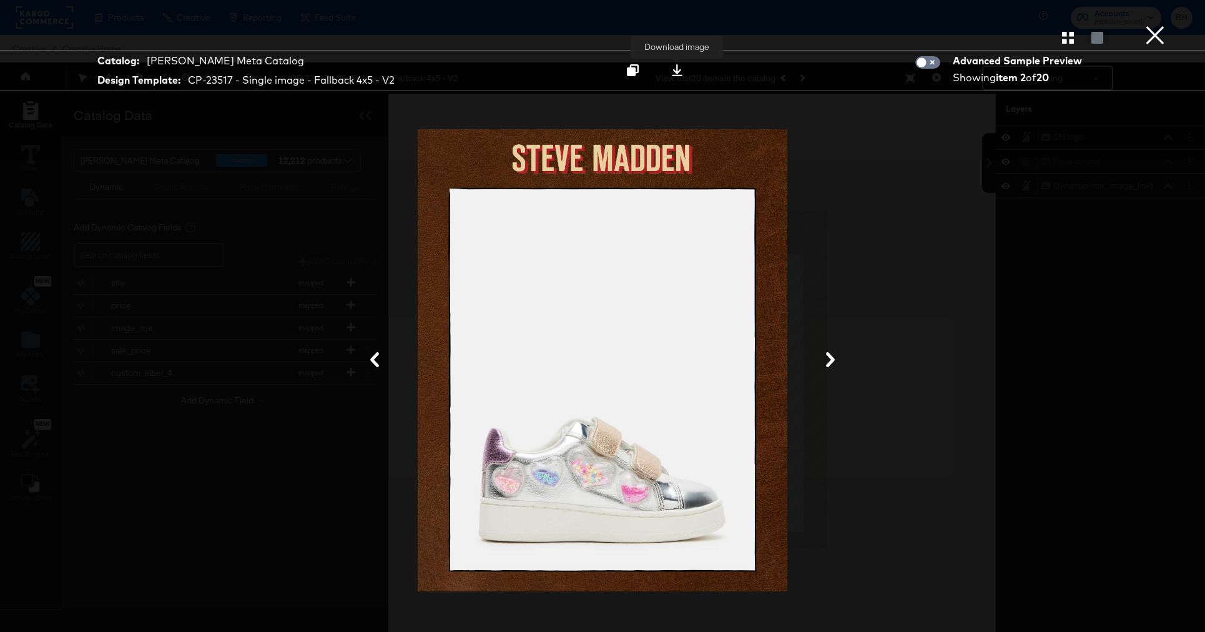
click at [674, 77] on button at bounding box center [676, 70] width 39 height 22
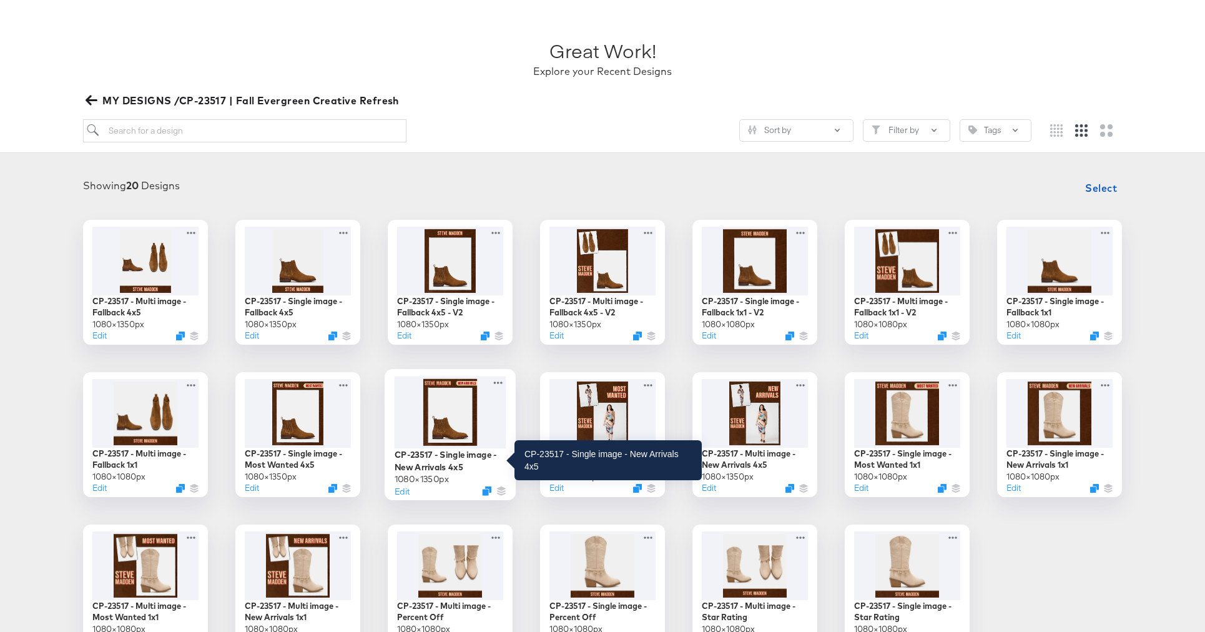
scroll to position [56, 0]
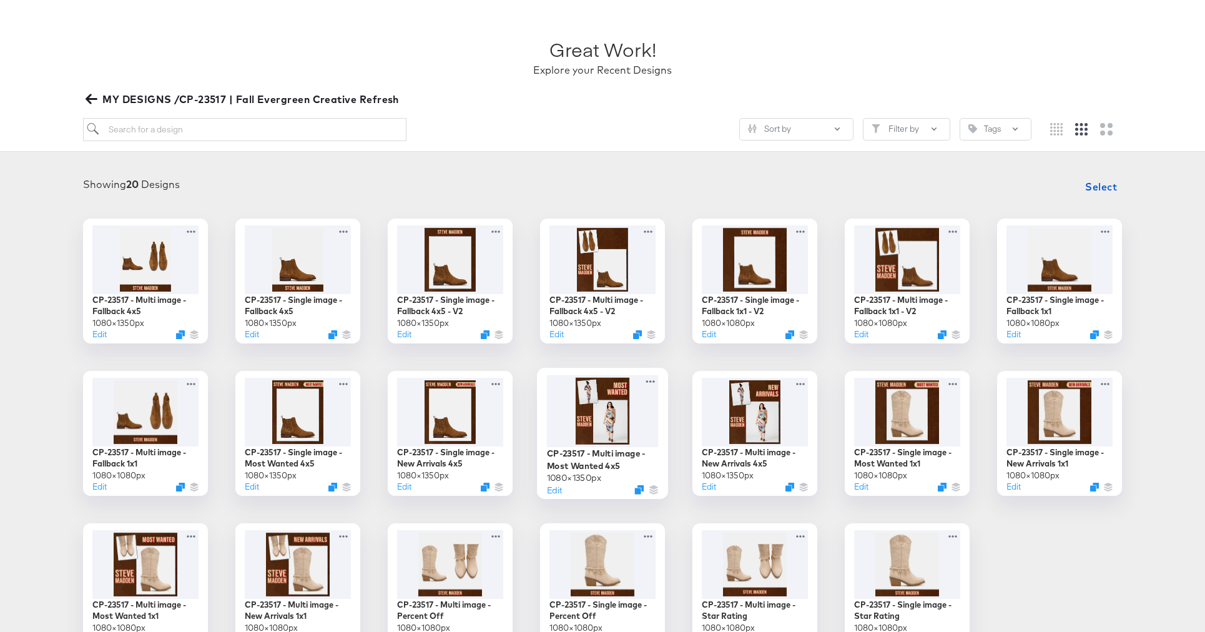
click at [605, 413] on div at bounding box center [603, 411] width 112 height 72
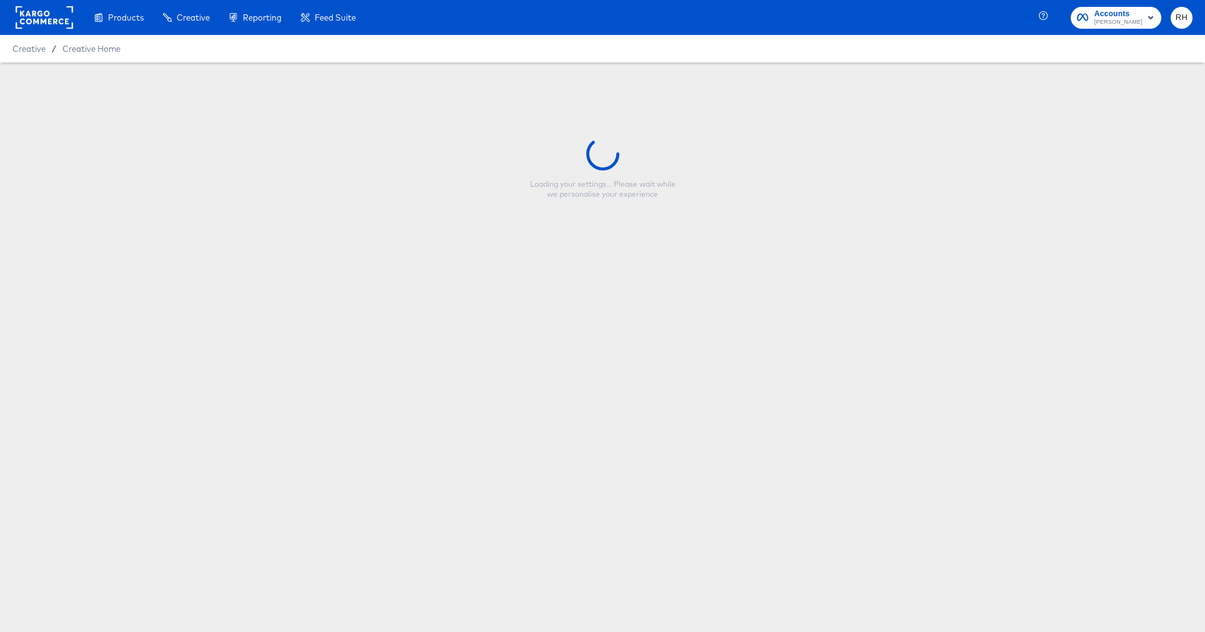
type input "CP-23517 - Multi image - Most Wanted 4x5"
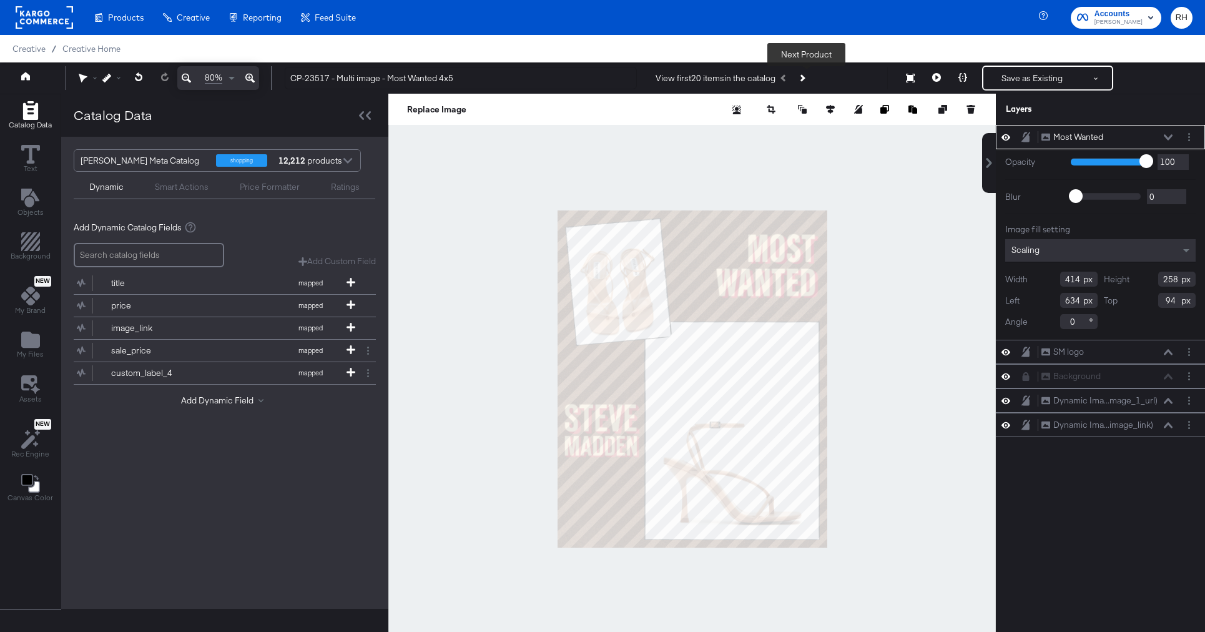
click at [809, 77] on button "Next Product" at bounding box center [801, 78] width 17 height 22
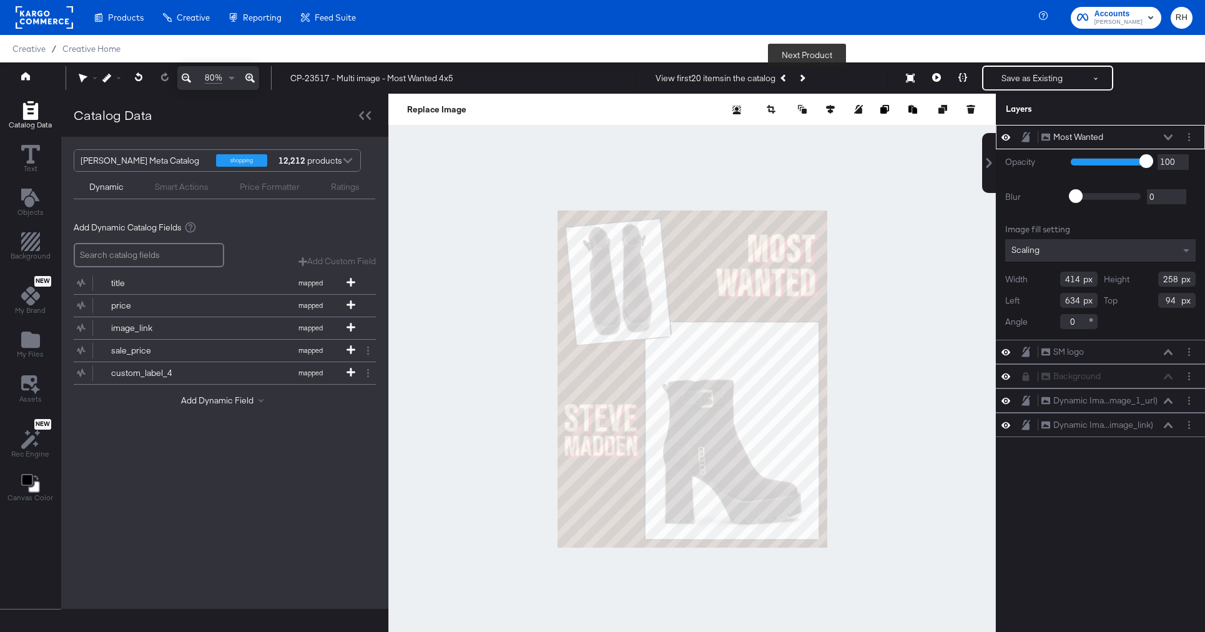
click at [809, 77] on button "Next Product" at bounding box center [801, 78] width 17 height 22
click at [940, 79] on icon at bounding box center [936, 77] width 9 height 9
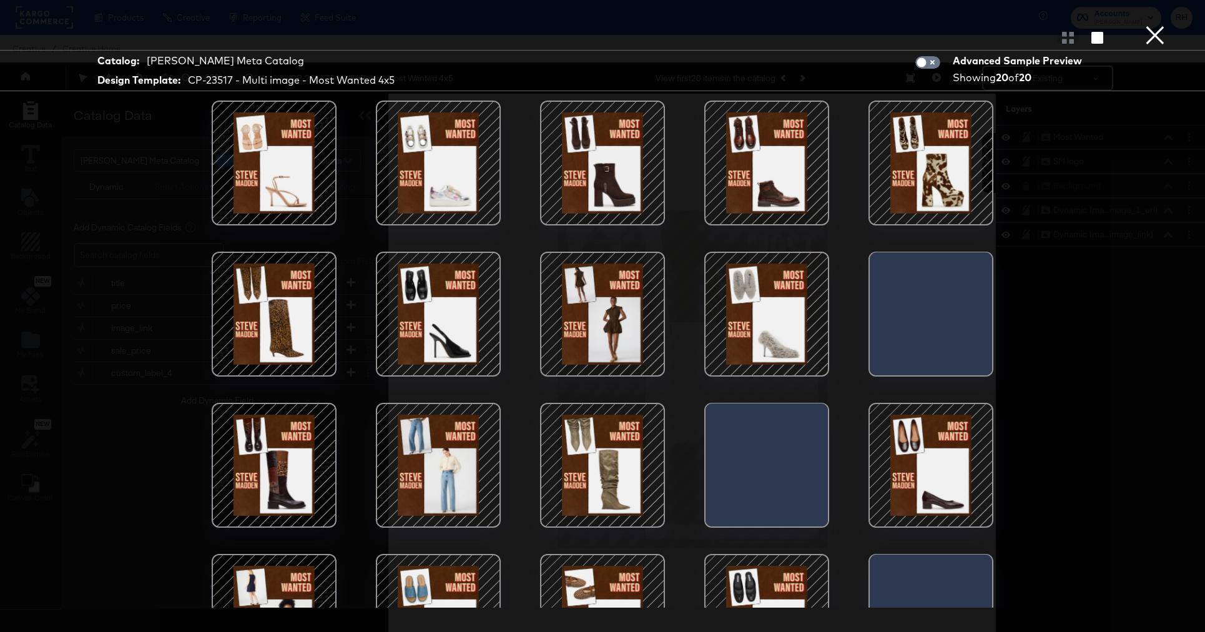
click at [931, 142] on div at bounding box center [931, 163] width 106 height 106
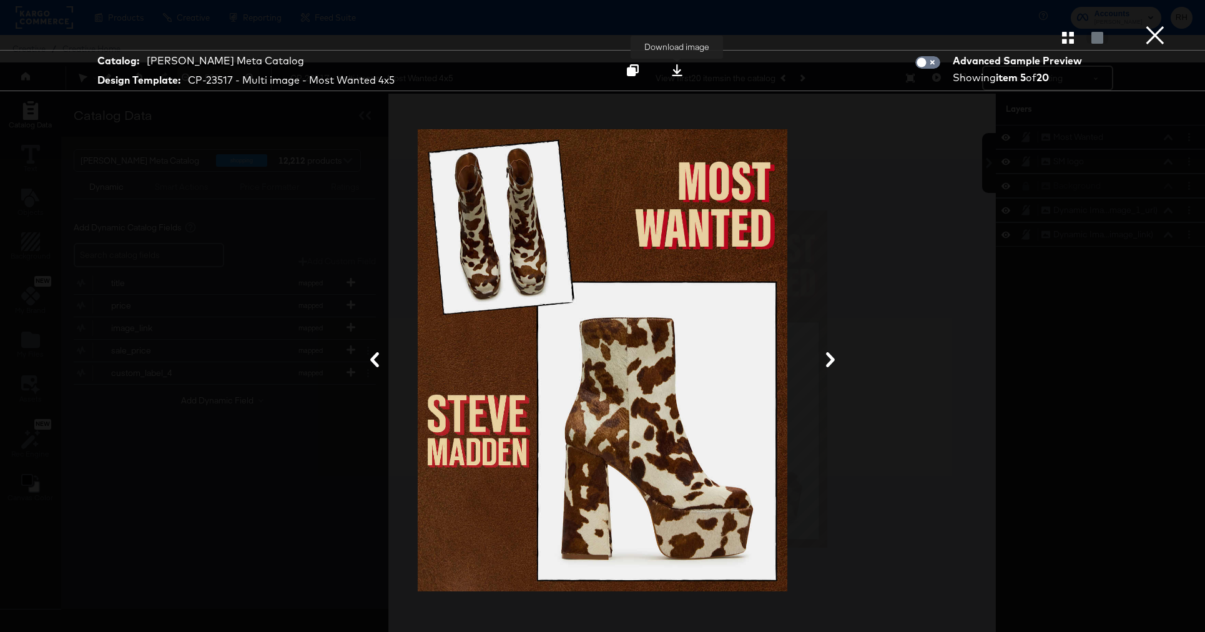
click at [679, 69] on icon at bounding box center [677, 70] width 12 height 12
click at [869, 197] on div at bounding box center [602, 360] width 936 height 507
click at [1155, 25] on button "×" at bounding box center [1154, 12] width 25 height 25
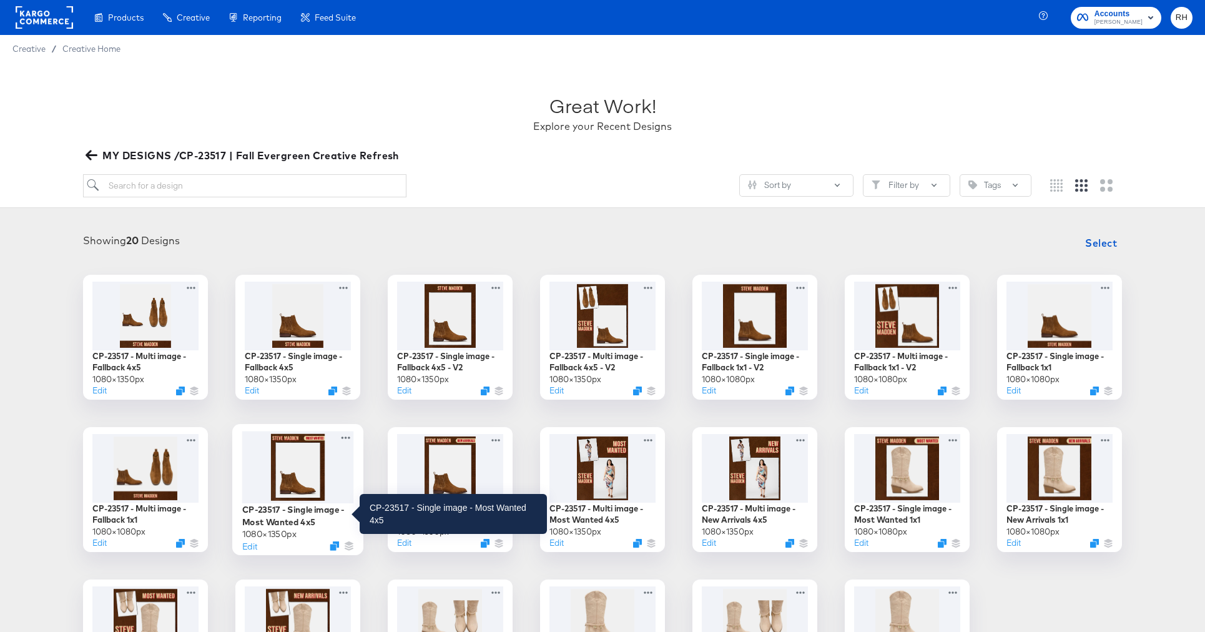
click at [321, 509] on div "CP-23517 - Single image - Most Wanted 4x5" at bounding box center [298, 515] width 112 height 24
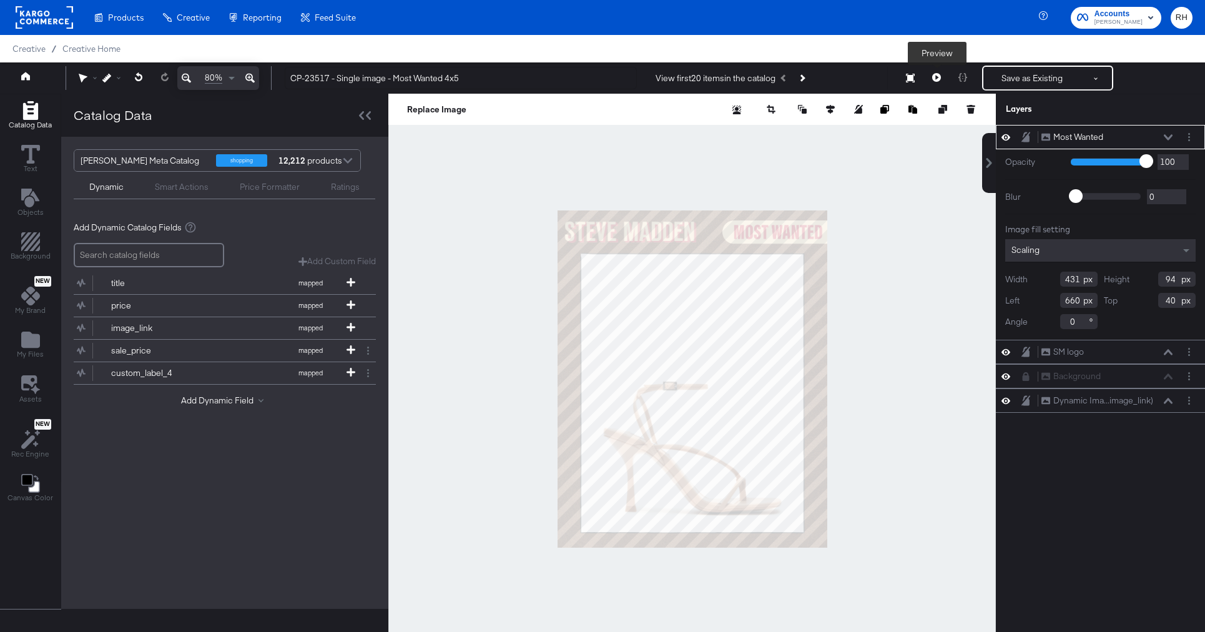
click at [938, 72] on button at bounding box center [936, 78] width 26 height 25
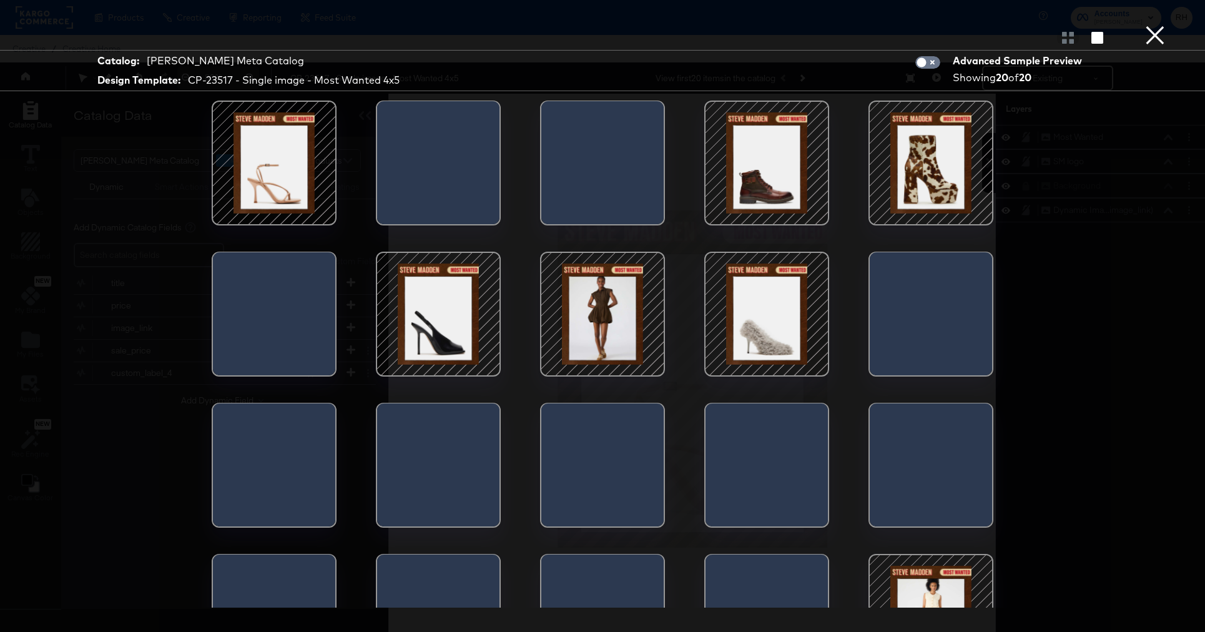
click at [956, 149] on div at bounding box center [931, 163] width 106 height 106
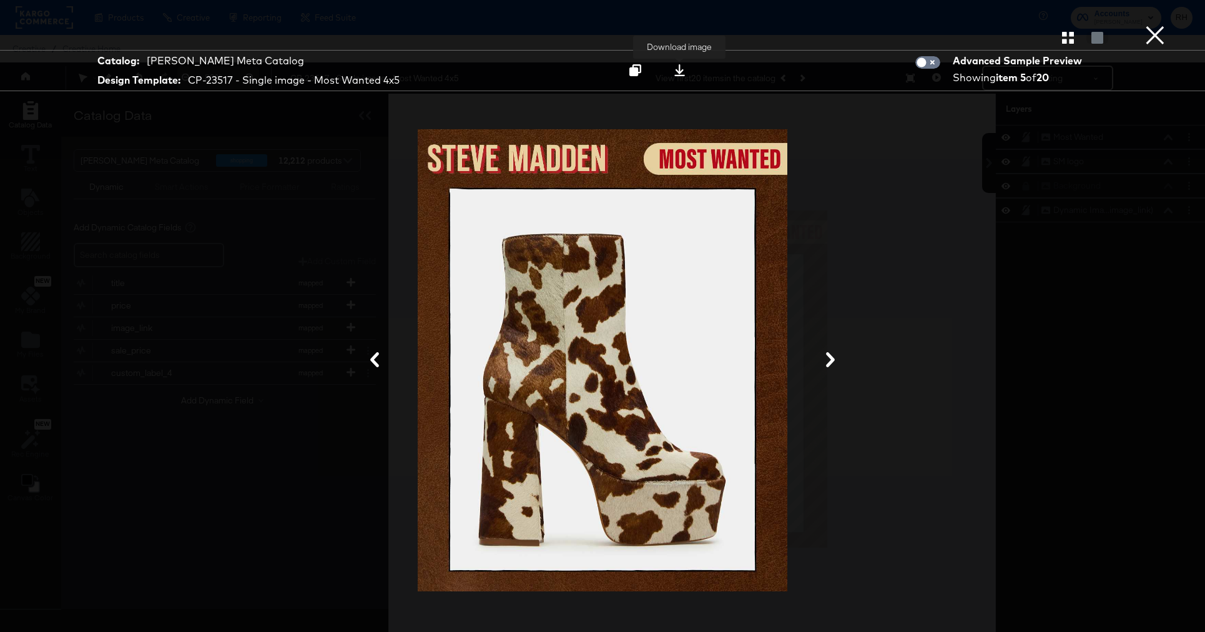
click at [677, 70] on icon at bounding box center [679, 70] width 11 height 12
click at [1165, 25] on button "×" at bounding box center [1154, 12] width 25 height 25
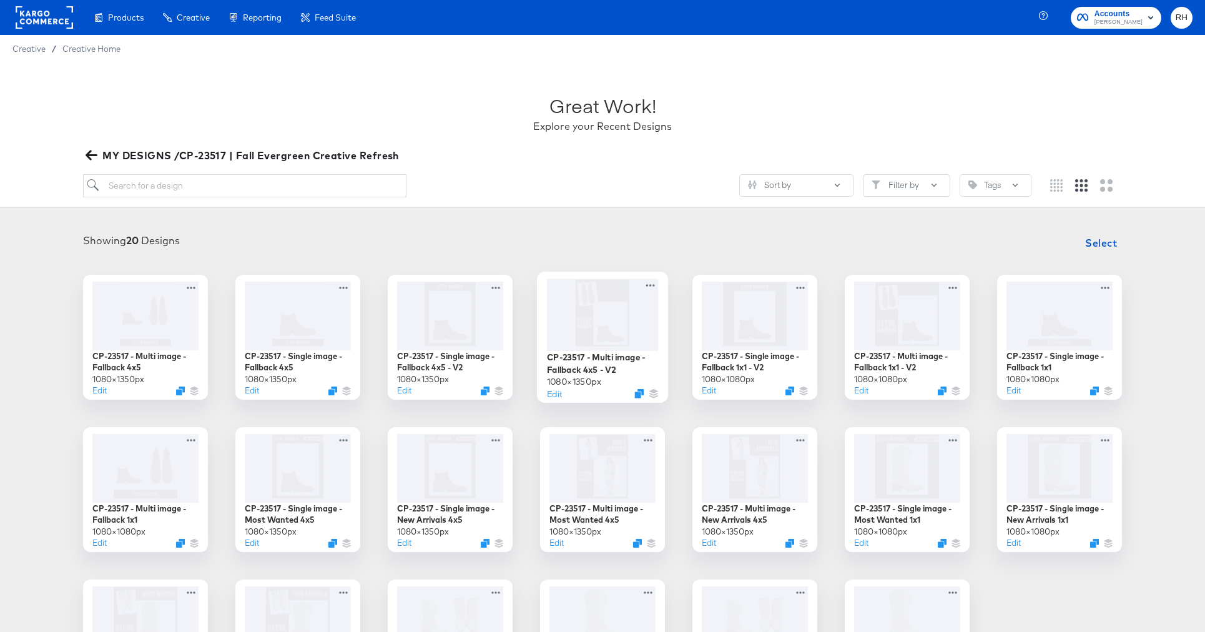
click at [589, 338] on div at bounding box center [603, 314] width 112 height 72
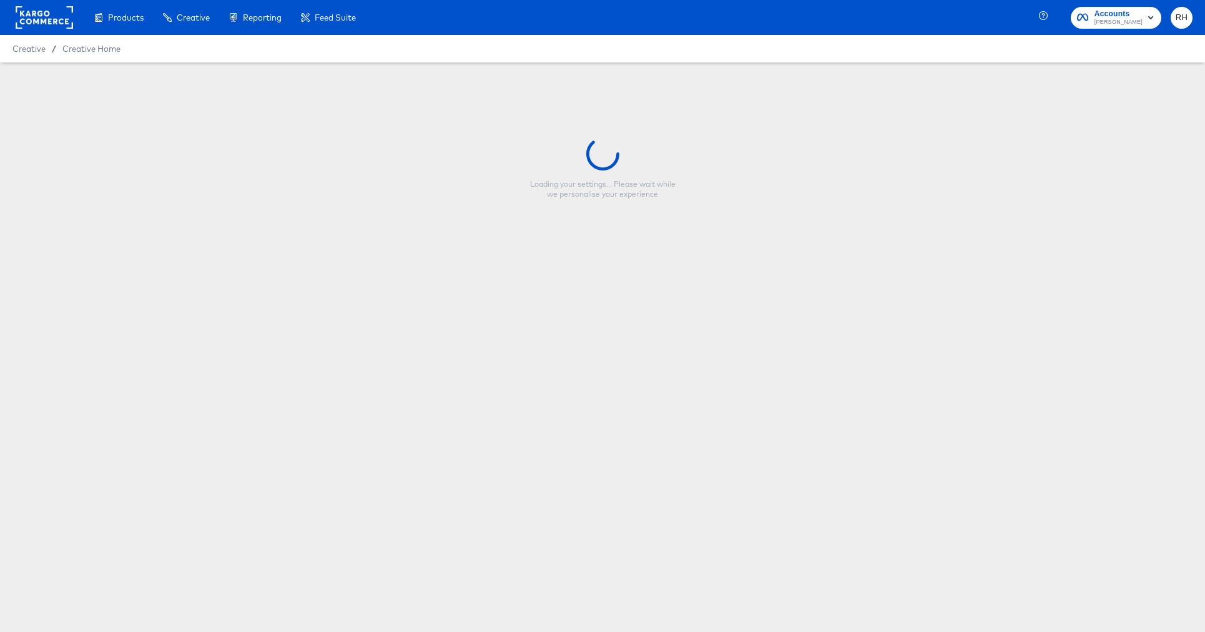
type input "CP-23517 - Multi image - Fallback 4x5 - V2"
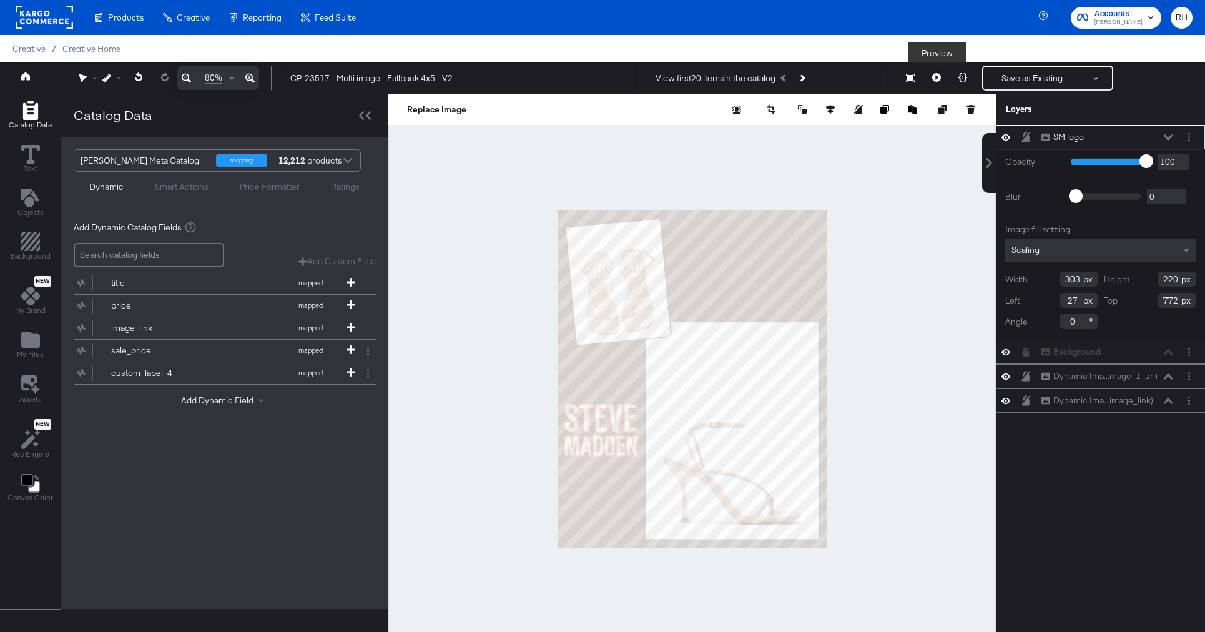
click at [939, 78] on icon at bounding box center [936, 77] width 9 height 9
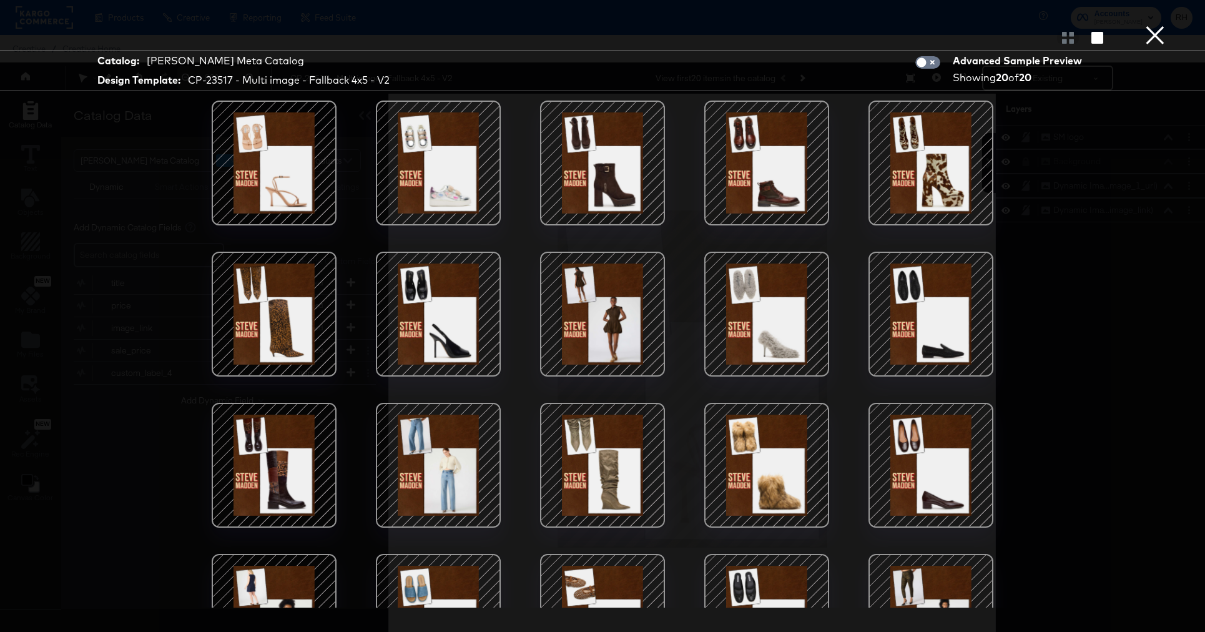
click at [938, 193] on div at bounding box center [931, 163] width 106 height 106
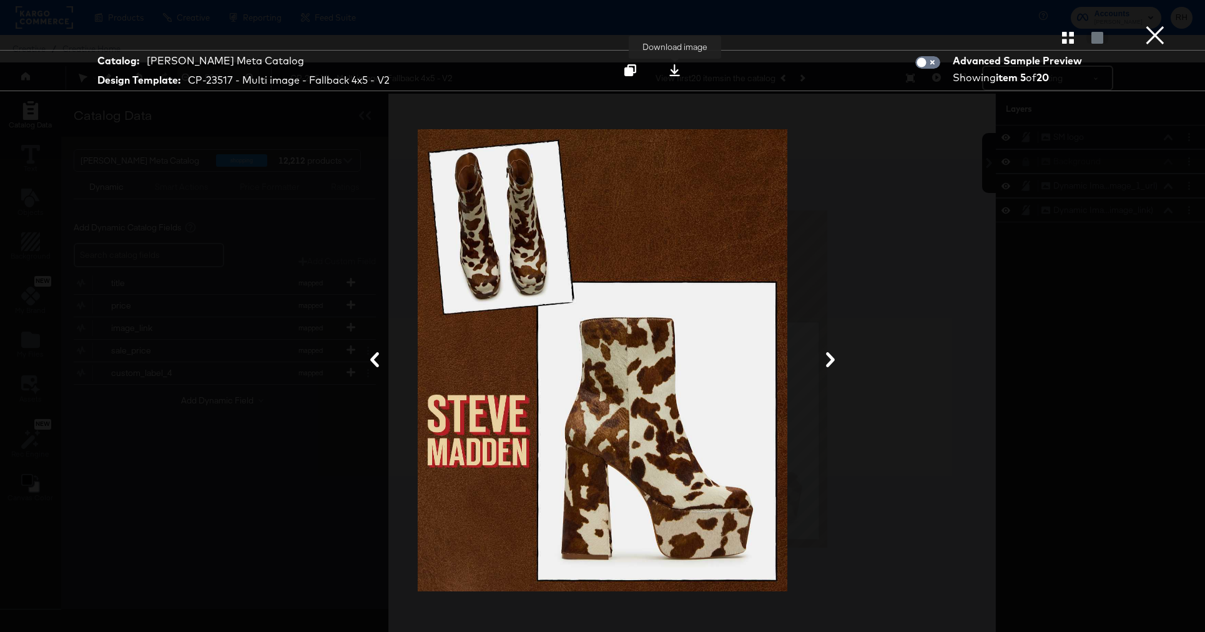
click at [670, 68] on icon at bounding box center [675, 70] width 12 height 12
click at [1157, 25] on button "×" at bounding box center [1154, 12] width 25 height 25
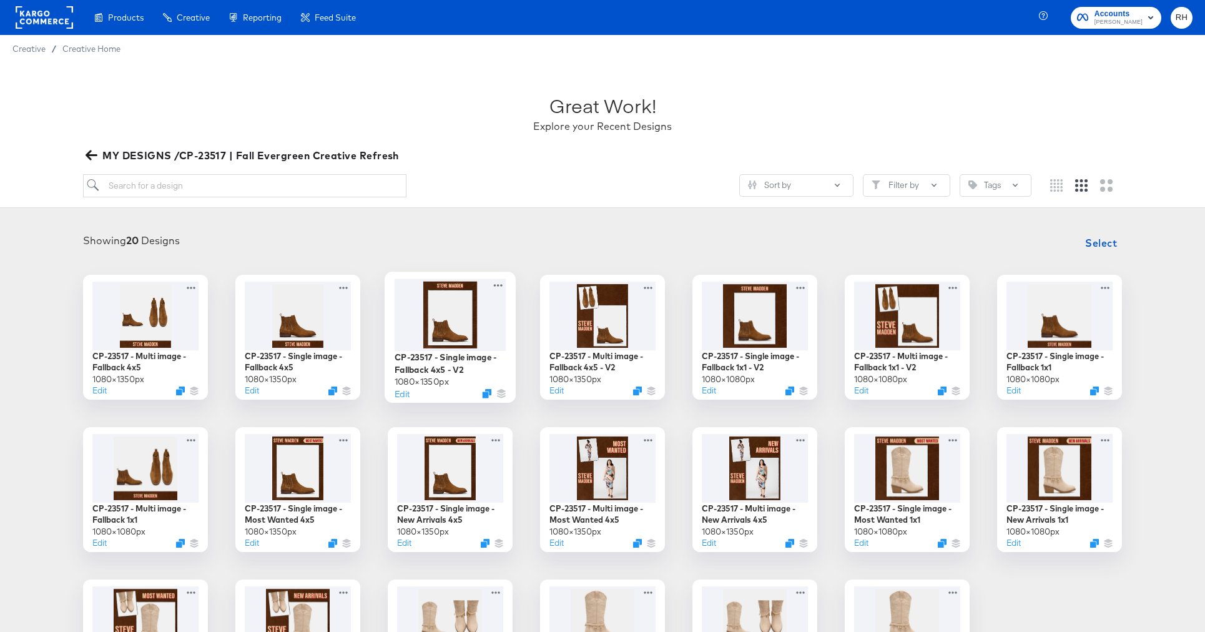
click at [465, 317] on div at bounding box center [450, 314] width 112 height 72
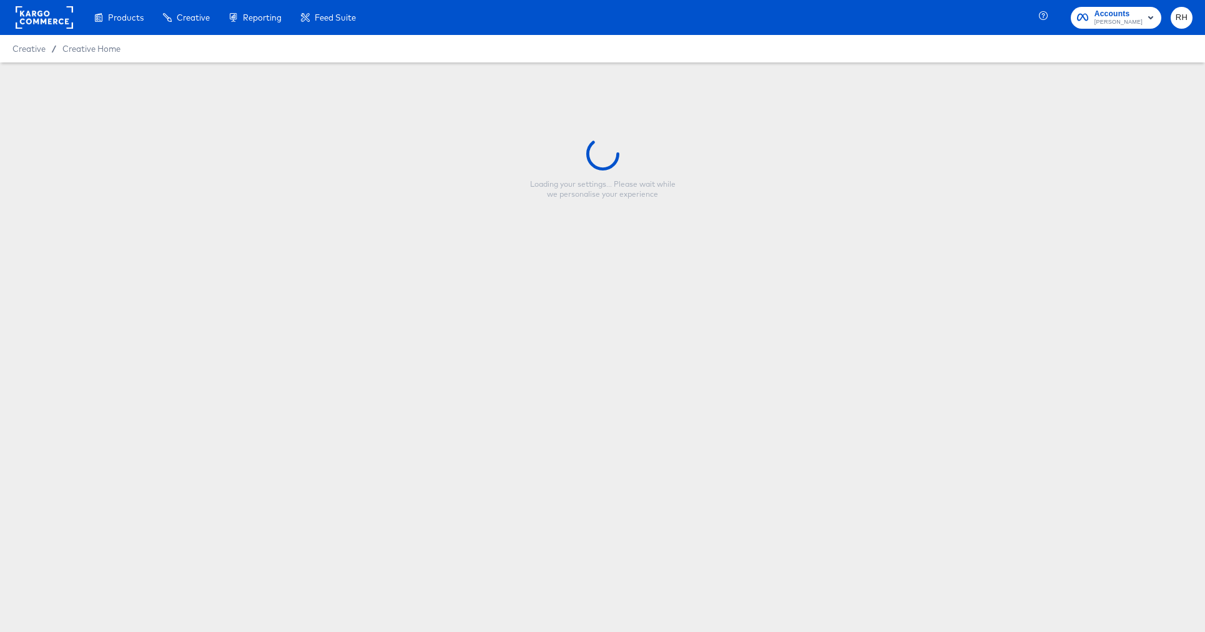
type input "CP-23517 - Single image - Fallback 4x5 - V2"
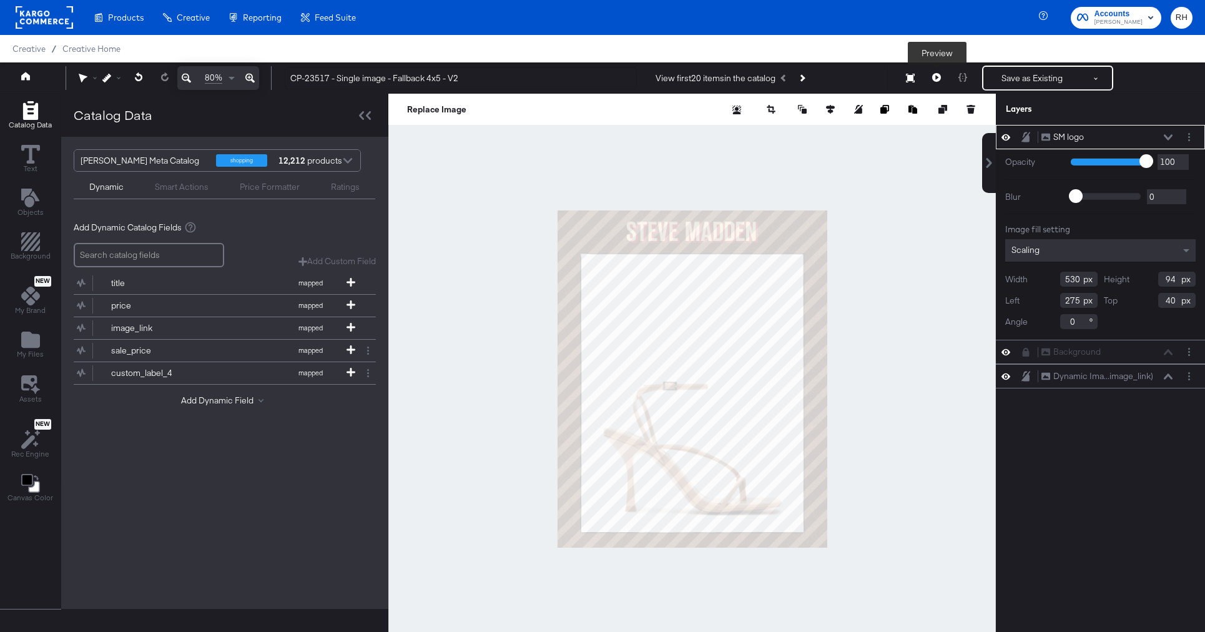
click at [938, 80] on icon at bounding box center [936, 77] width 9 height 9
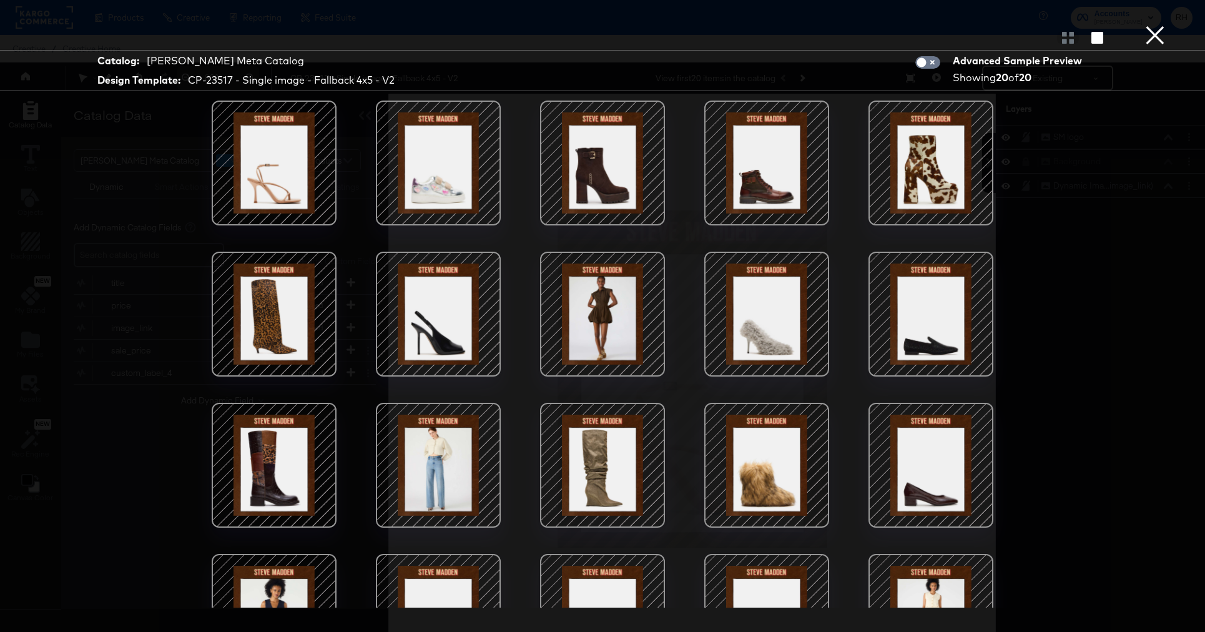
click at [914, 164] on div at bounding box center [931, 163] width 106 height 106
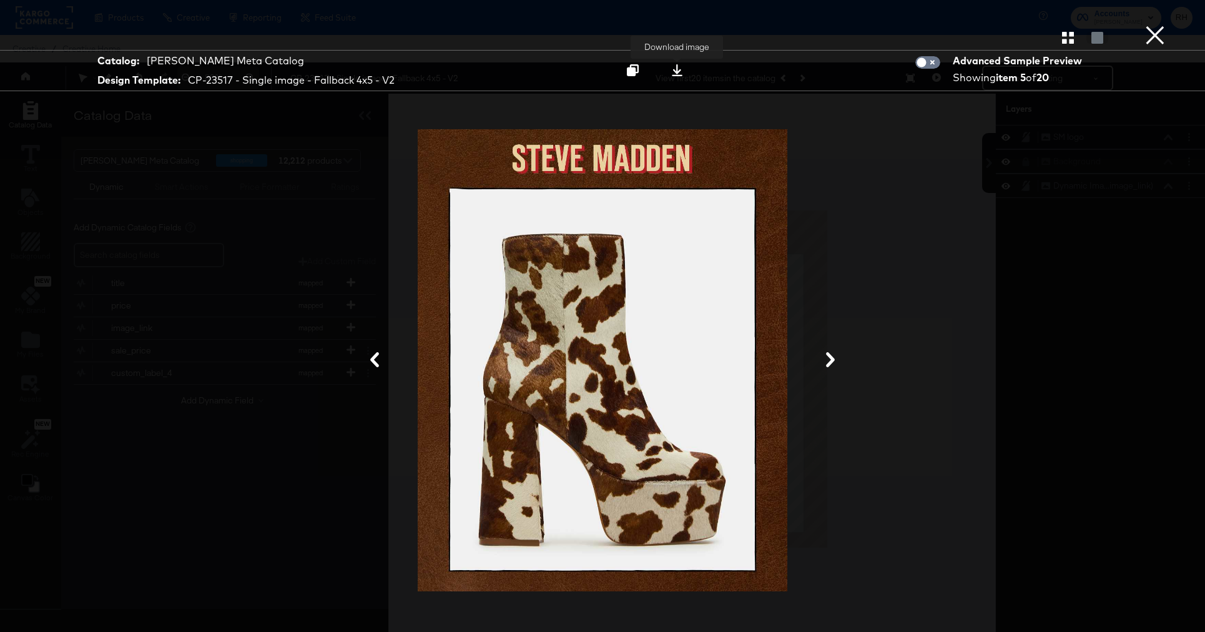
click at [683, 73] on icon at bounding box center [677, 70] width 12 height 12
click at [1145, 25] on button "×" at bounding box center [1154, 12] width 25 height 25
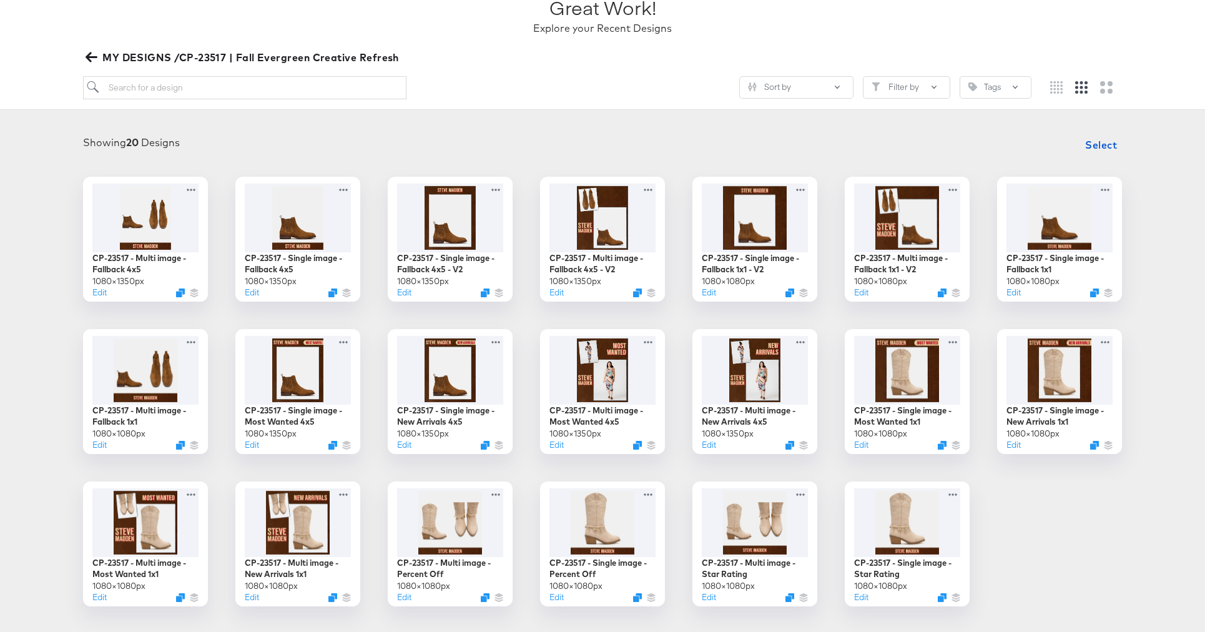
scroll to position [100, 0]
